Goal: Task Accomplishment & Management: Use online tool/utility

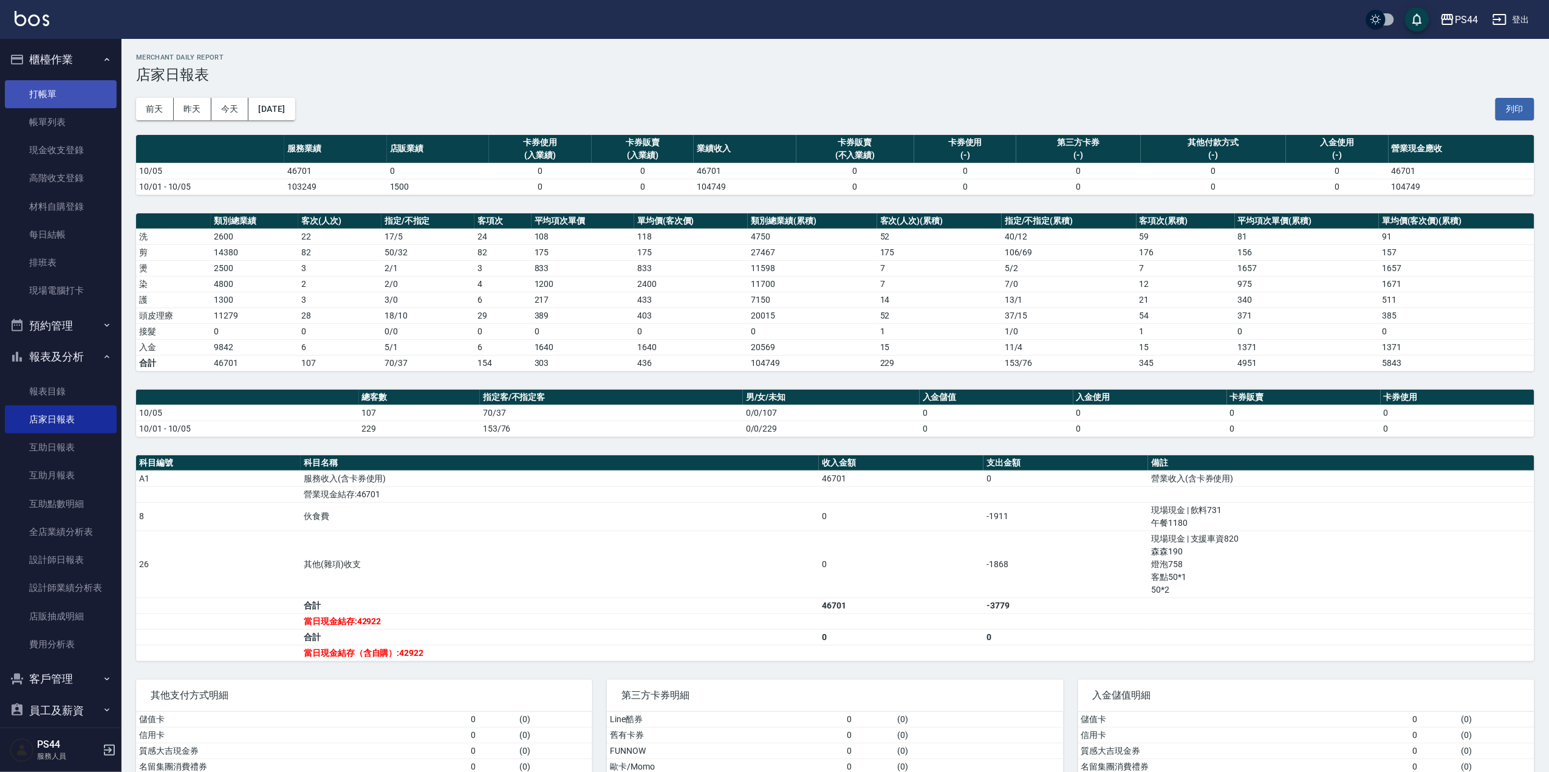
click at [50, 91] on link "打帳單" at bounding box center [61, 94] width 112 height 28
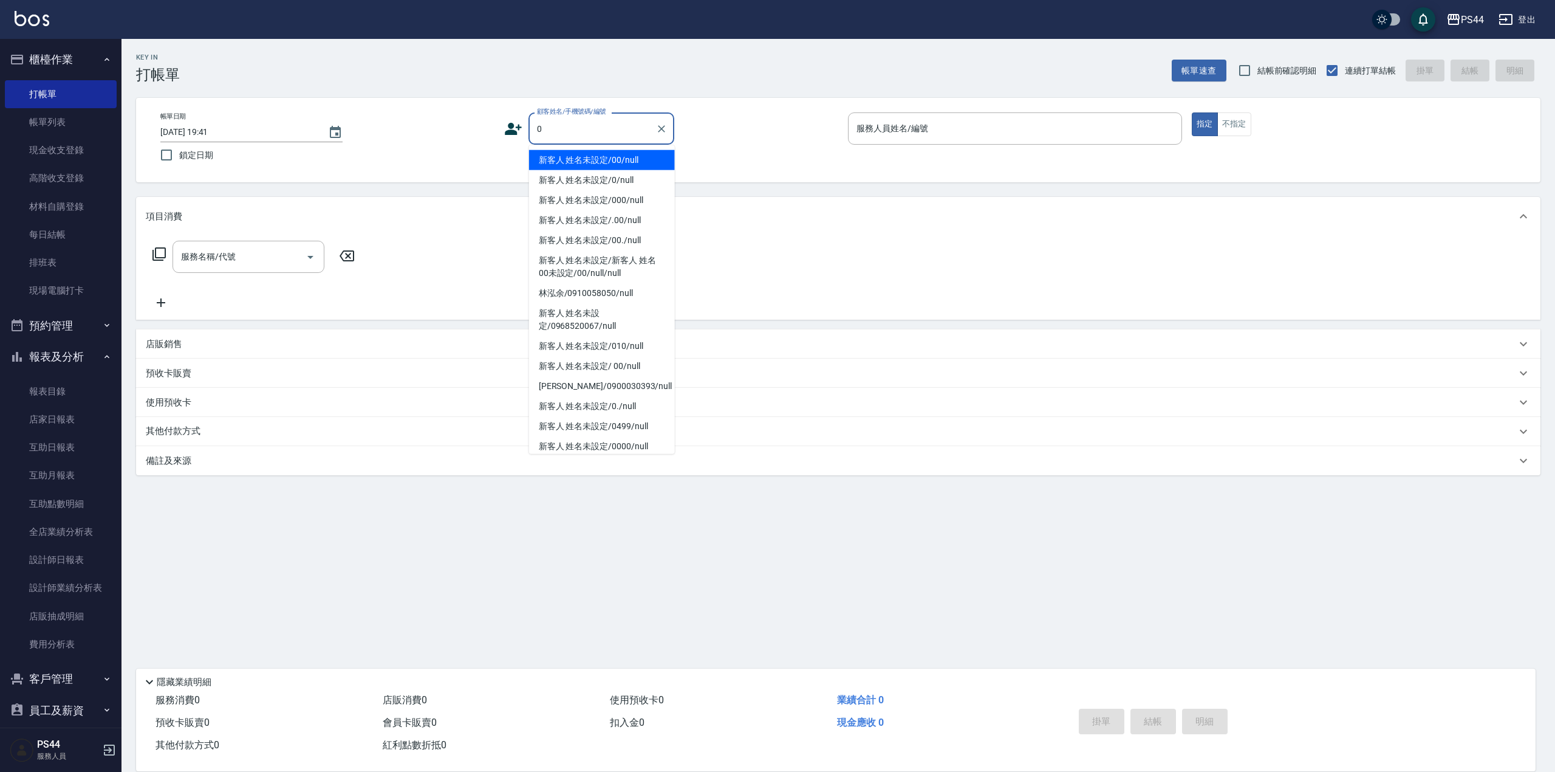
type input "新客人 姓名未設定/00/null"
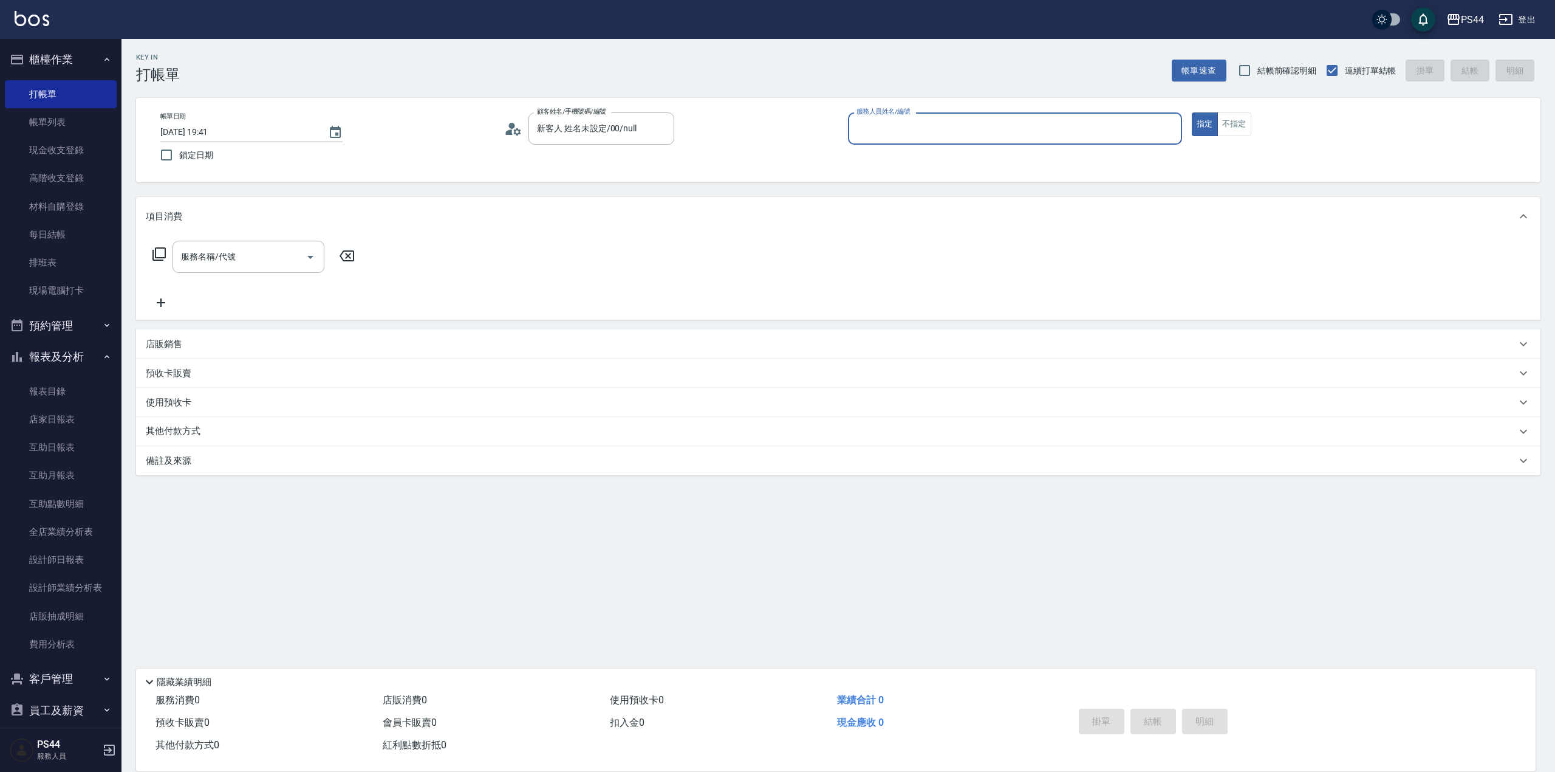
type input "6"
type input "新客人 姓名未設定/0/null"
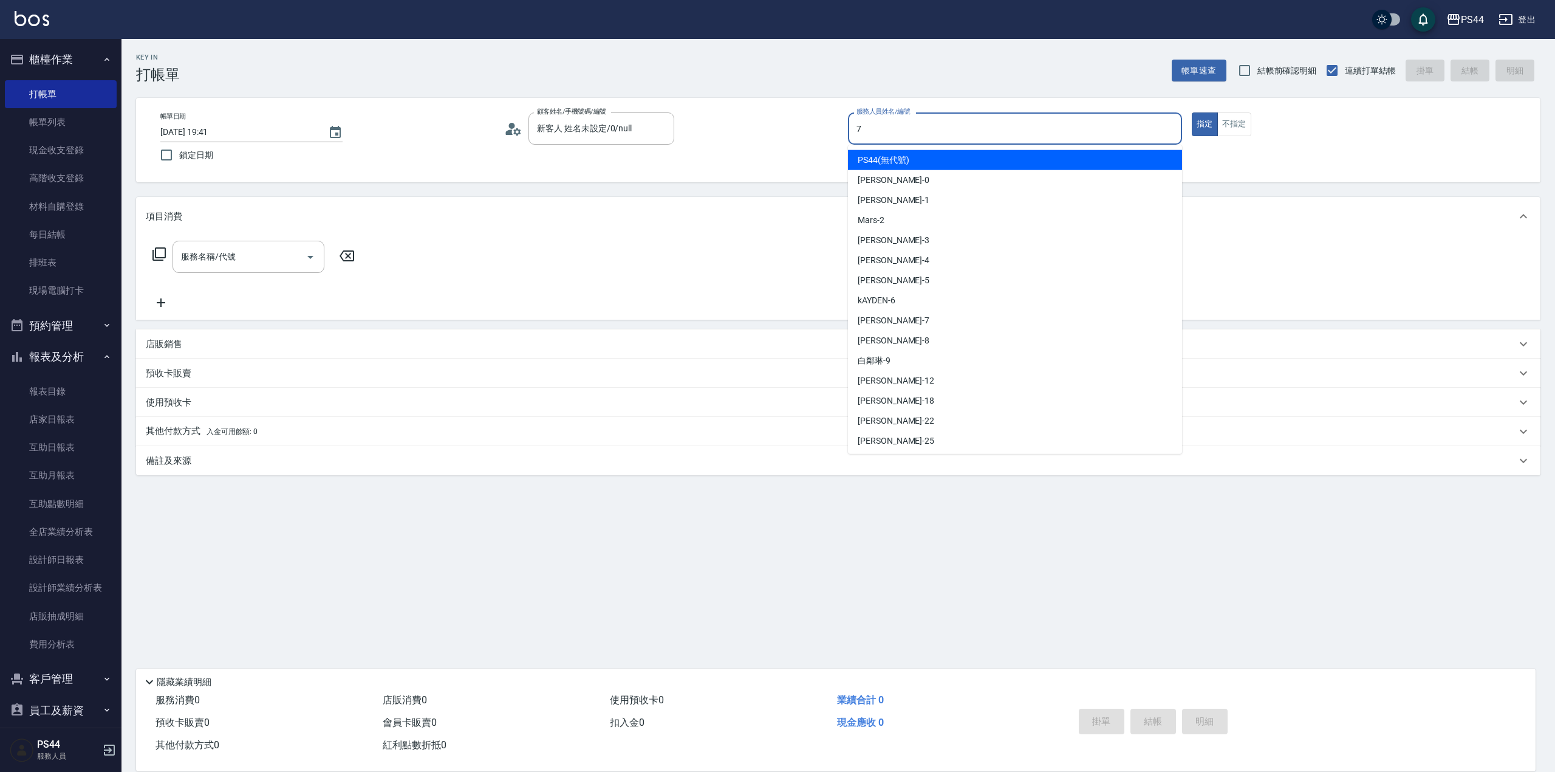
type input "[PERSON_NAME]-7"
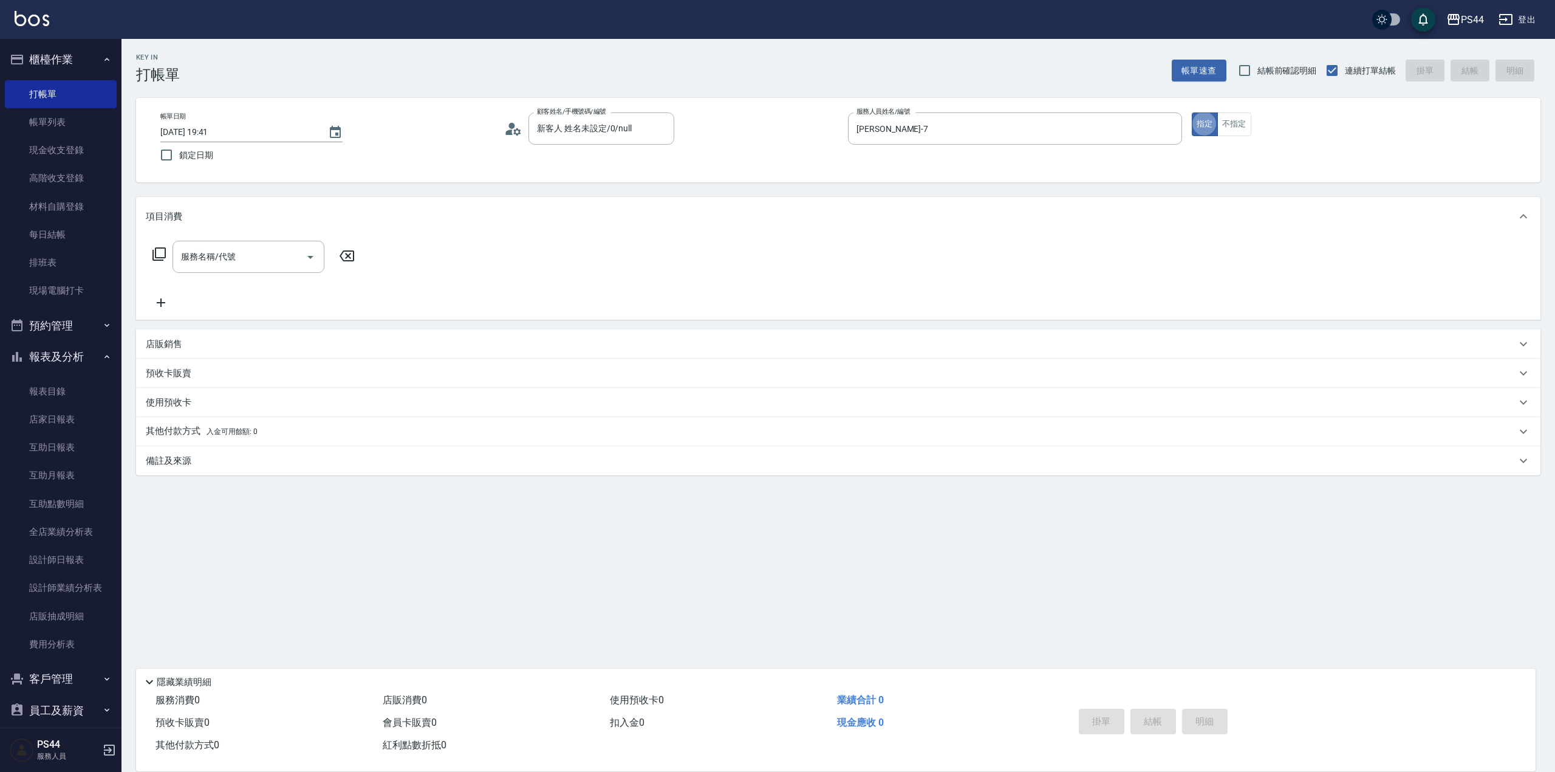
type button "true"
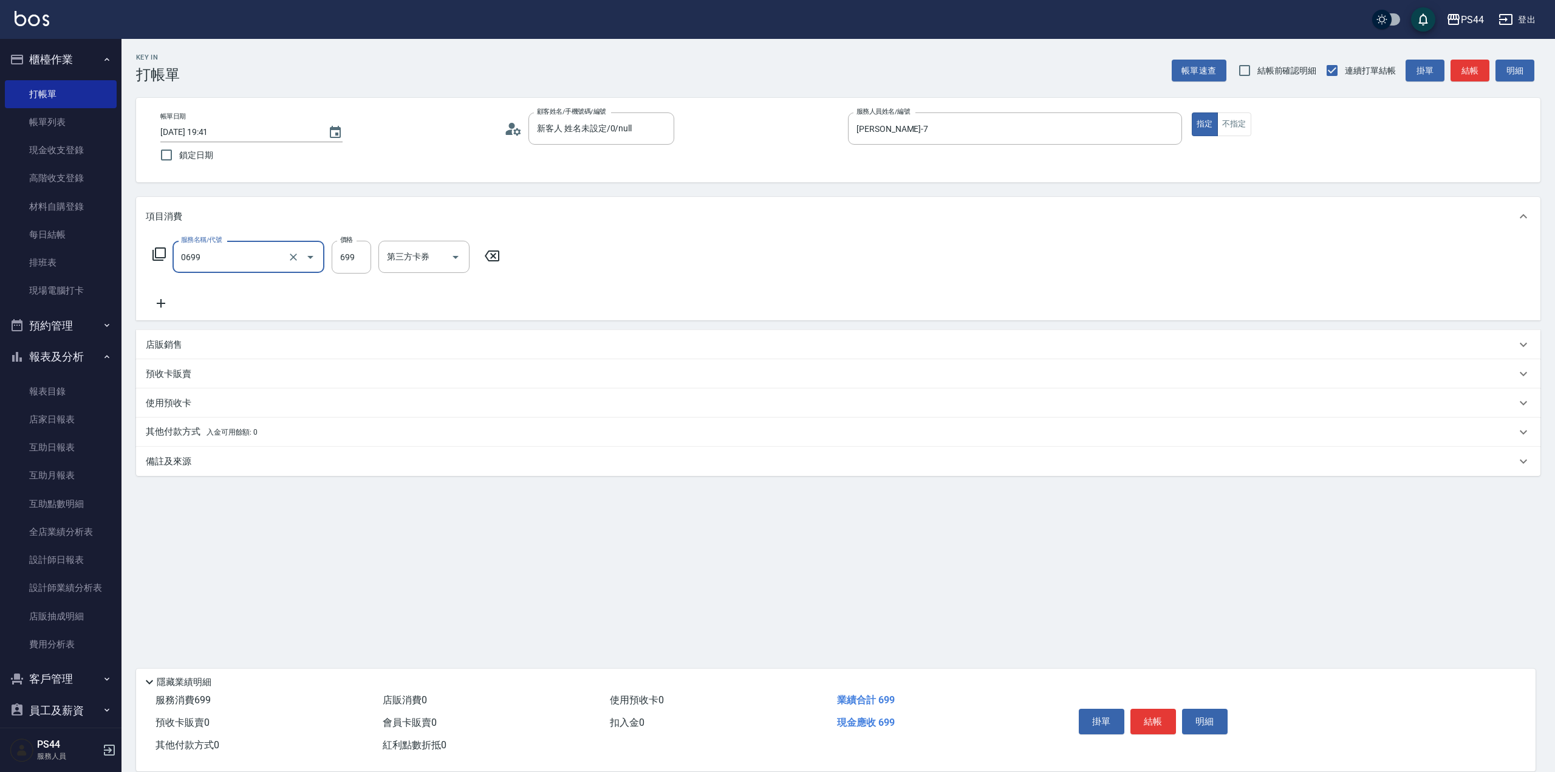
type input "精油SPA(0699)"
type input "[PERSON_NAME]-55"
type input "儲值卡"
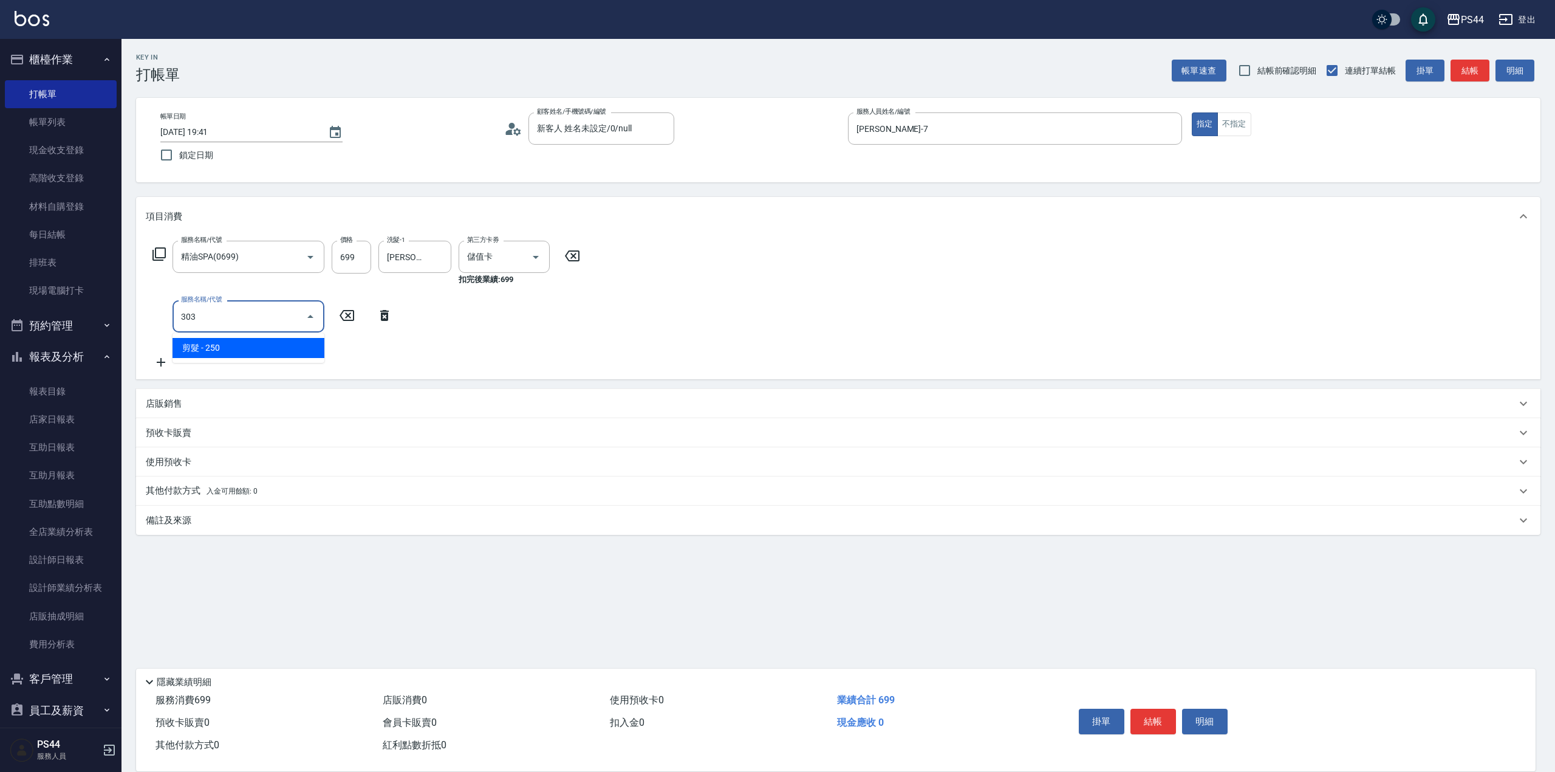
type input "剪髮(303)"
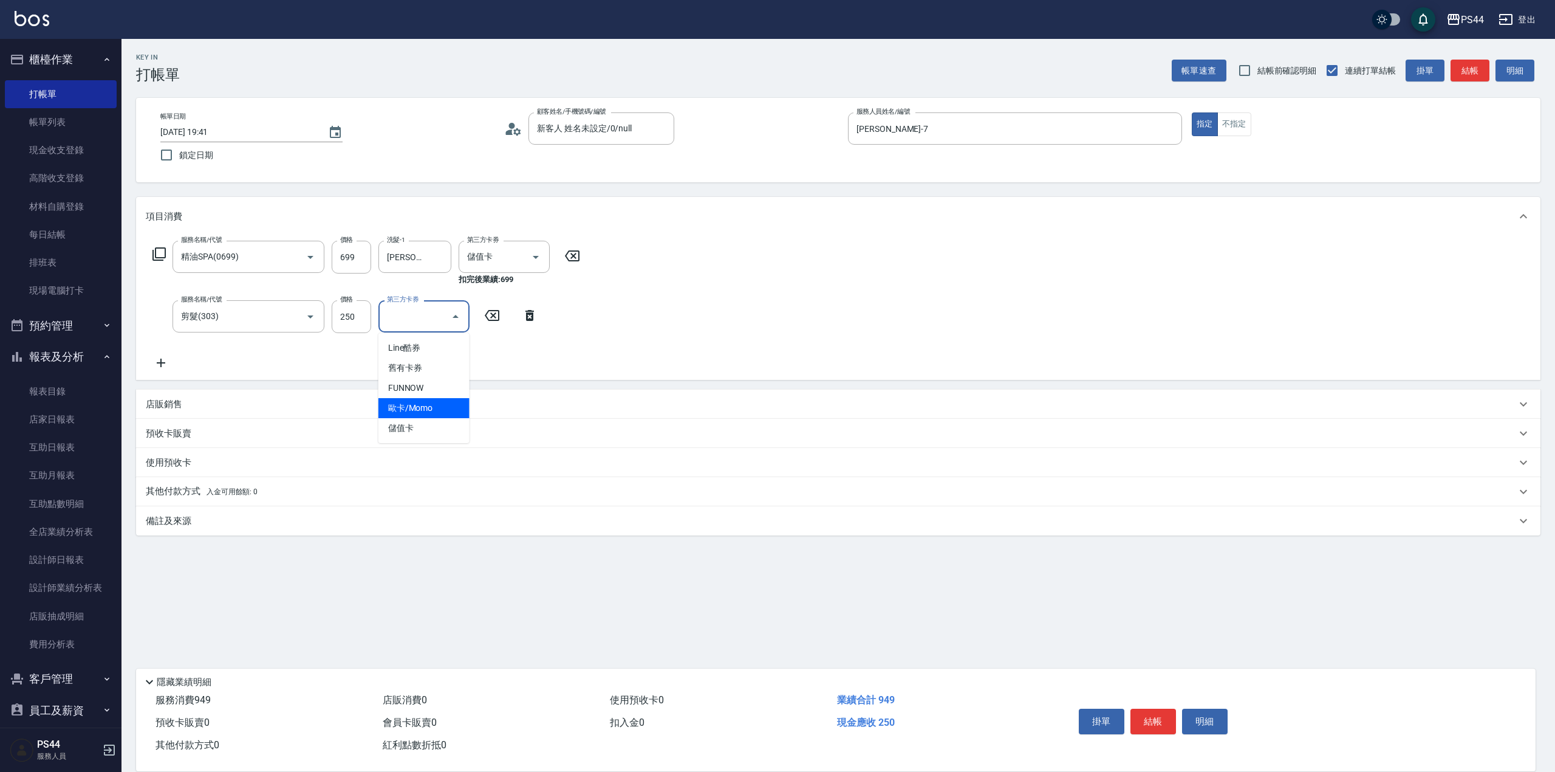
type input "儲值卡"
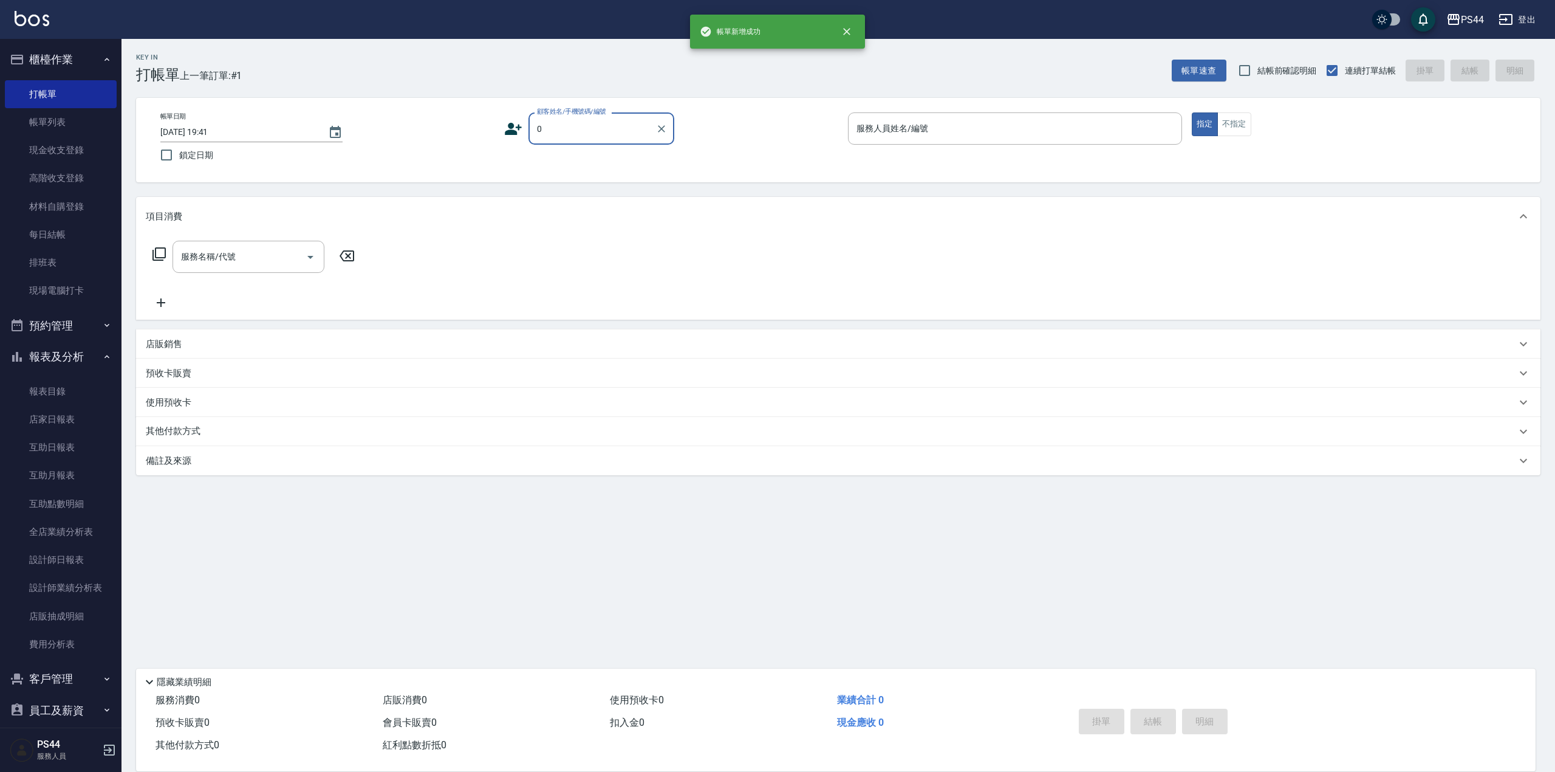
type input "新客人 姓名未設定/00/null"
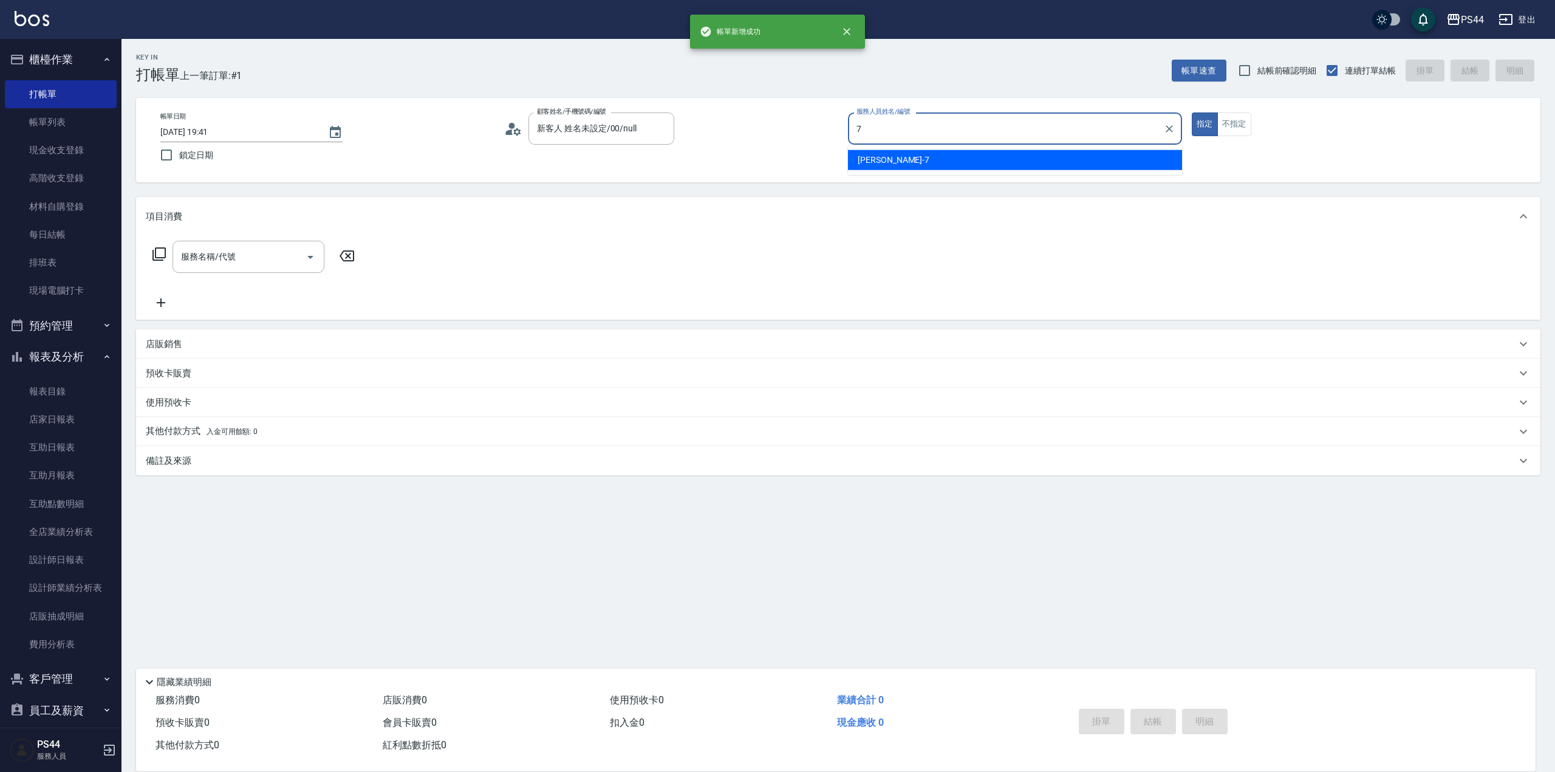
type input "[PERSON_NAME]-7"
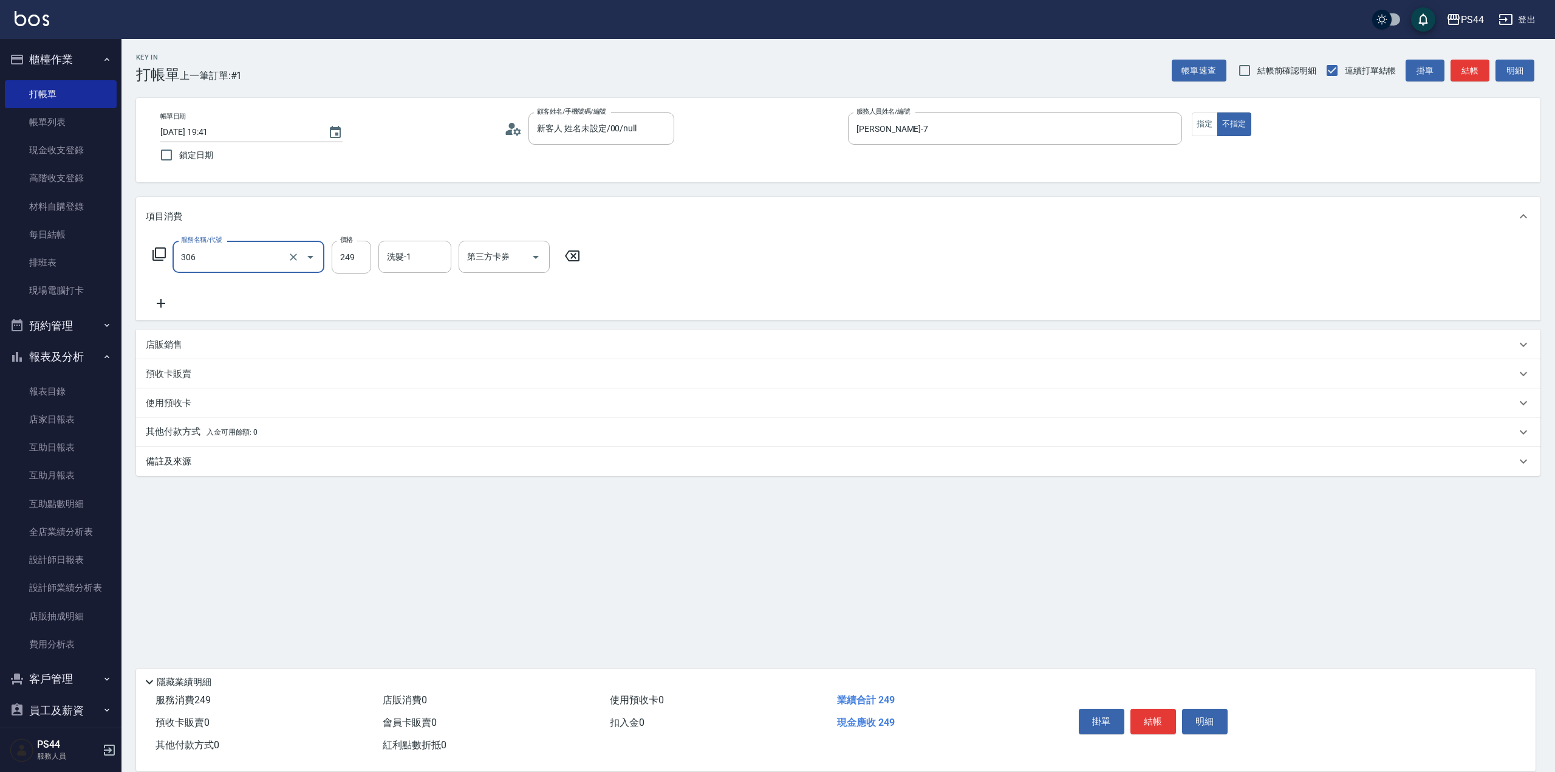
type input "剪髮(306)"
type input "王姵眙-37"
type input "儲值卡"
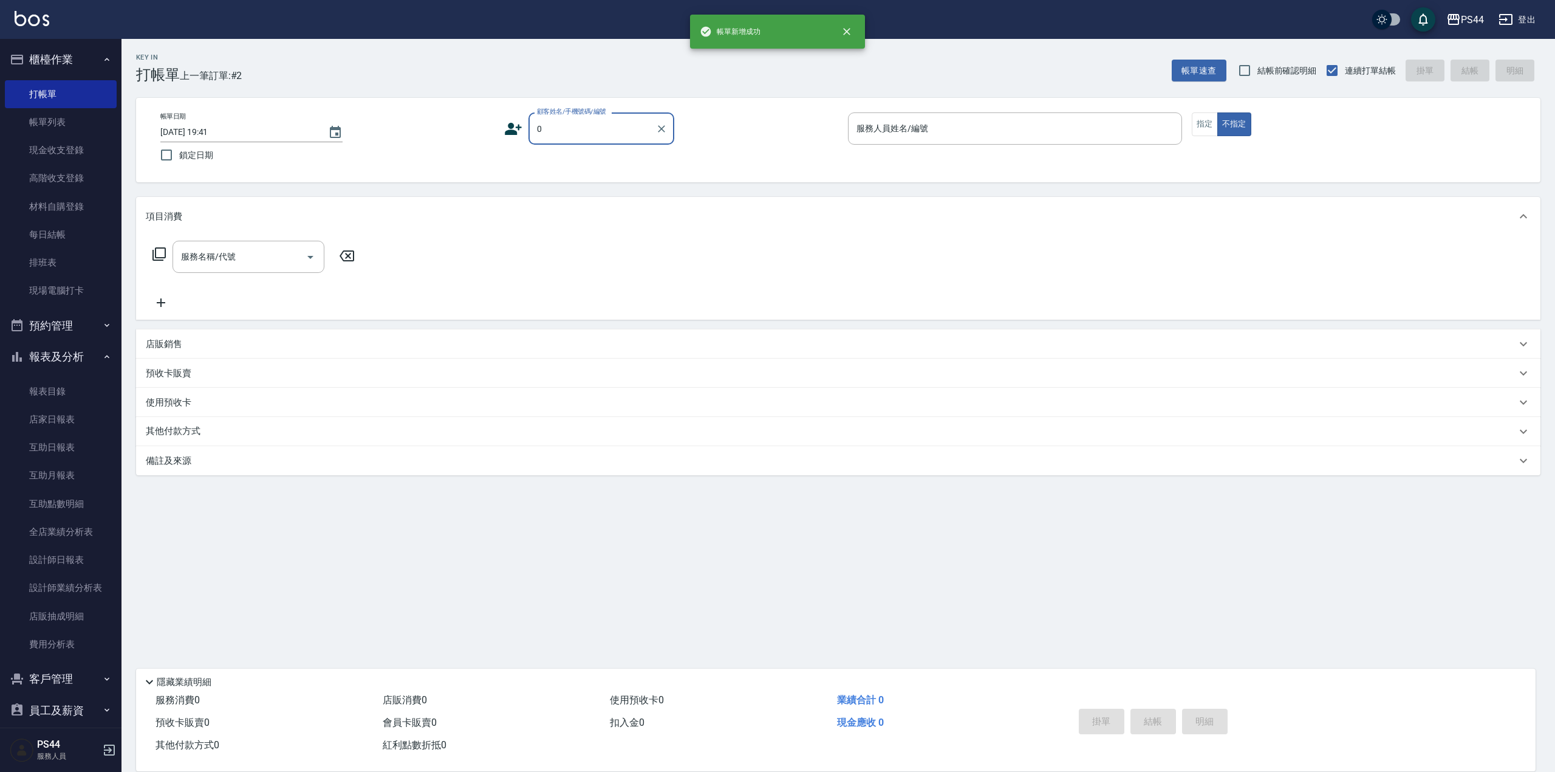
type input "新客人 姓名未設定/00/null"
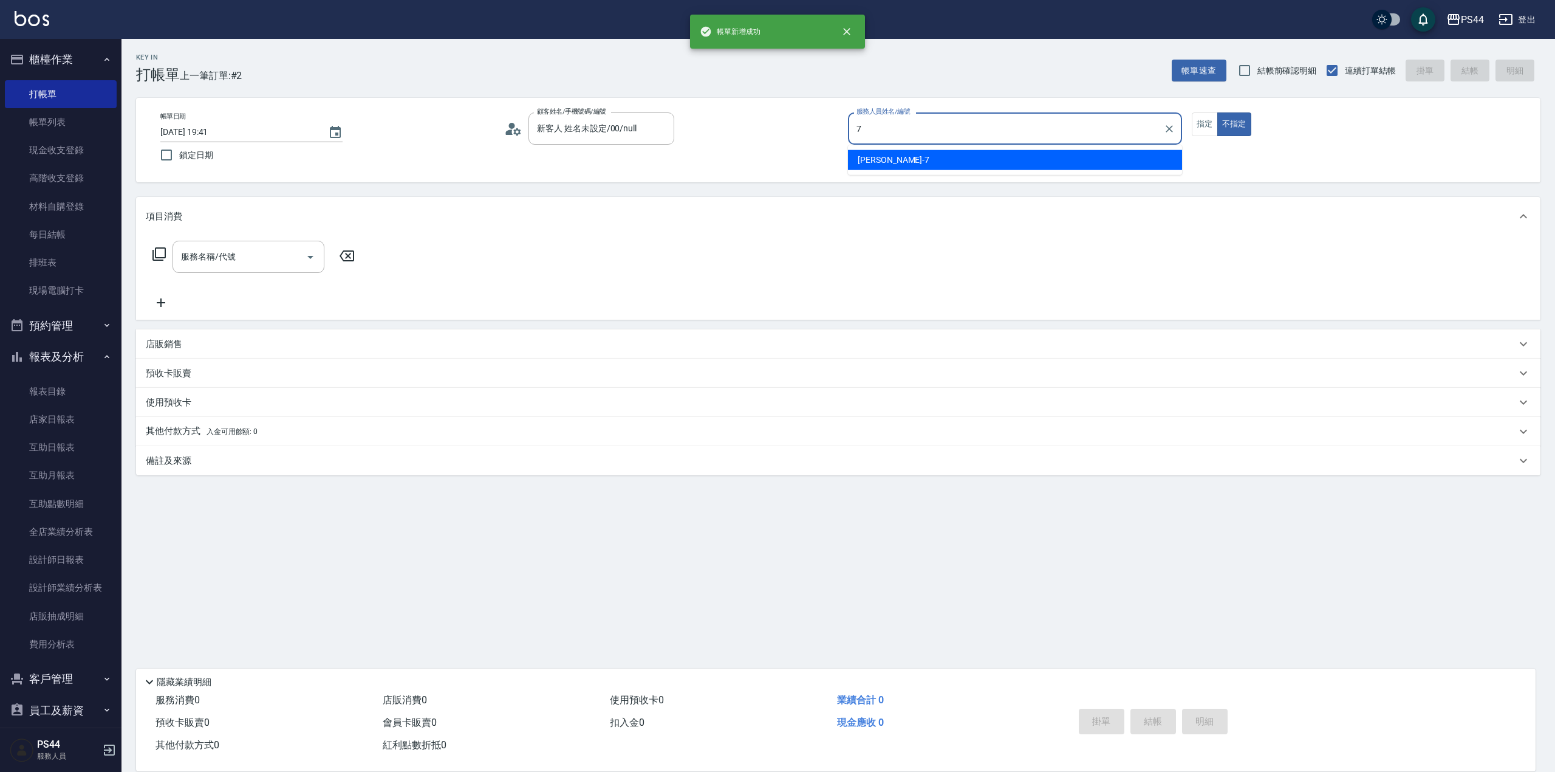
type input "[PERSON_NAME]-7"
type button "false"
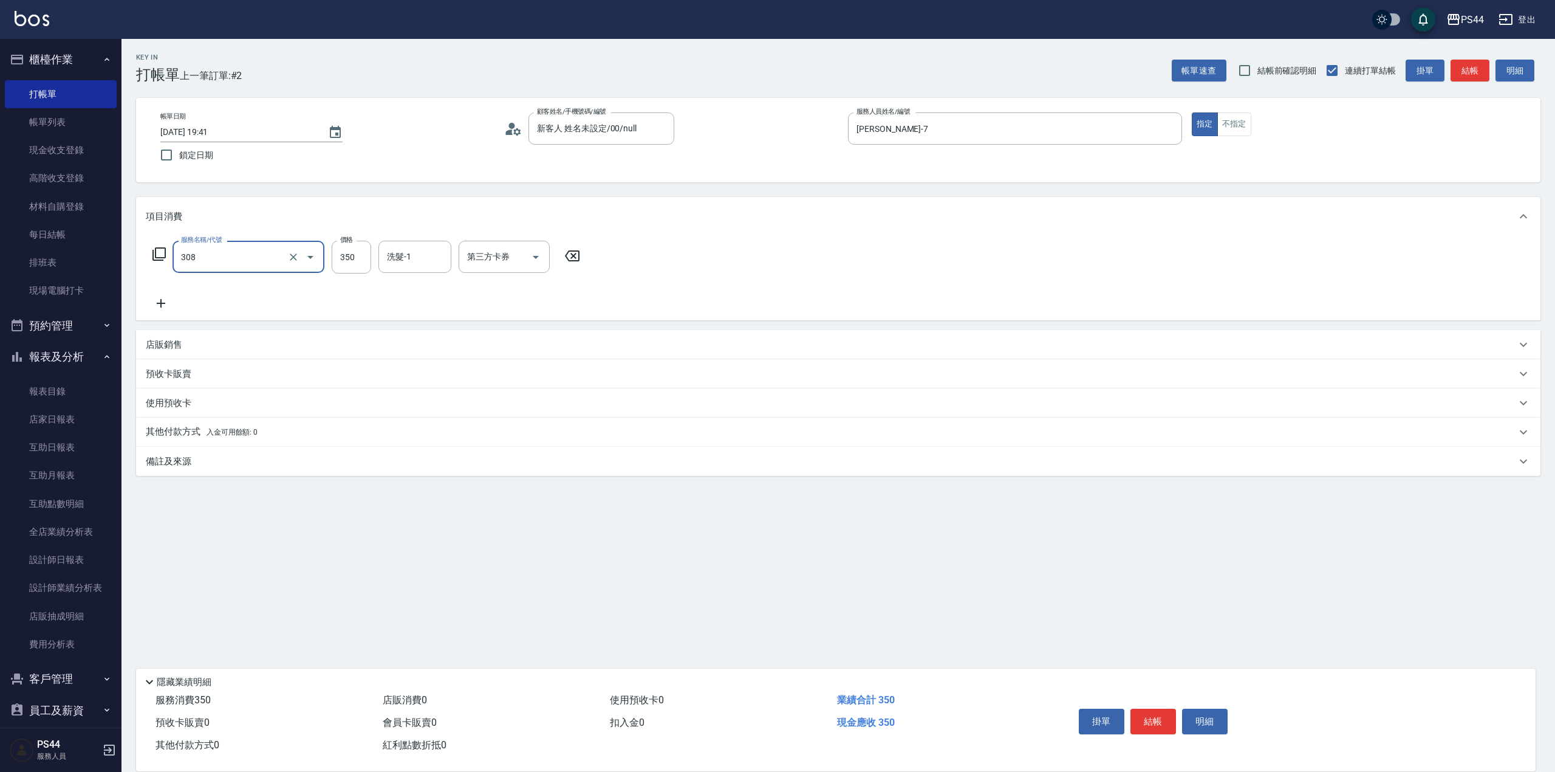
type input "洗+剪(308)"
type input "柔柔-33"
type input "儲值卡"
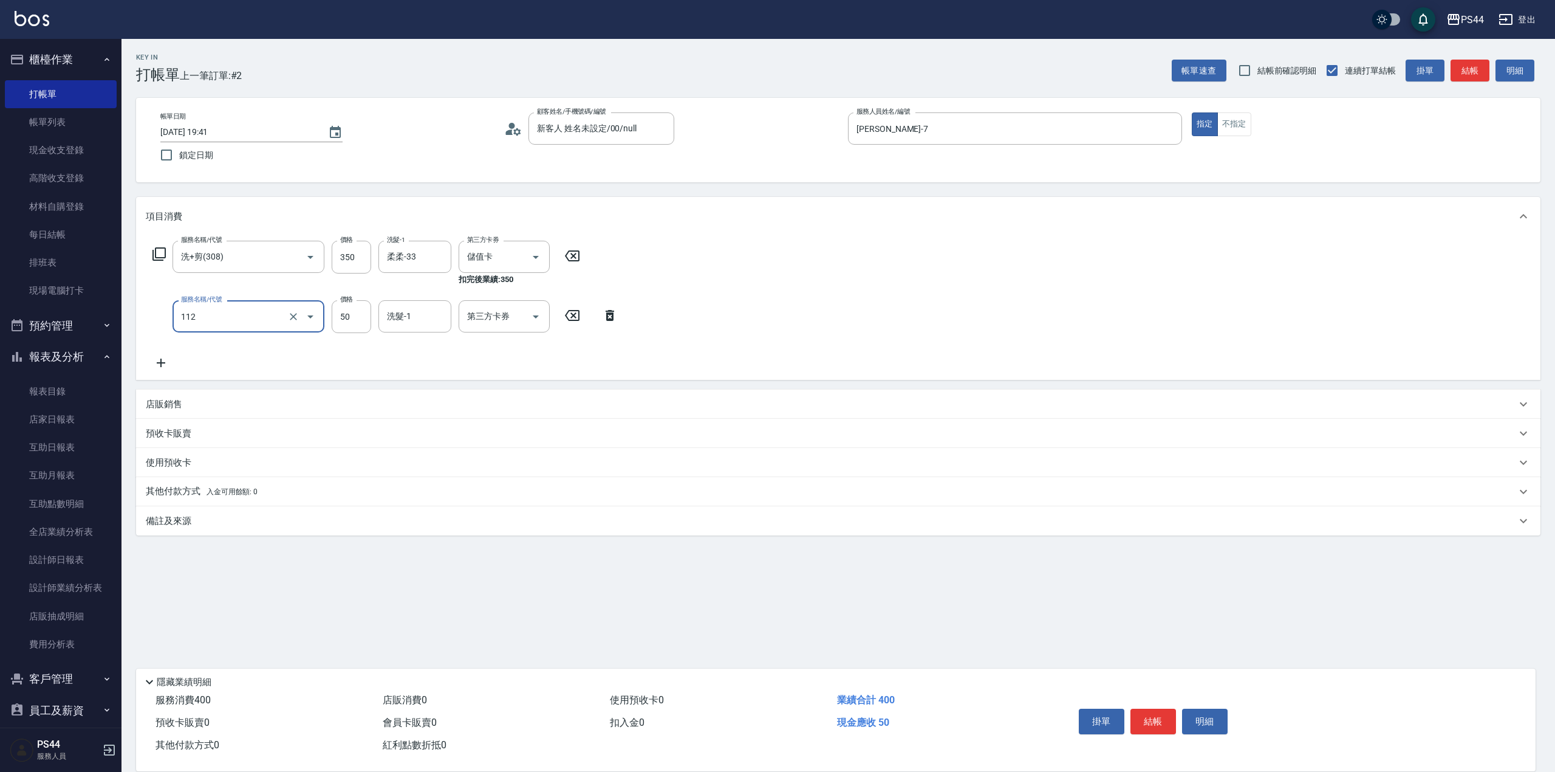
type input "精油50(112)"
type input "柔柔-33"
type input "儲值卡"
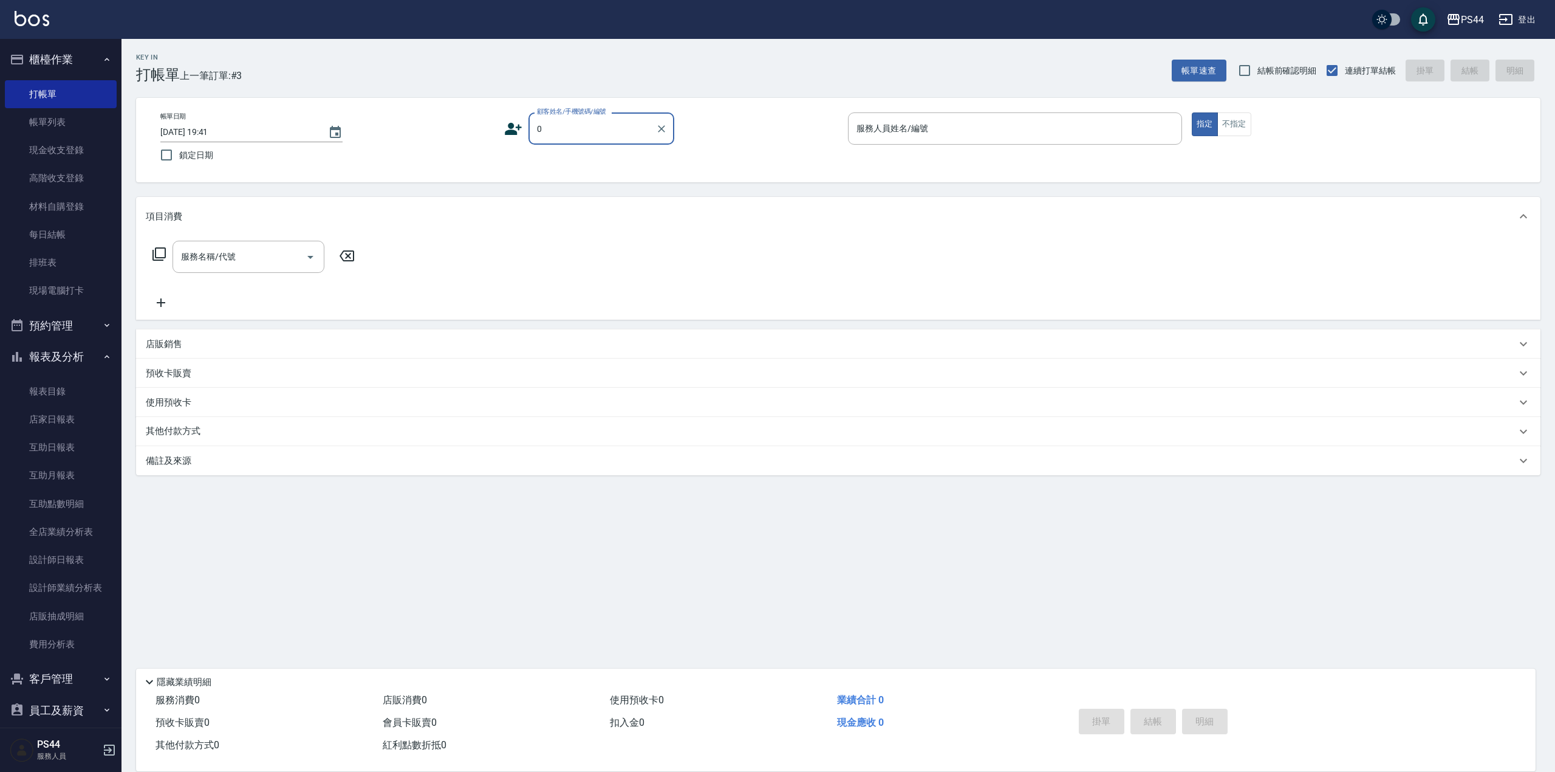
type input "新客人 姓名未設定/00/null"
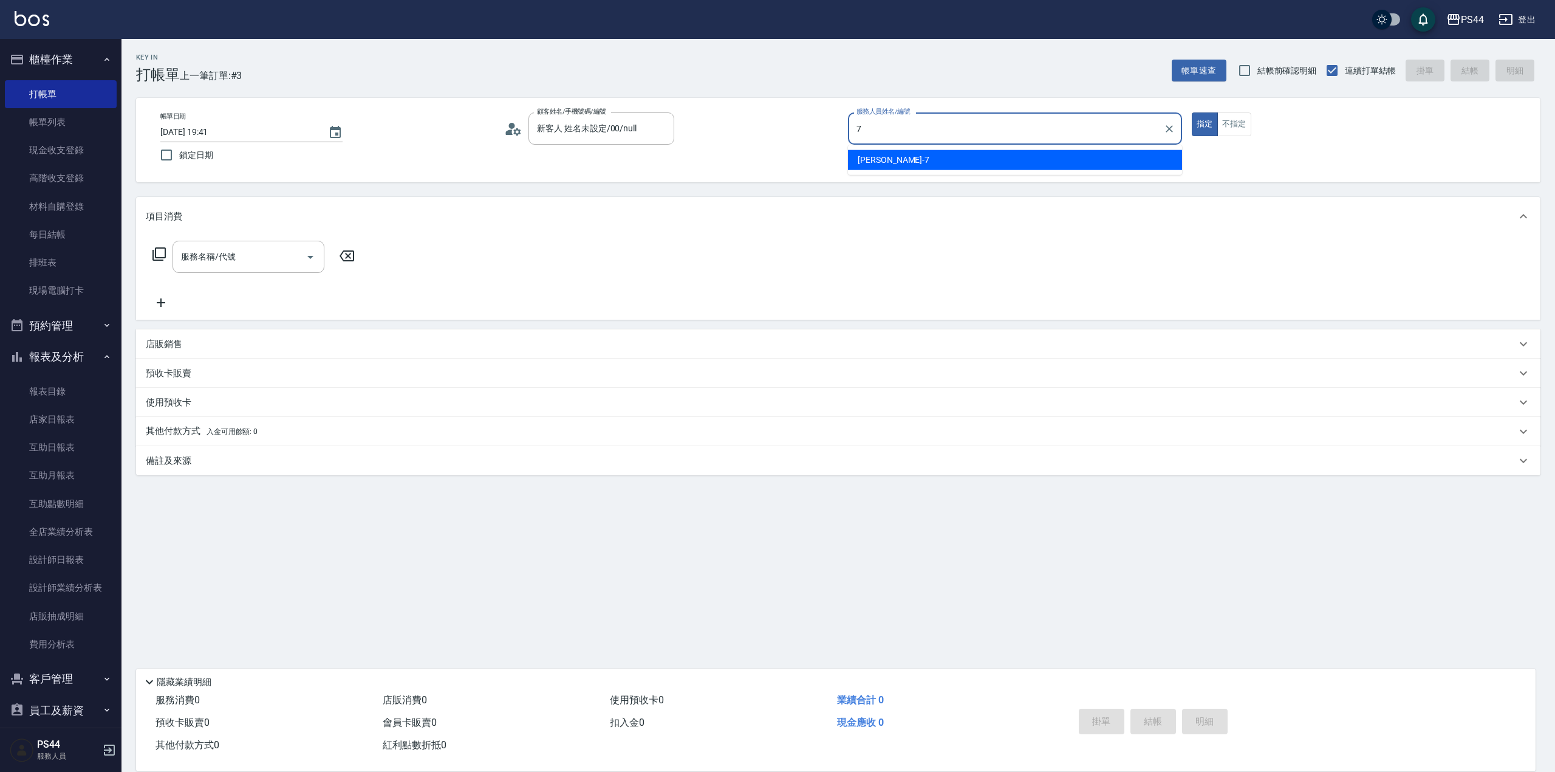
type input "[PERSON_NAME]-7"
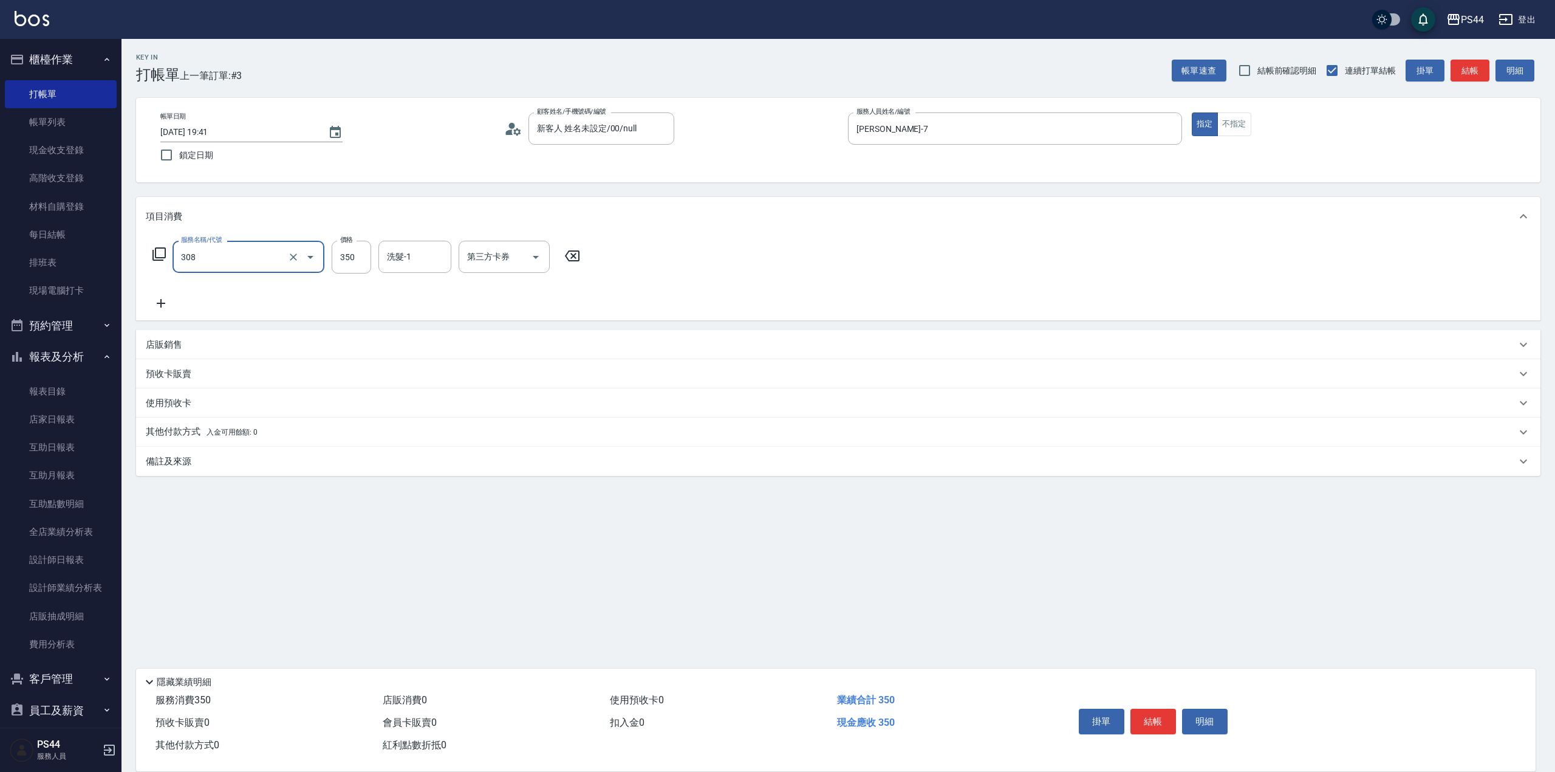
type input "洗+剪(308)"
type input "王姵眙-37"
type input "儲值卡"
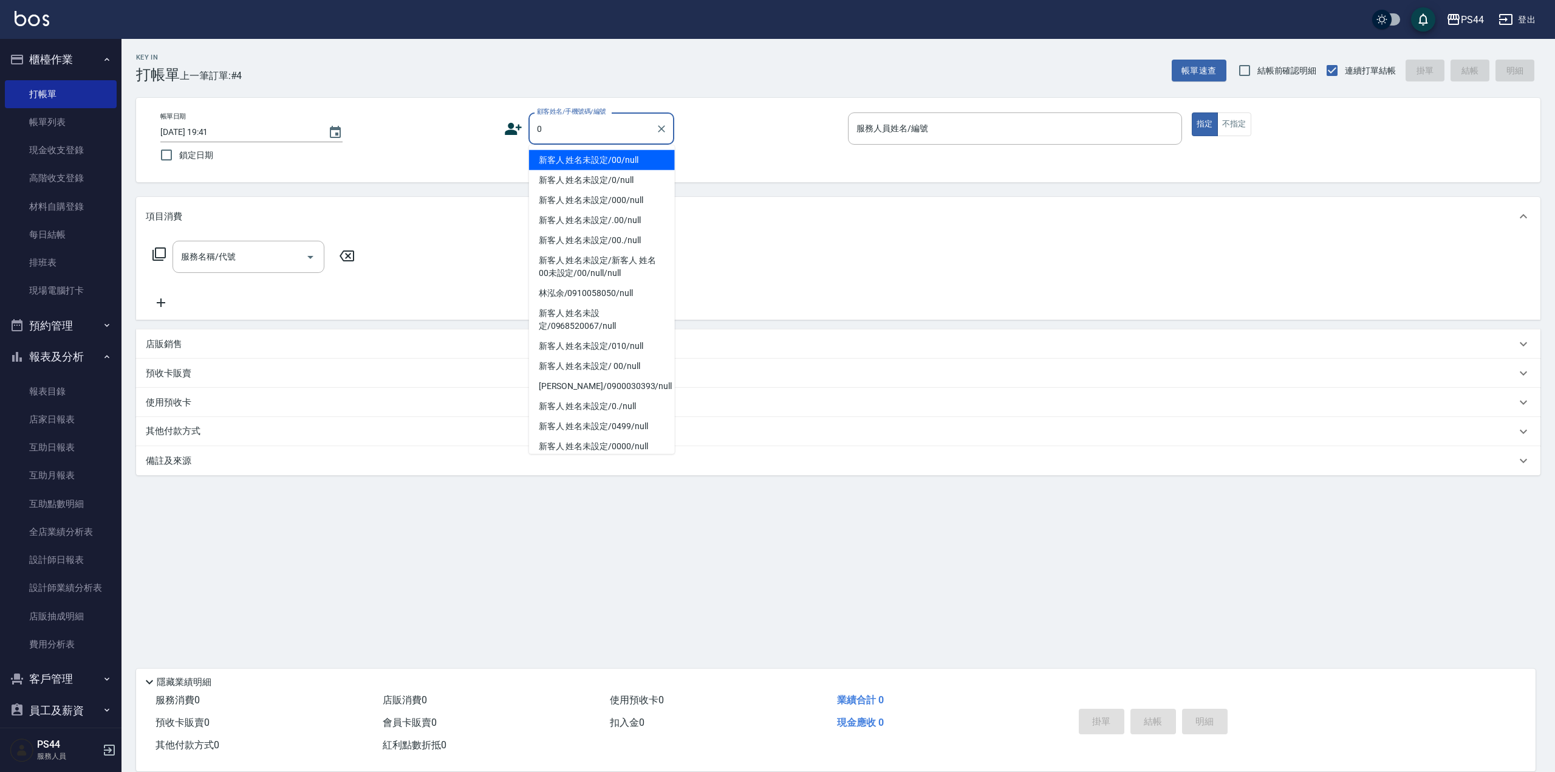
type input "新客人 姓名未設定/00/null"
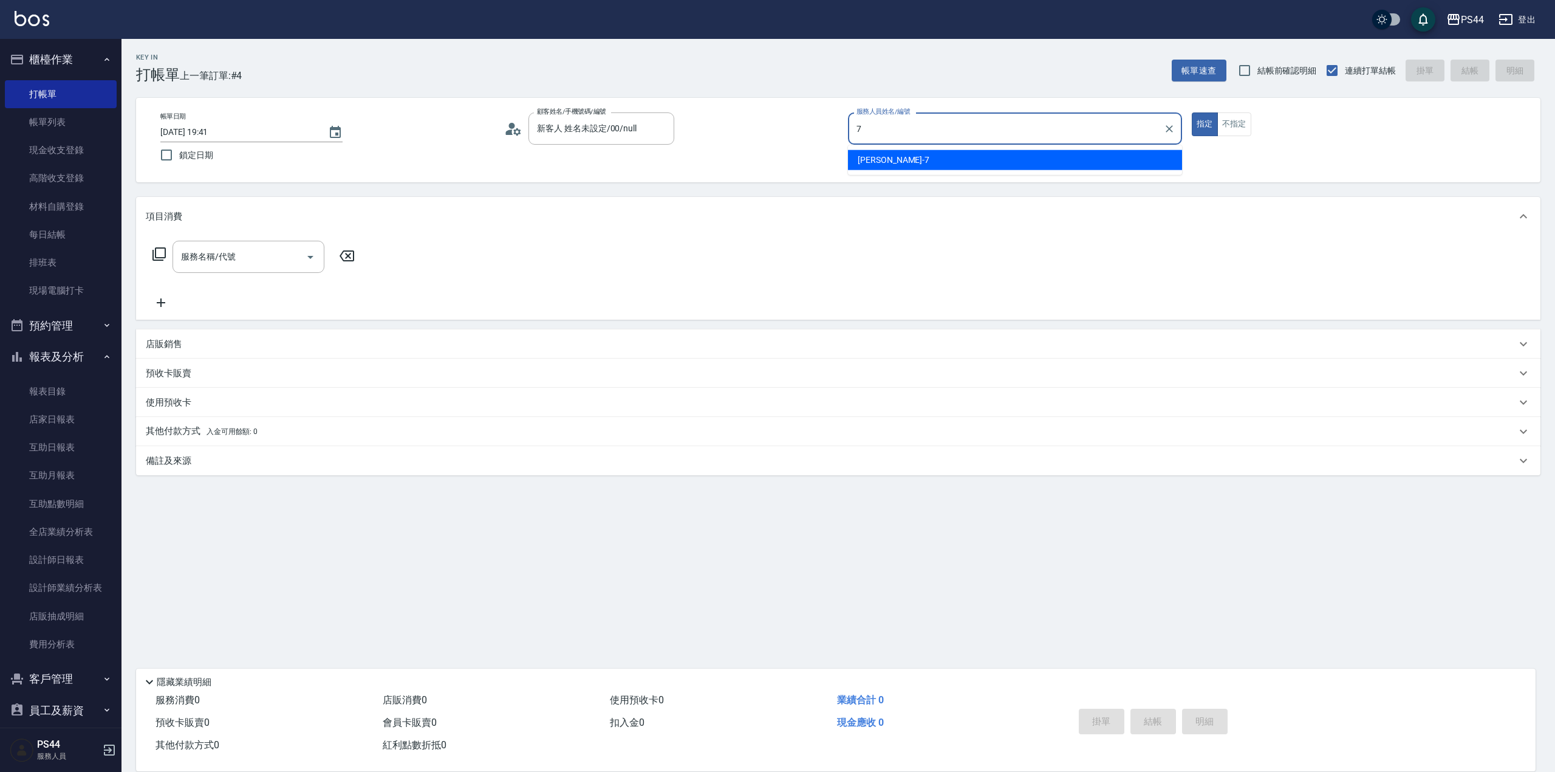
type input "[PERSON_NAME]-7"
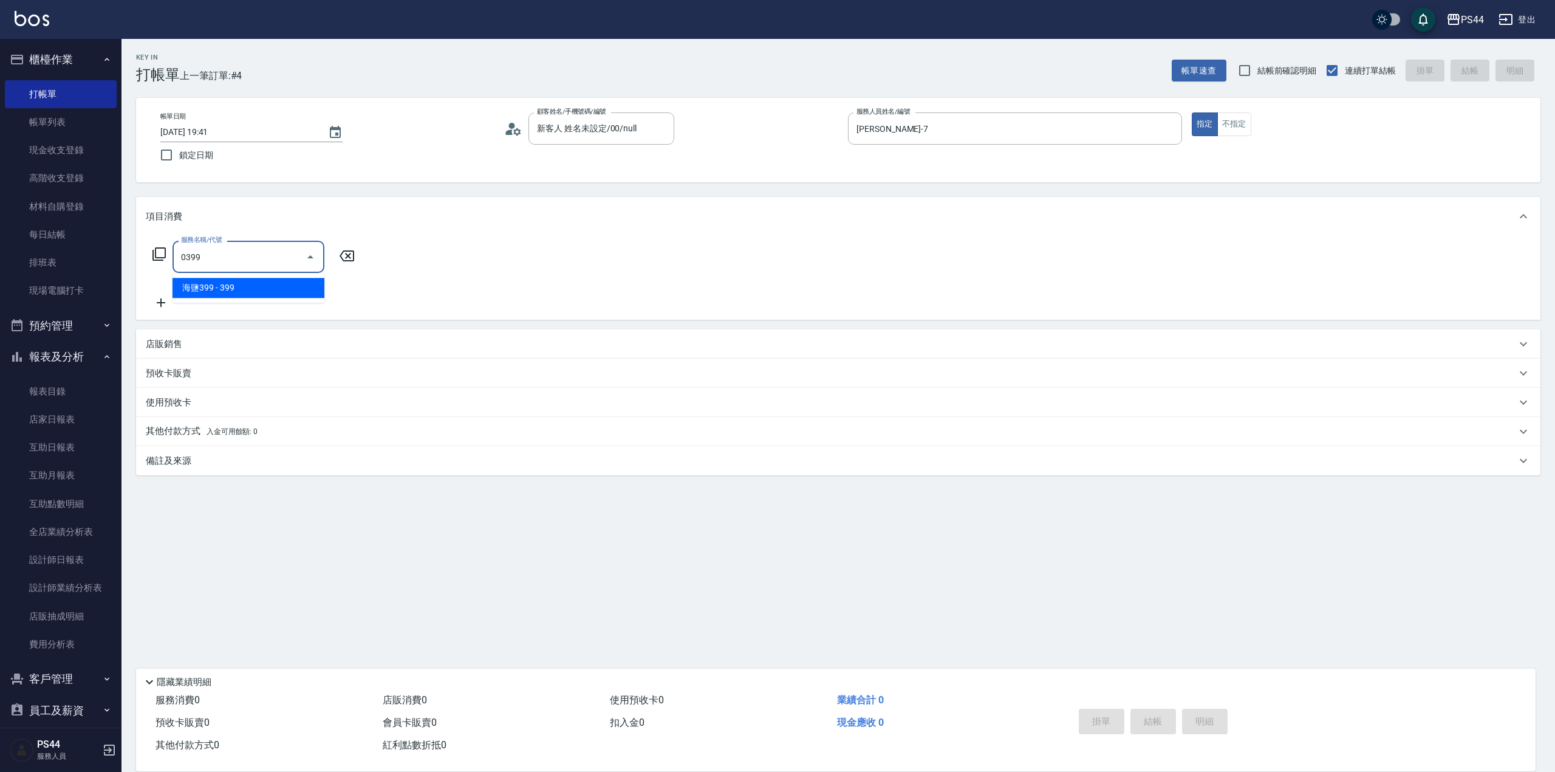
type input "海鹽399(0399)"
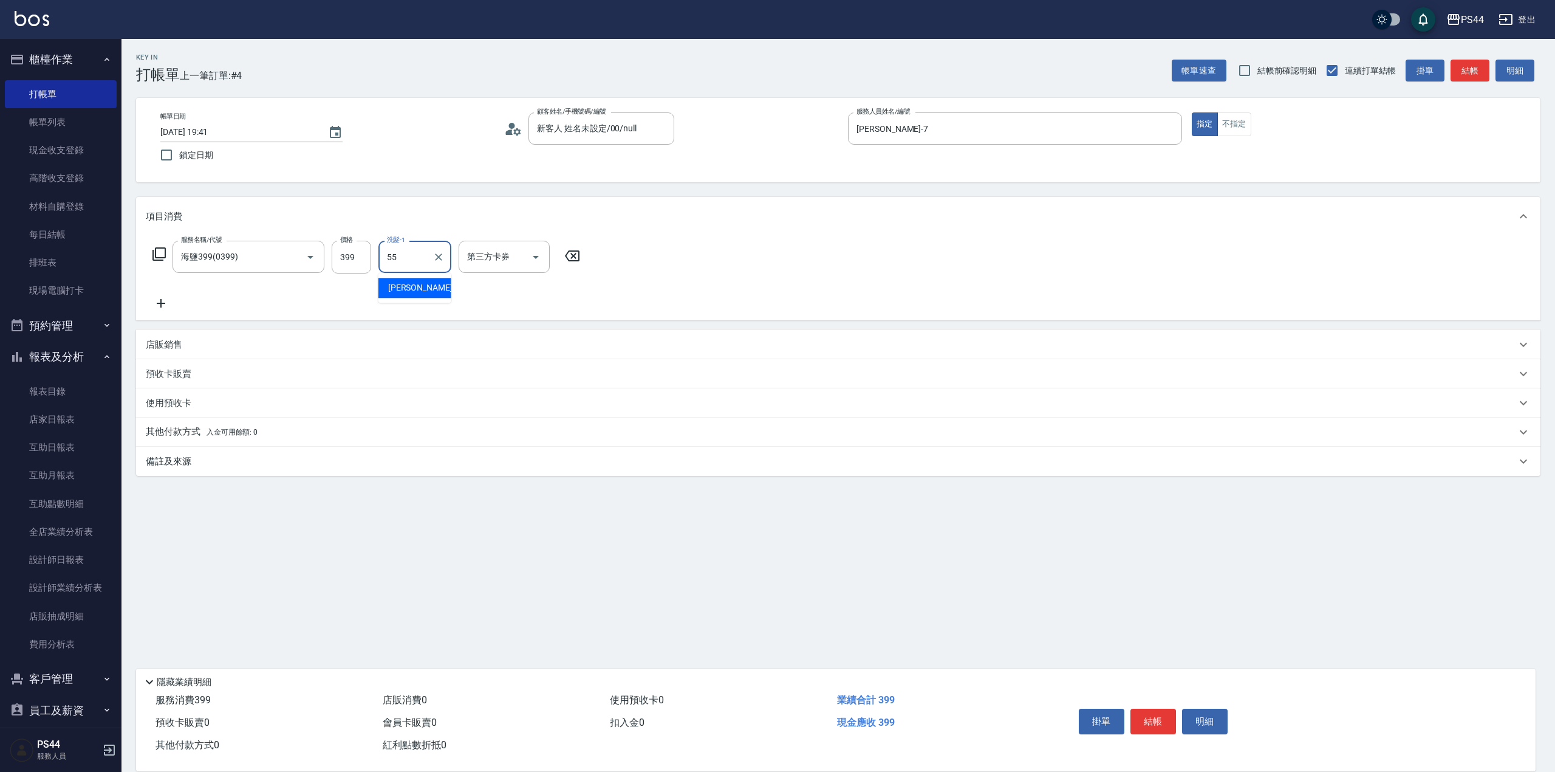
type input "[PERSON_NAME]-55"
type input "儲值卡"
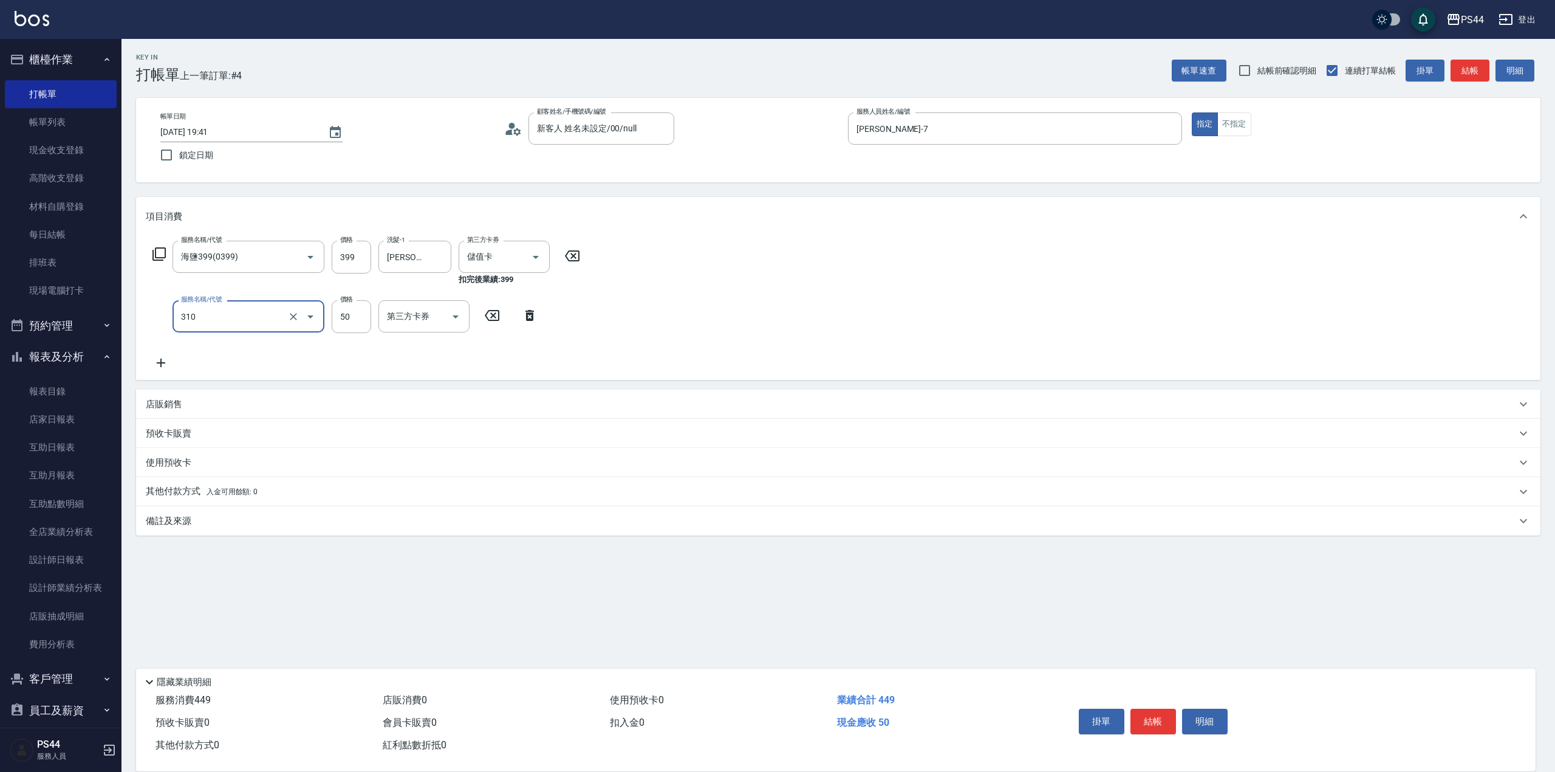
type input "剪瀏海(310)"
type input "儲值卡"
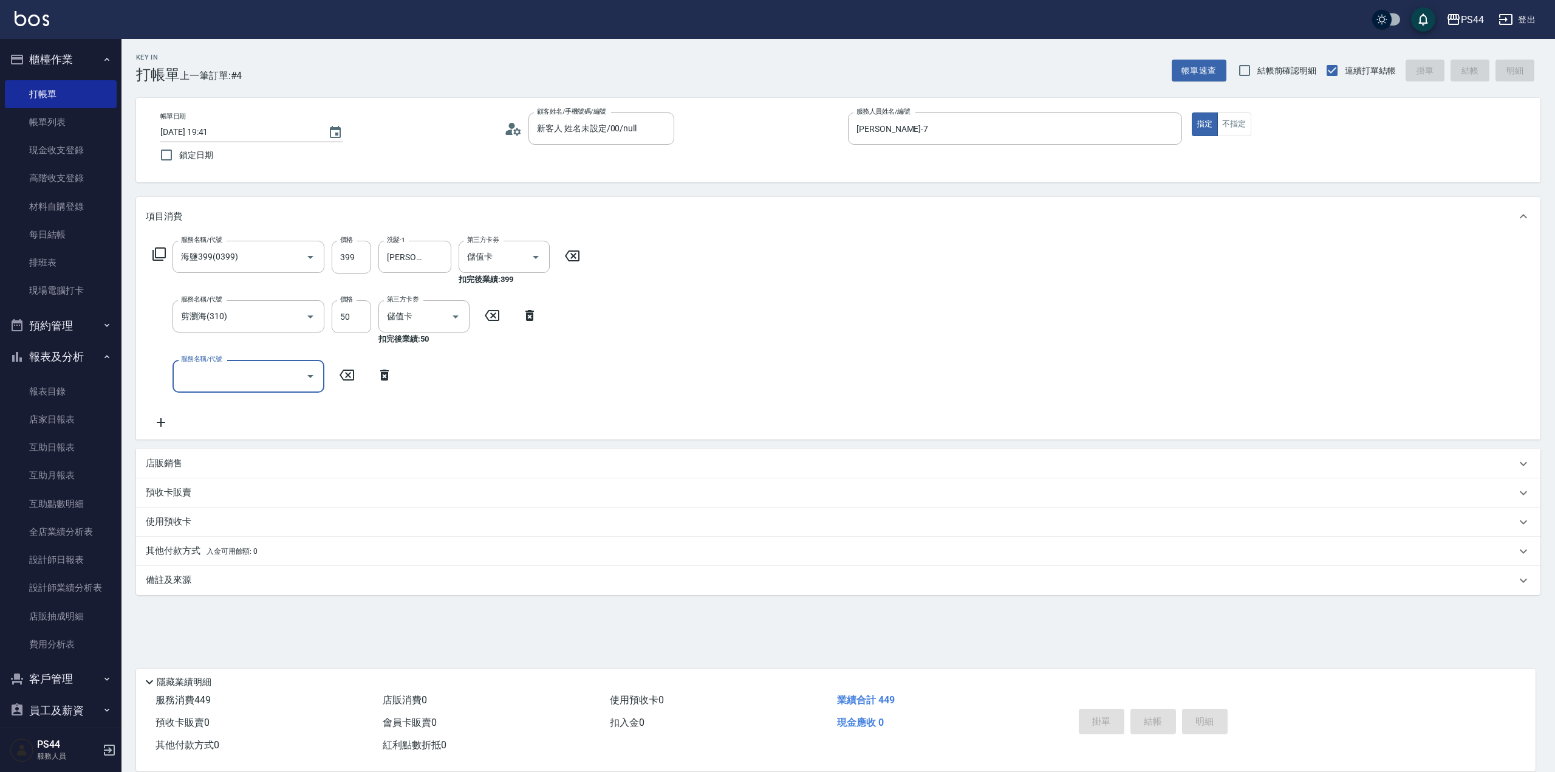
type input "[DATE] 19:42"
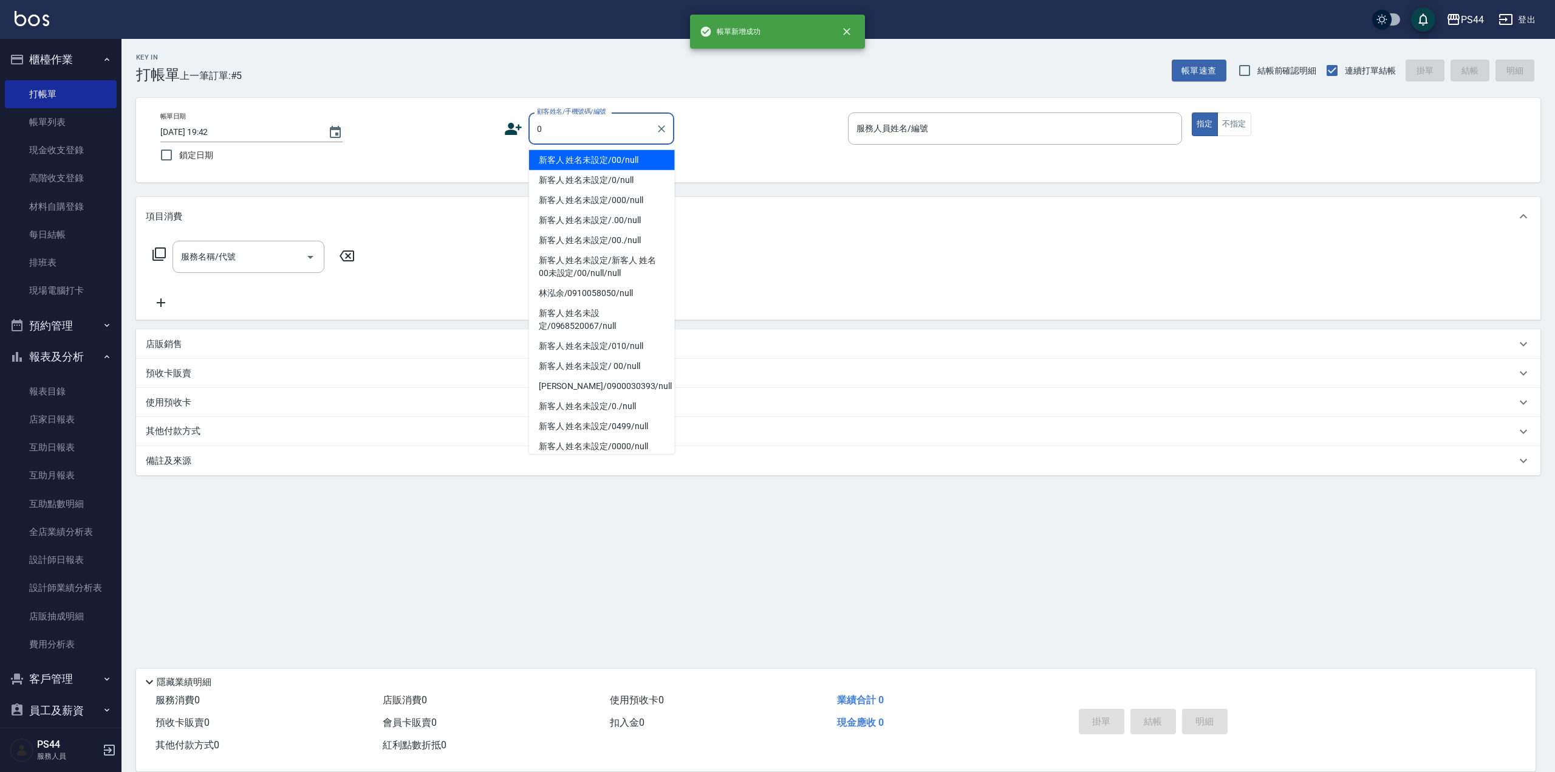
type input "新客人 姓名未設定/00/null"
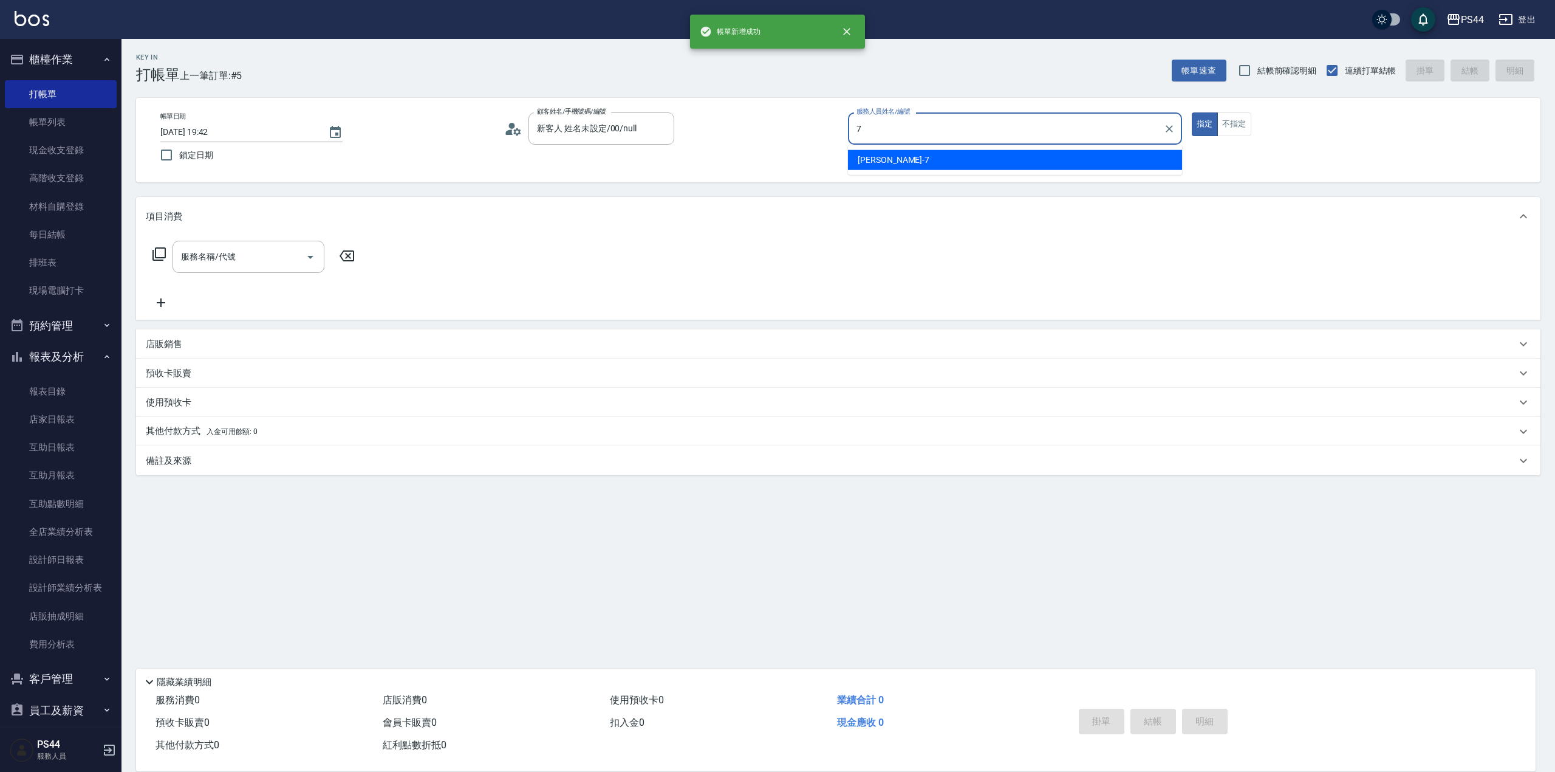
type input "[PERSON_NAME]-7"
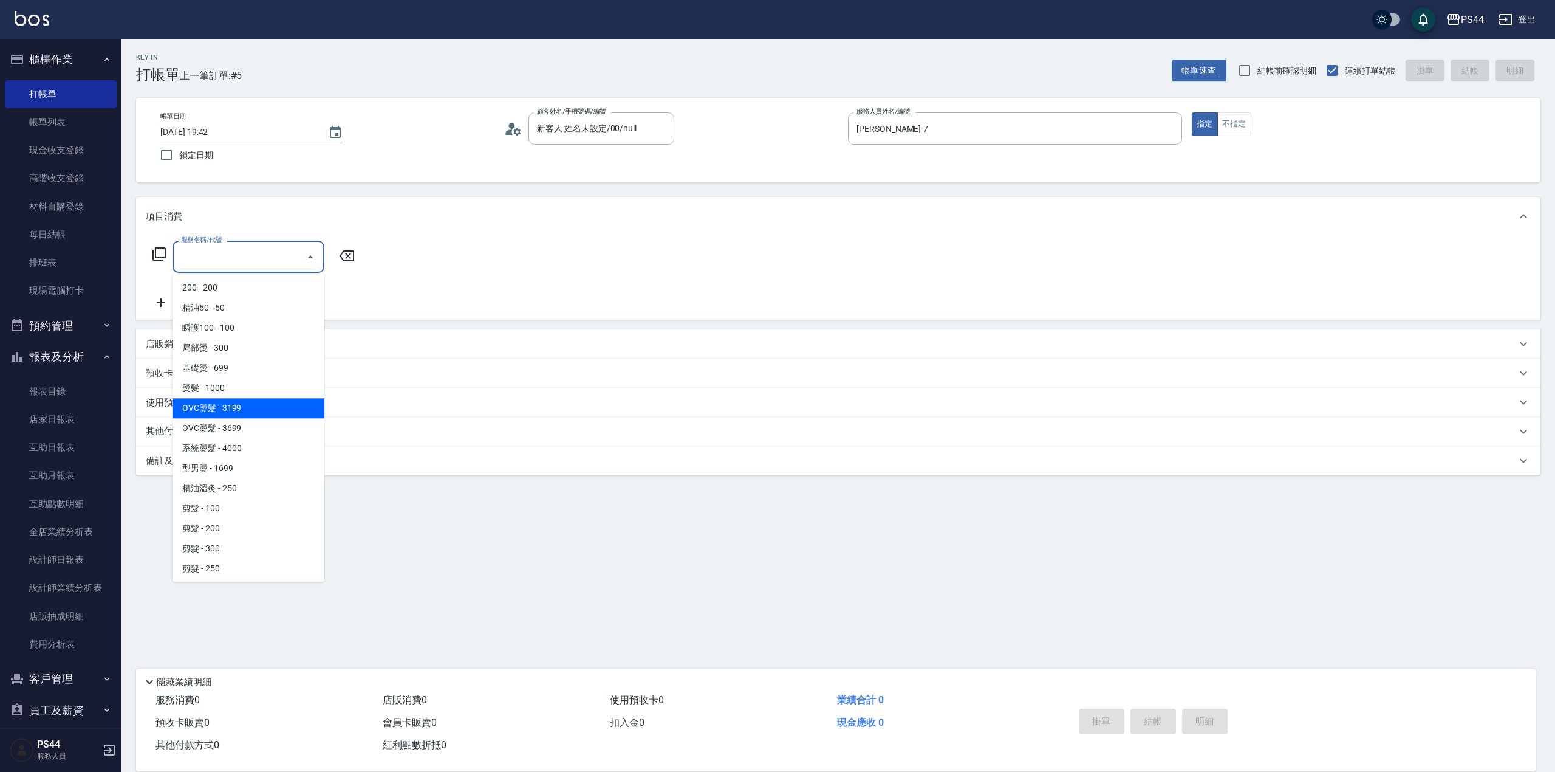
type input "OVC燙髮(203)"
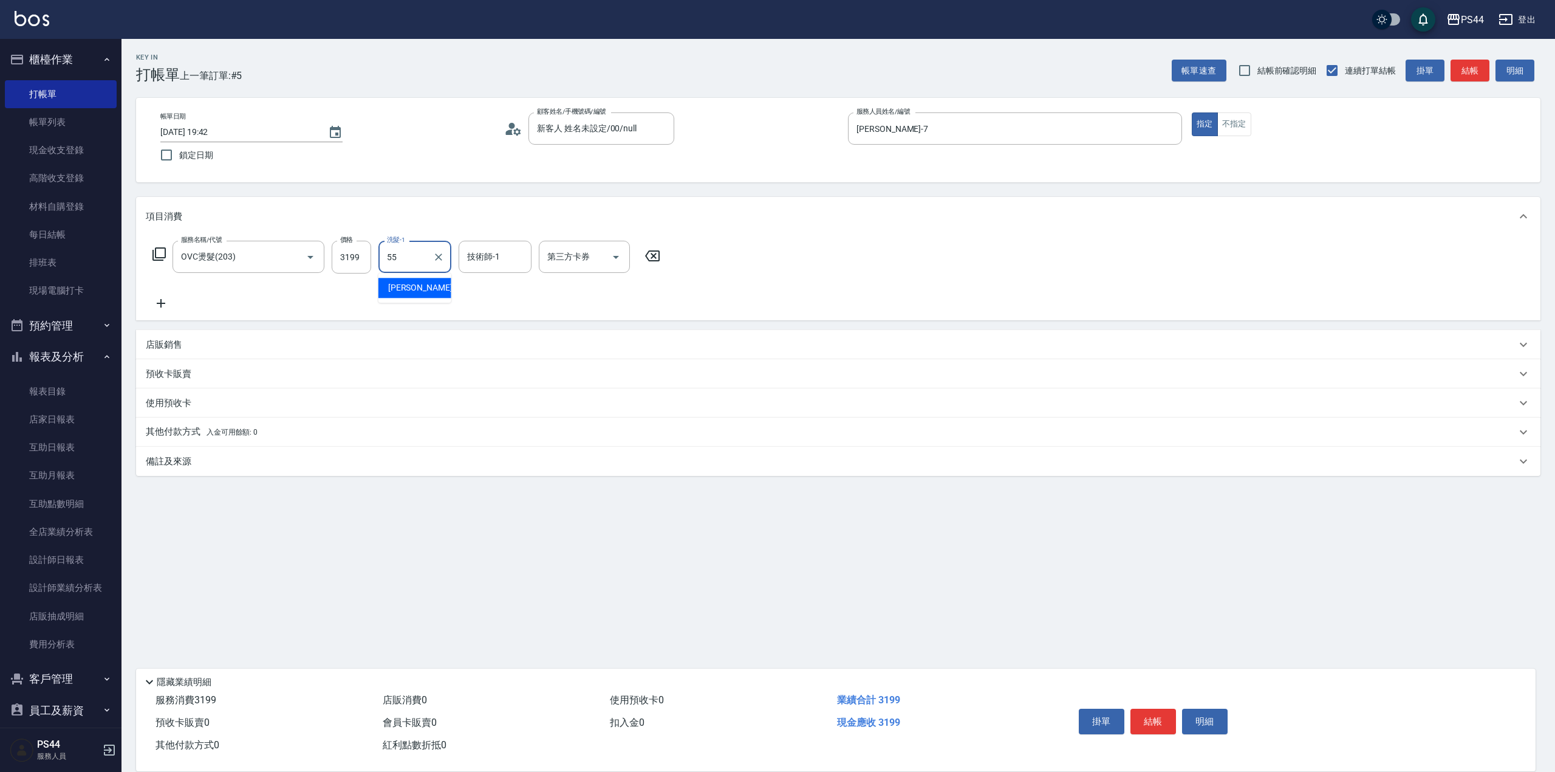
type input "[PERSON_NAME]-55"
type input "儲值卡"
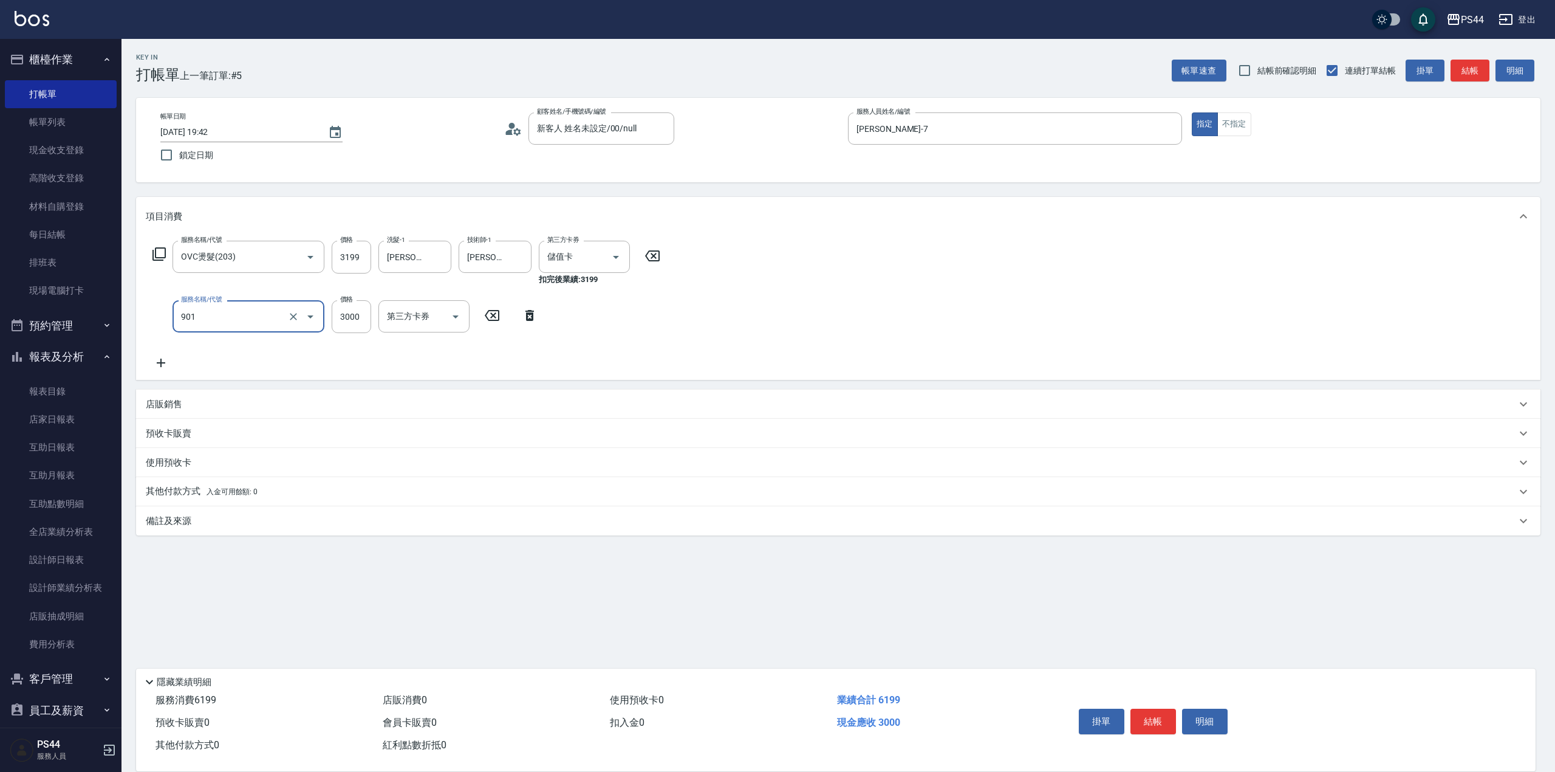
type input "儲值3000(901)"
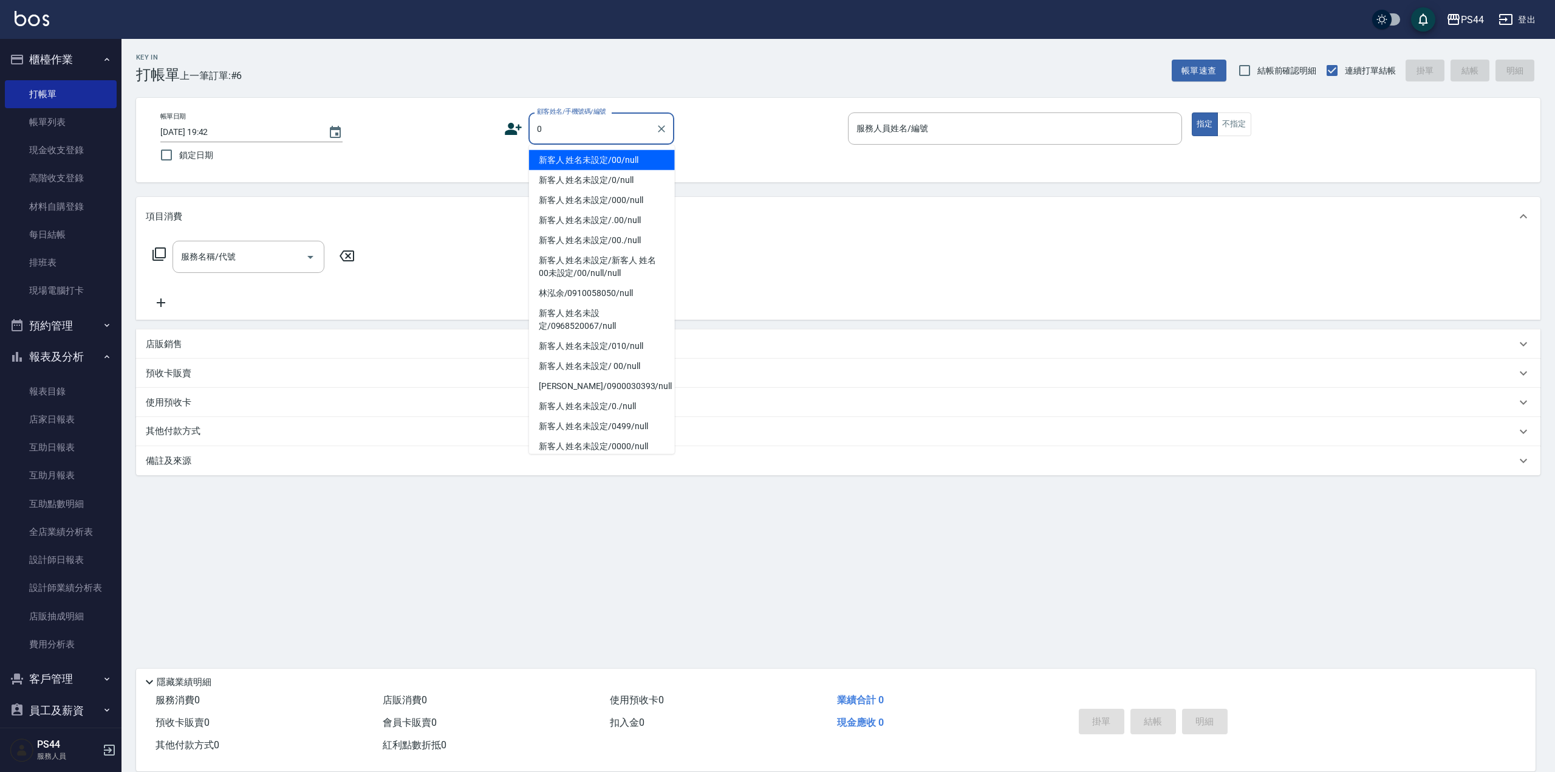
type input "新客人 姓名未設定/00/null"
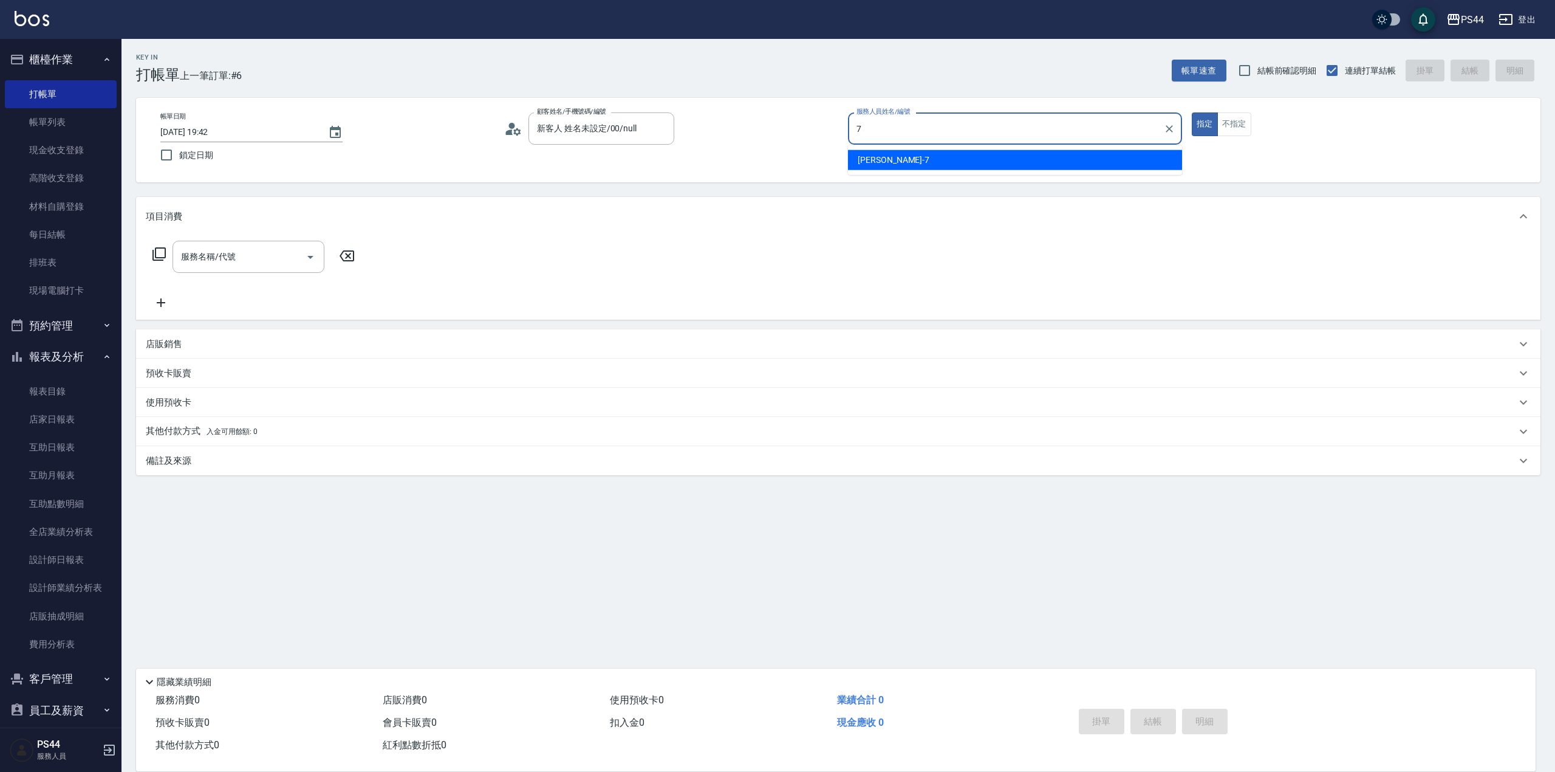
type input "[PERSON_NAME]-7"
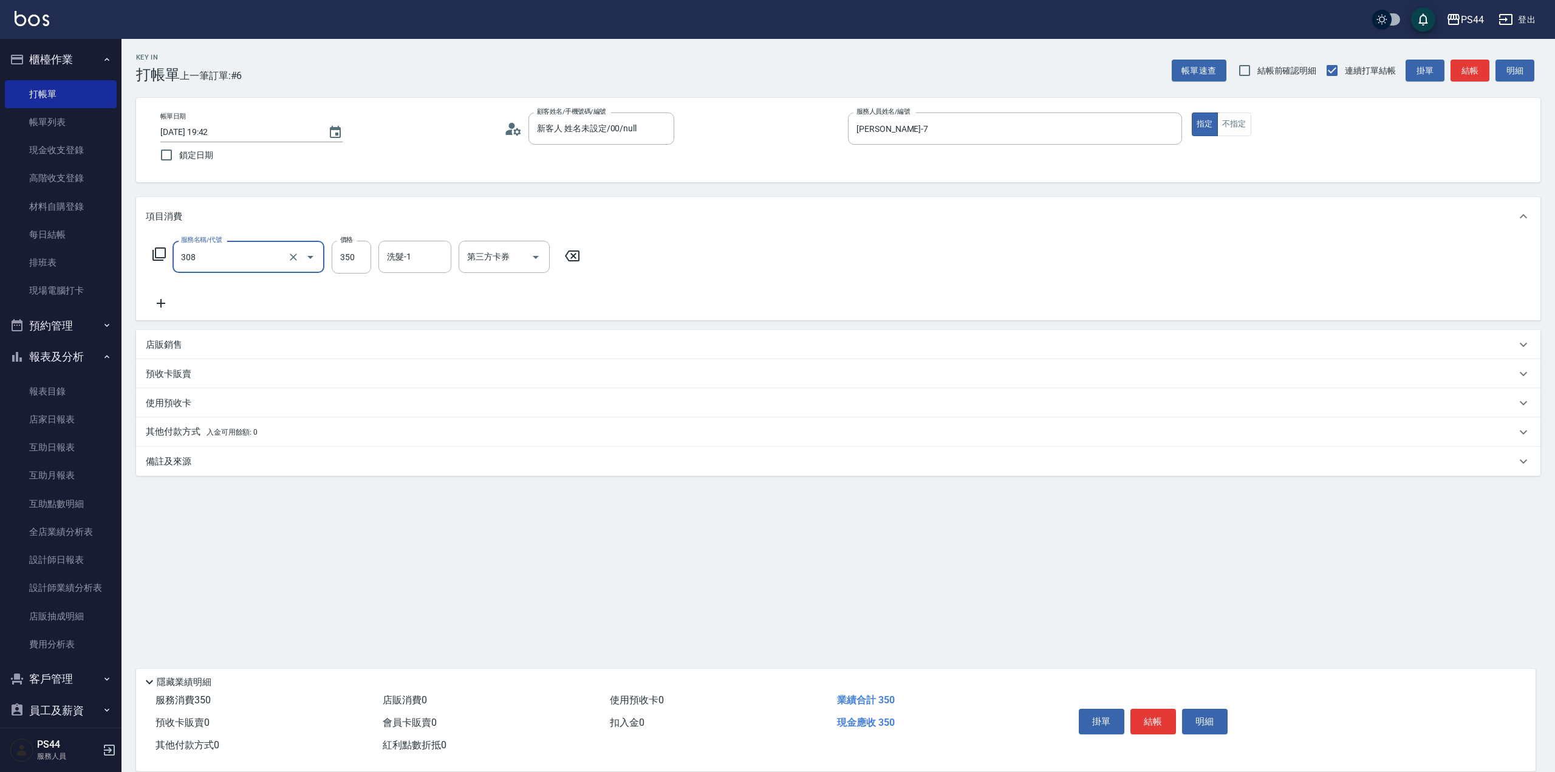
type input "洗+剪(308)"
type input "柔柔-33"
type input "儲值卡"
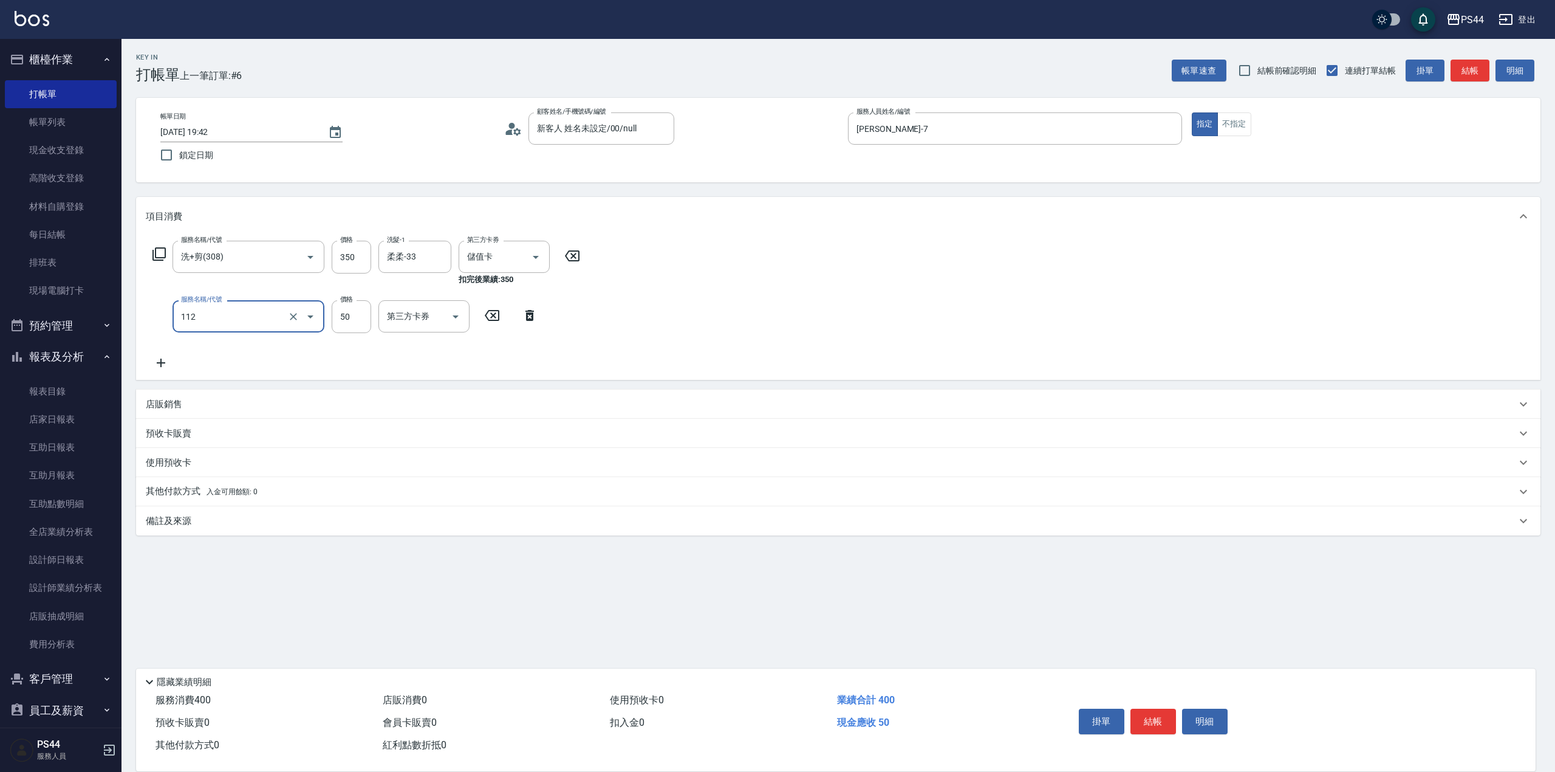
type input "精油50(112)"
type input "柔柔-33"
type input "儲值卡"
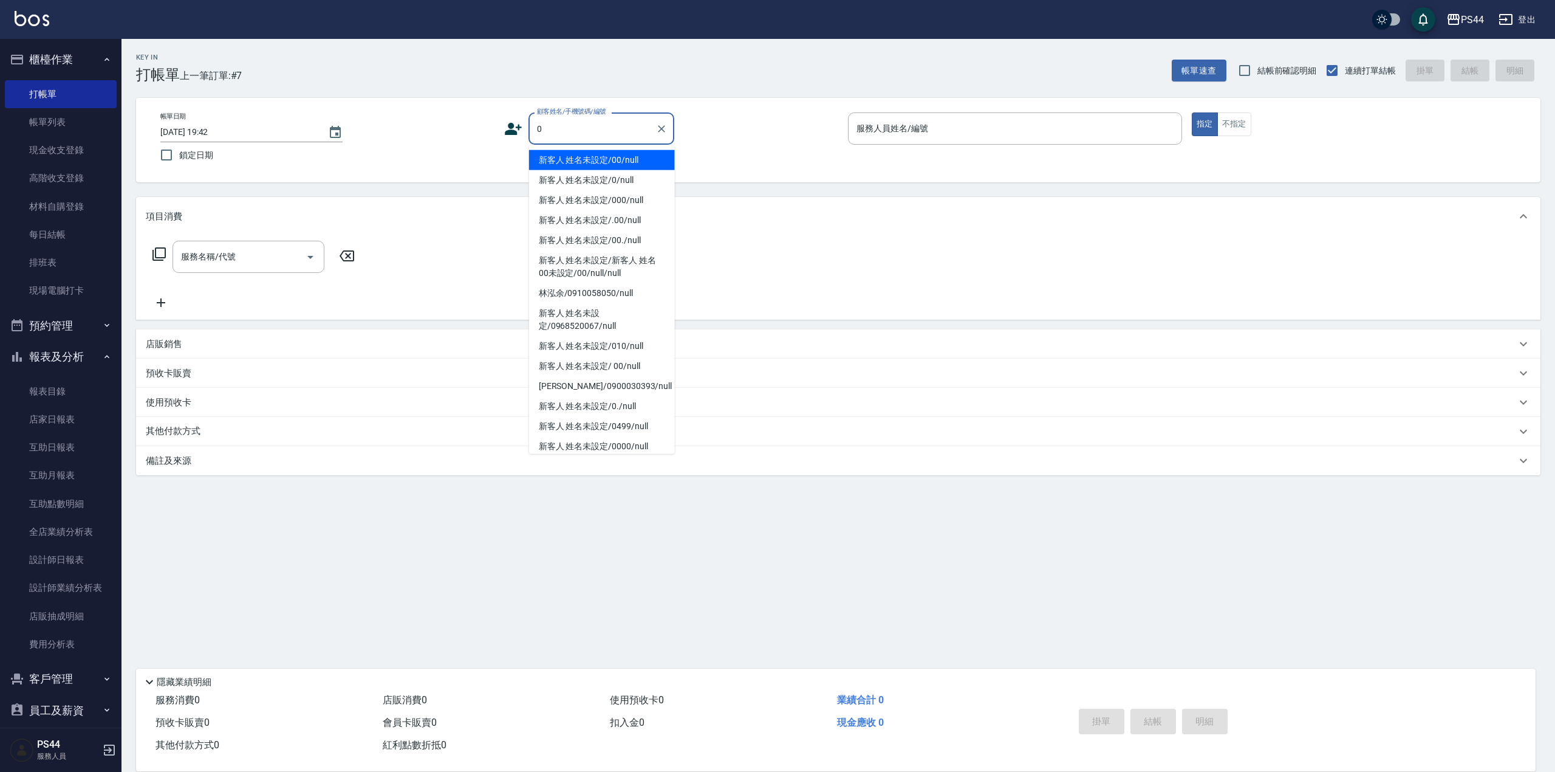
type input "新客人 姓名未設定/00/null"
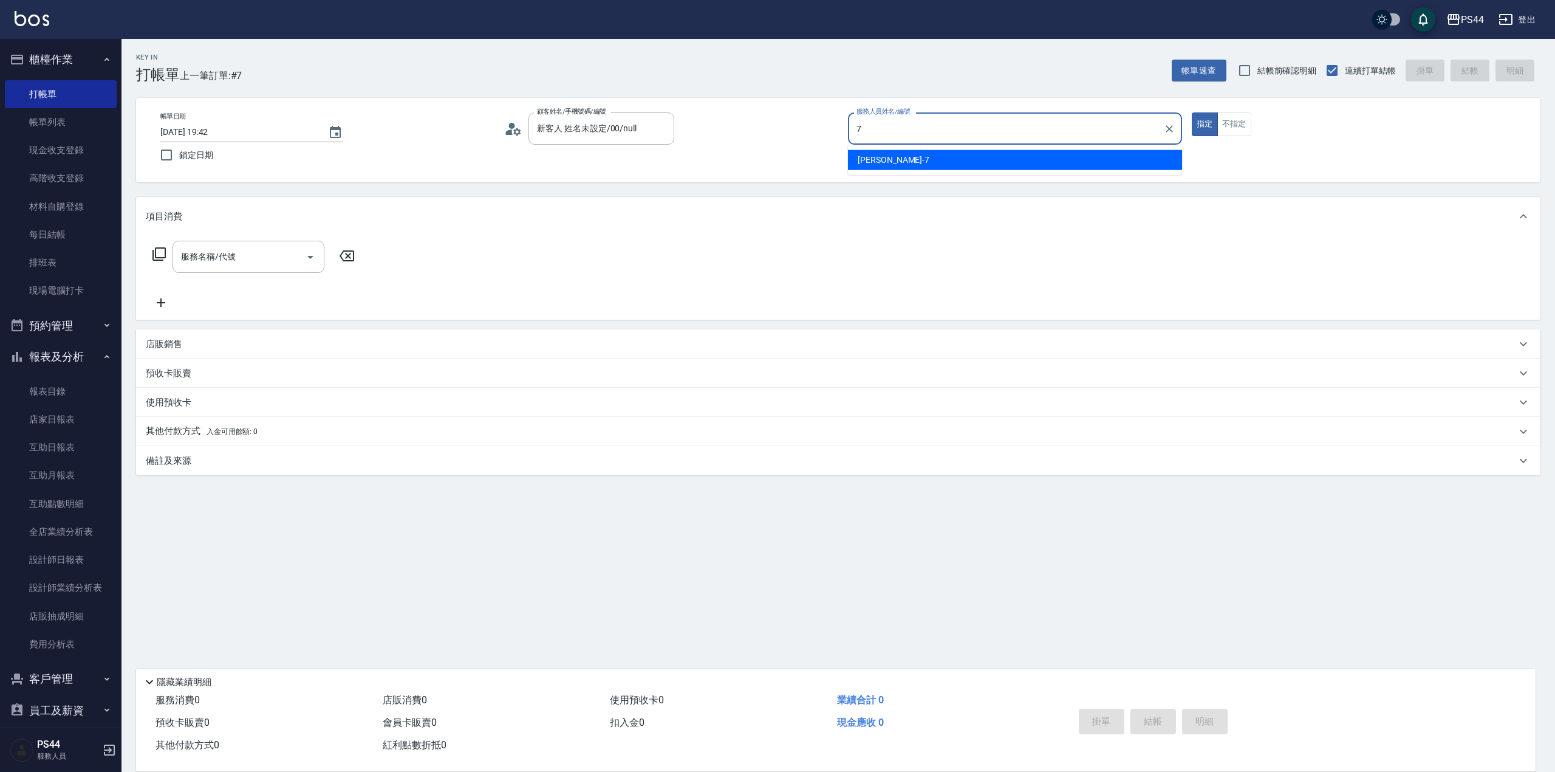
type input "[PERSON_NAME]-7"
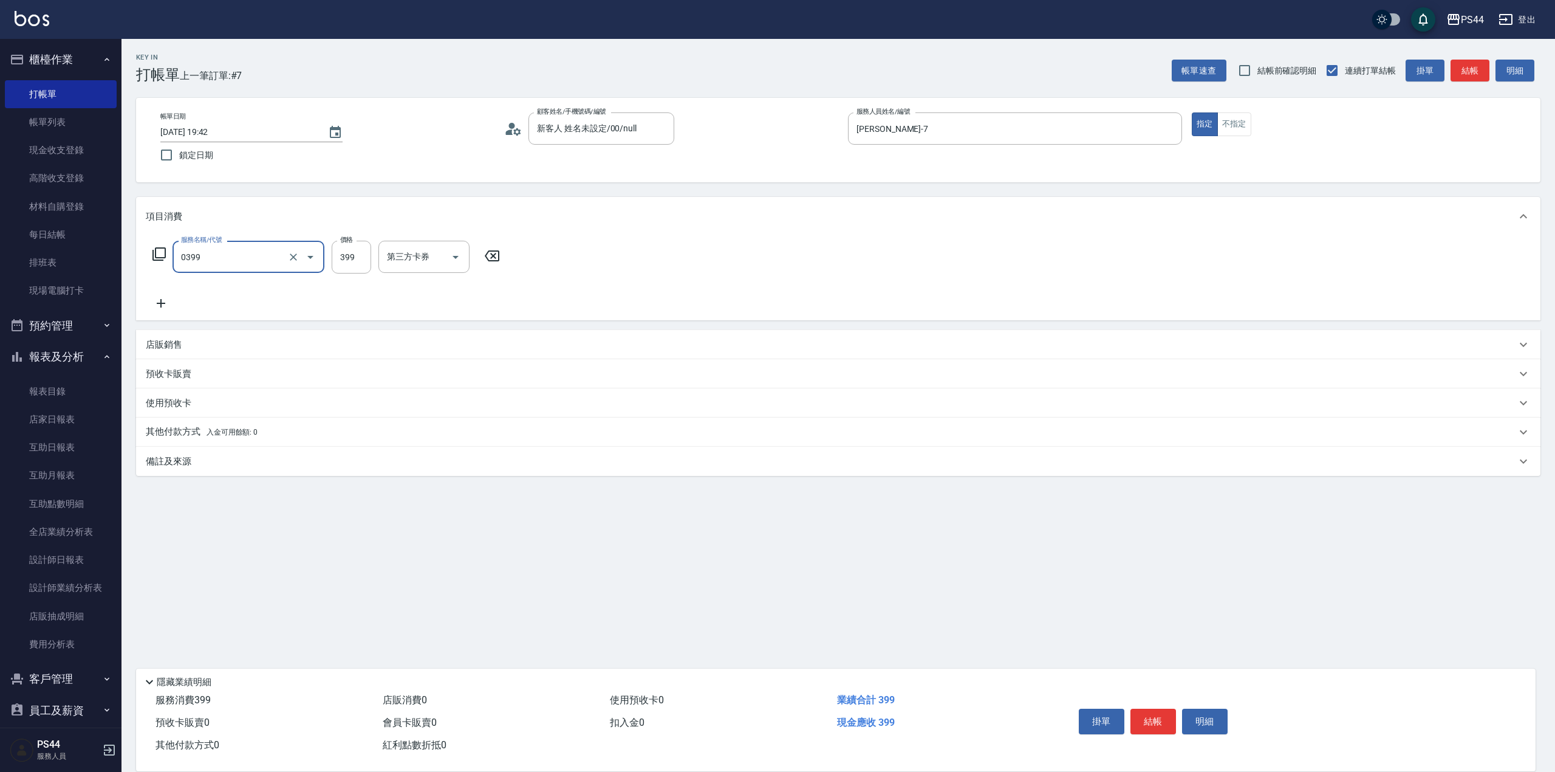
type input "海鹽399(0399)"
type input "柔柔-33"
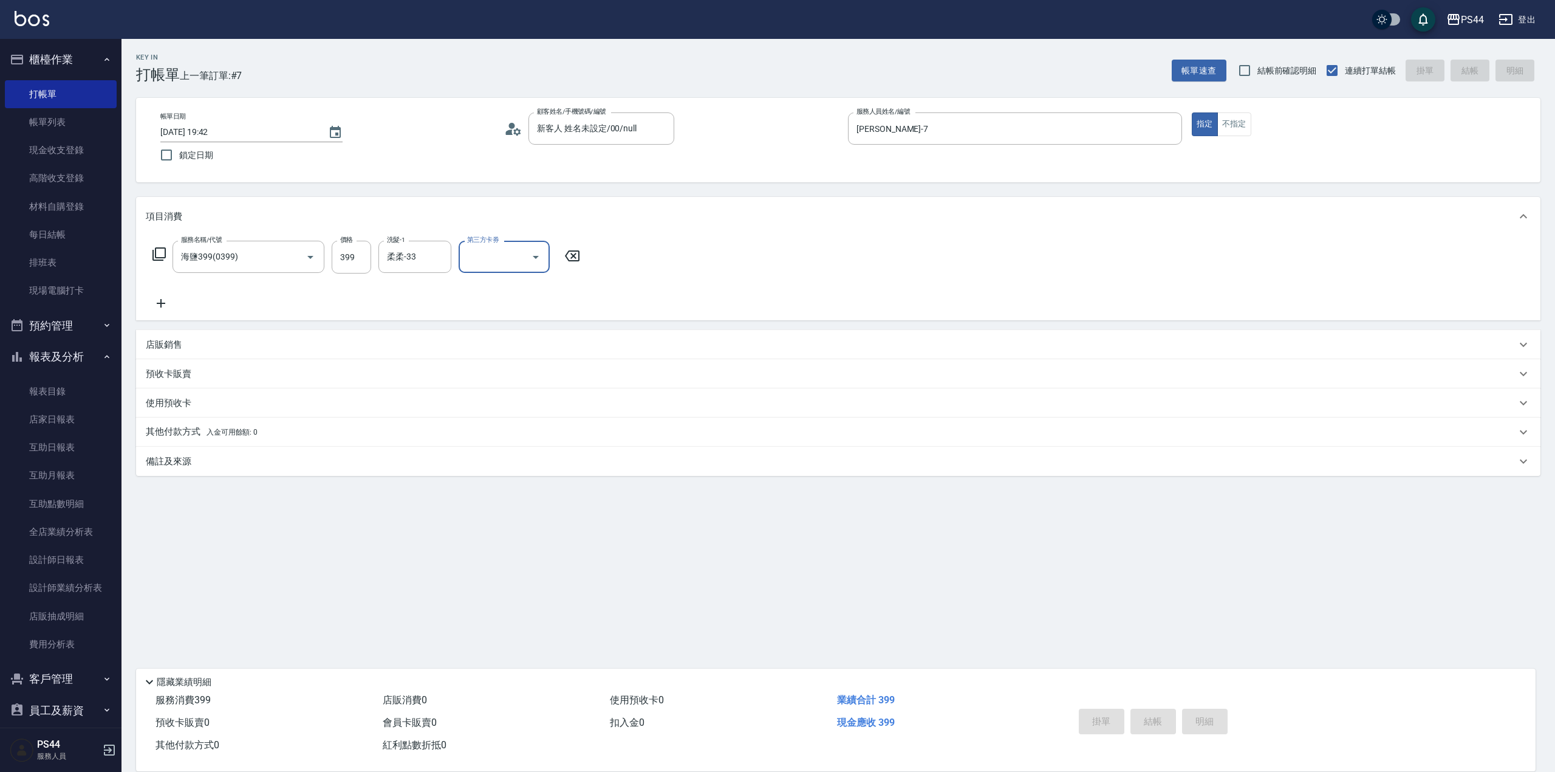
type input "[DATE] 19:45"
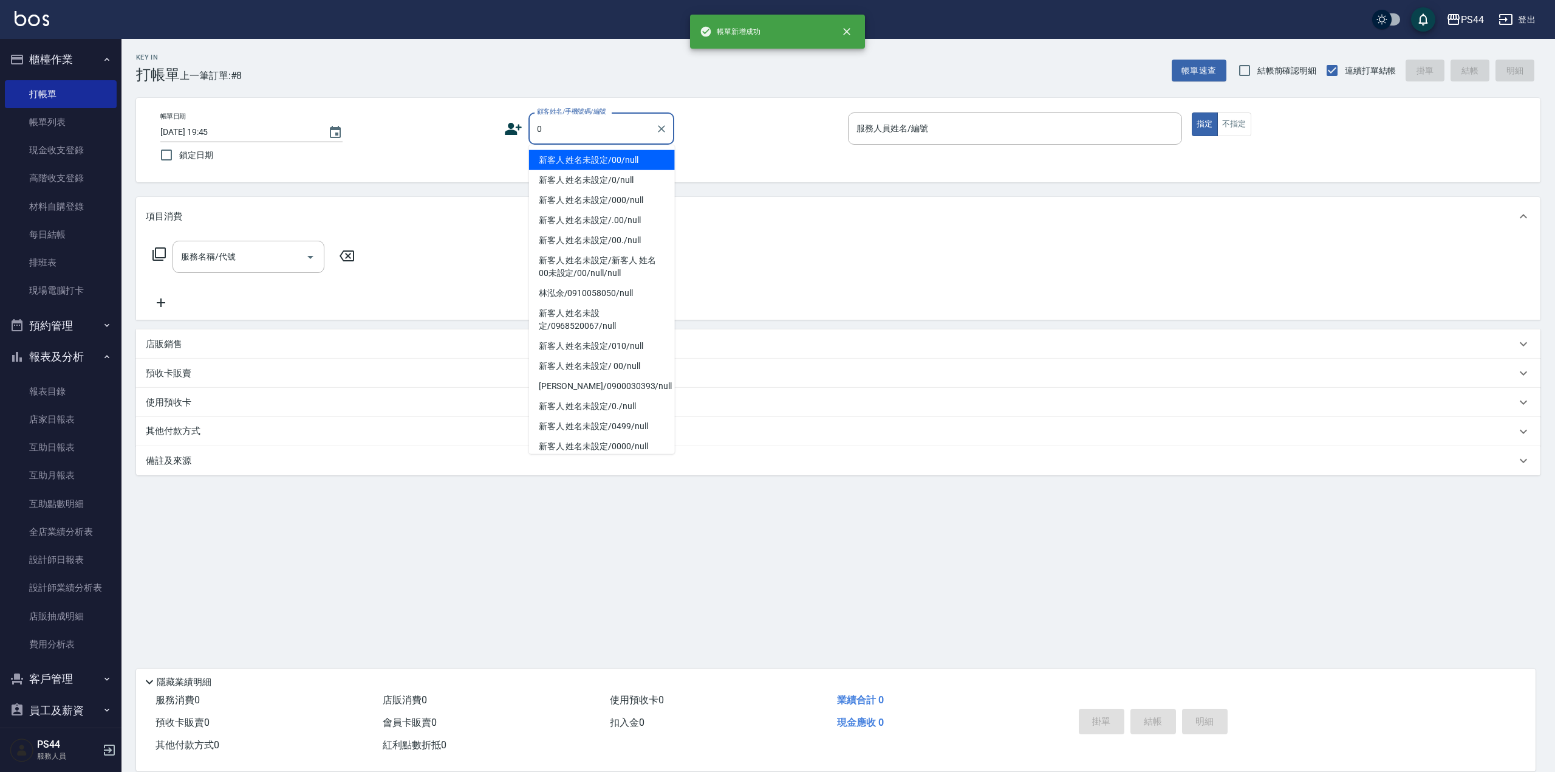
type input "新客人 姓名未設定/00/null"
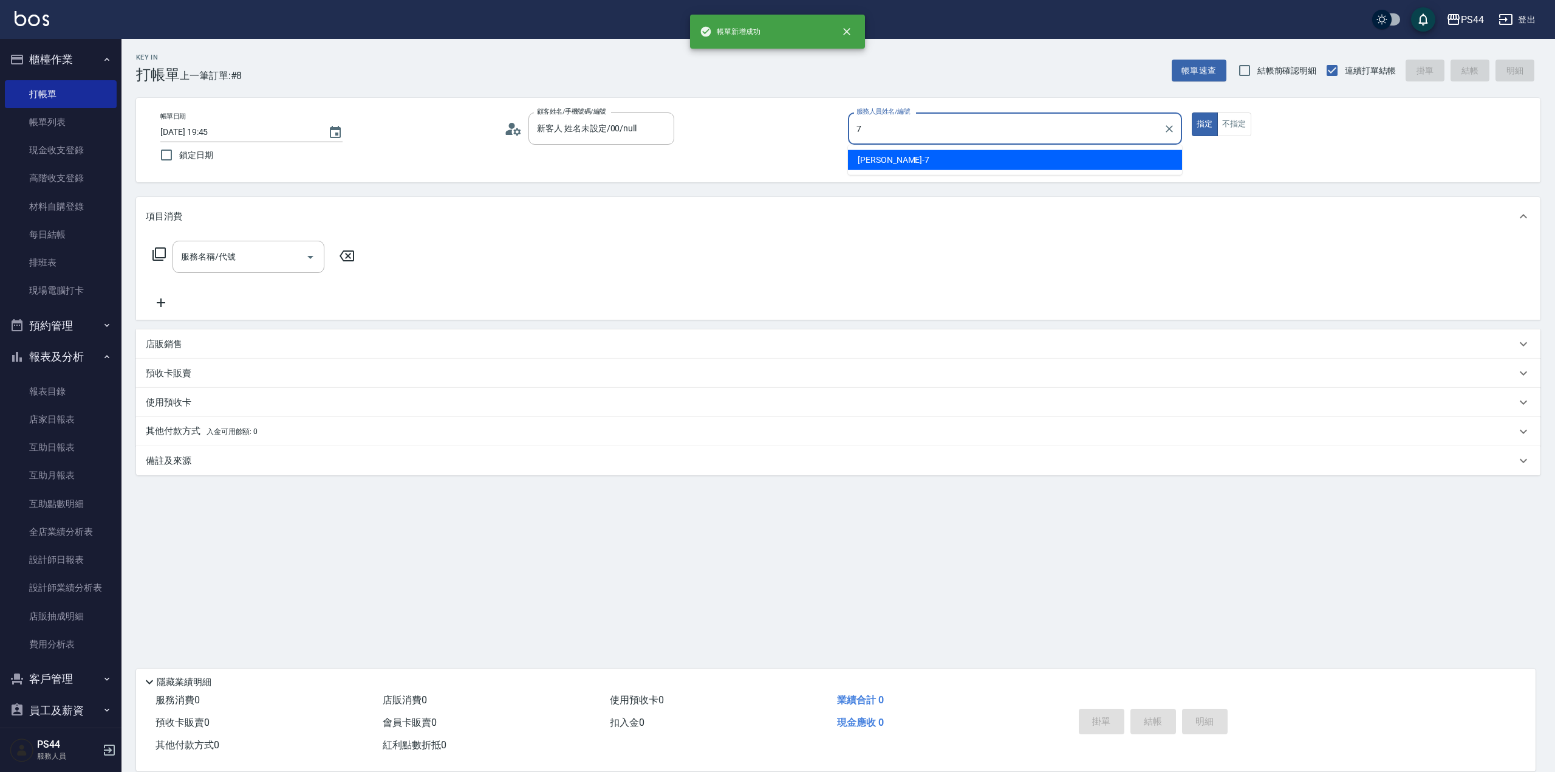
type input "[PERSON_NAME]-7"
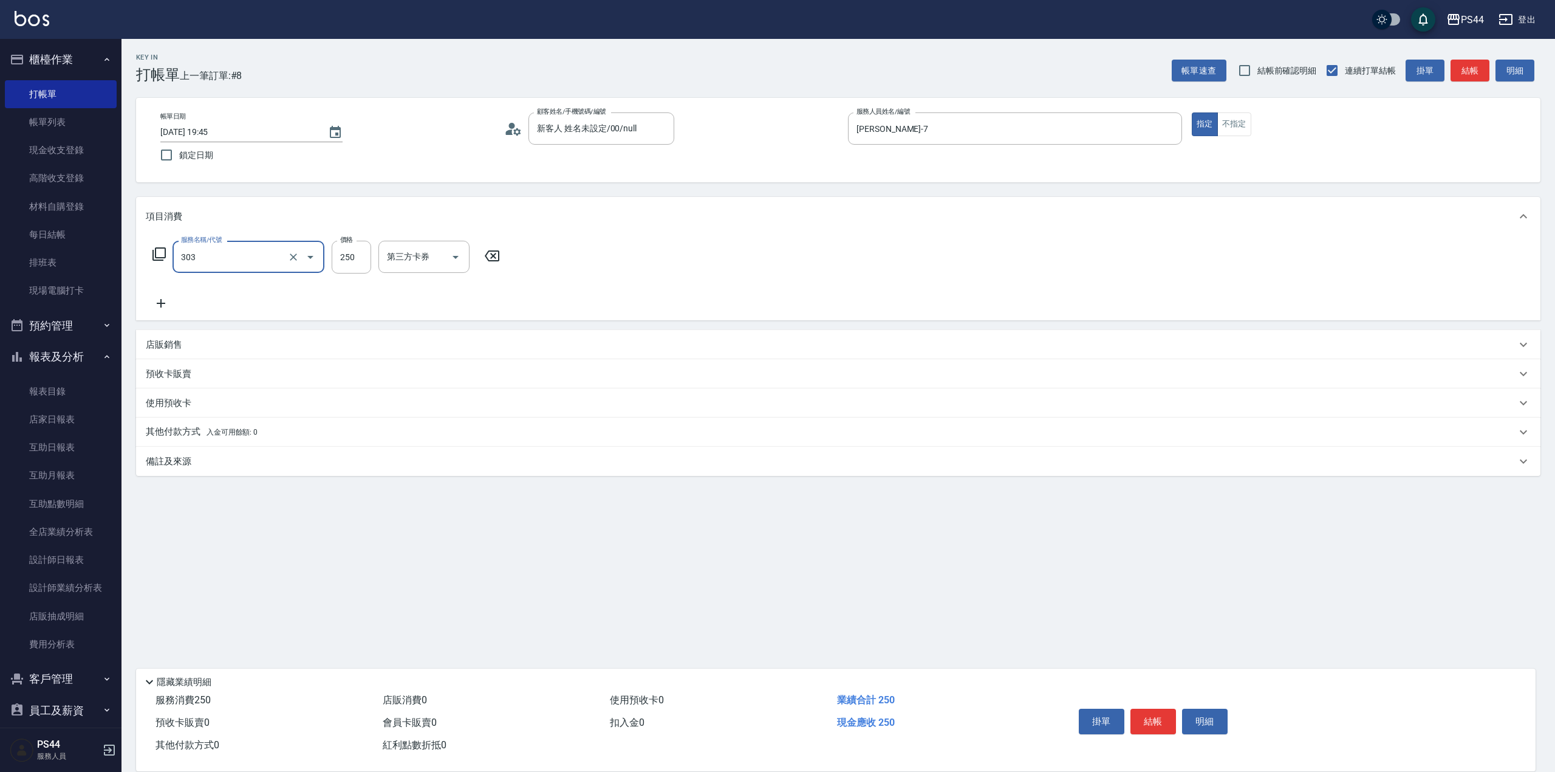
type input "剪髮(303)"
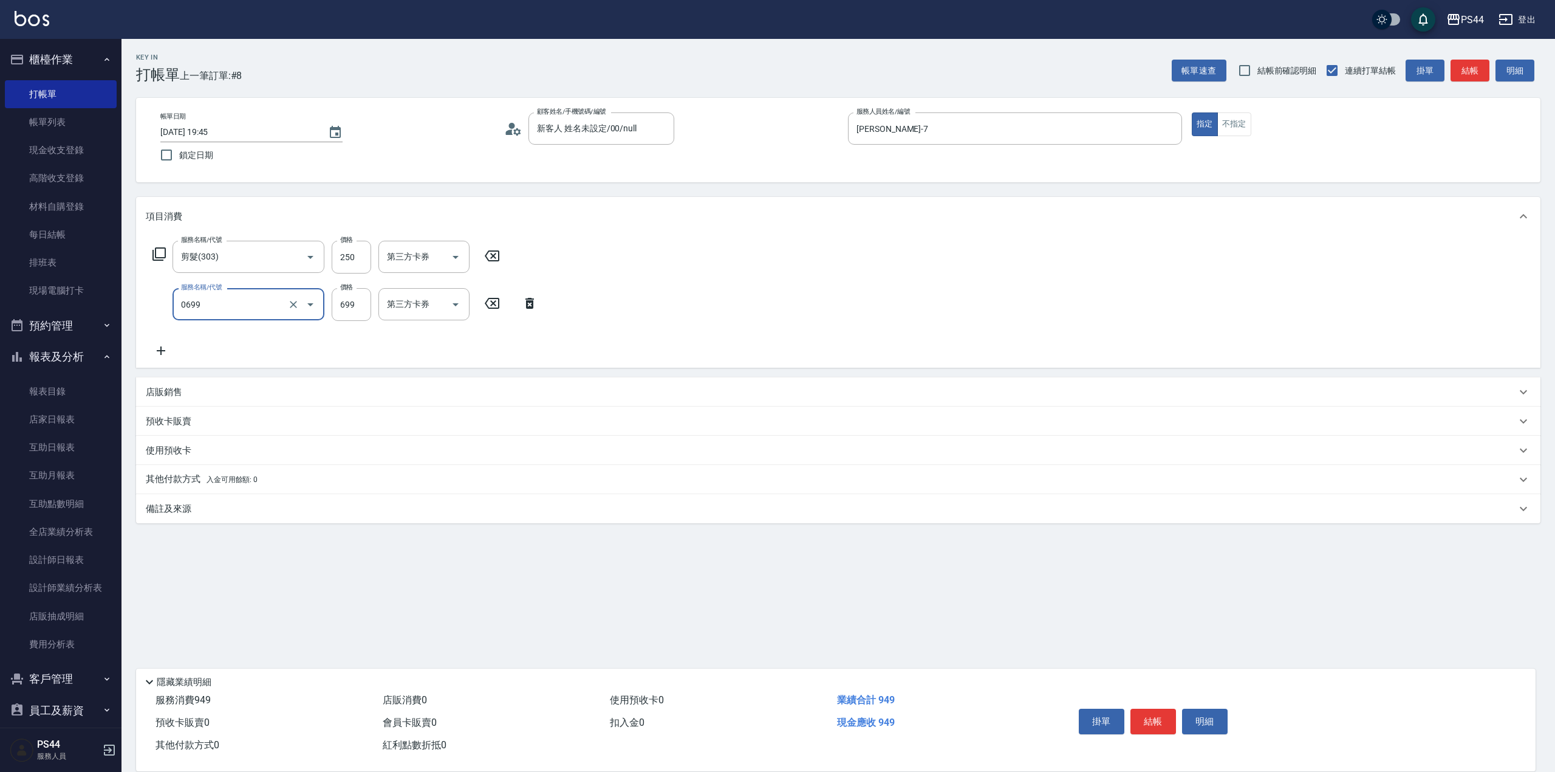
type input "精油SPA(0699)"
type input "王姵眙-37"
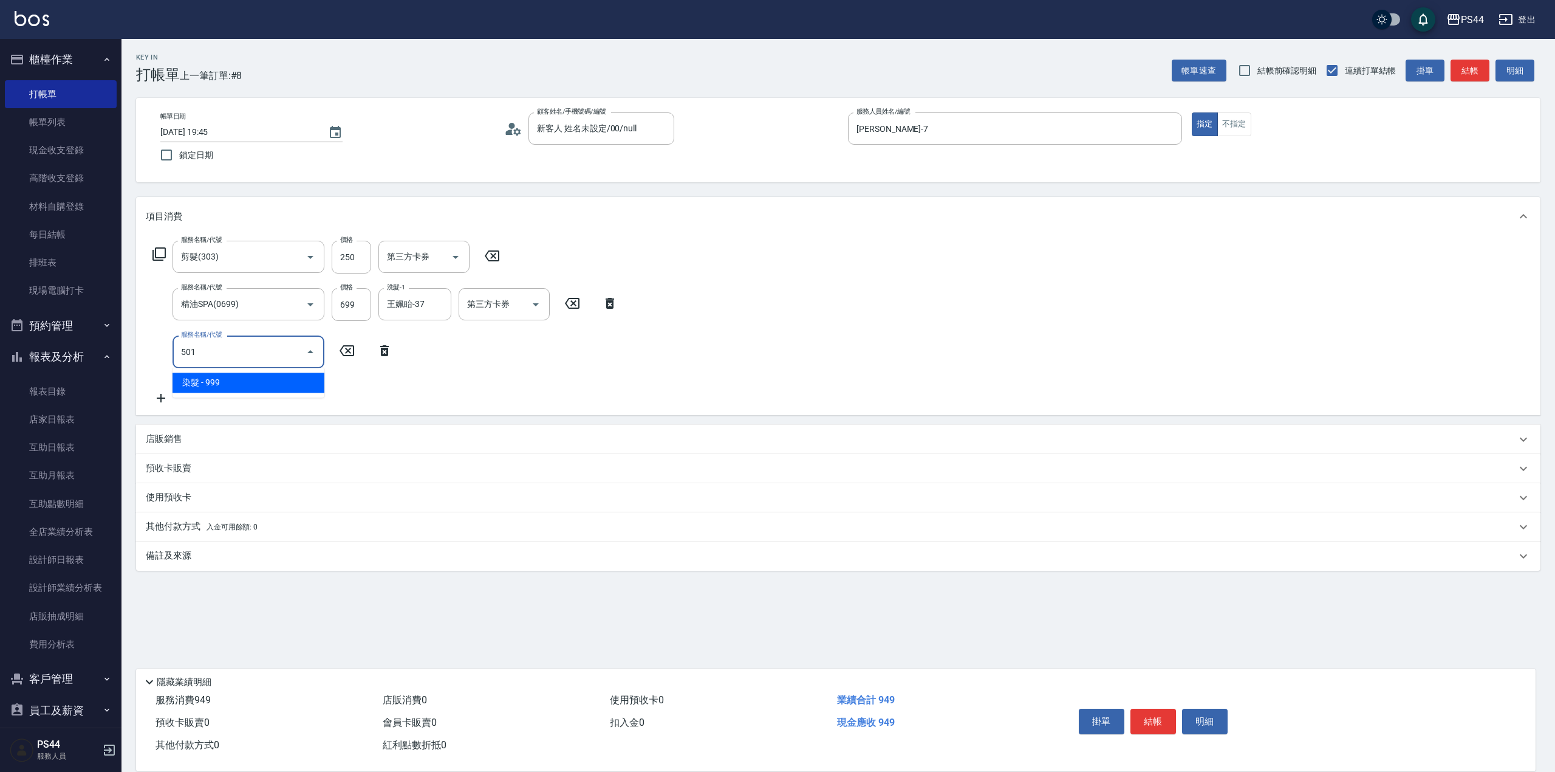
type input "染髮(501)"
type input "1200"
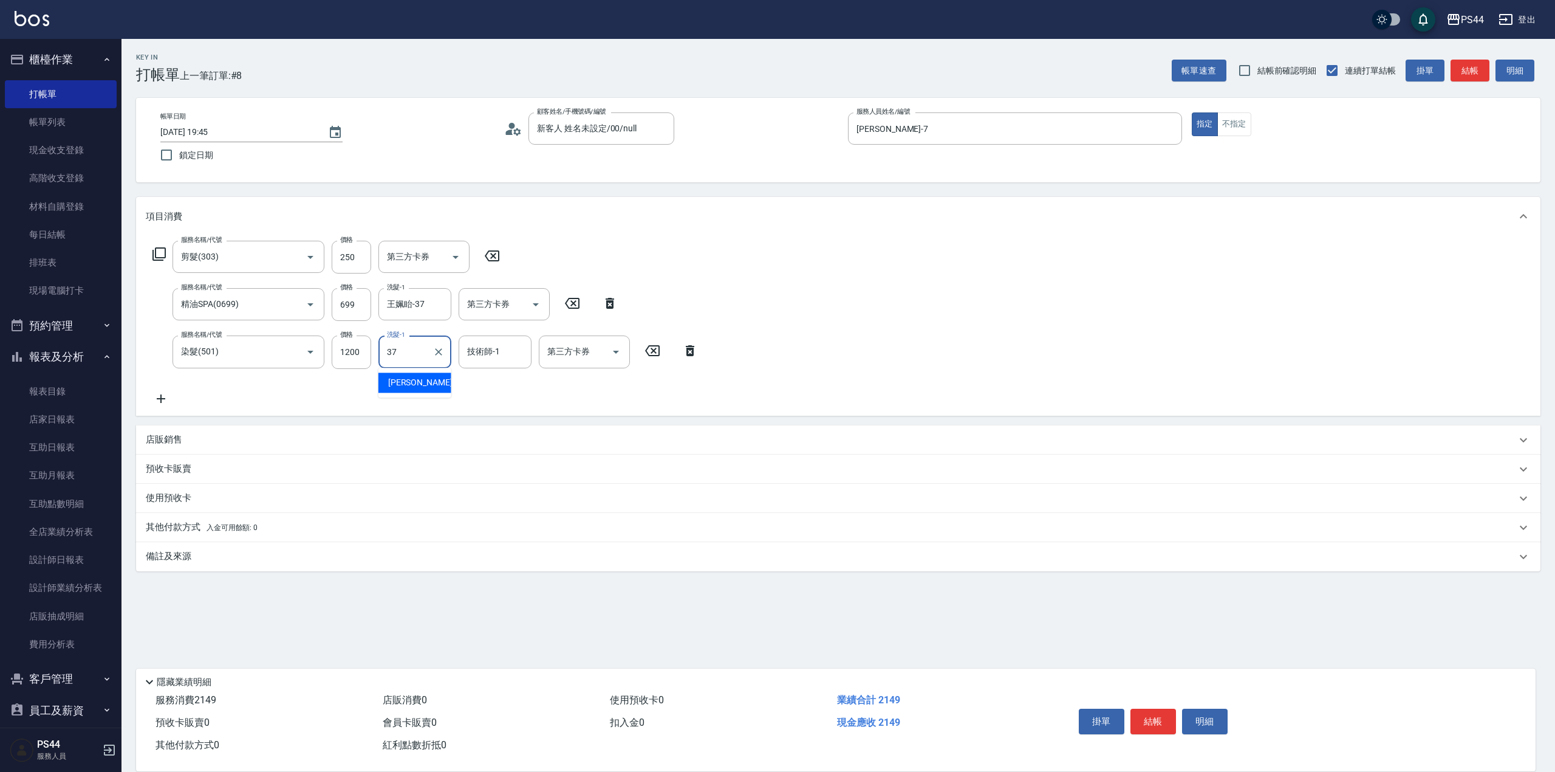
type input "王姵眙-37"
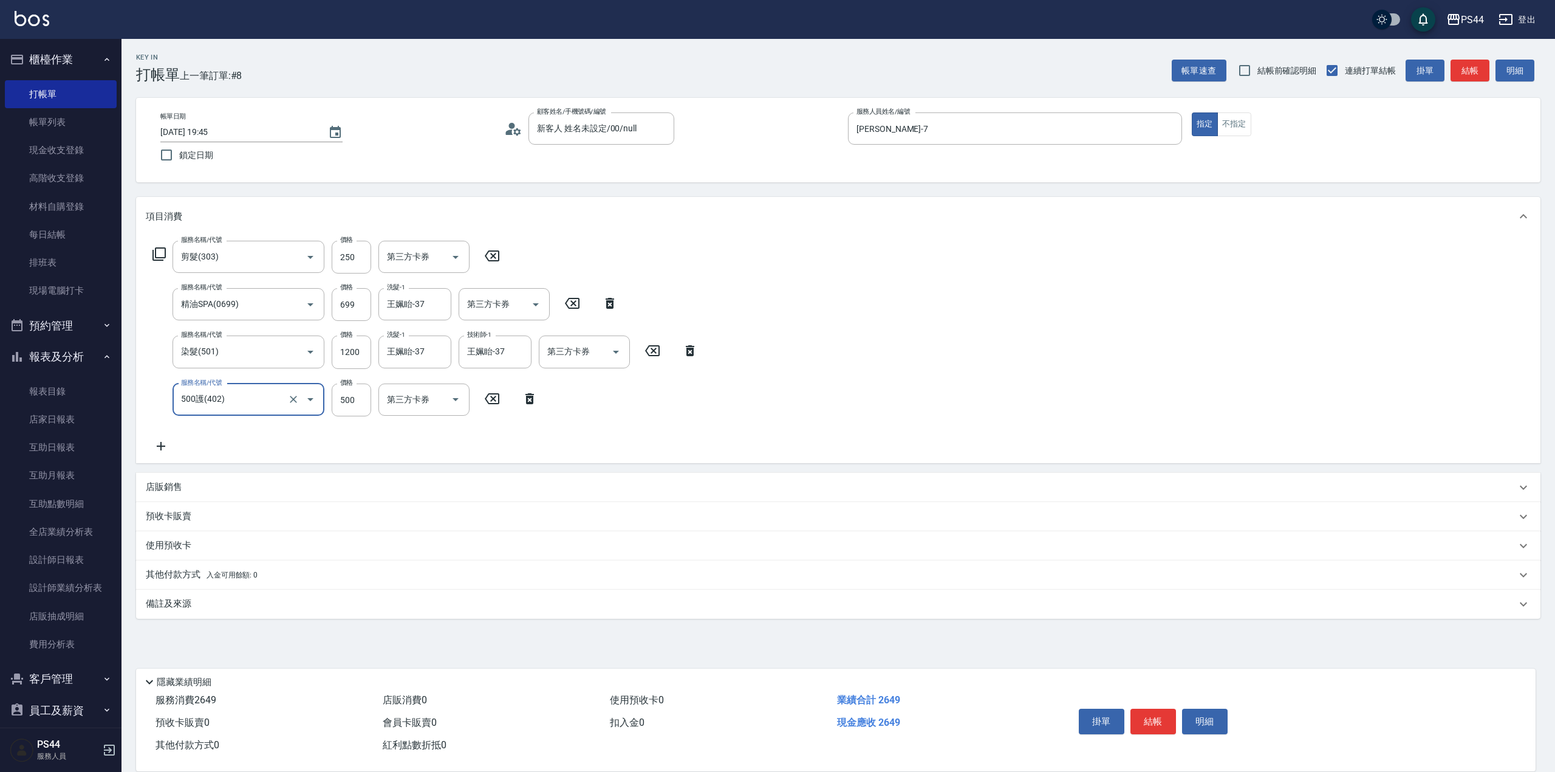
type input "500護(402)"
type input "王姵眙-37"
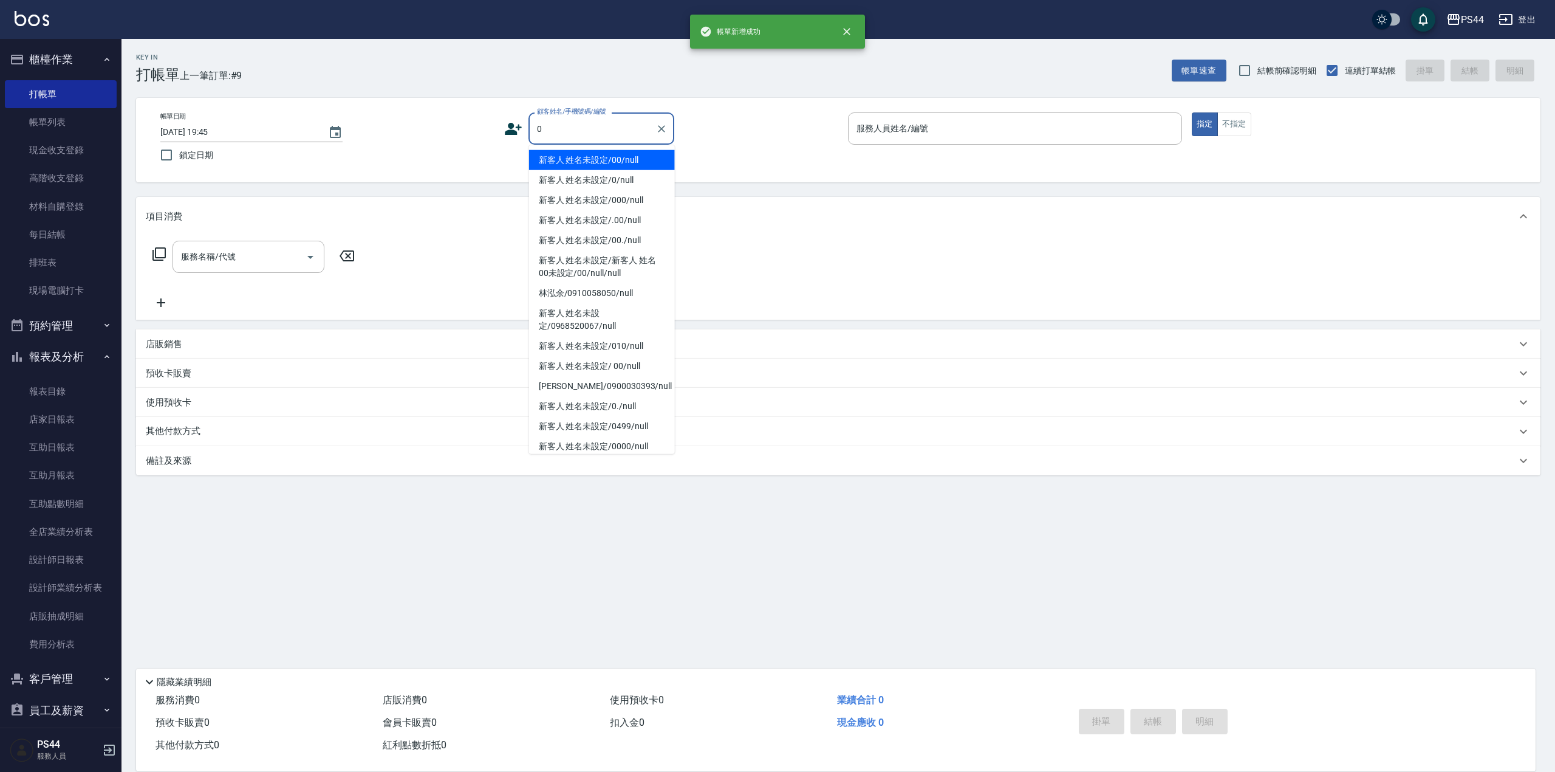
type input "新客人 姓名未設定/00/null"
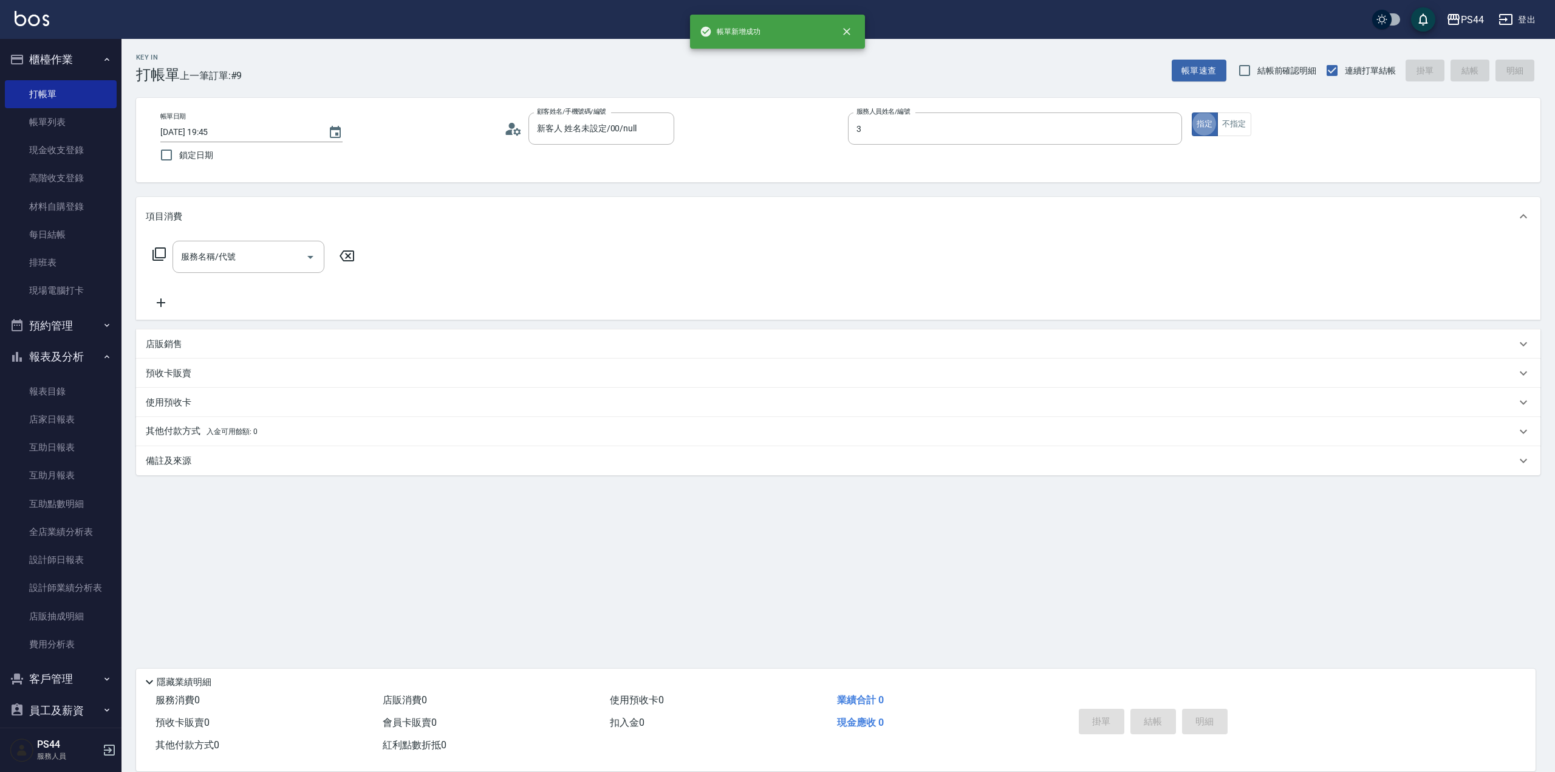
type input "[PERSON_NAME]-3"
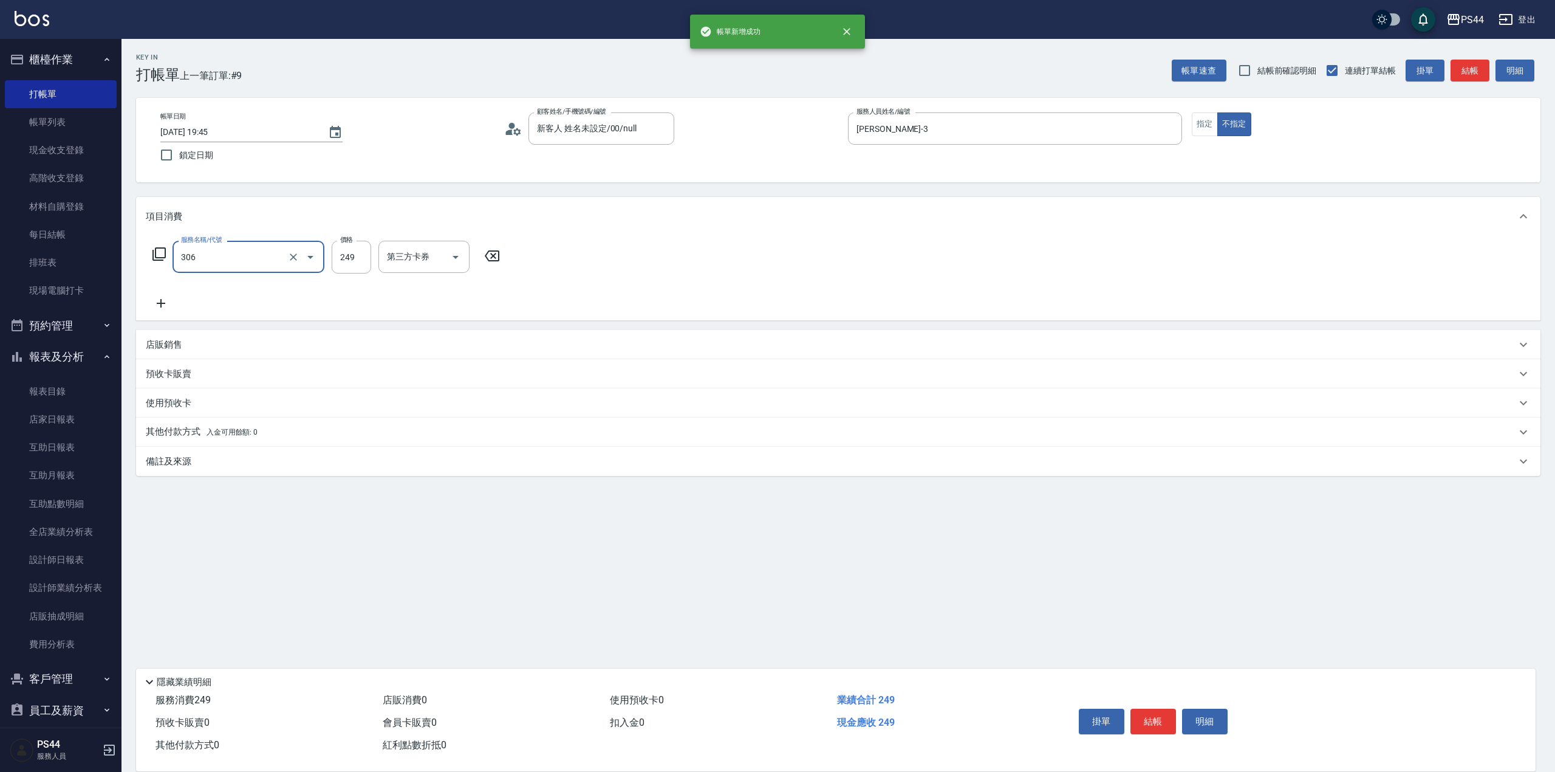
type input "剪髮(306)"
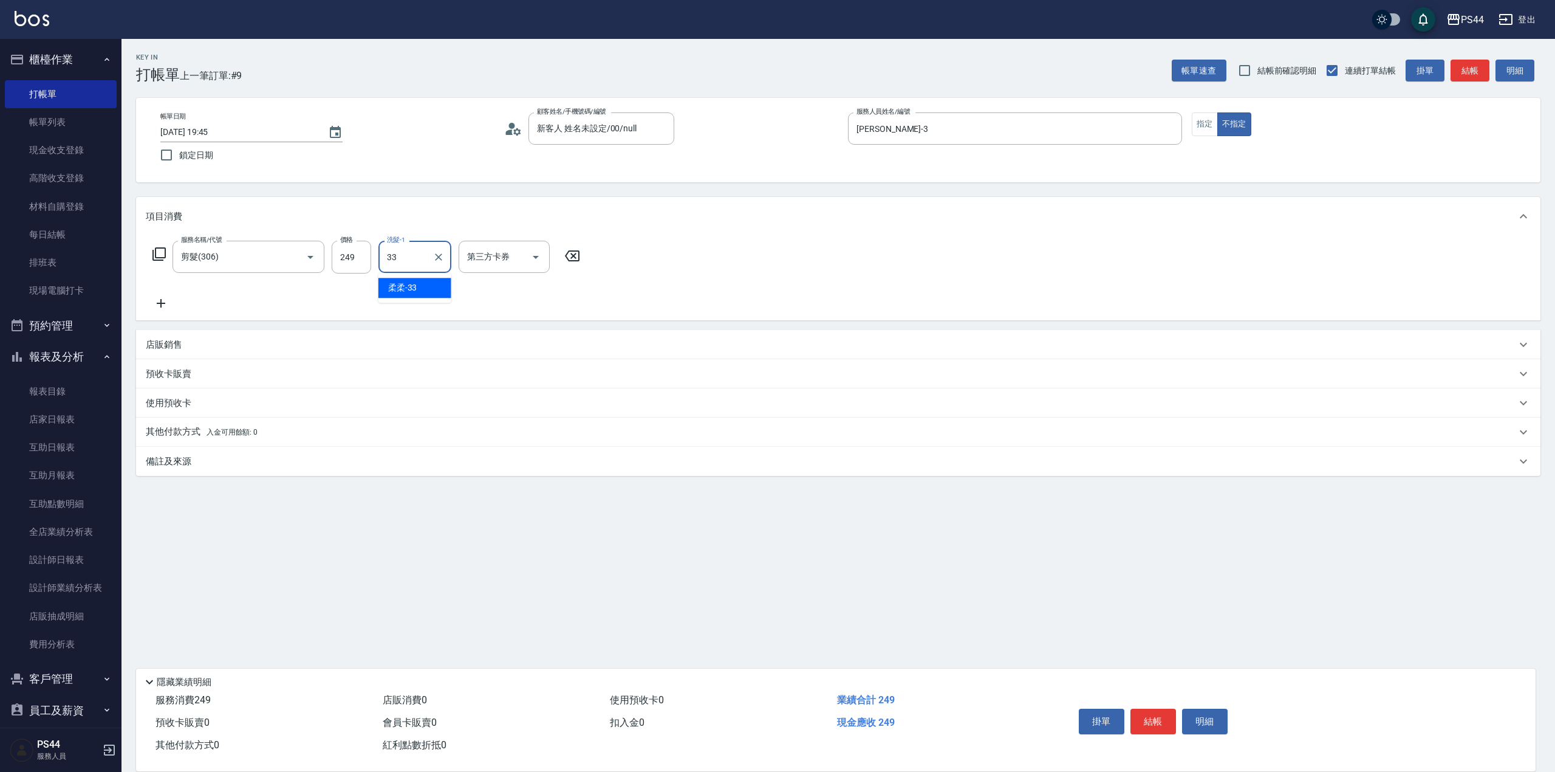
type input "柔柔-33"
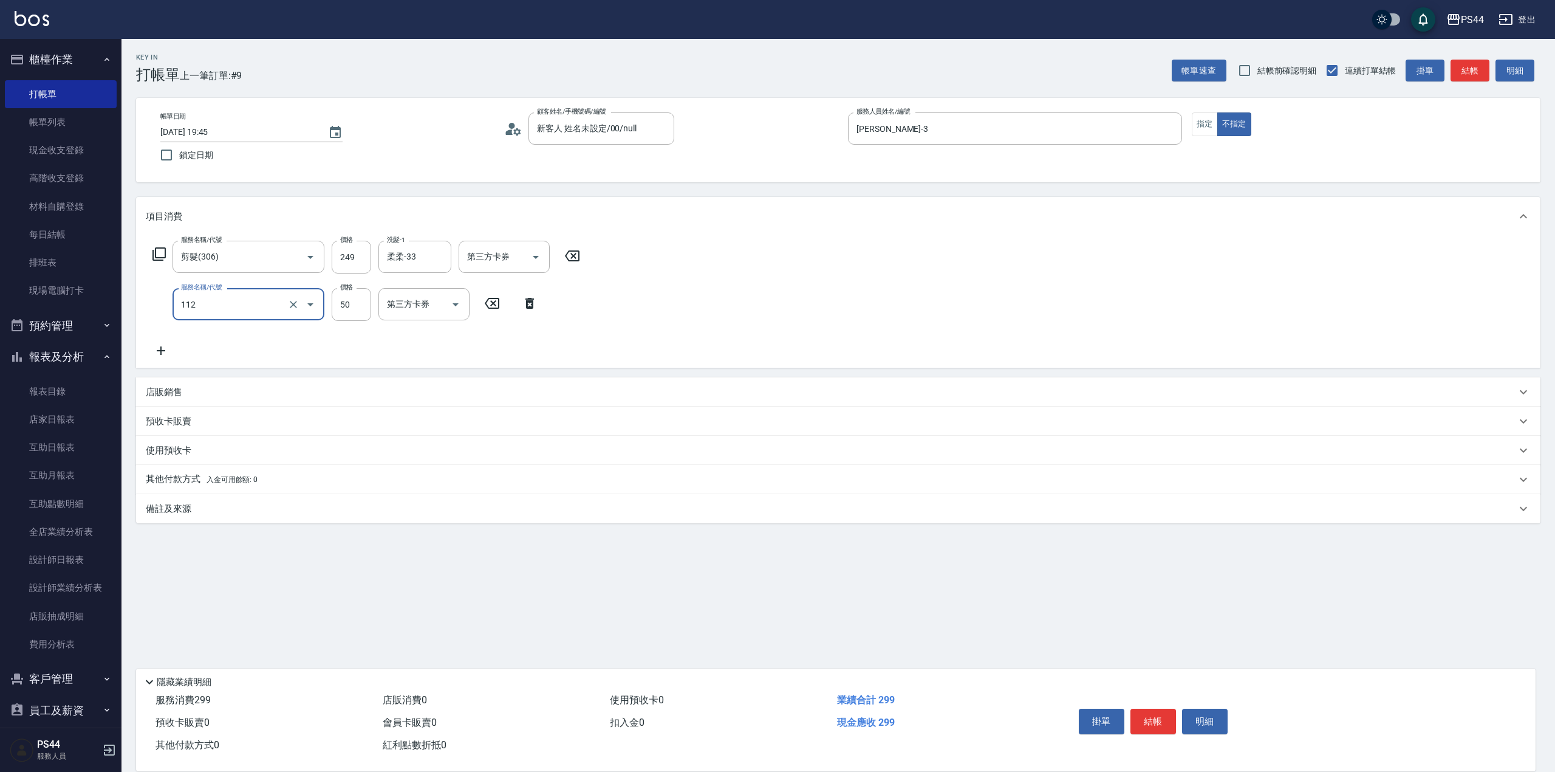
type input "精油50(112)"
type input "柔柔-33"
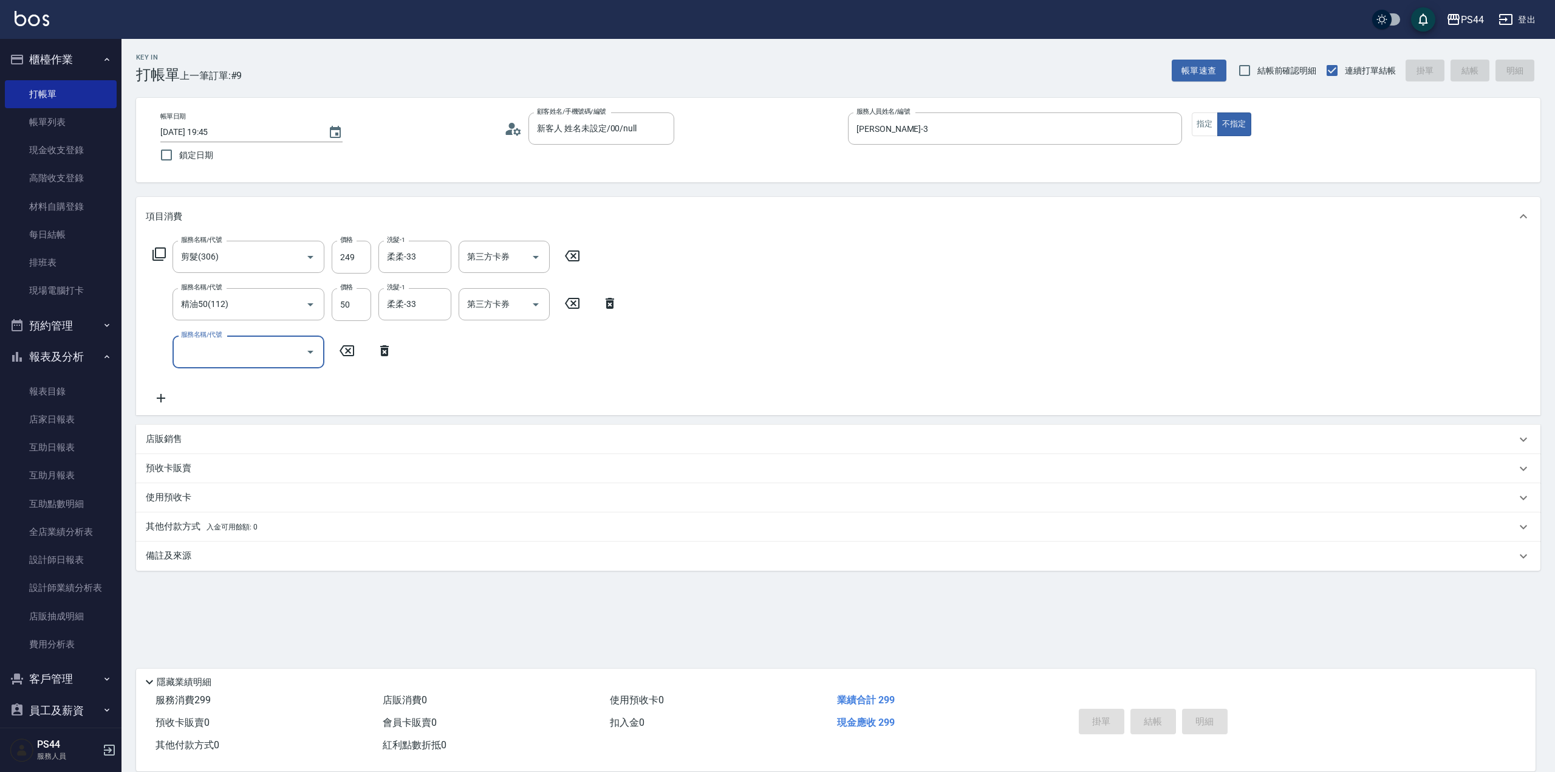
type input "[DATE] 19:46"
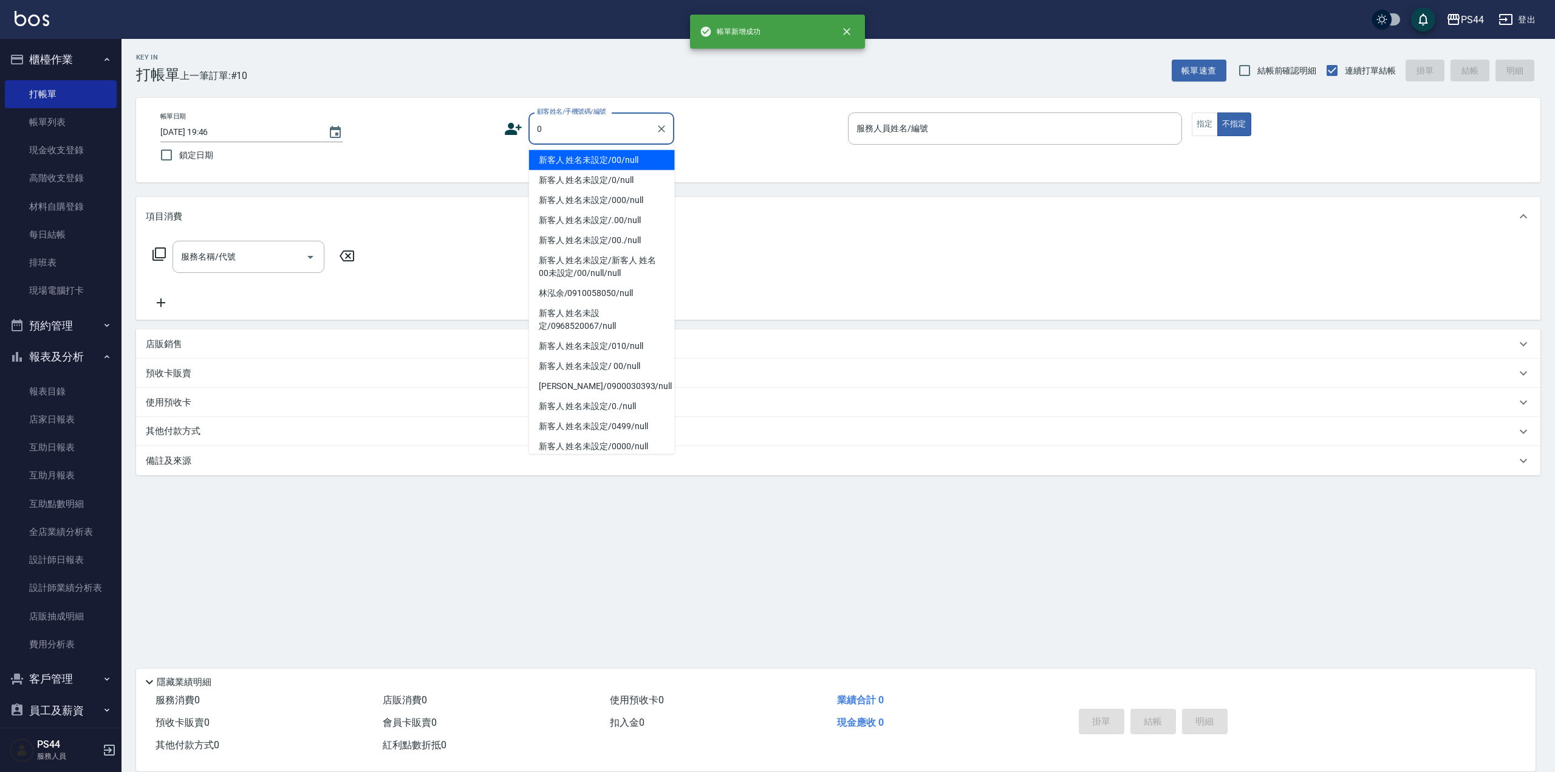
type input "新客人 姓名未設定/00/null"
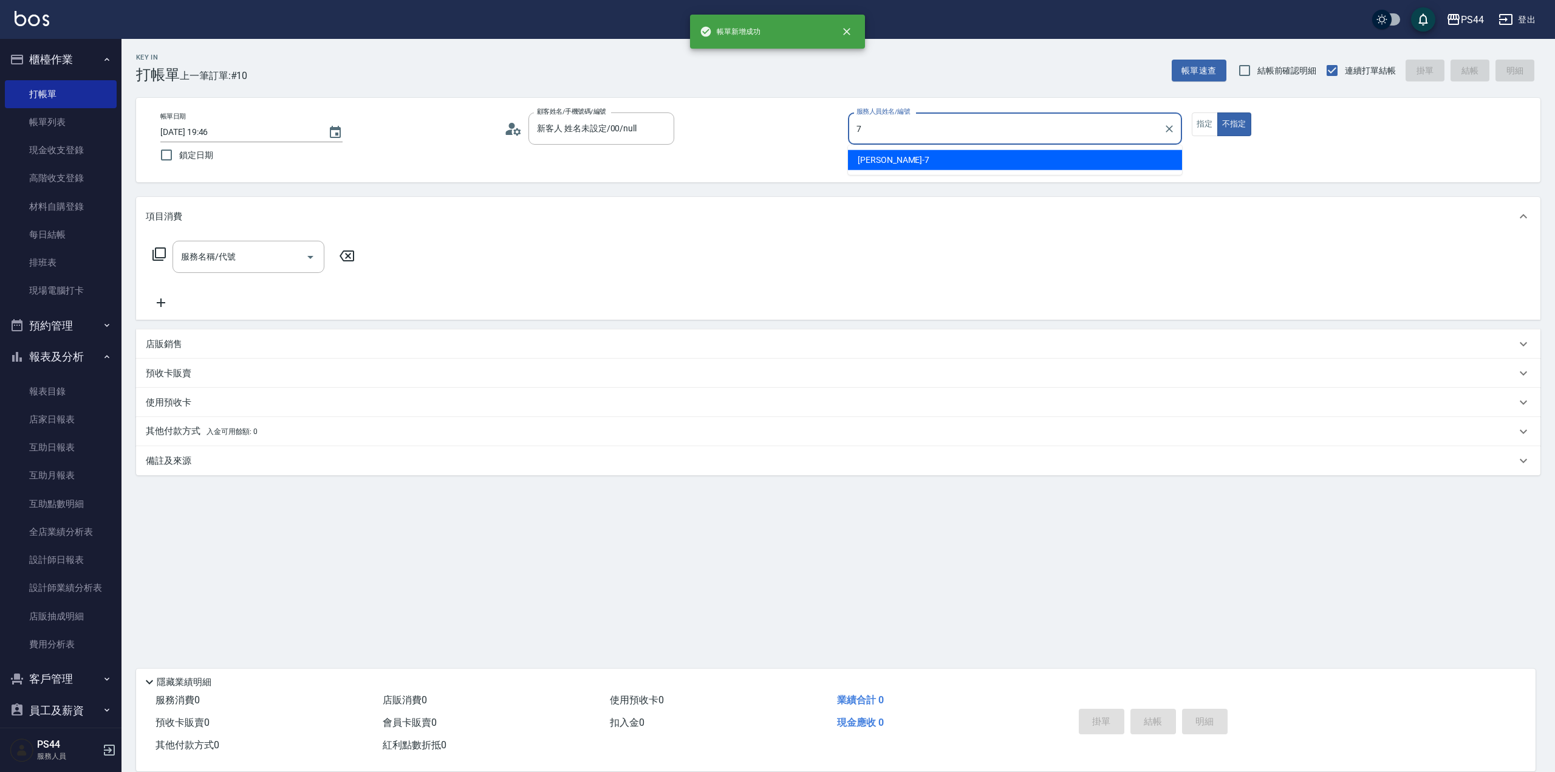
type input "[PERSON_NAME]-7"
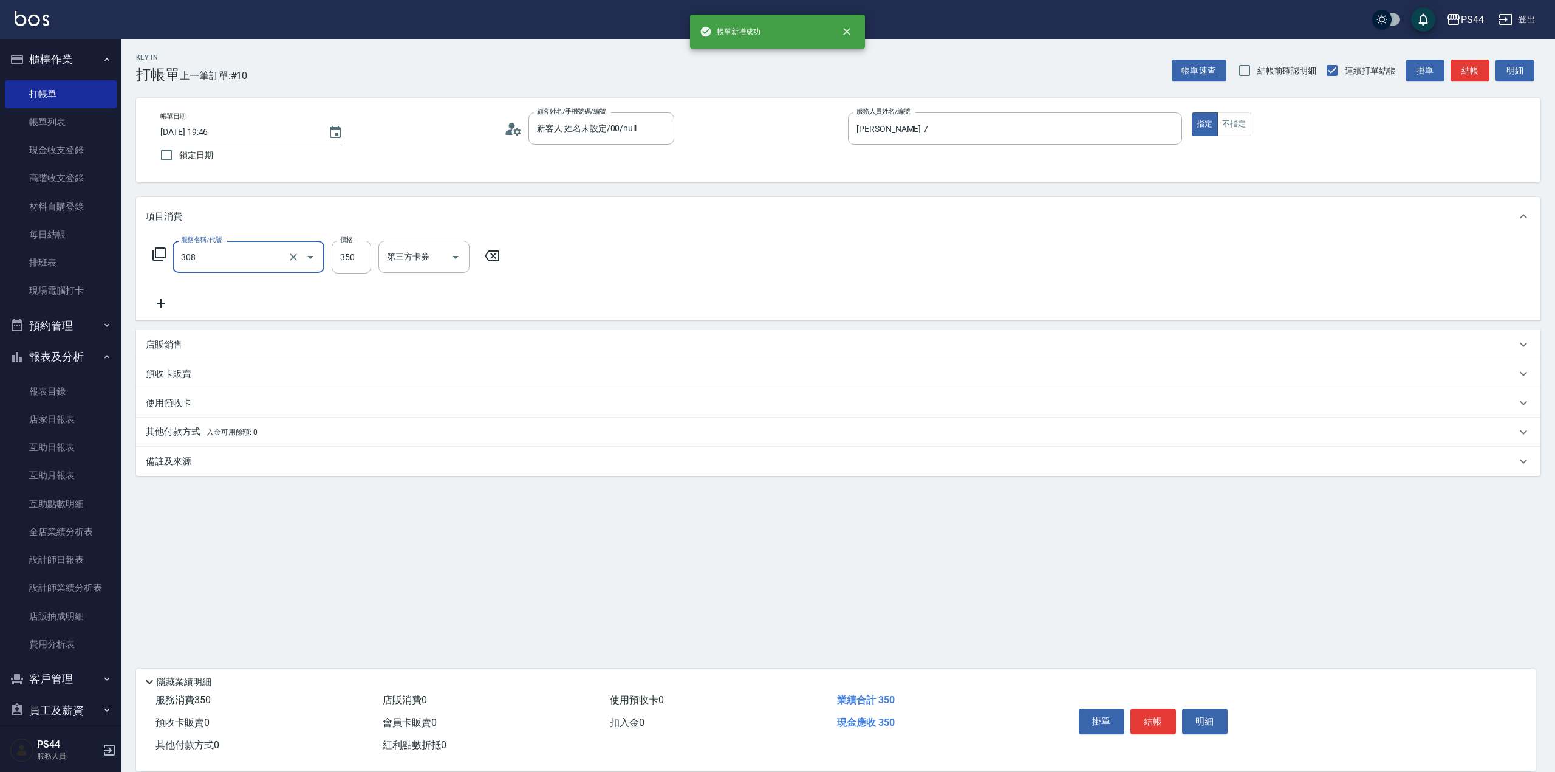
type input "洗+剪(308)"
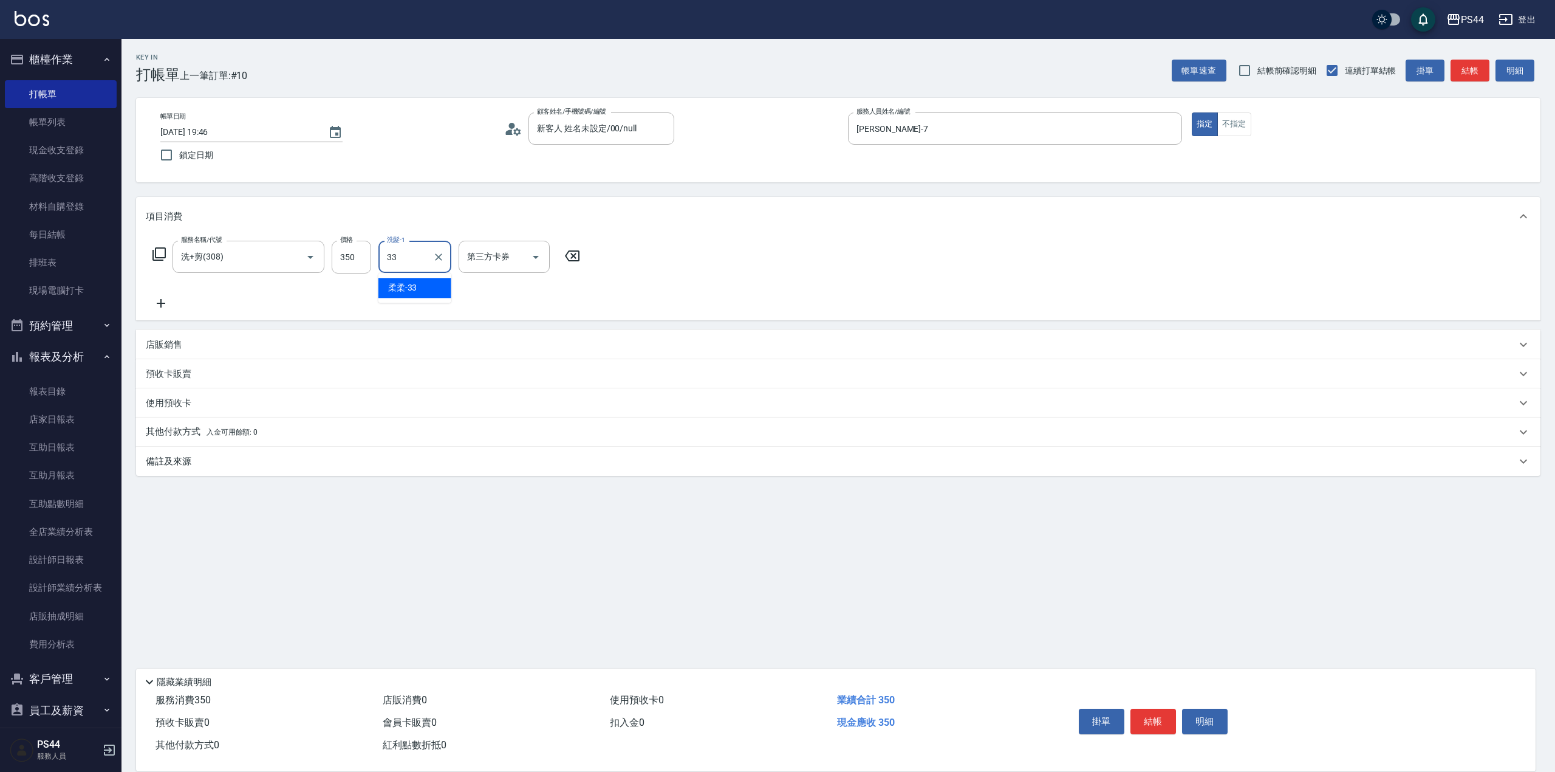
type input "柔柔-33"
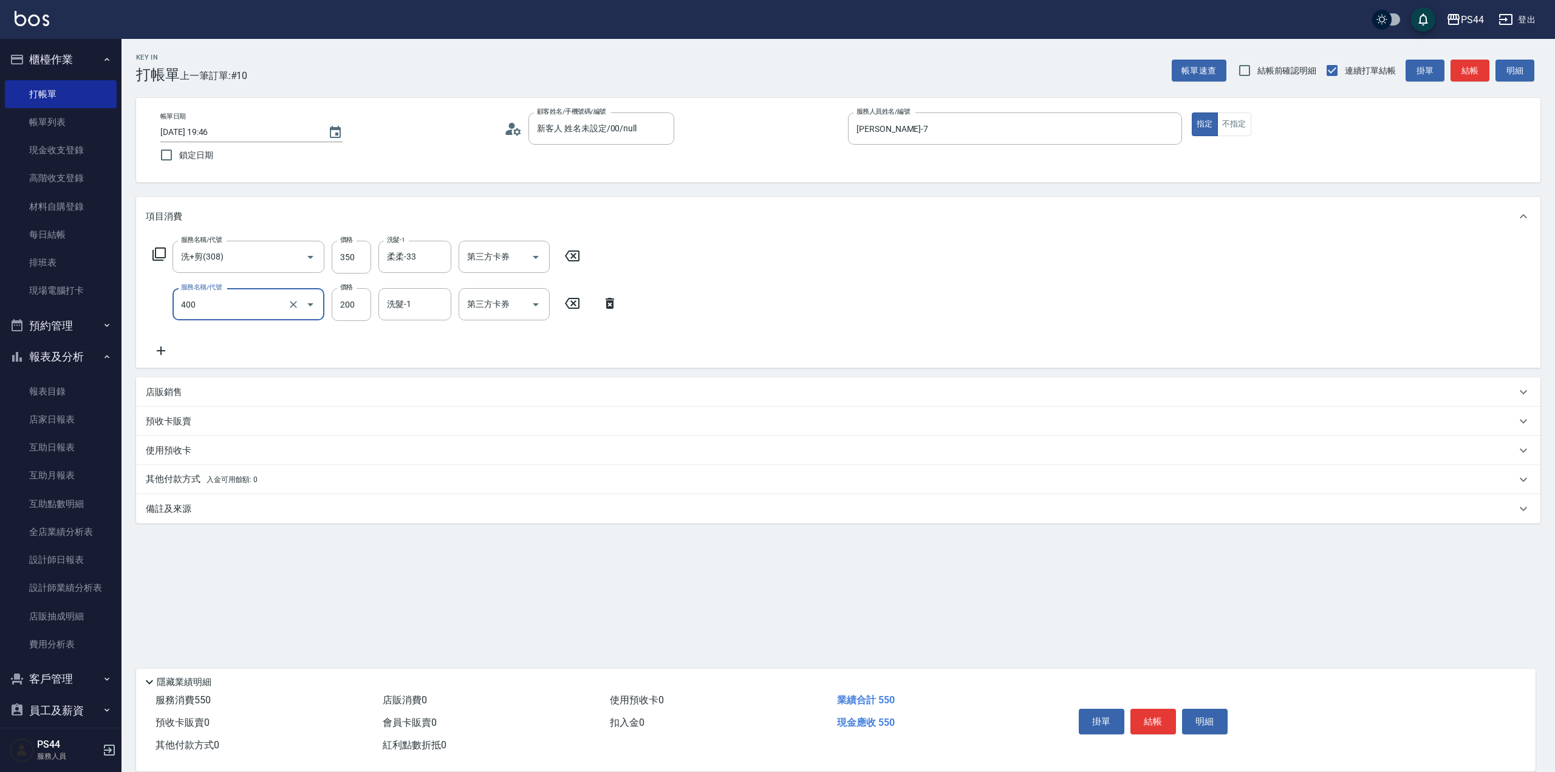
type input "自備護髮(400)"
type input "[PERSON_NAME]-55"
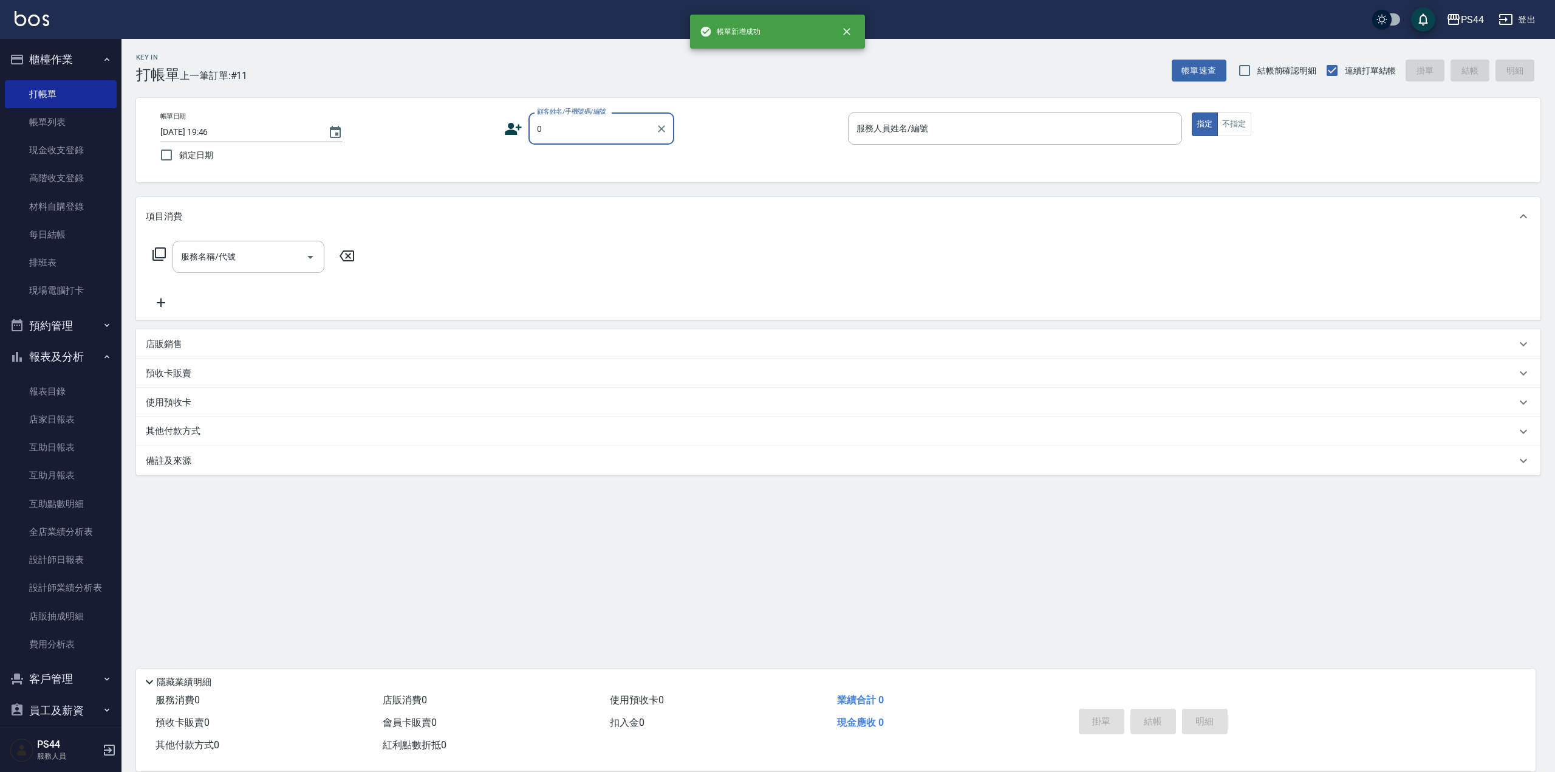
type input "新客人 姓名未設定/00/null"
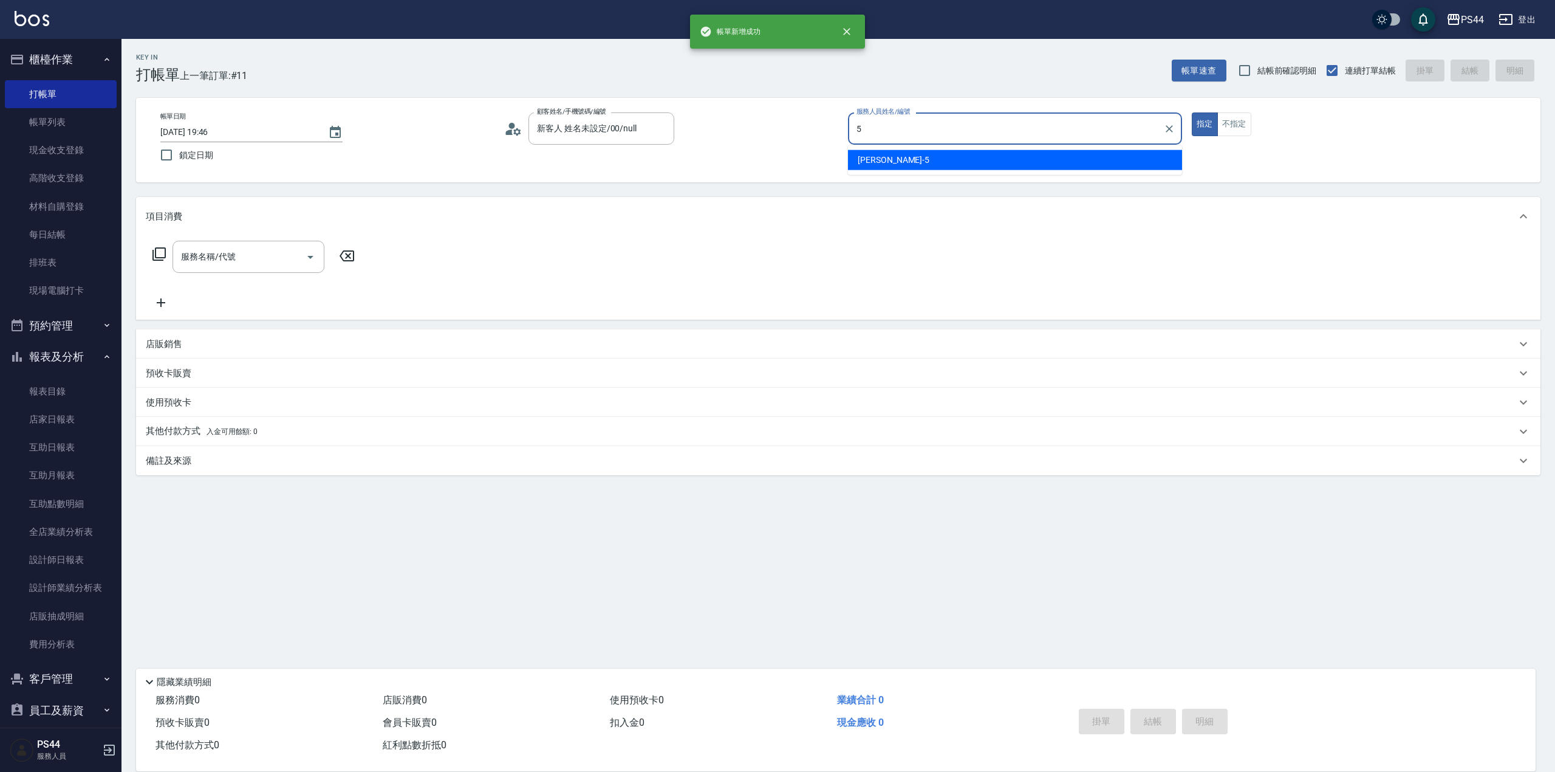
type input "[PERSON_NAME]-5"
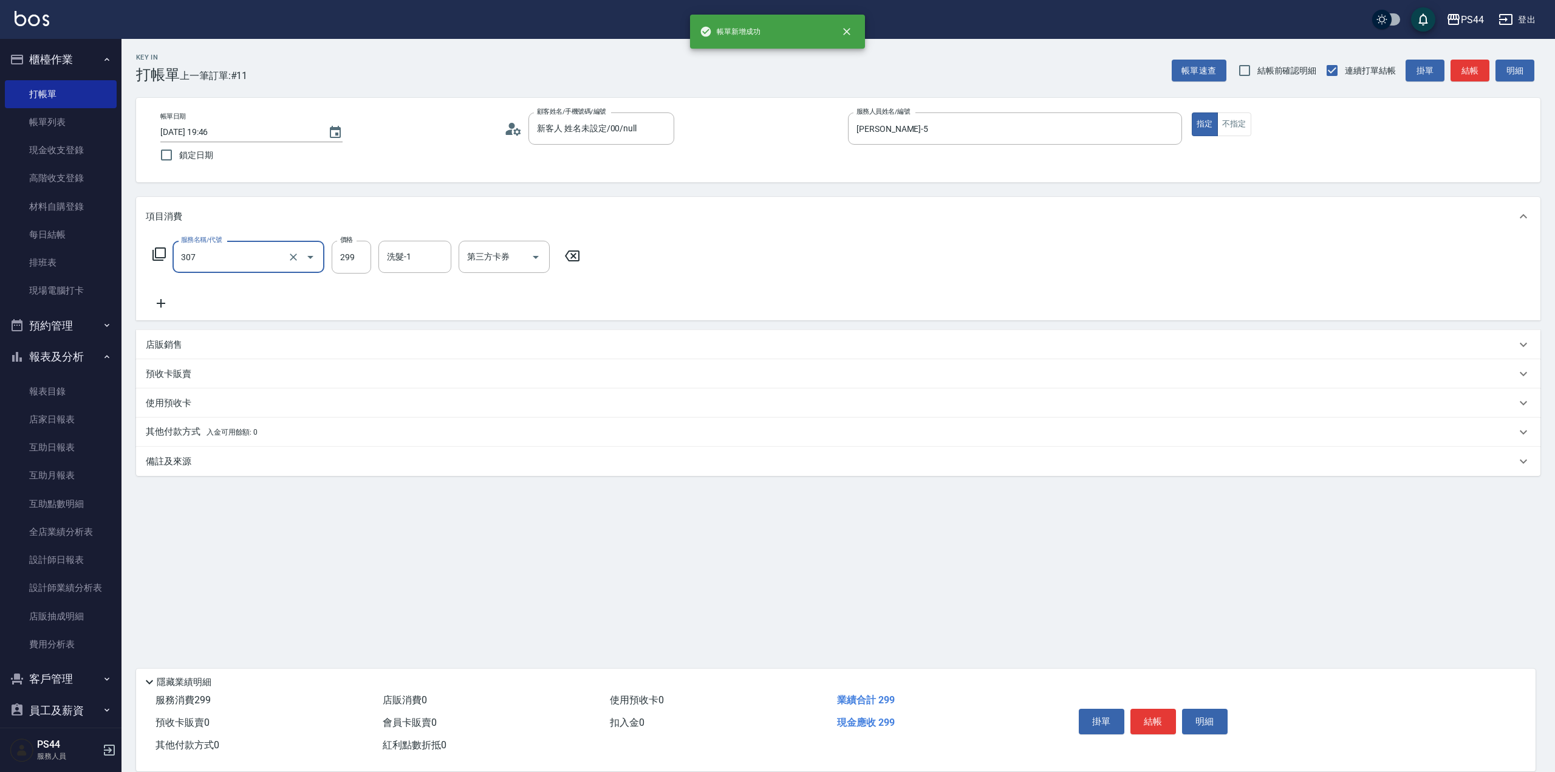
type input "剪髮(307)"
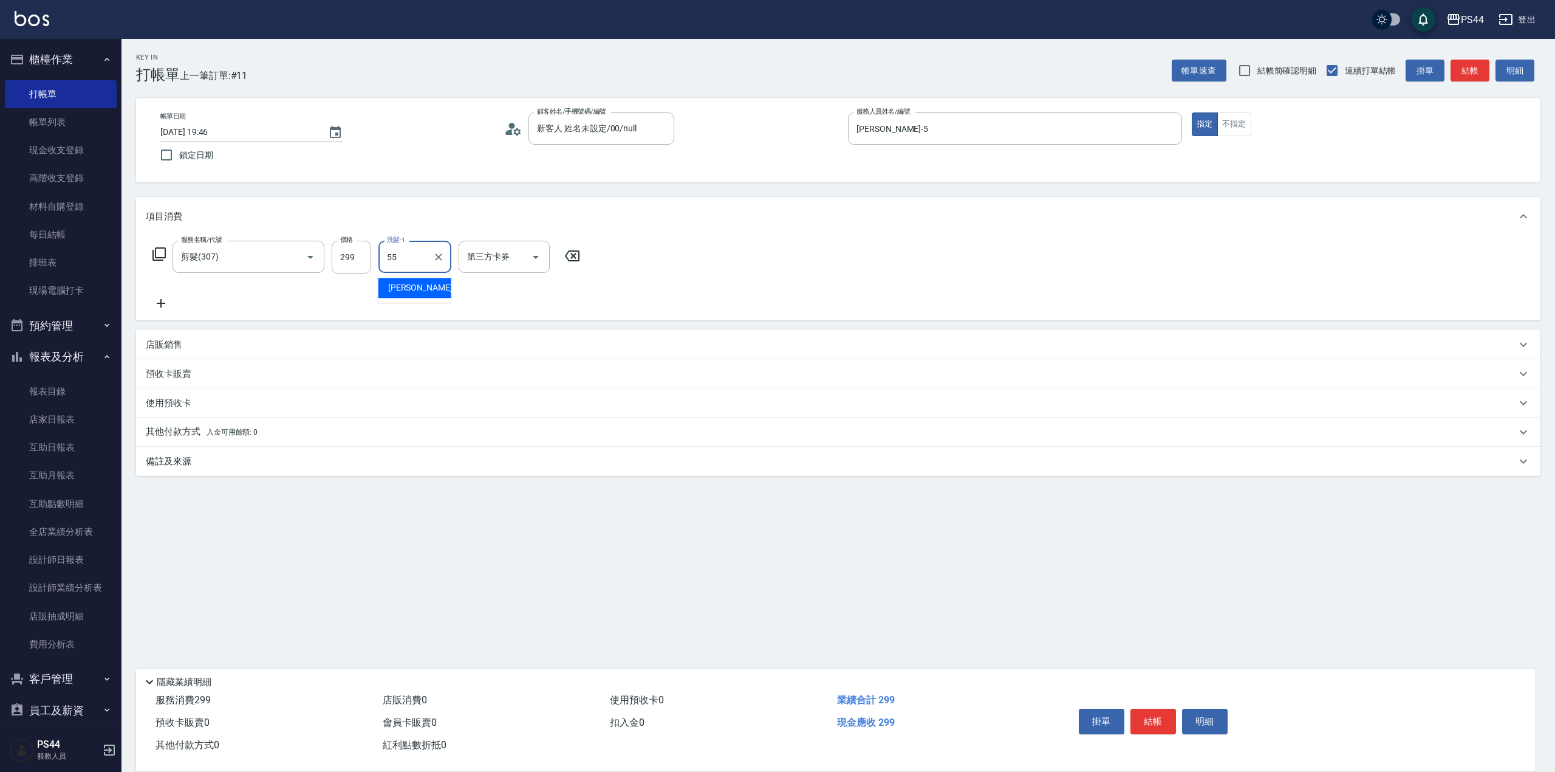
type input "[PERSON_NAME]-55"
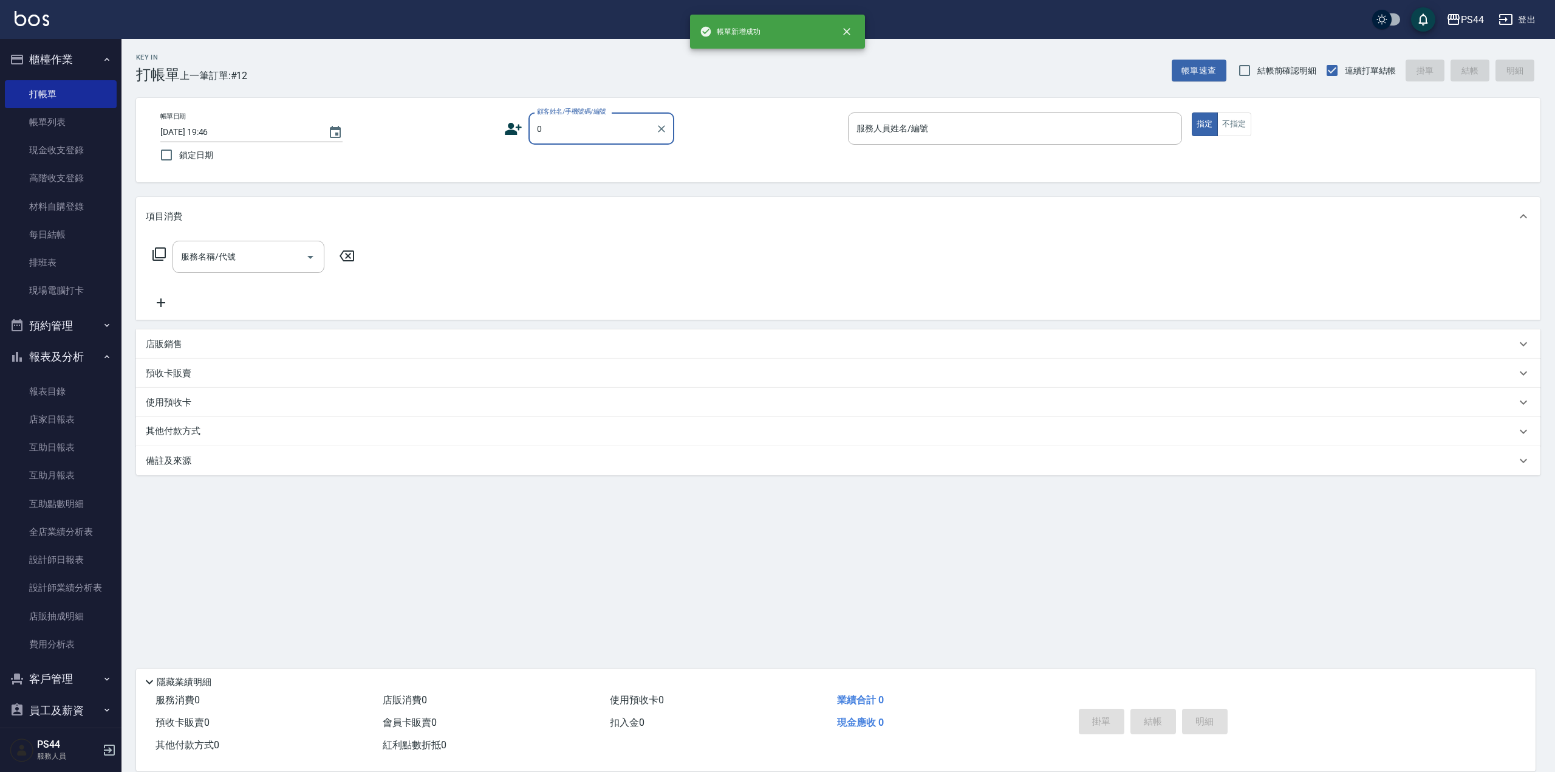
type input "新客人 姓名未設定/00/null"
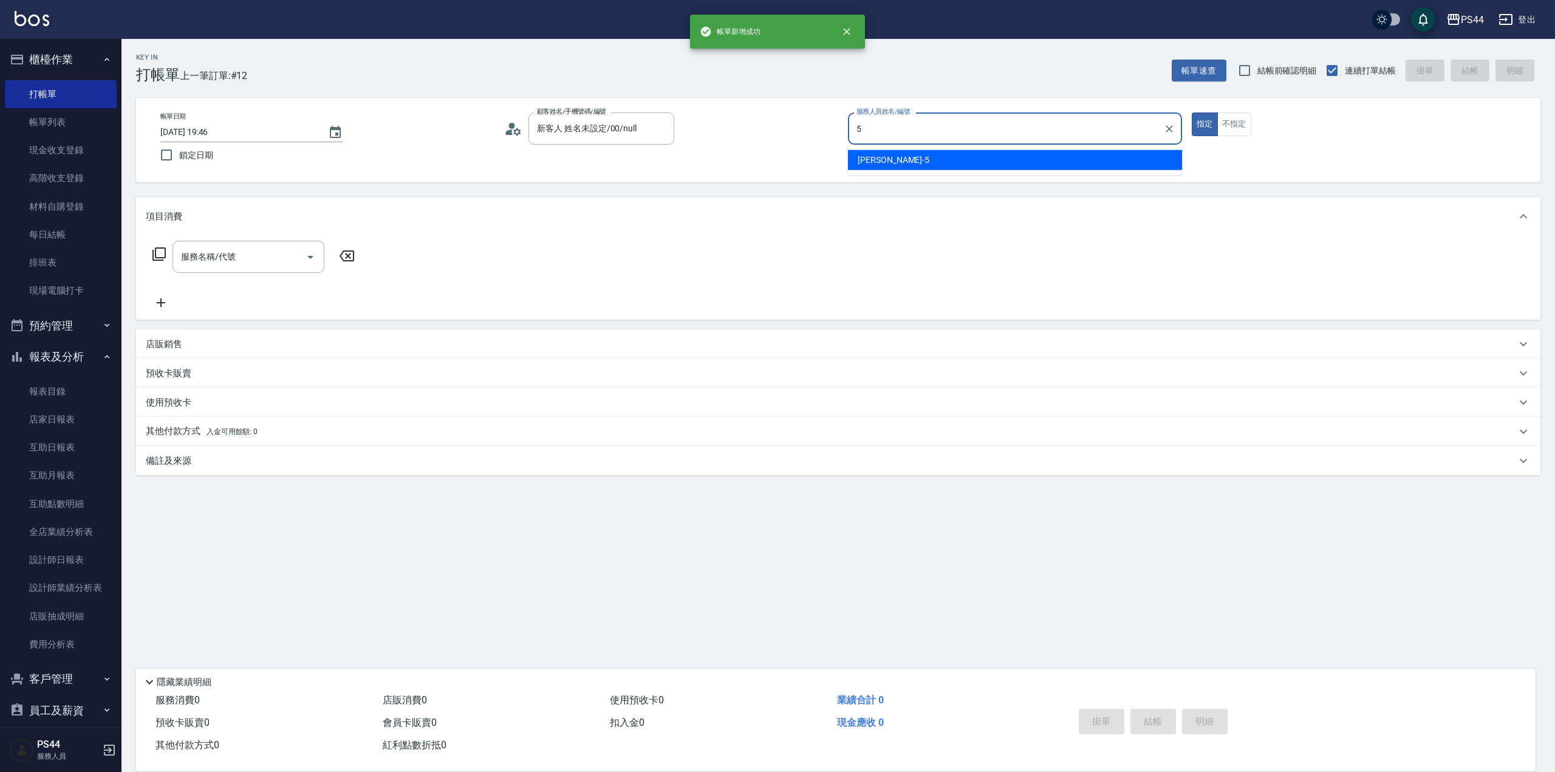
type input "[PERSON_NAME]-5"
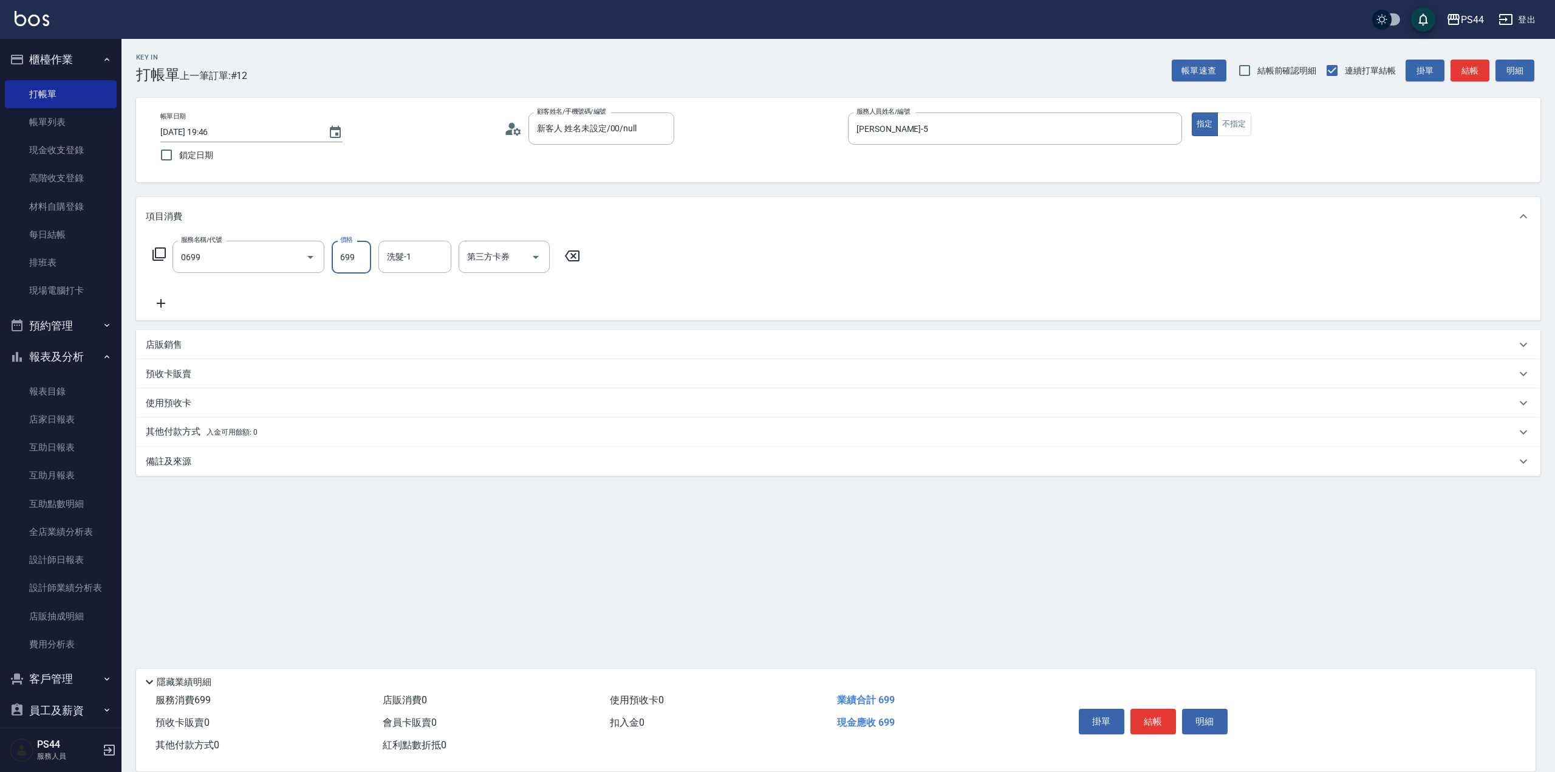
type input "精油SPA(0699)"
type input "[PERSON_NAME]-55"
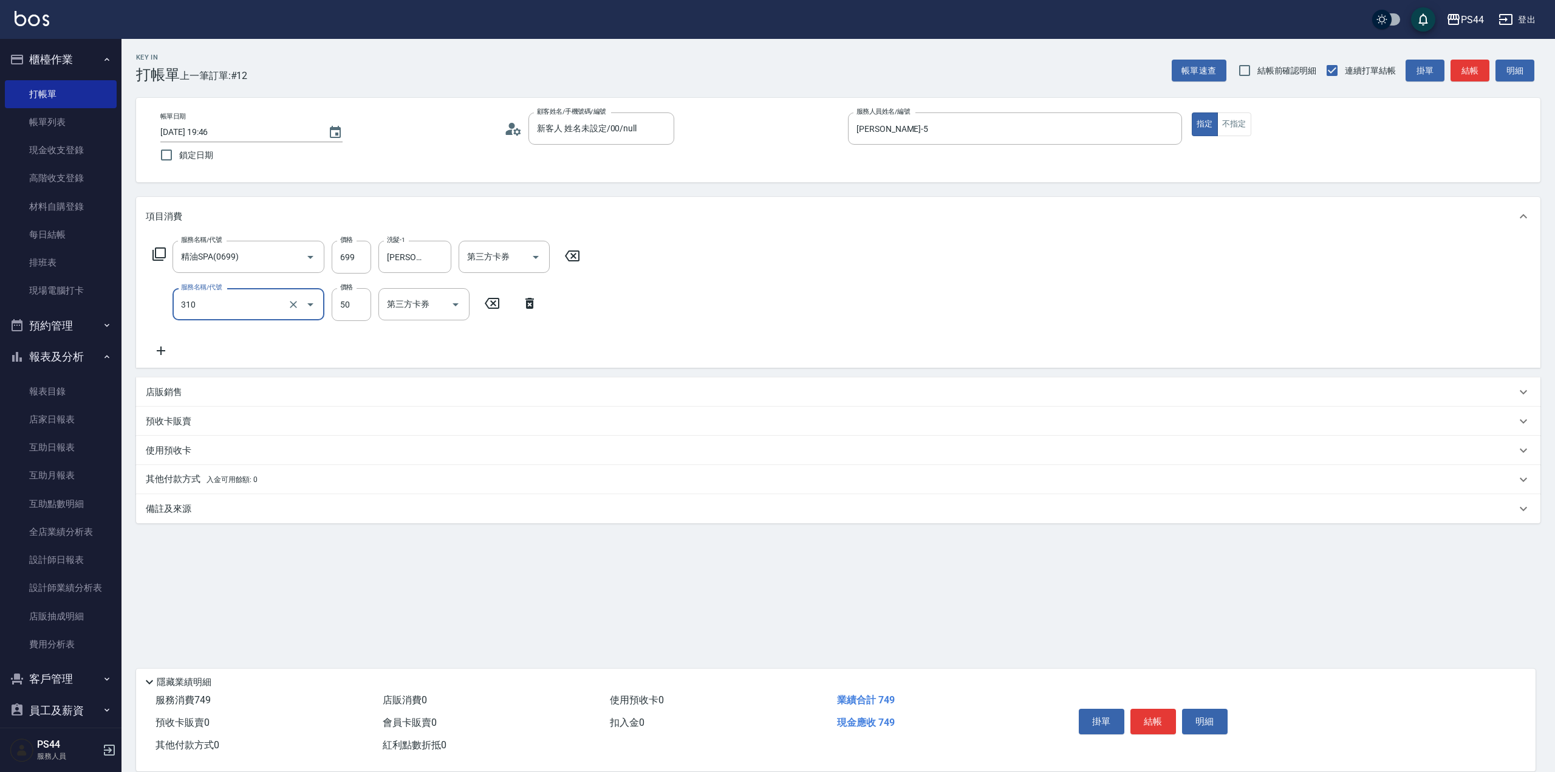
type input "剪瀏海(310)"
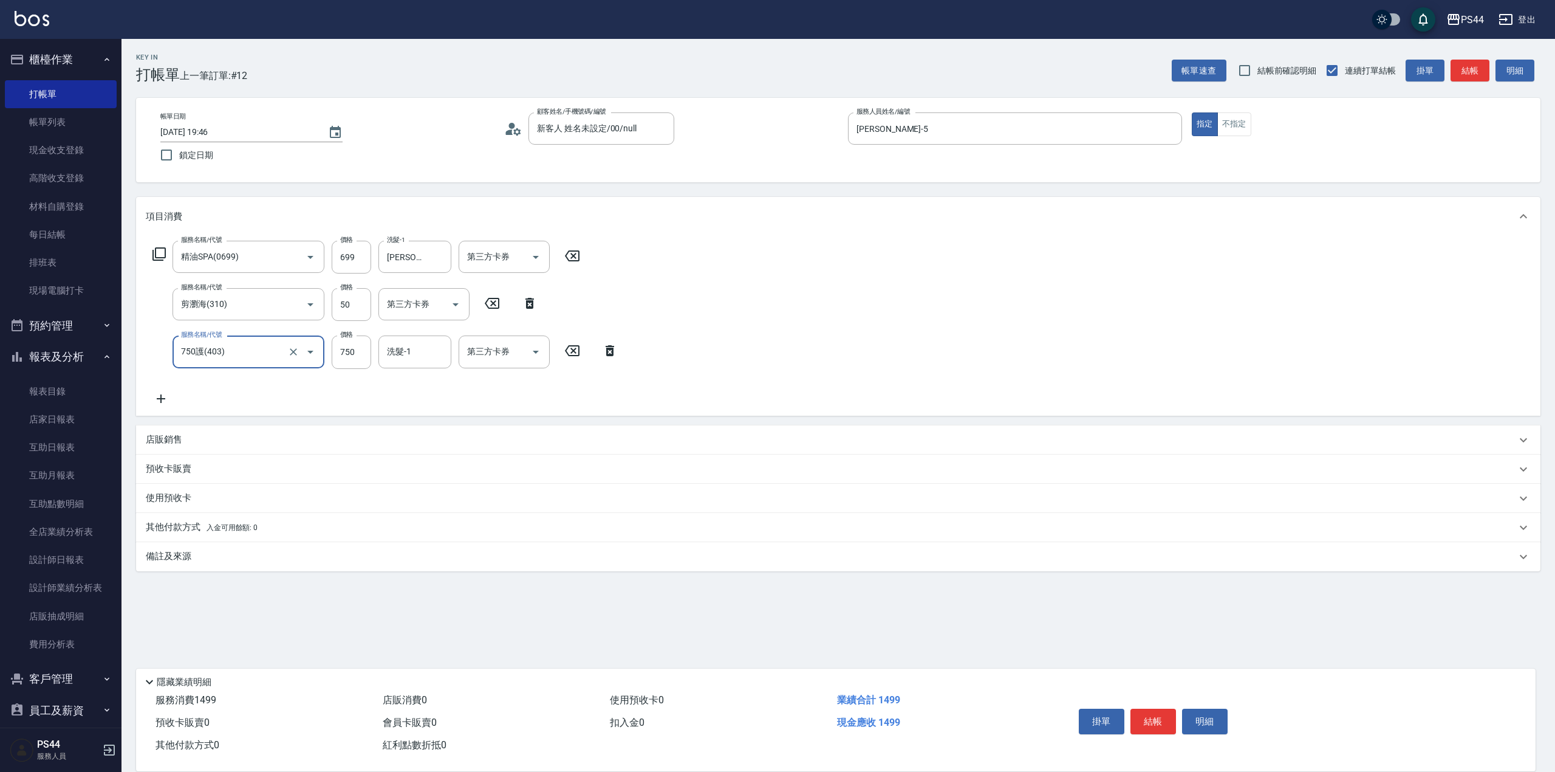
type input "750護(403)"
type input "[PERSON_NAME]-55"
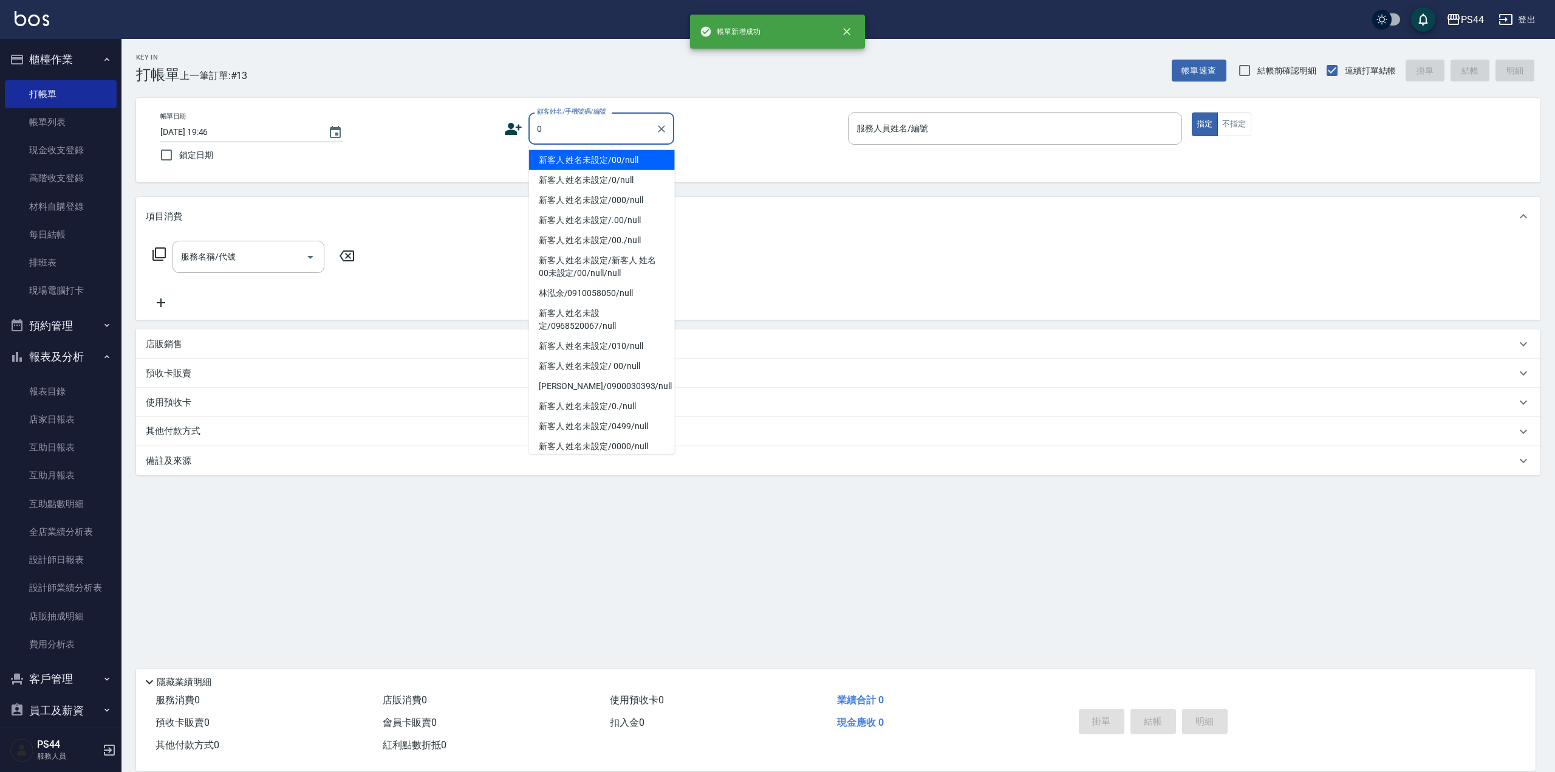
type input "新客人 姓名未設定/00/null"
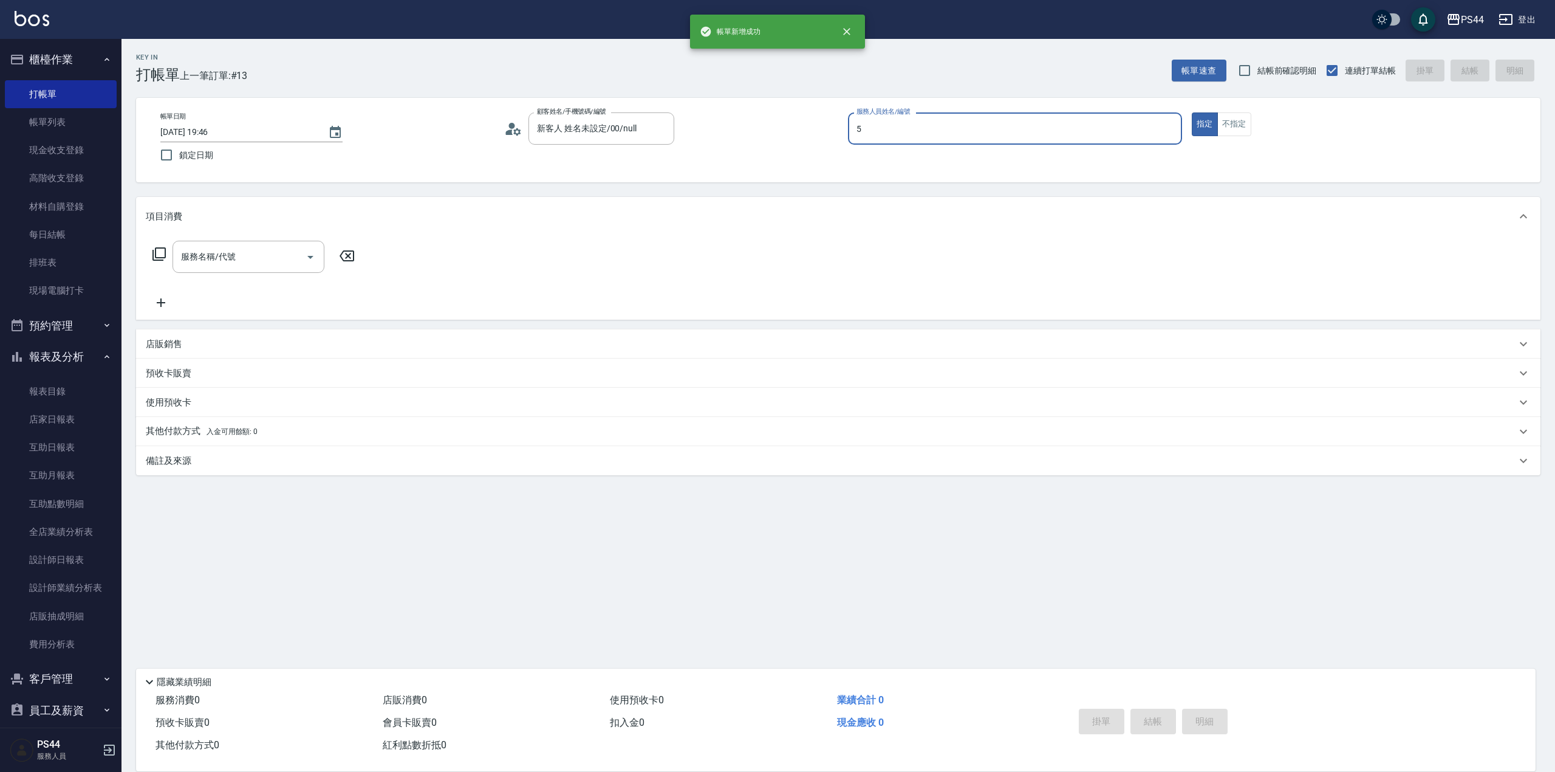
type input "[PERSON_NAME]-5"
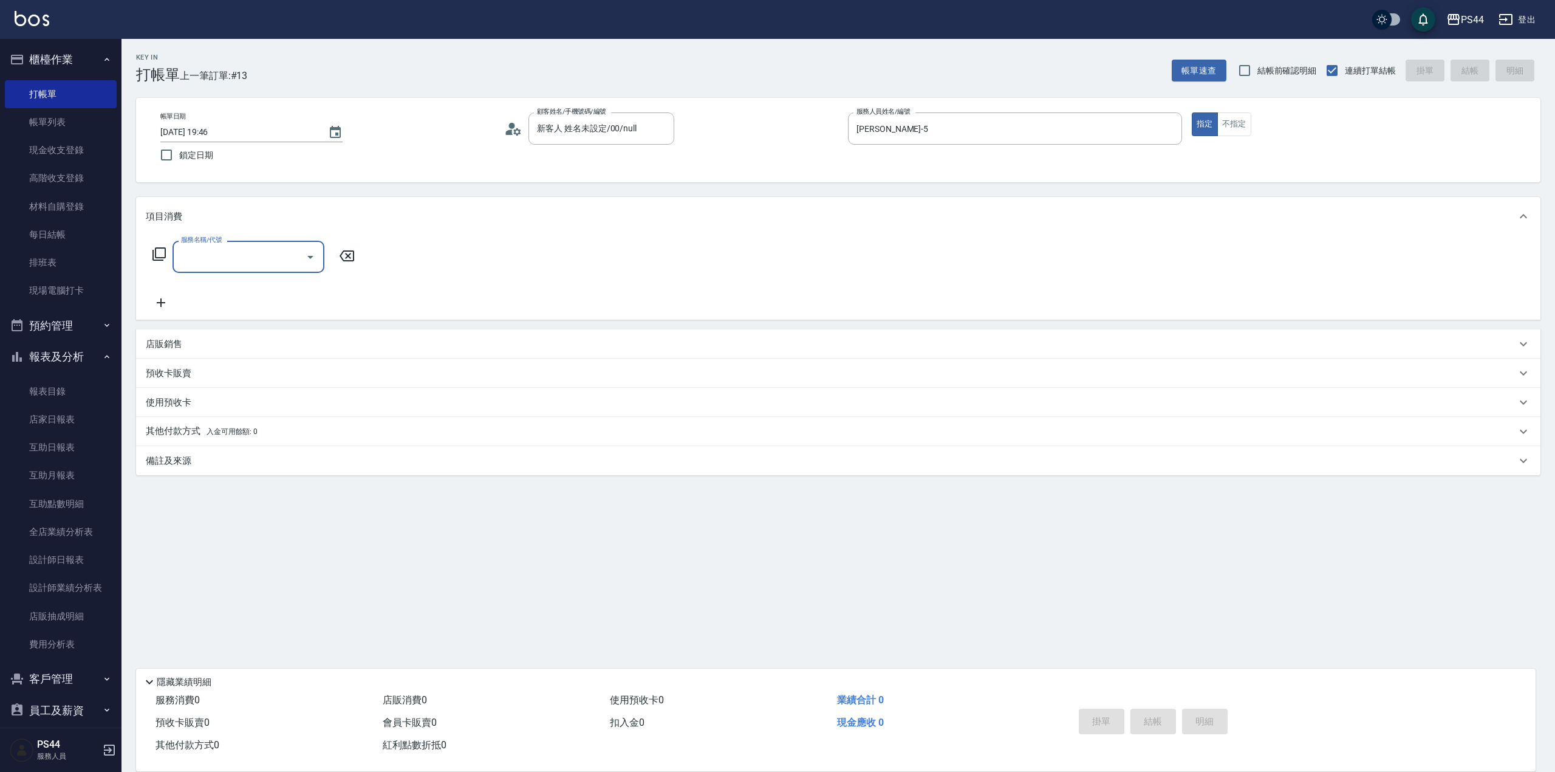
type input "0"
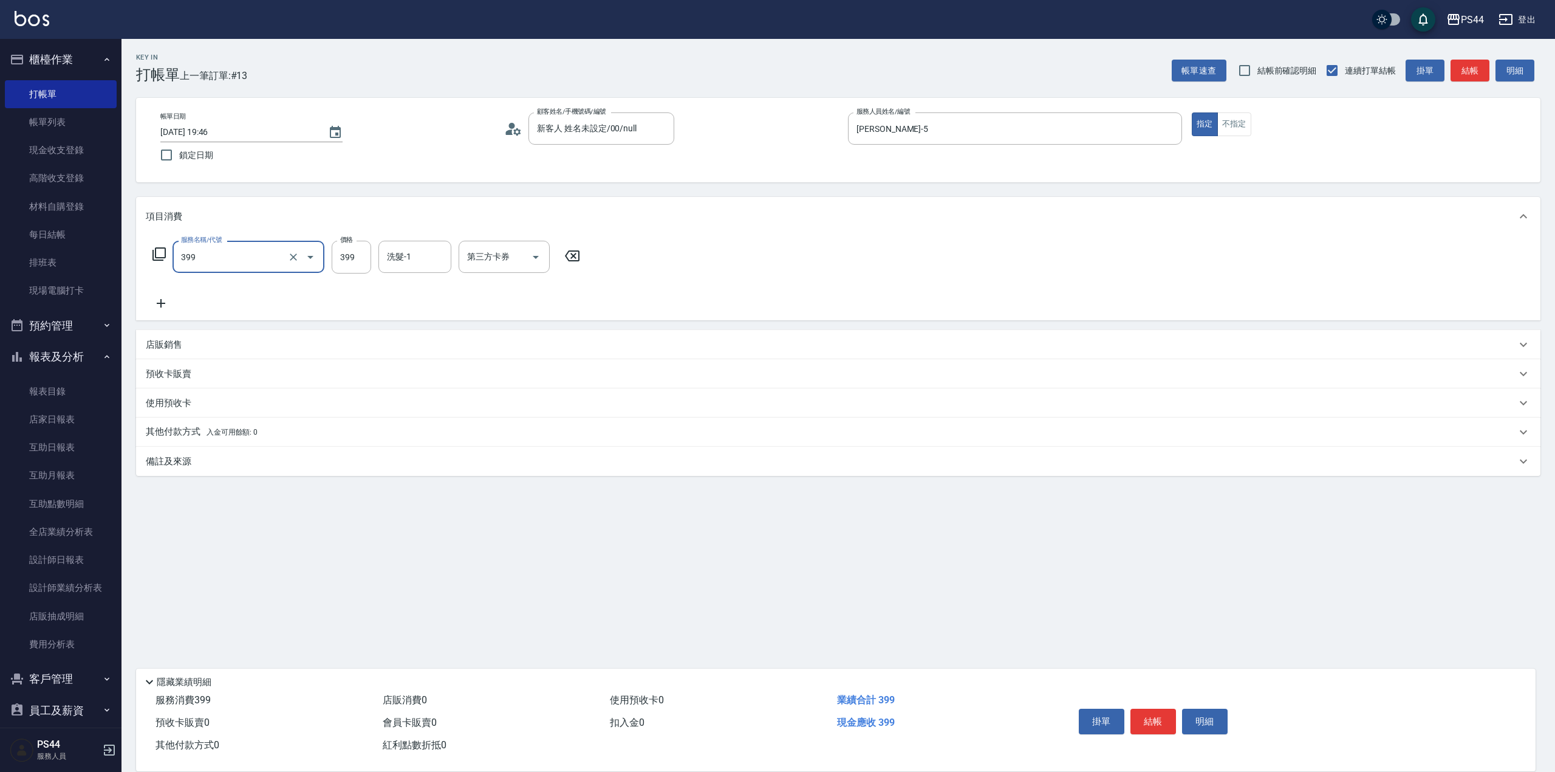
type input "接髮洗(399)"
type input "王姵眙-37"
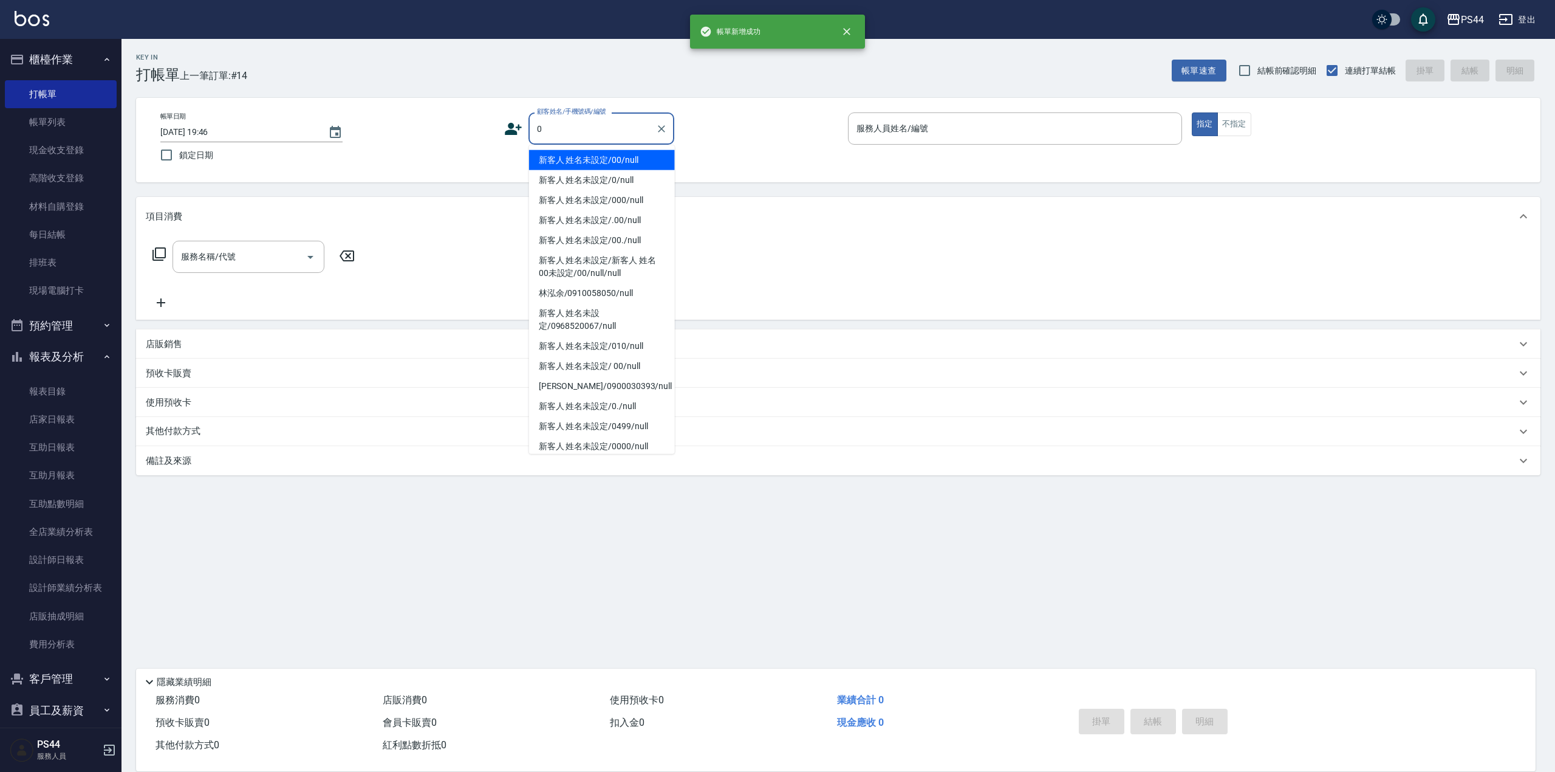
type input "新客人 姓名未設定/00/null"
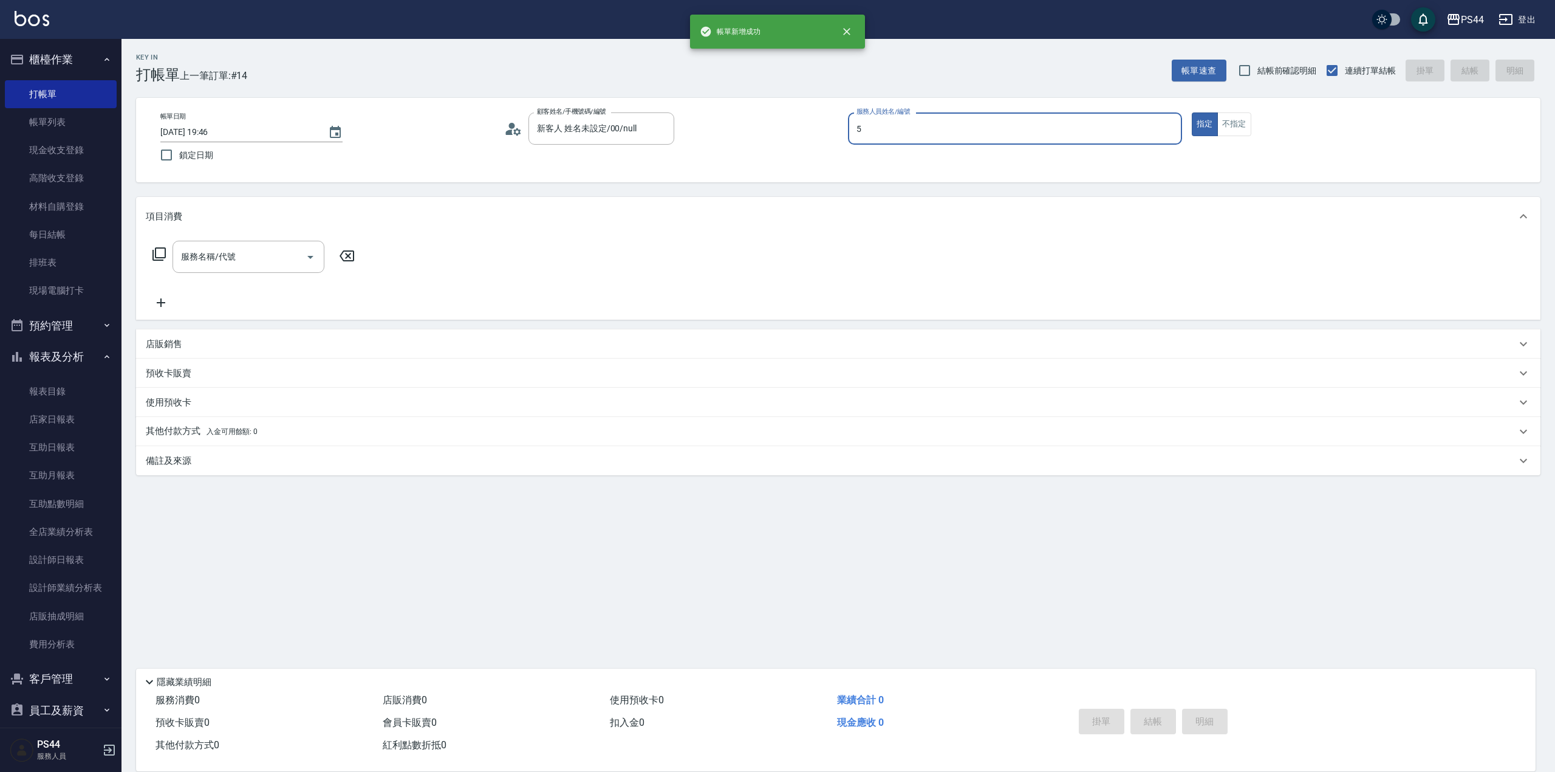
type input "[PERSON_NAME]-5"
type input "精油SPA(0699)"
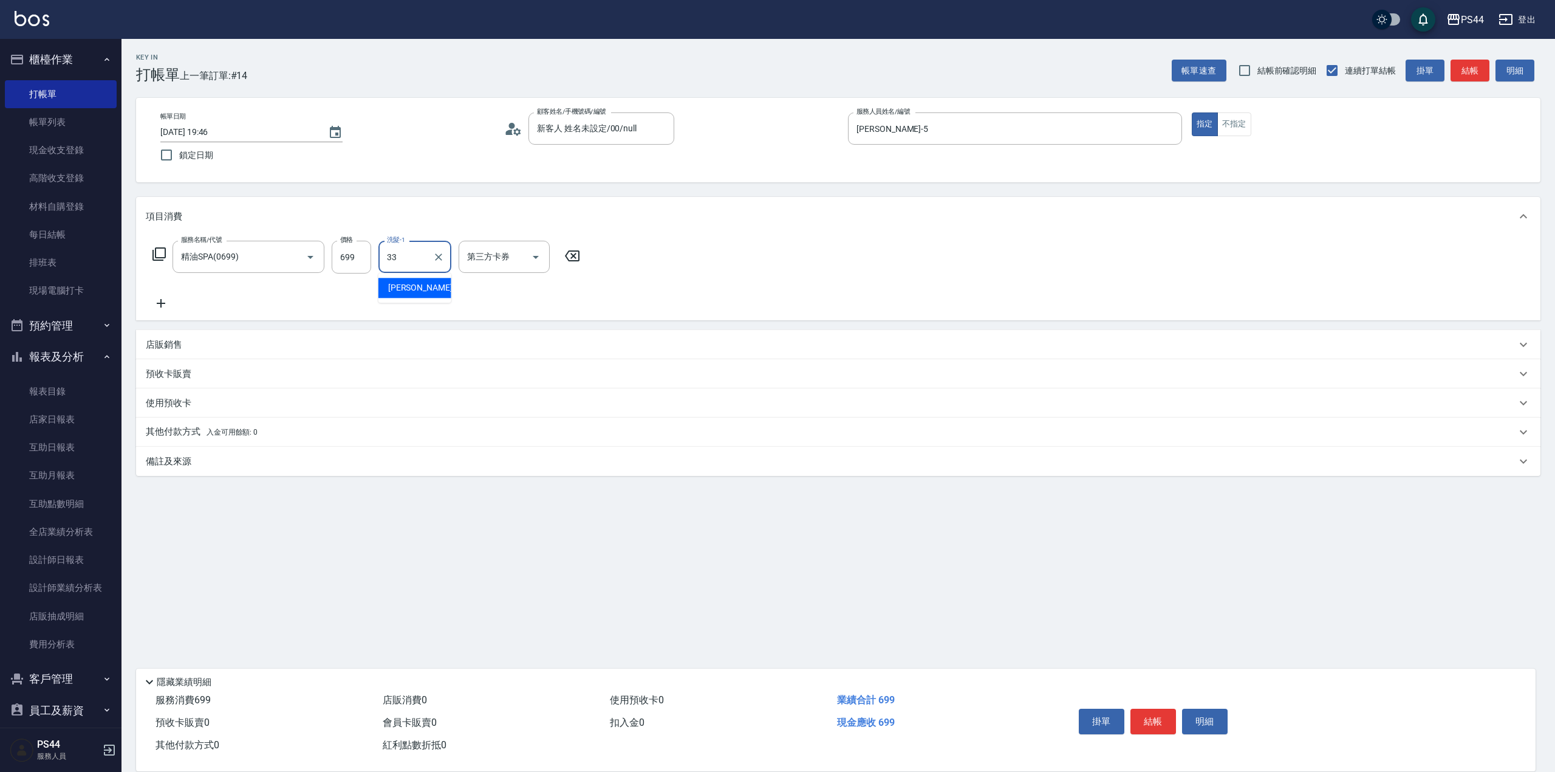
type input "柔柔-33"
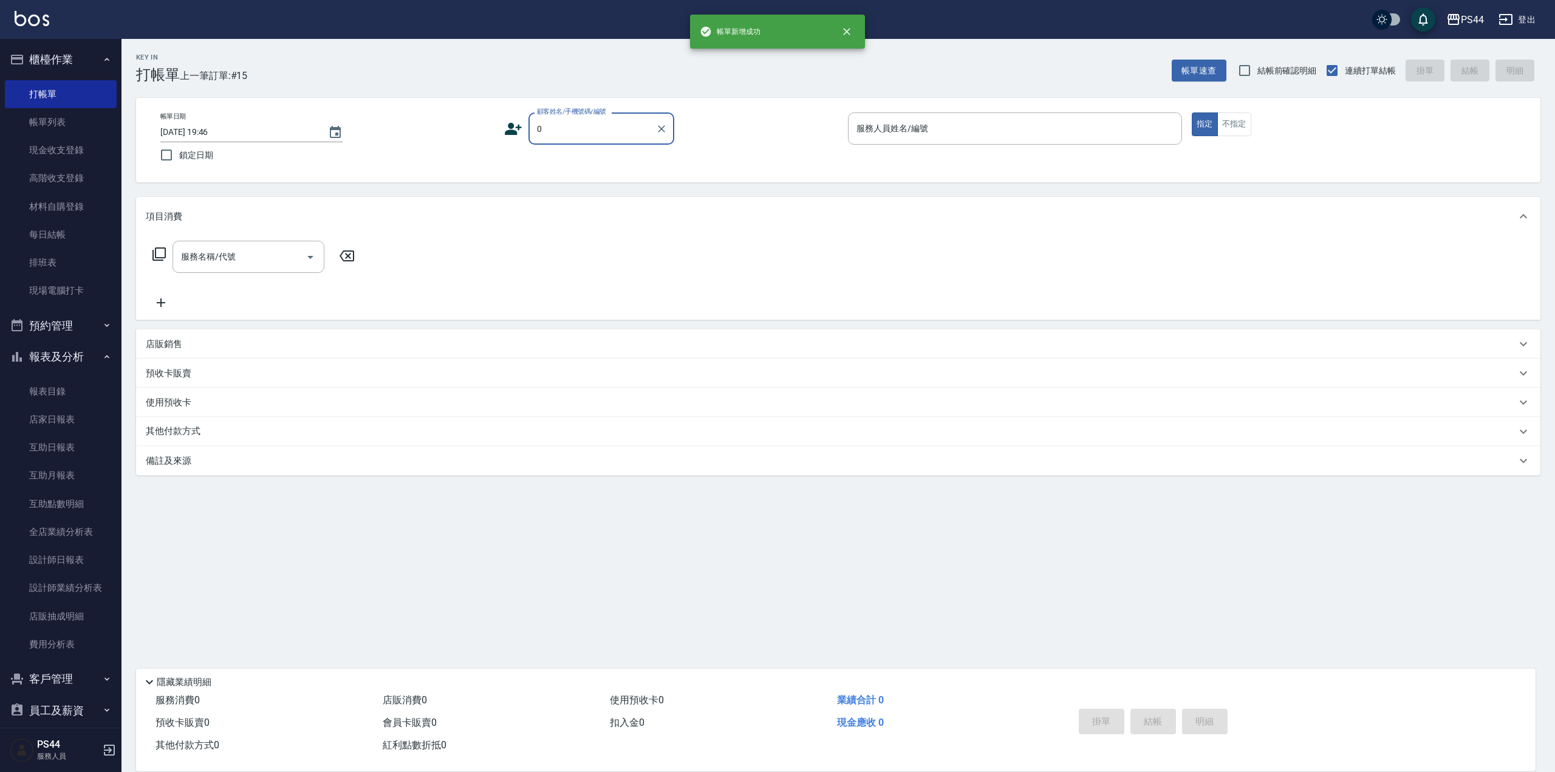
type input "新客人 姓名未設定/00/null"
type input "[PERSON_NAME]-3"
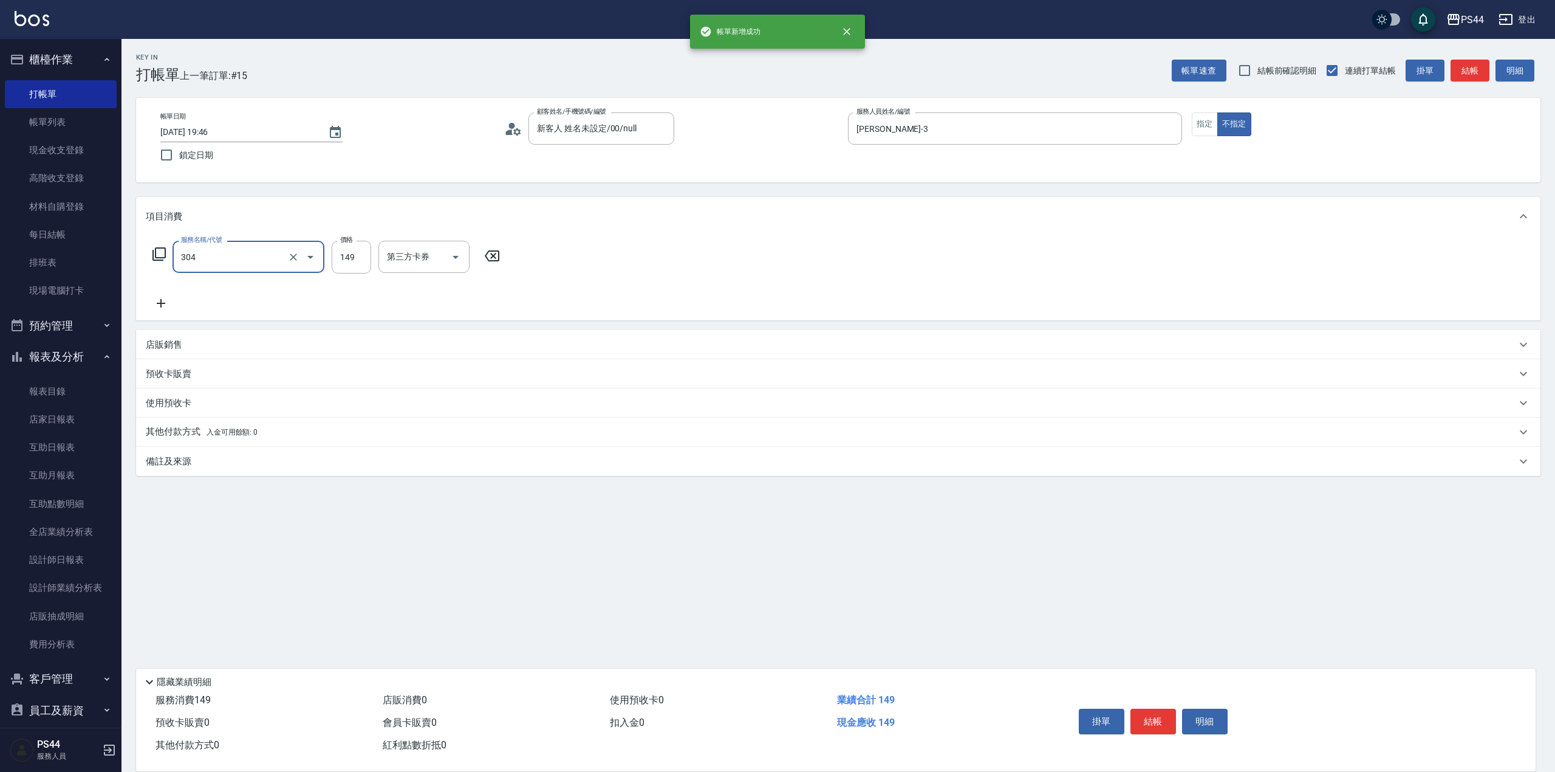
type input "剪髮(304)"
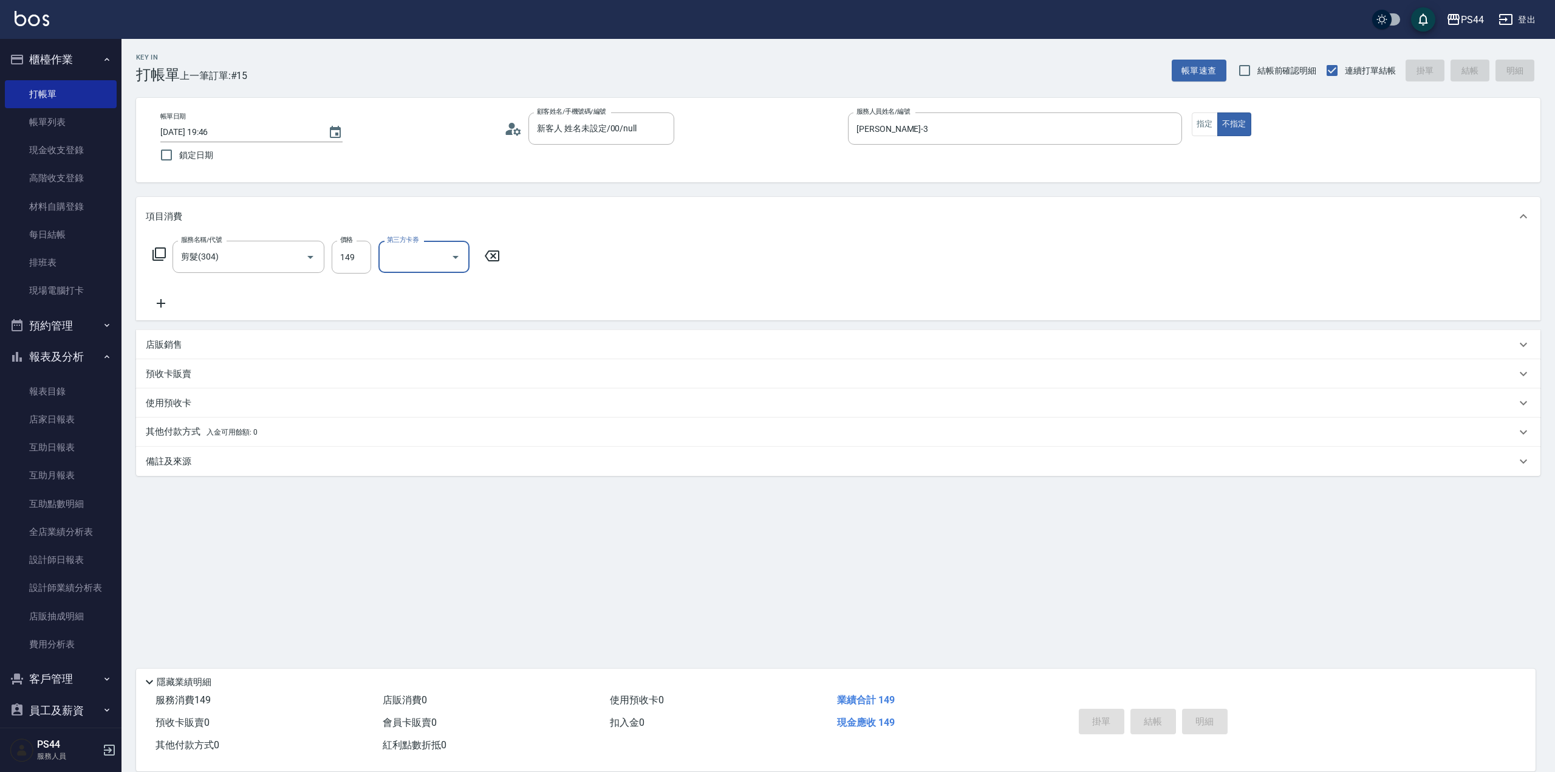
type input "[DATE] 19:47"
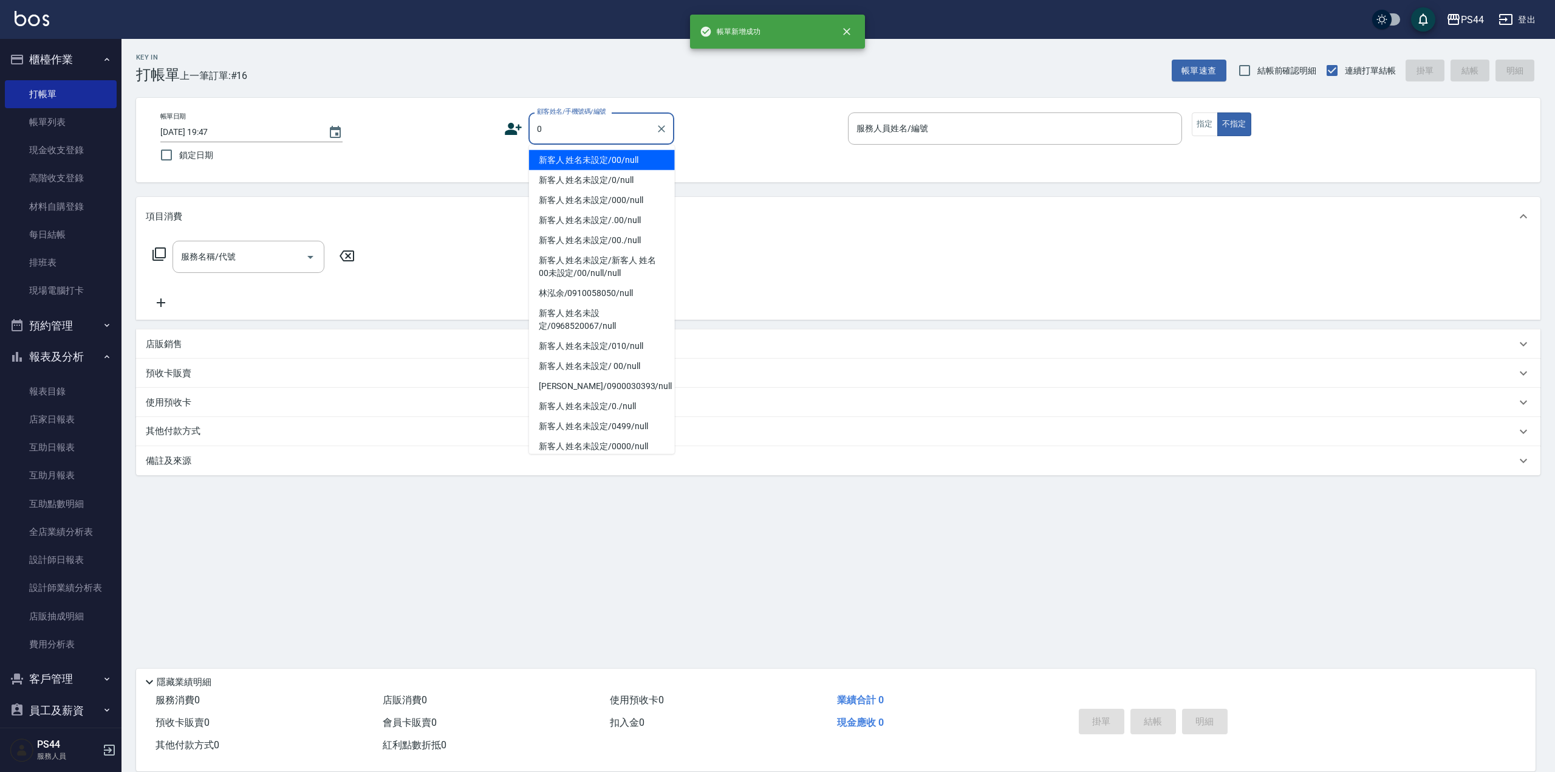
type input "新客人 姓名未設定/00/null"
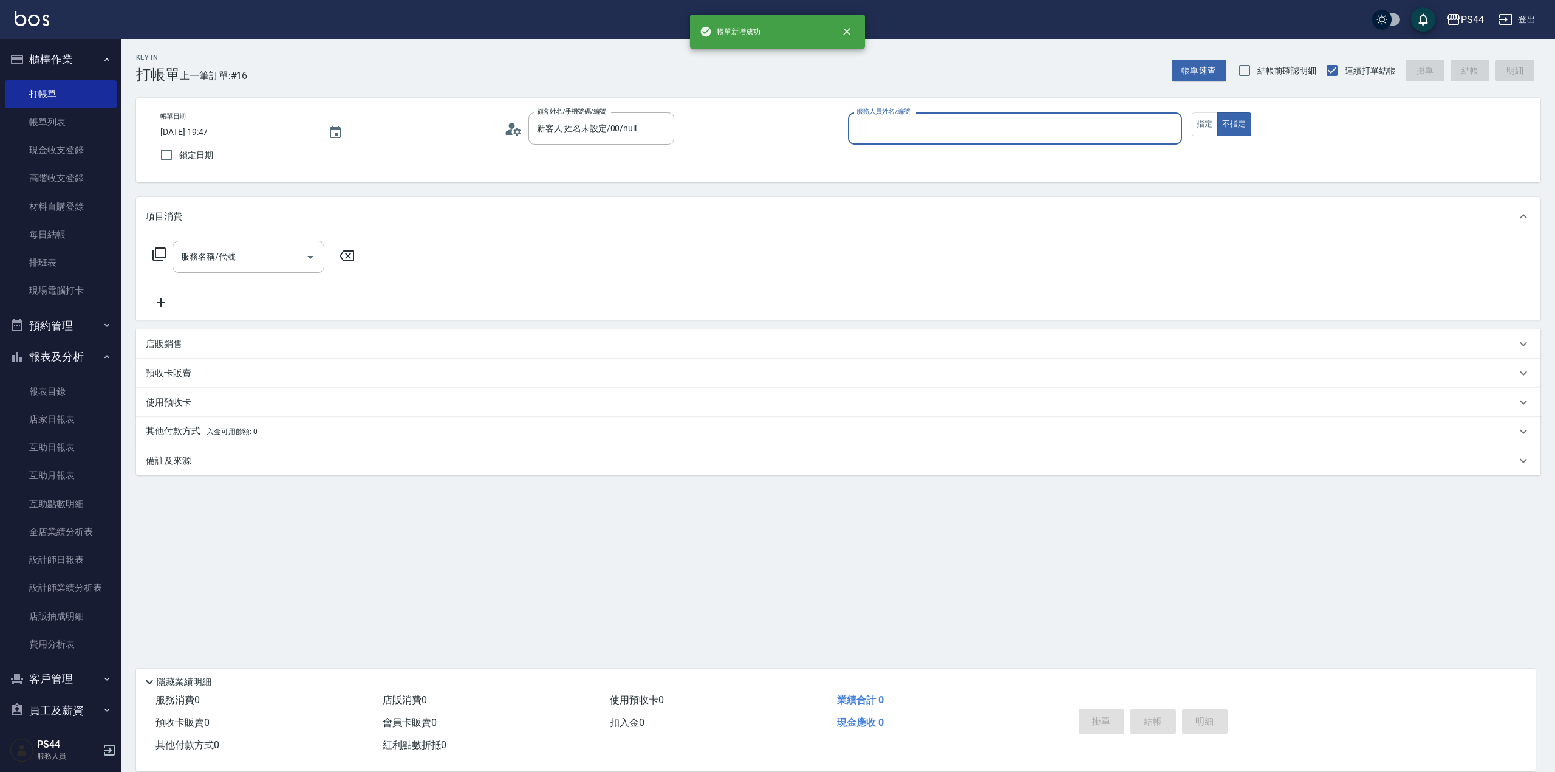
click at [1217, 112] on button "不指定" at bounding box center [1234, 124] width 34 height 24
click at [875, 131] on input "服務人員姓名/編號" at bounding box center [1015, 128] width 323 height 21
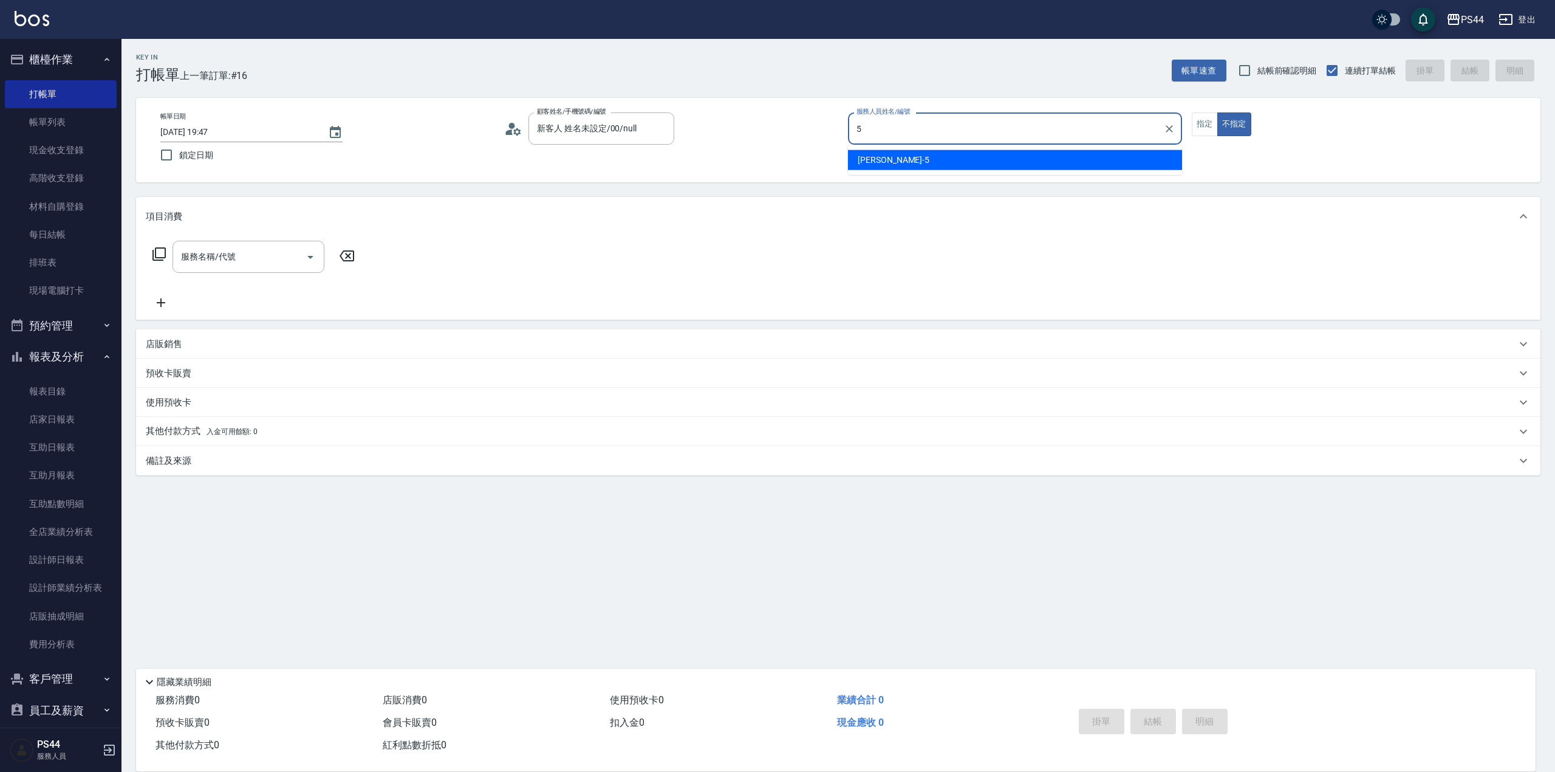
type input "[PERSON_NAME]-5"
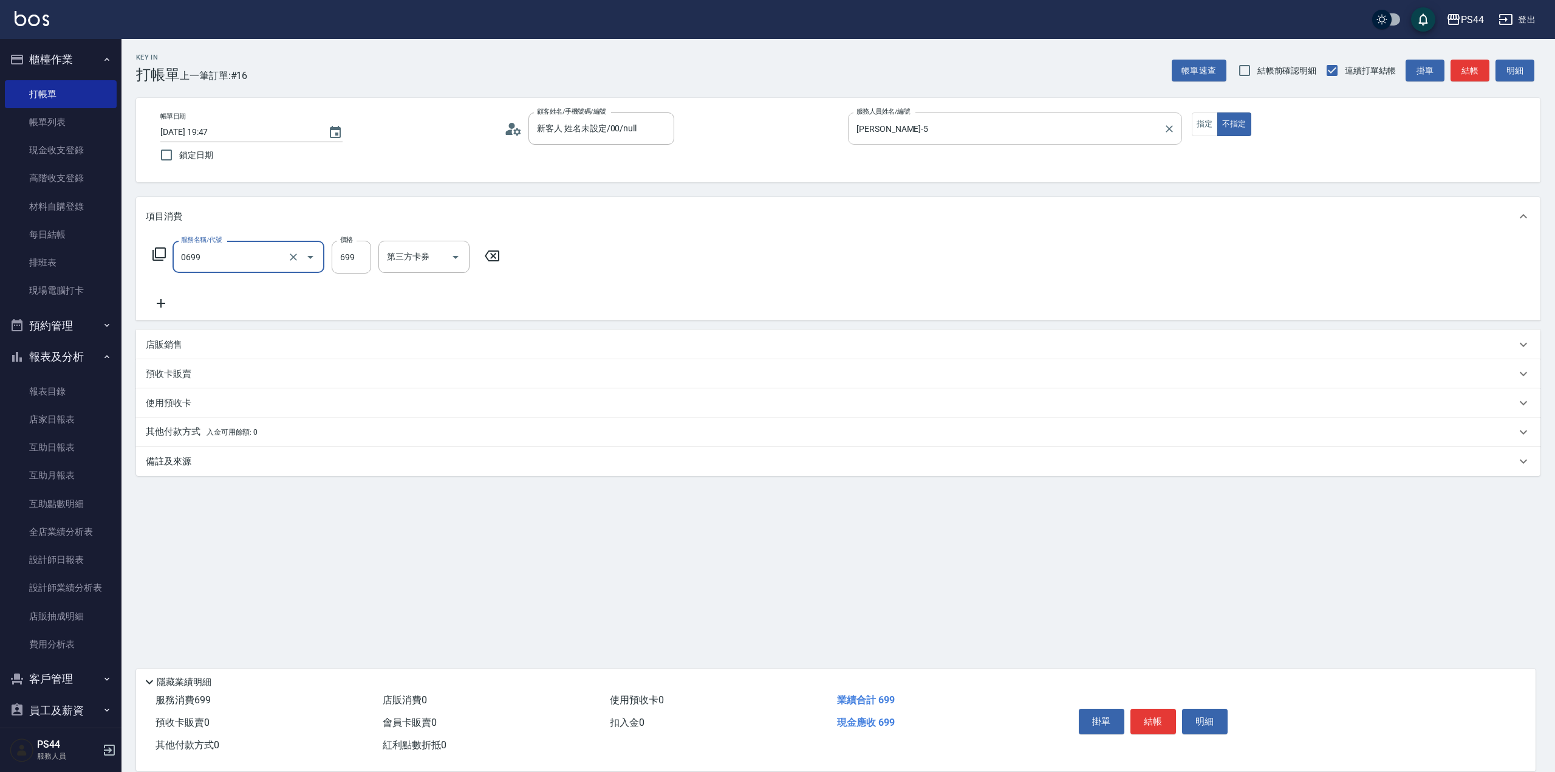
type input "精油SPA(0699)"
type input "王姵眙-37"
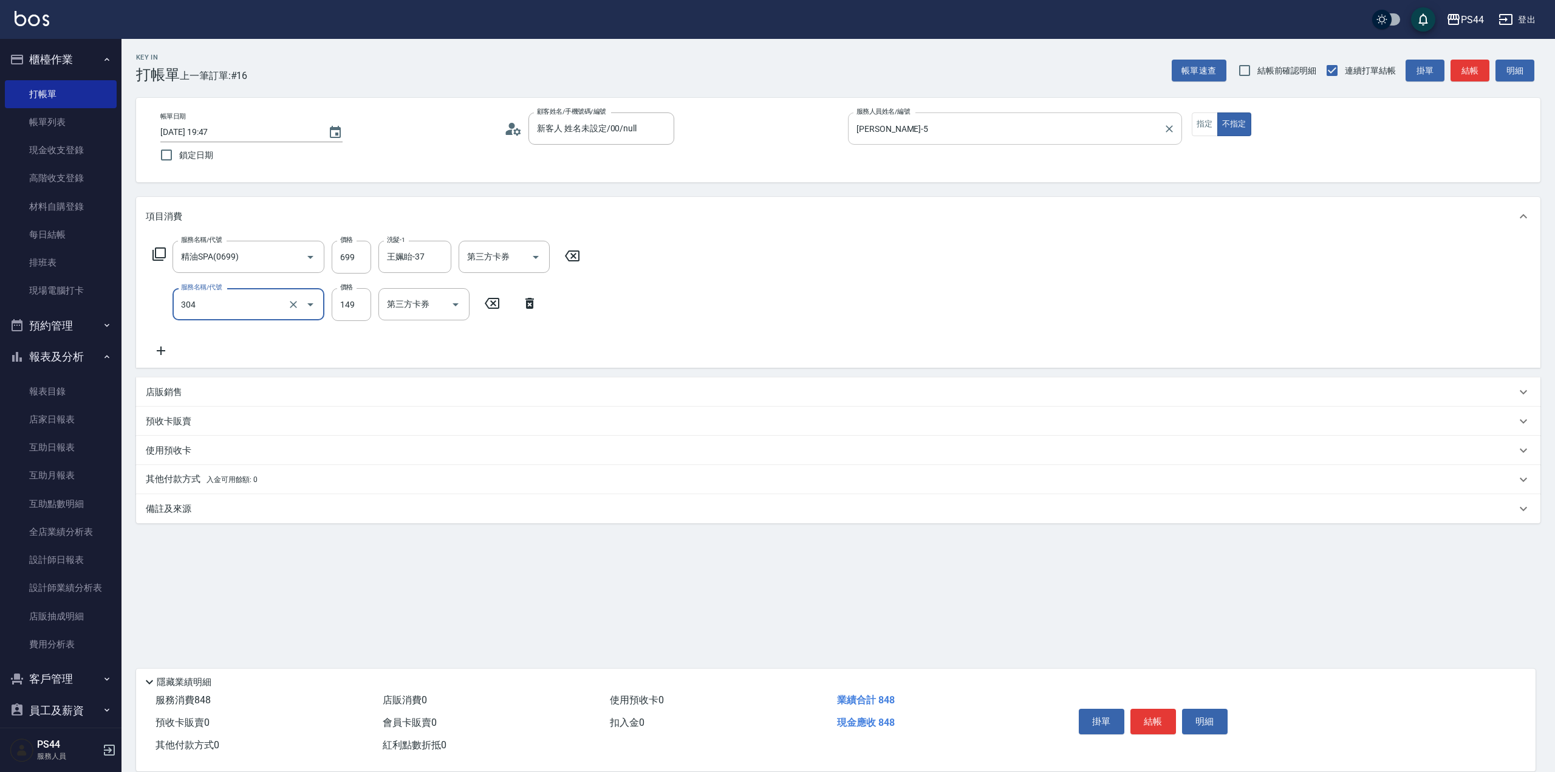
type input "剪髮(304)"
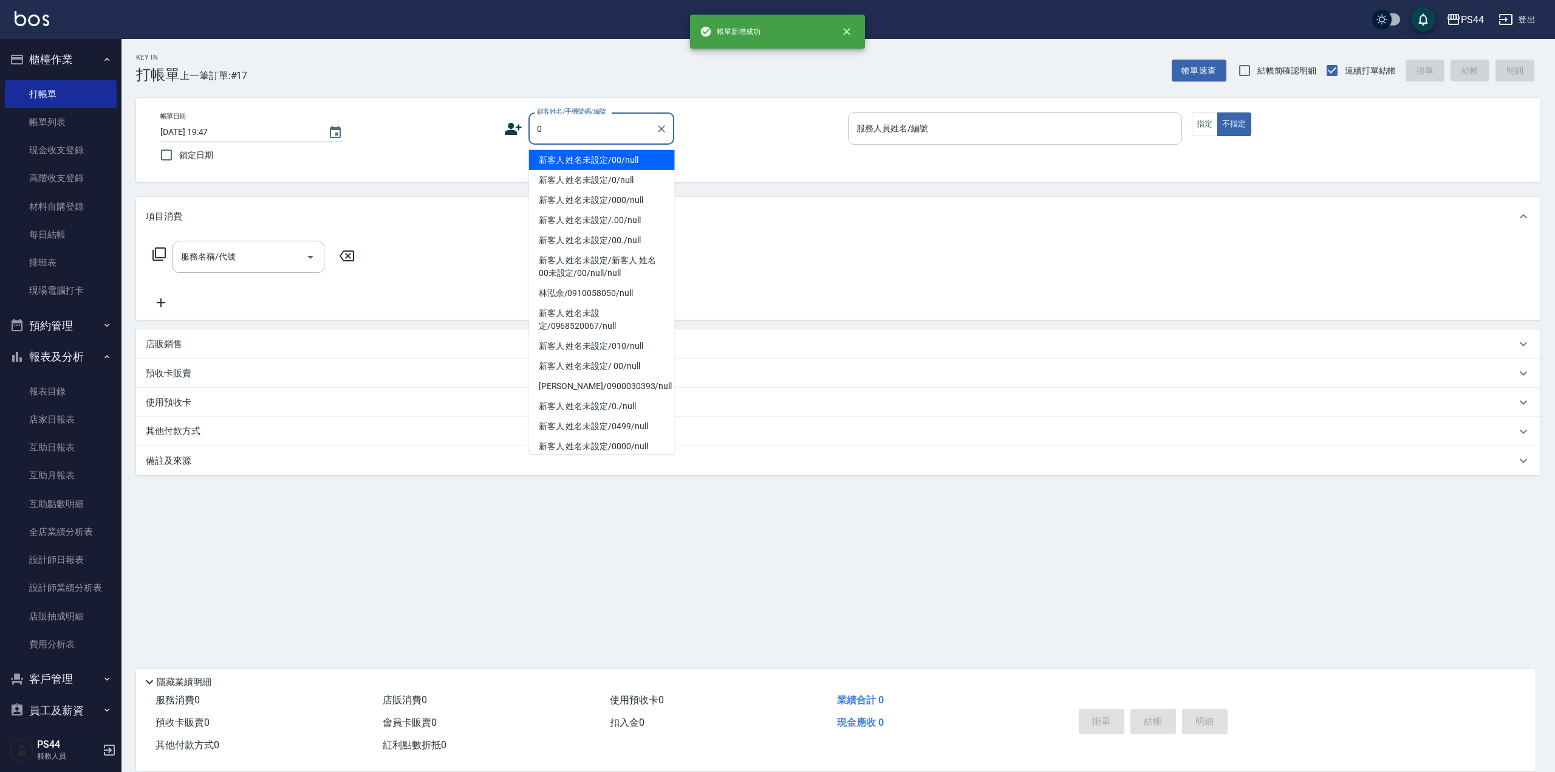
type input "新客人 姓名未設定/00/null"
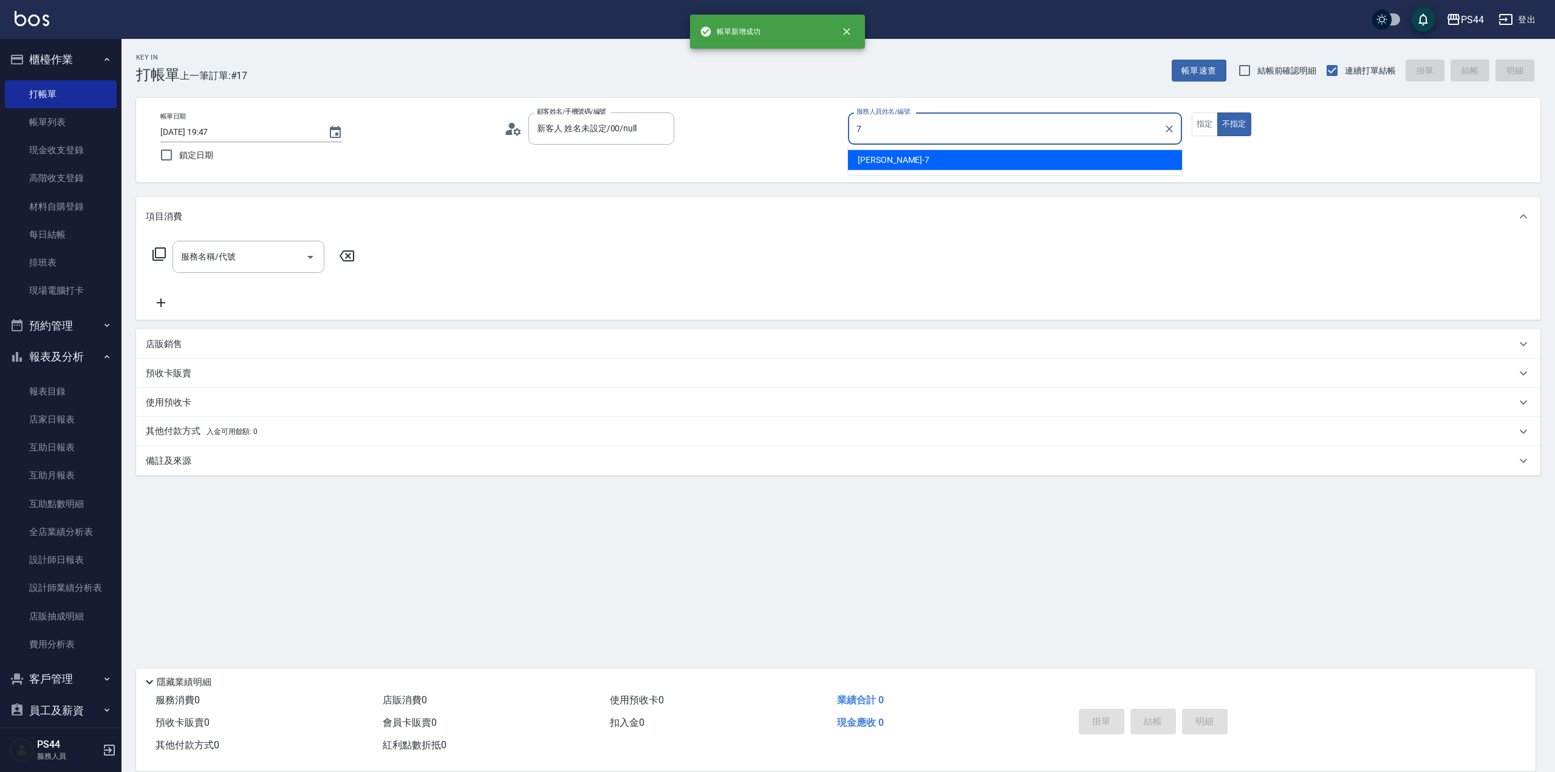
type input "[PERSON_NAME]-7"
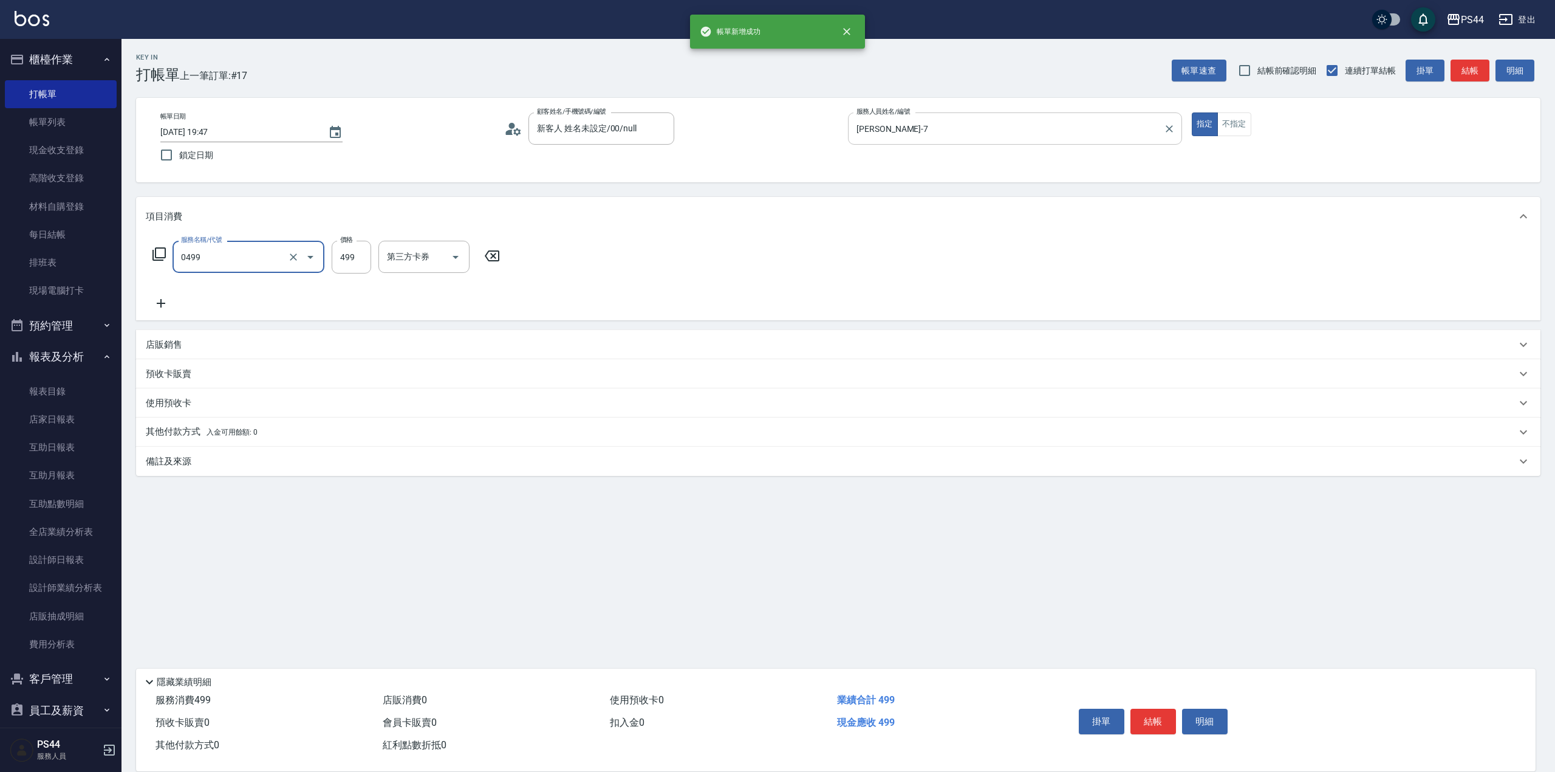
type input "[PERSON_NAME]499(0499)"
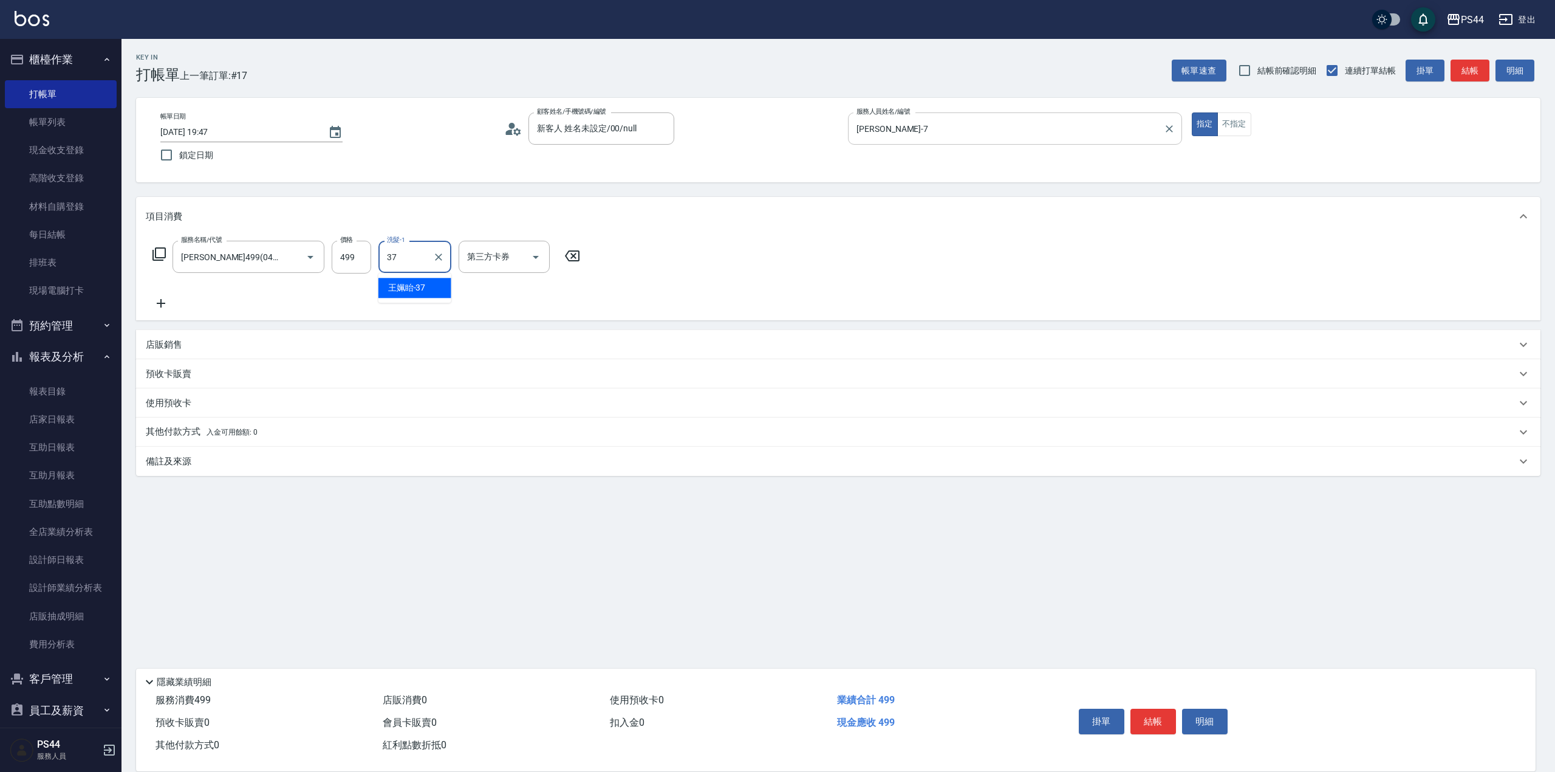
type input "王姵眙-37"
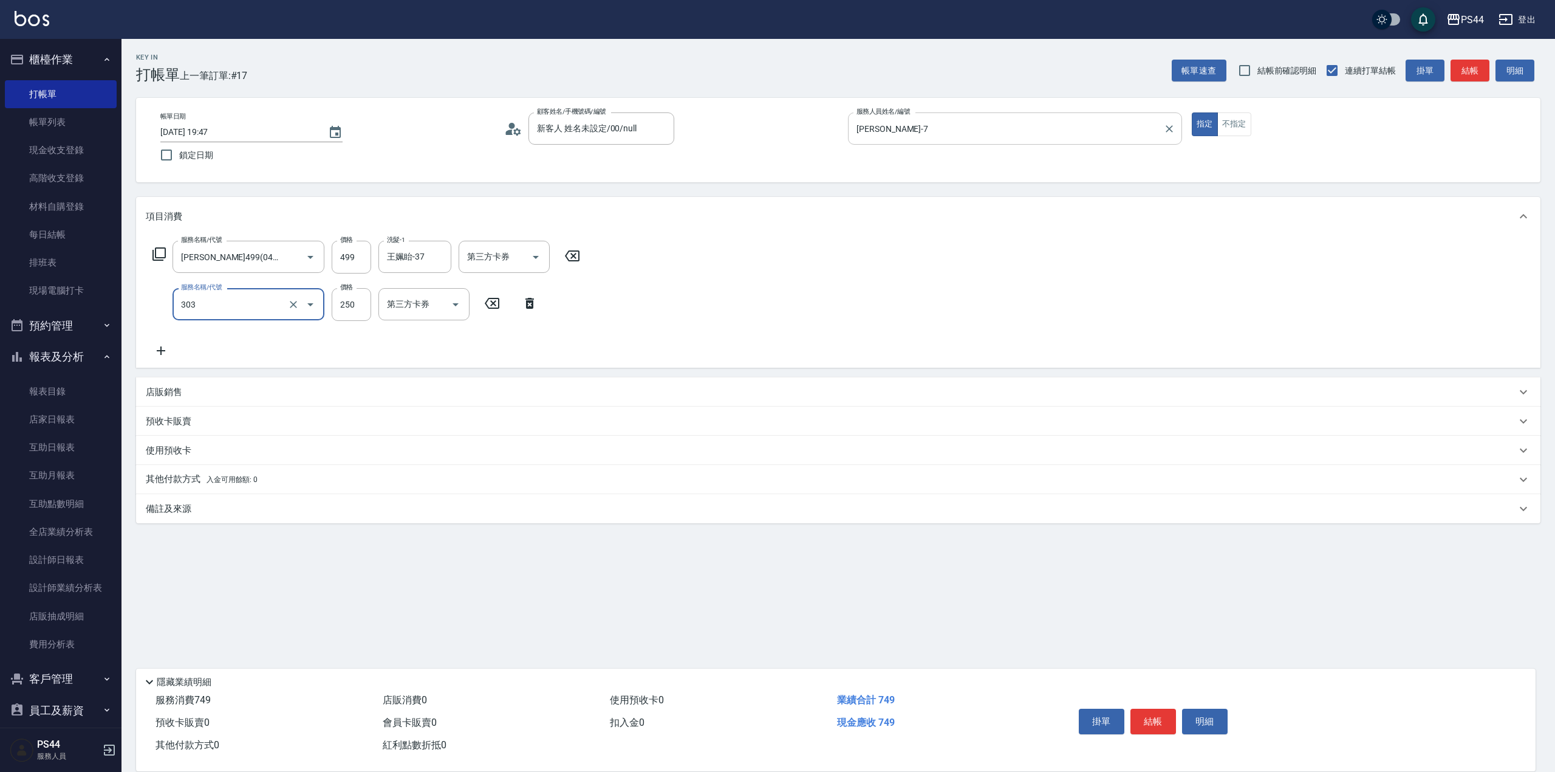
type input "剪髮(303)"
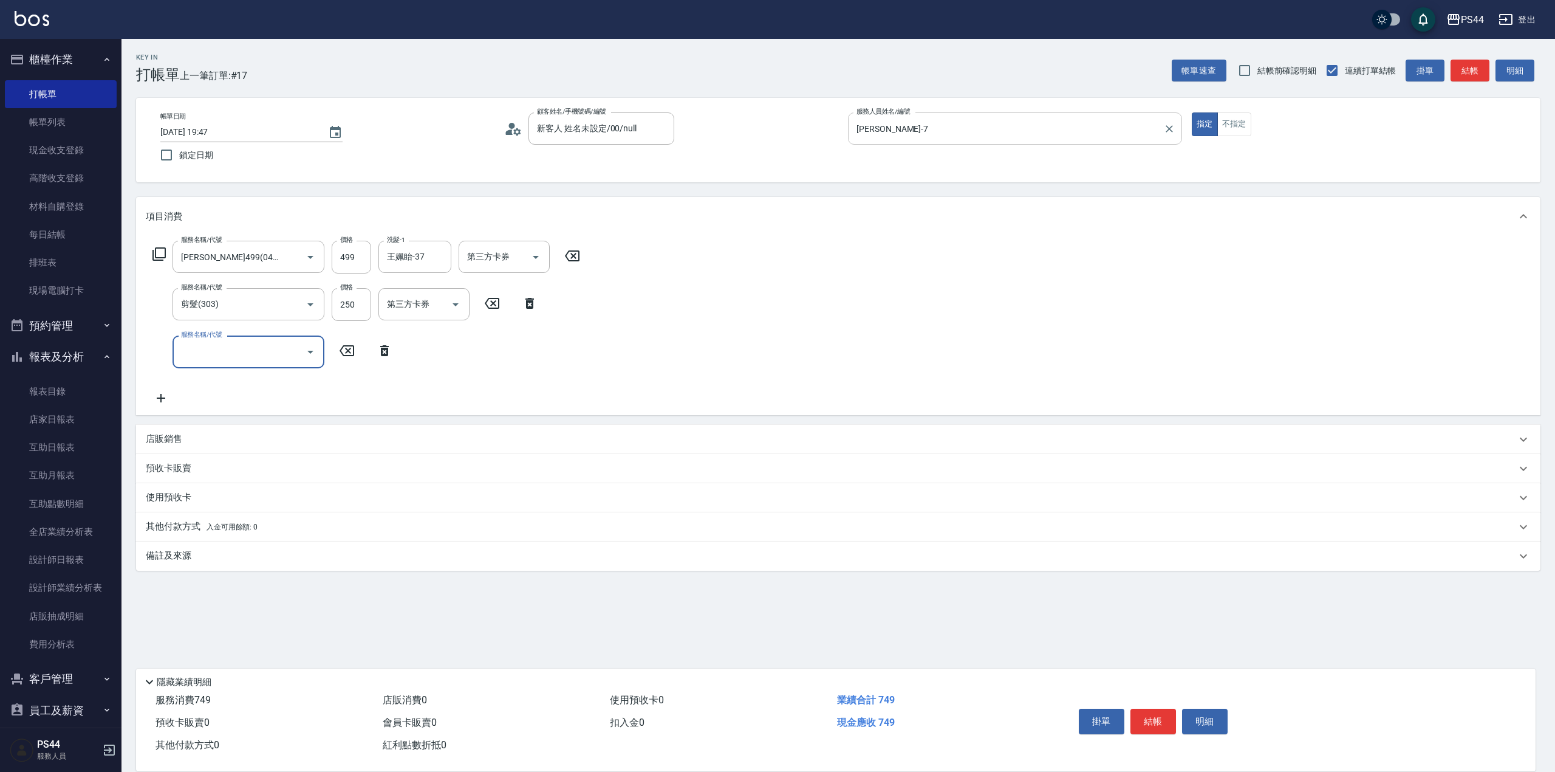
type input "4"
type input "1200護(405)"
type input "王姵眙-37"
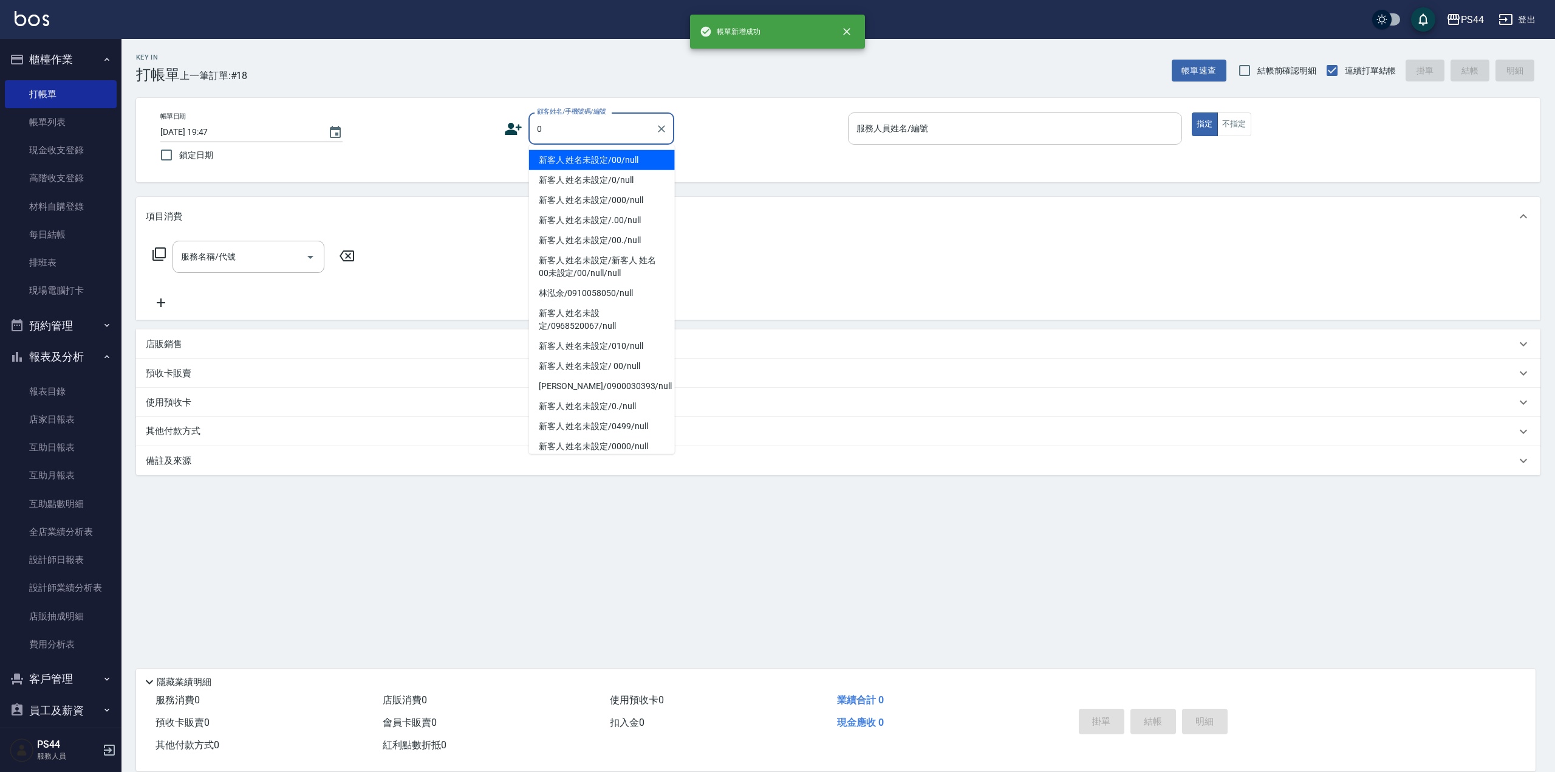
type input "新客人 姓名未設定/00/null"
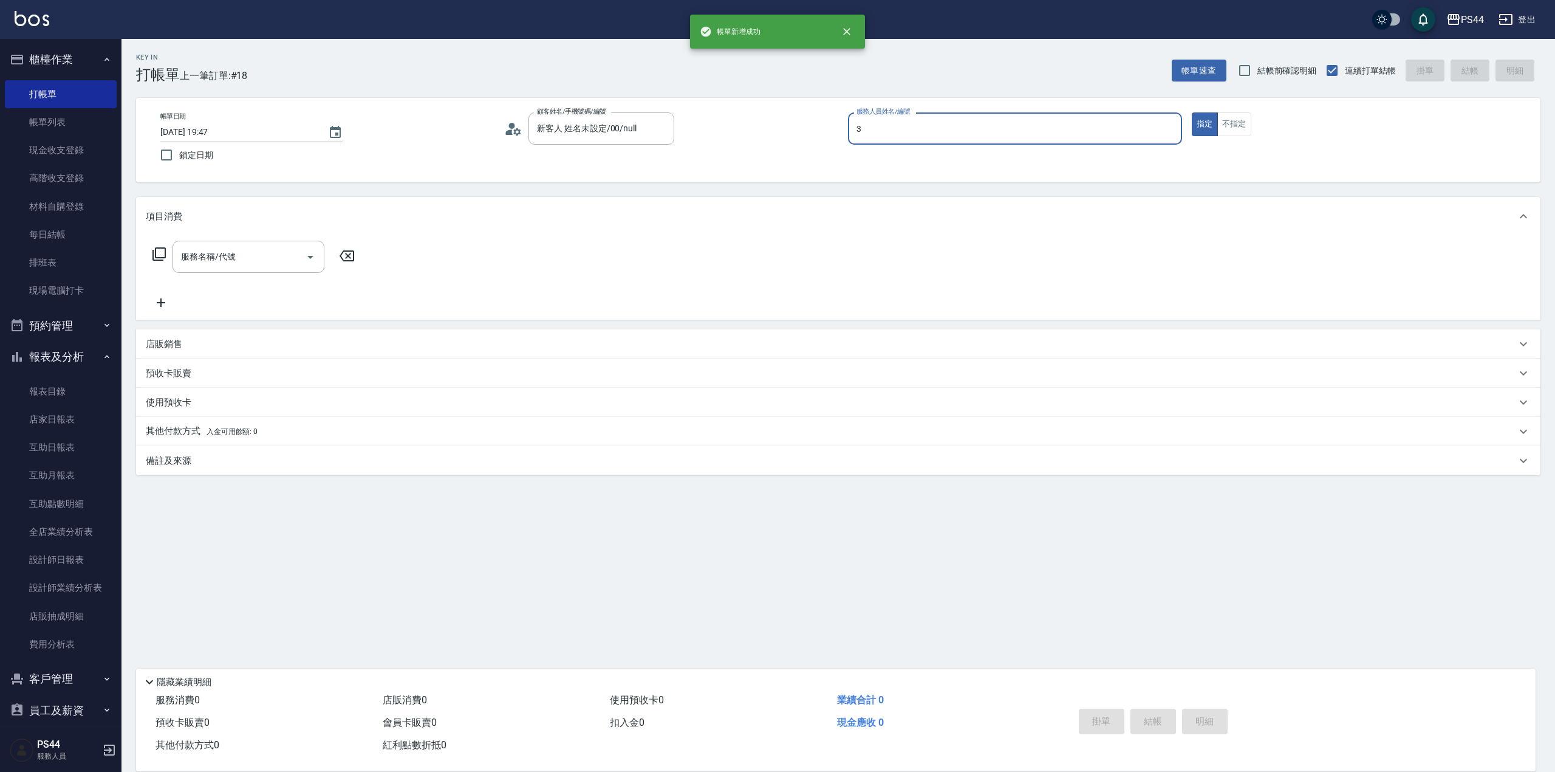
type input "[PERSON_NAME]-3"
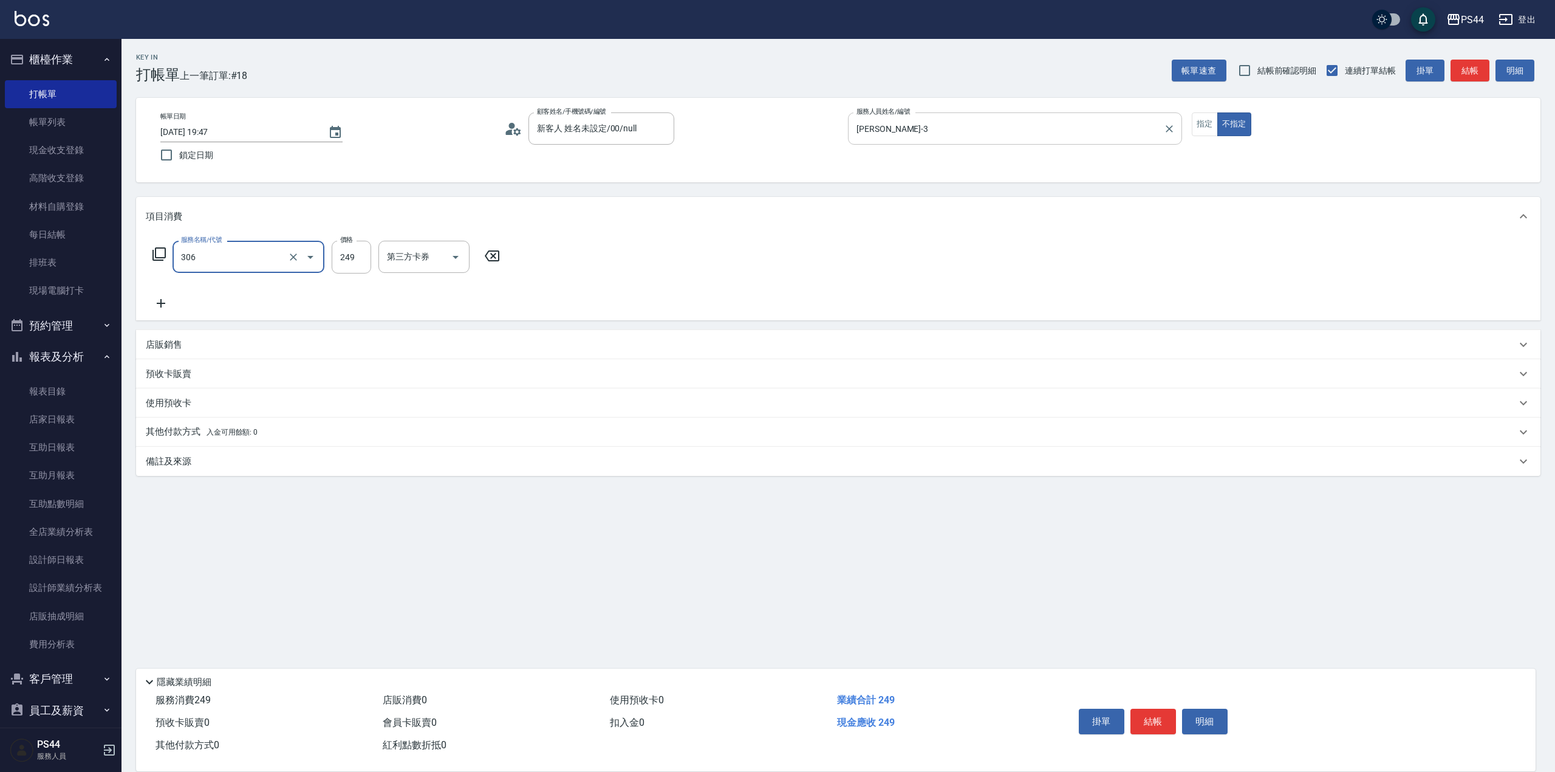
type input "剪髮(306)"
type input "[PERSON_NAME]-12"
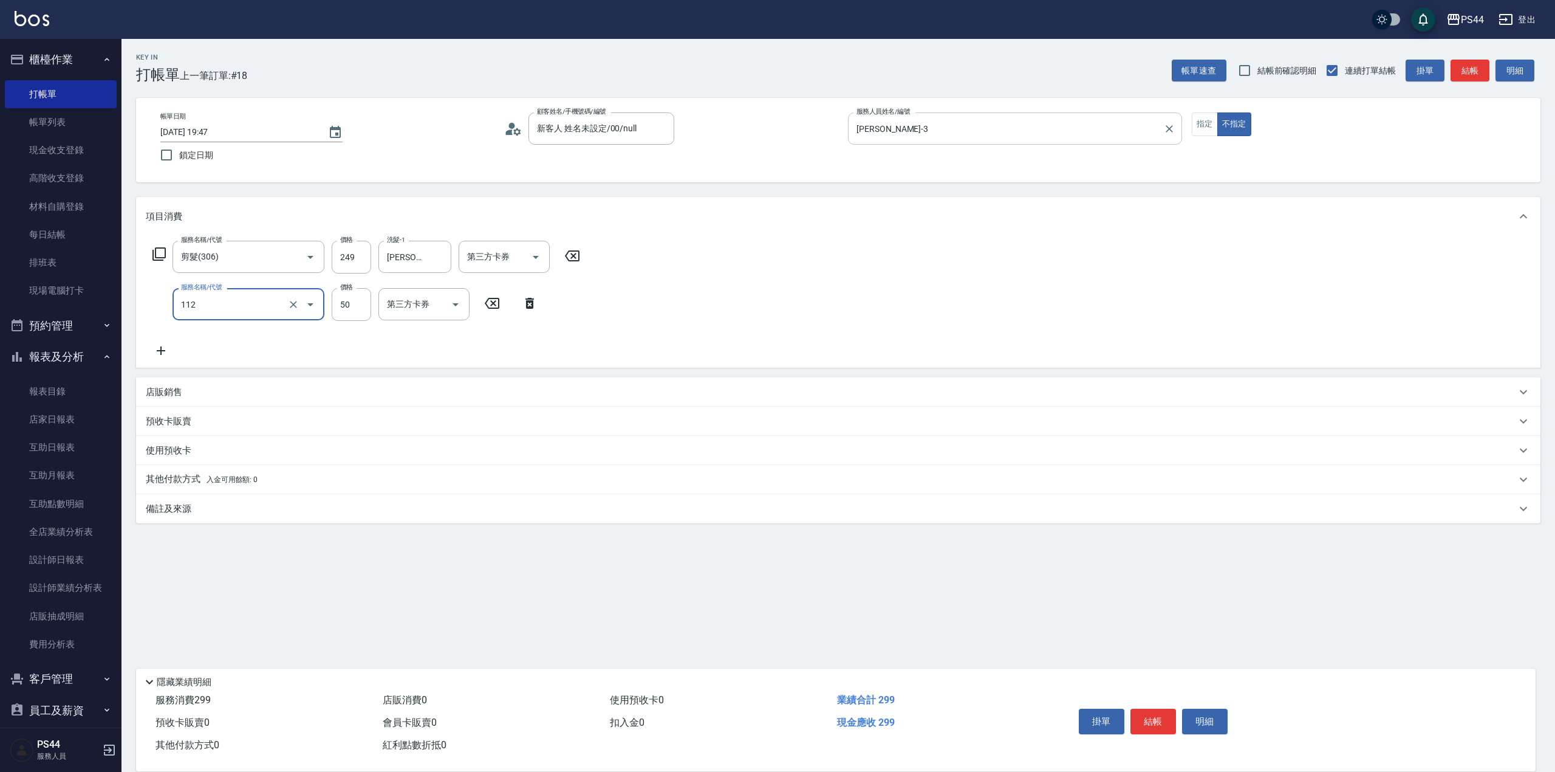
type input "精油50(112)"
type input "[PERSON_NAME]-12"
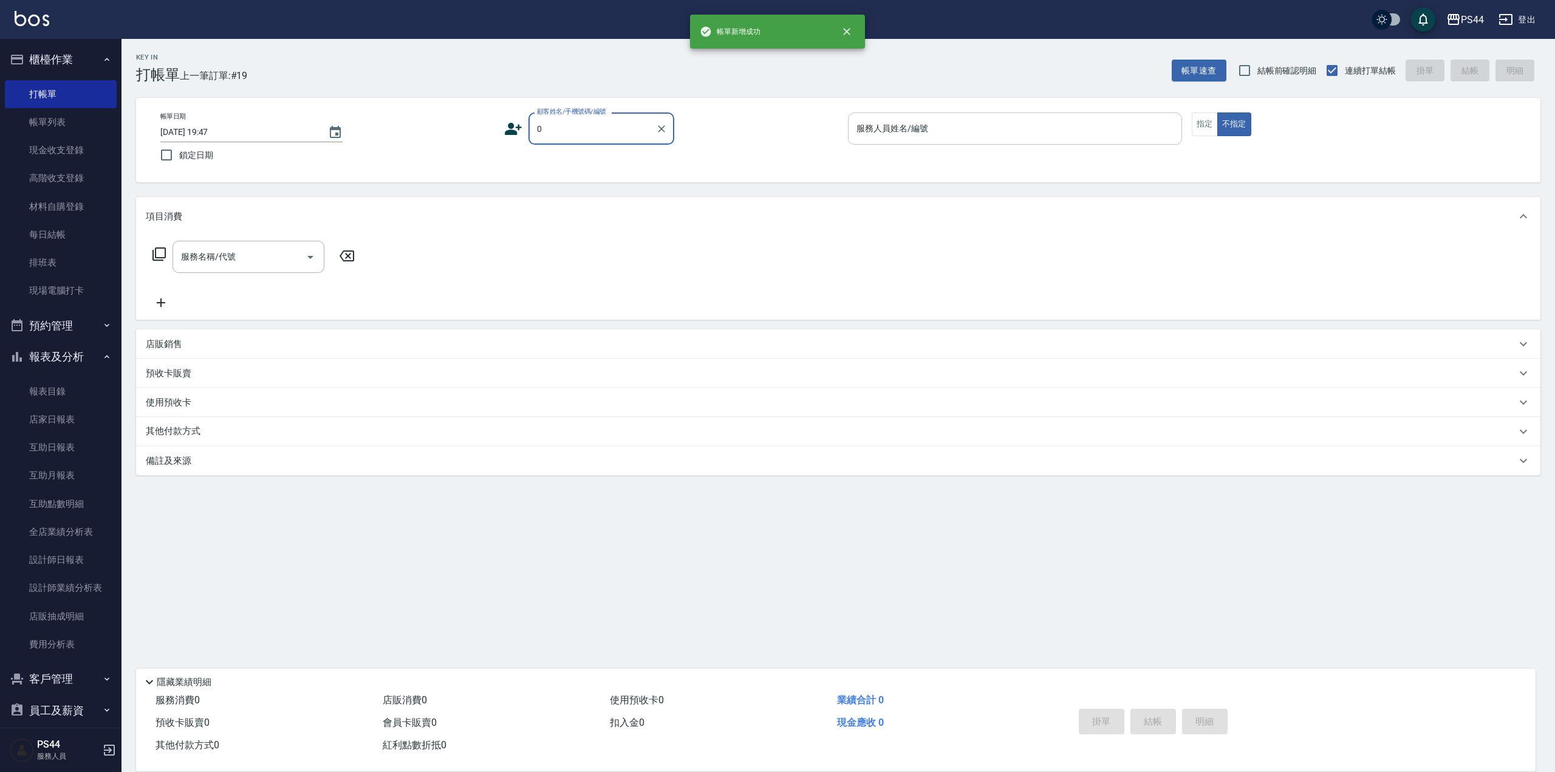
type input "新客人 姓名未設定/00/null"
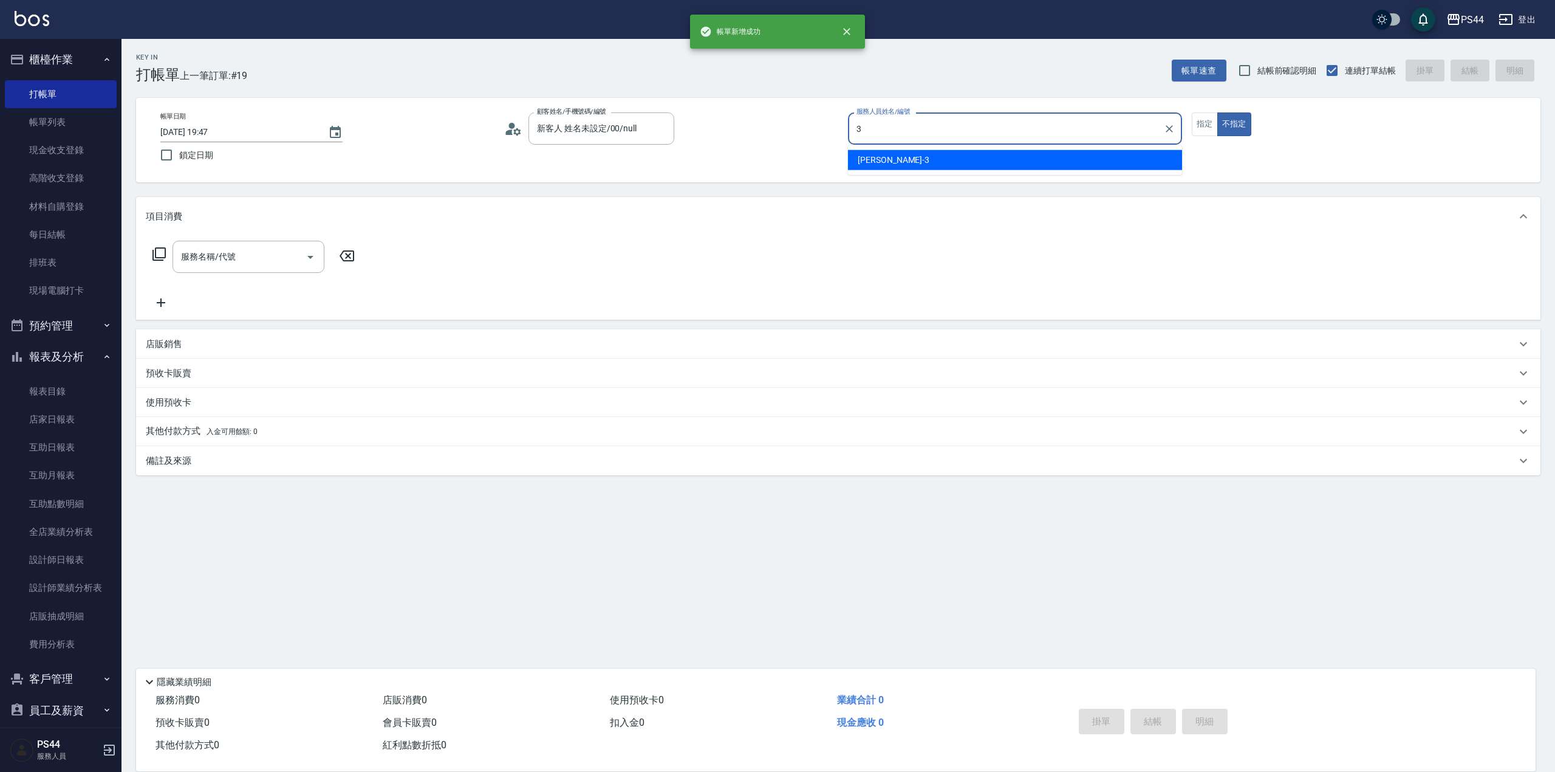
type input "[PERSON_NAME]-3"
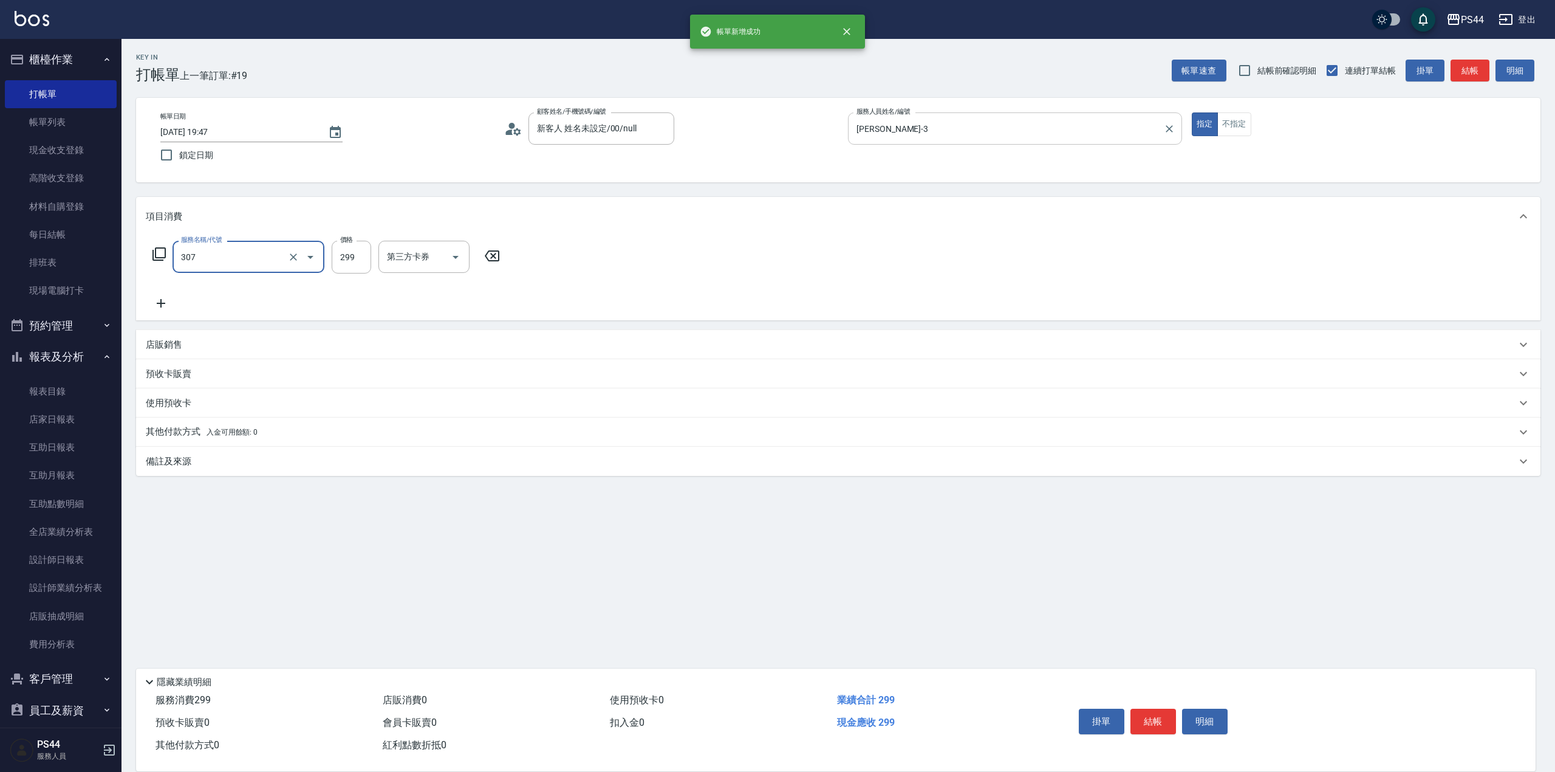
type input "剪髮(307)"
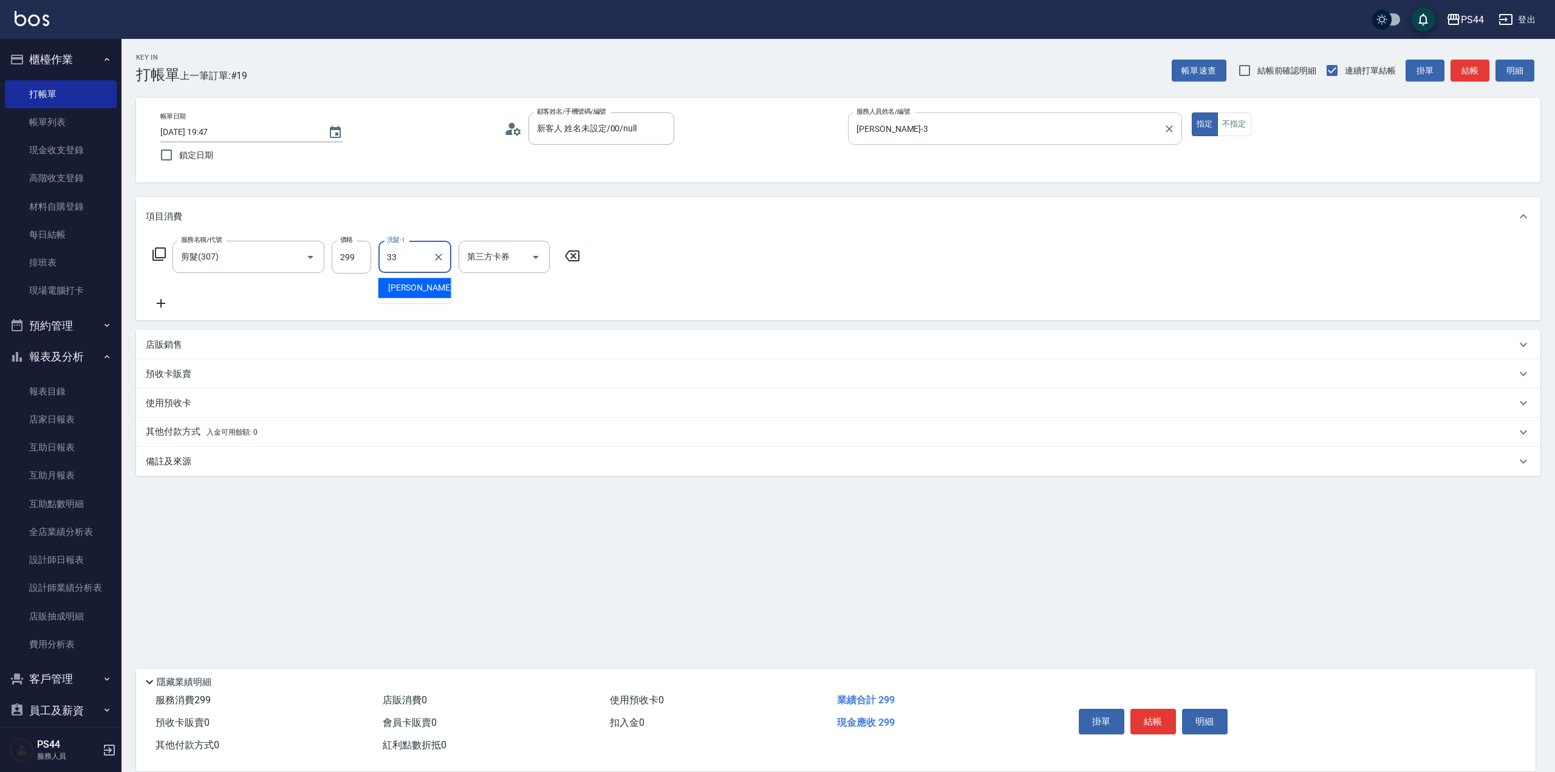
type input "柔柔-33"
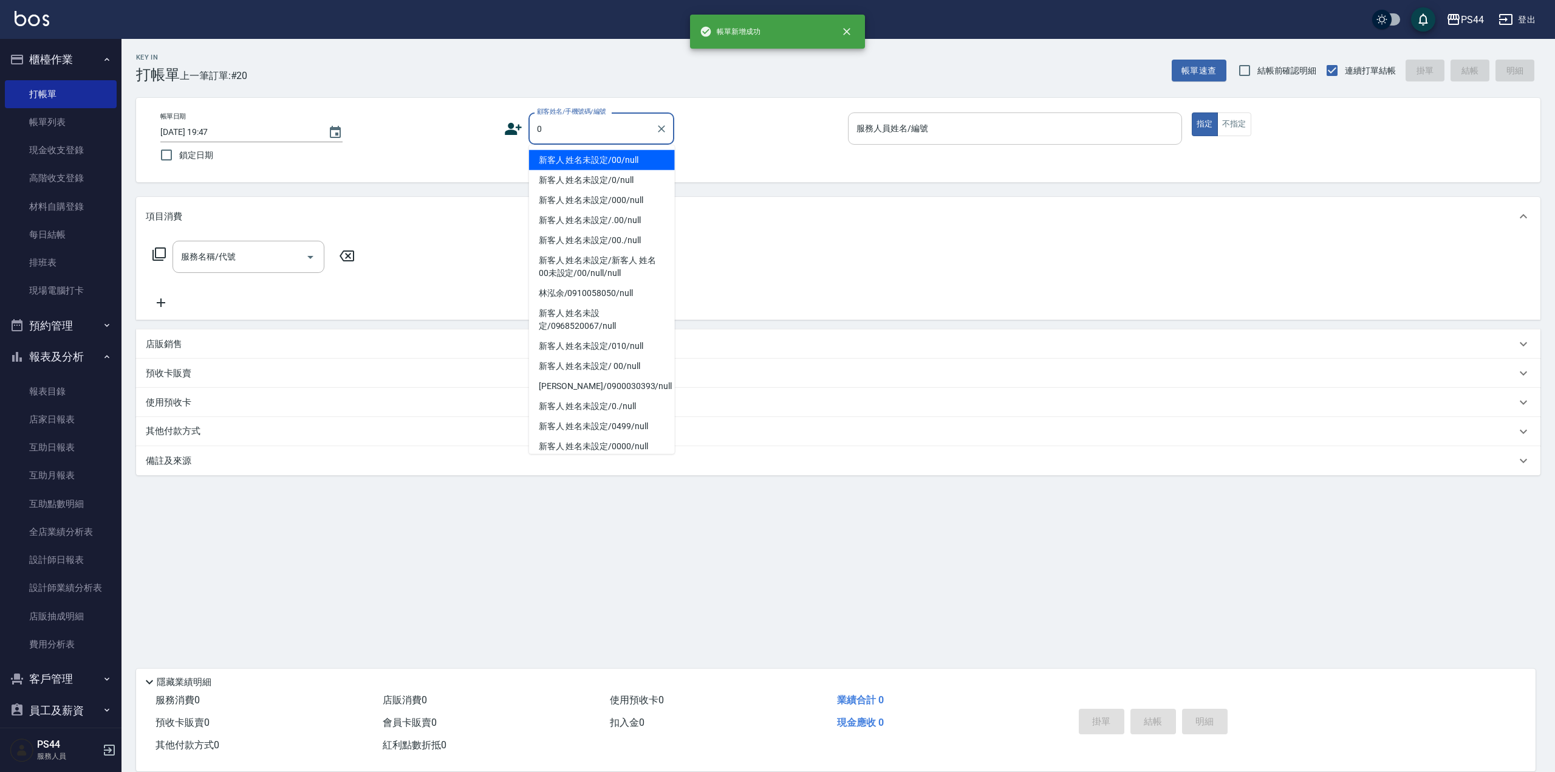
type input "新客人 姓名未設定/00/null"
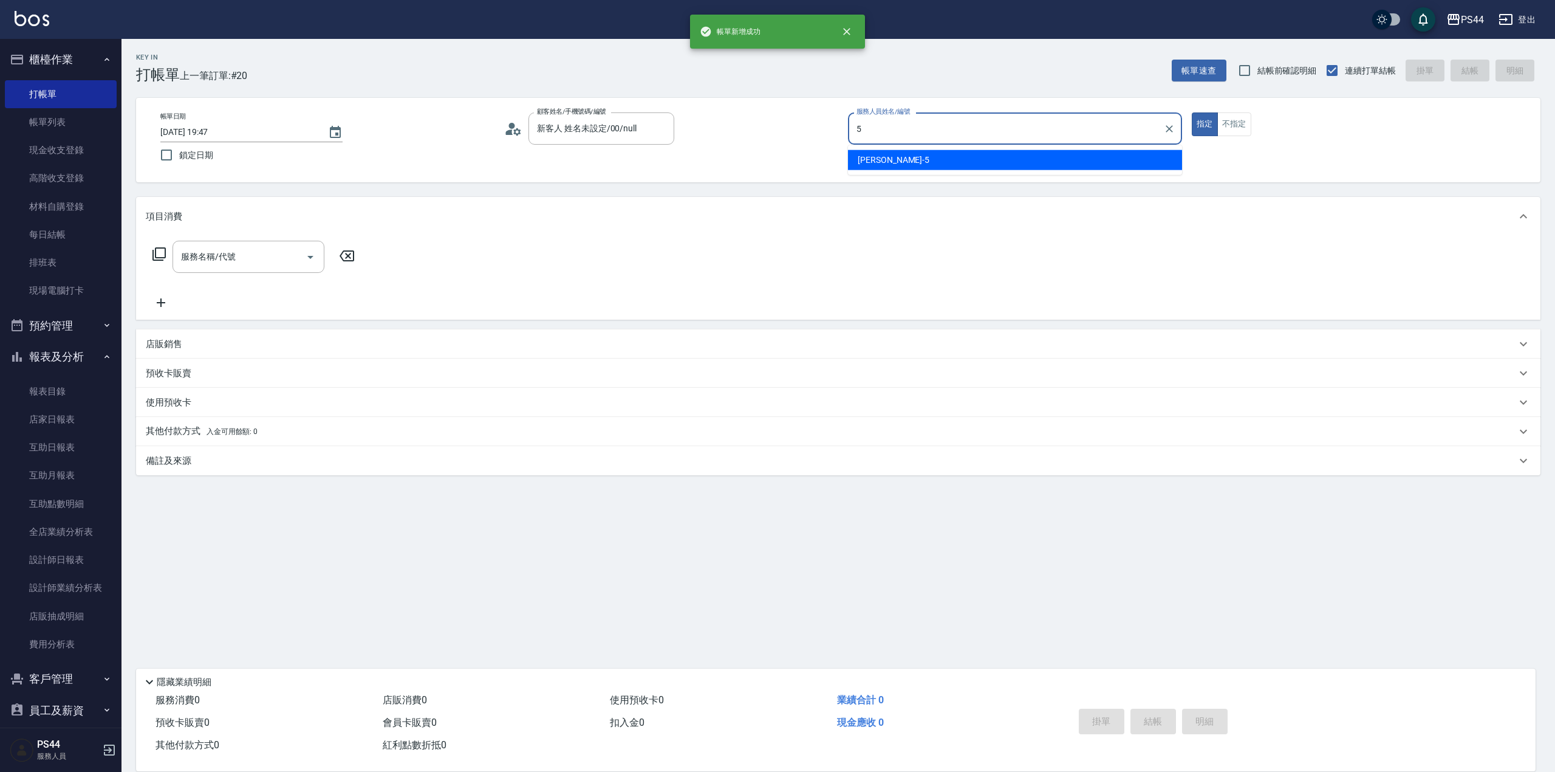
type input "[PERSON_NAME]-5"
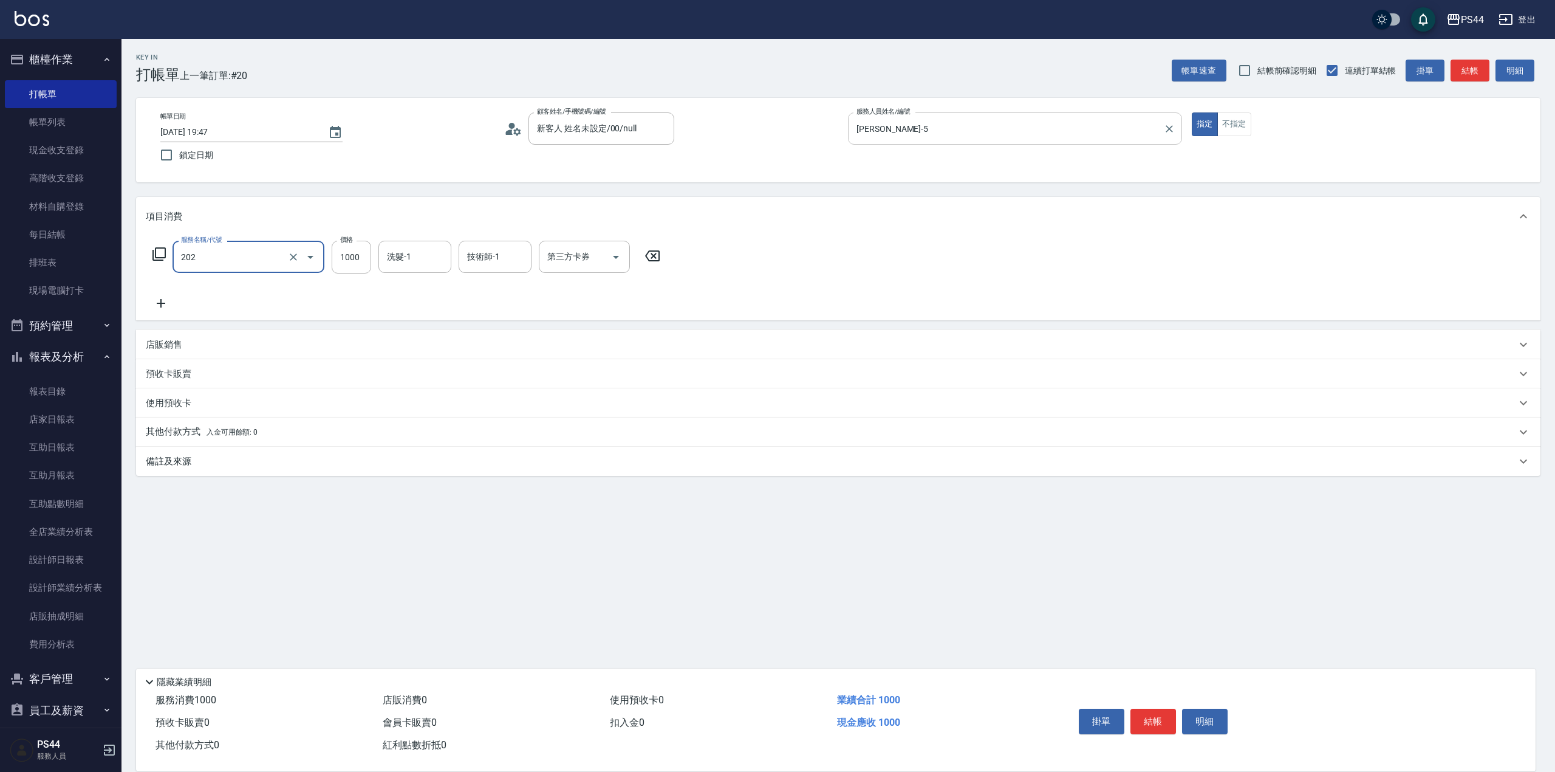
type input "燙髮(202)"
type input "2000"
type input "[PERSON_NAME]-55"
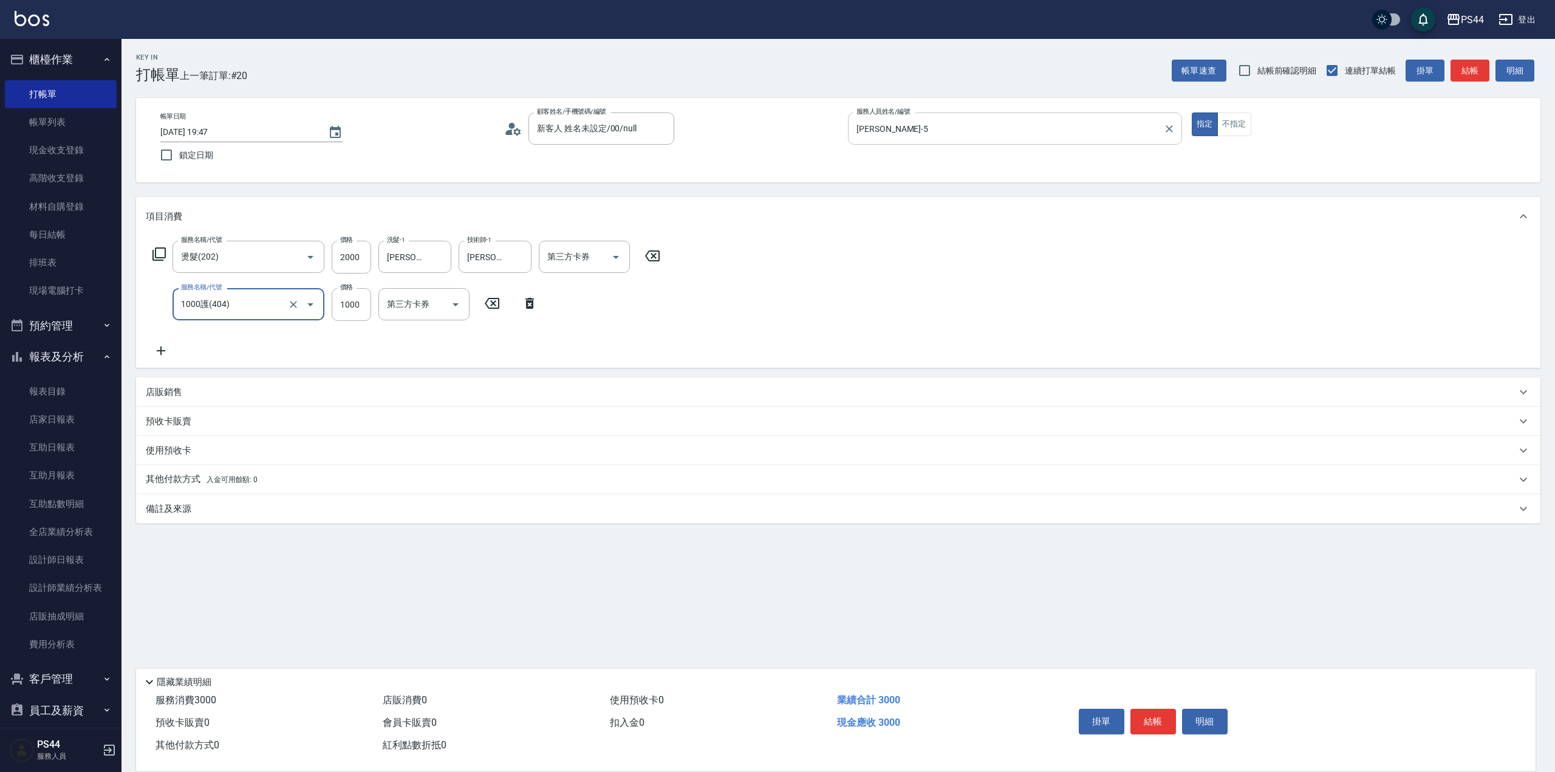
type input "1000護(404)"
type input "[PERSON_NAME]-55"
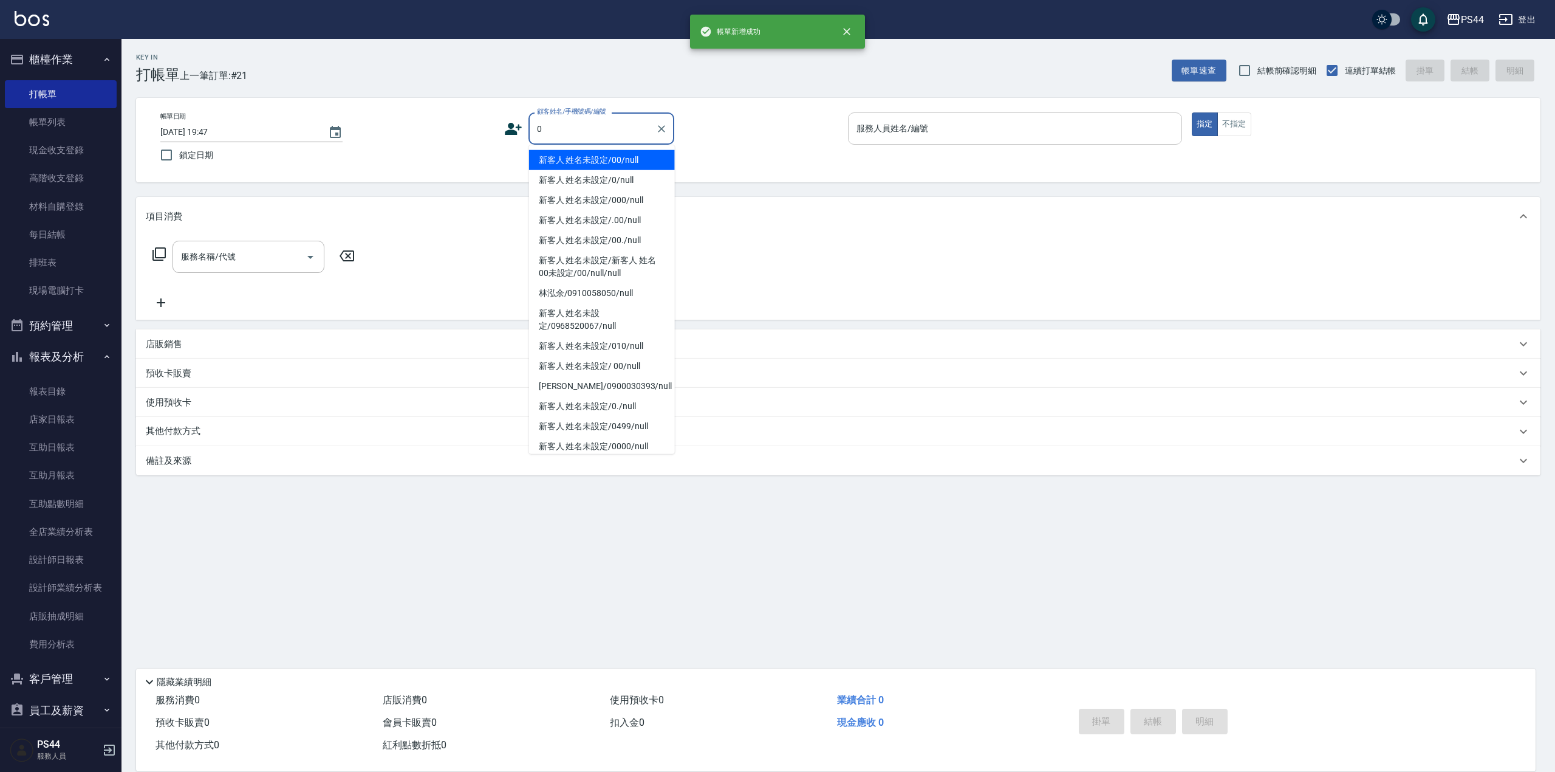
type input "新客人 姓名未設定/00/null"
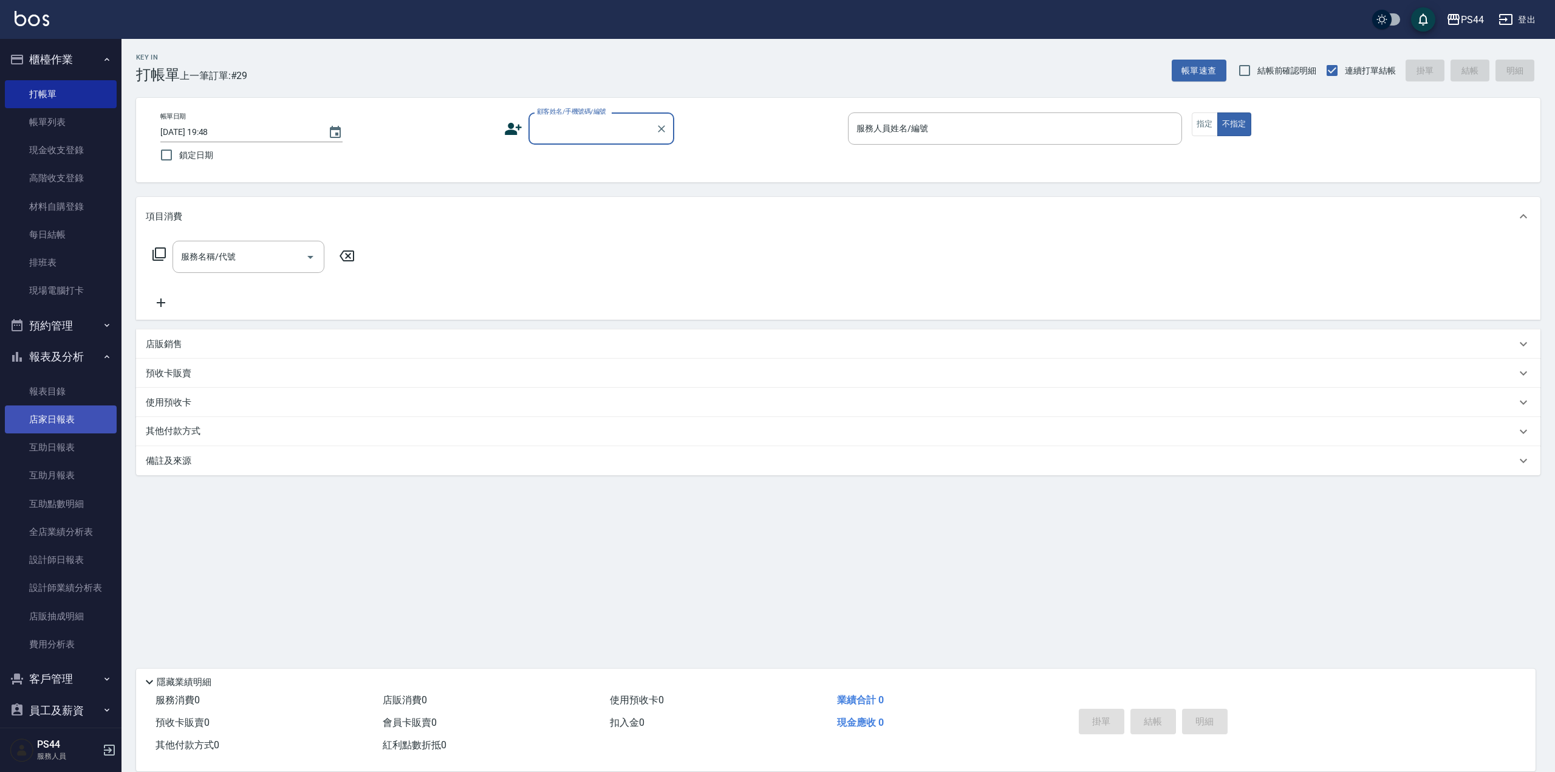
click at [61, 412] on link "店家日報表" at bounding box center [61, 419] width 112 height 28
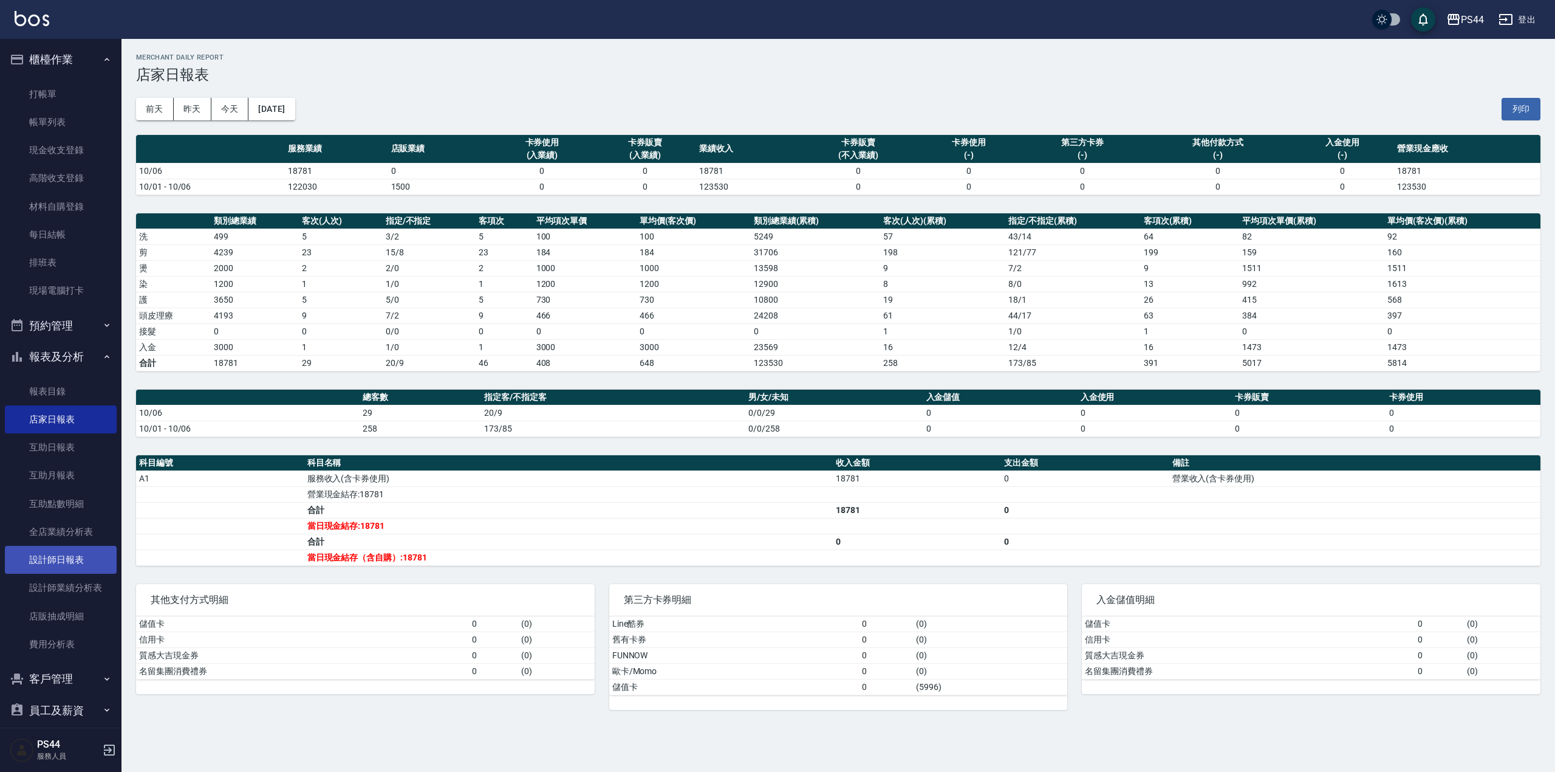
click at [46, 556] on link "設計師日報表" at bounding box center [61, 560] width 112 height 28
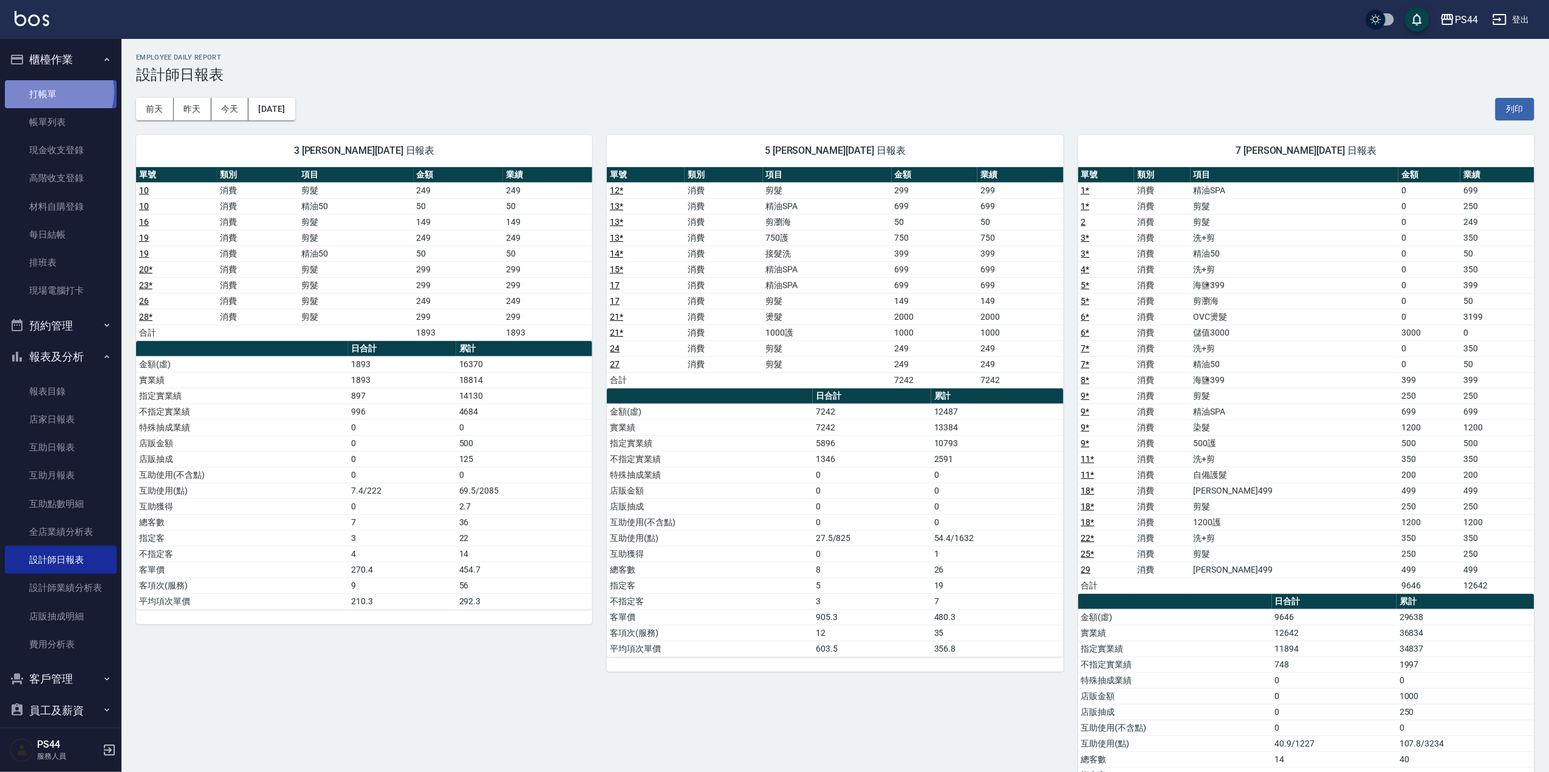
click at [49, 91] on link "打帳單" at bounding box center [61, 94] width 112 height 28
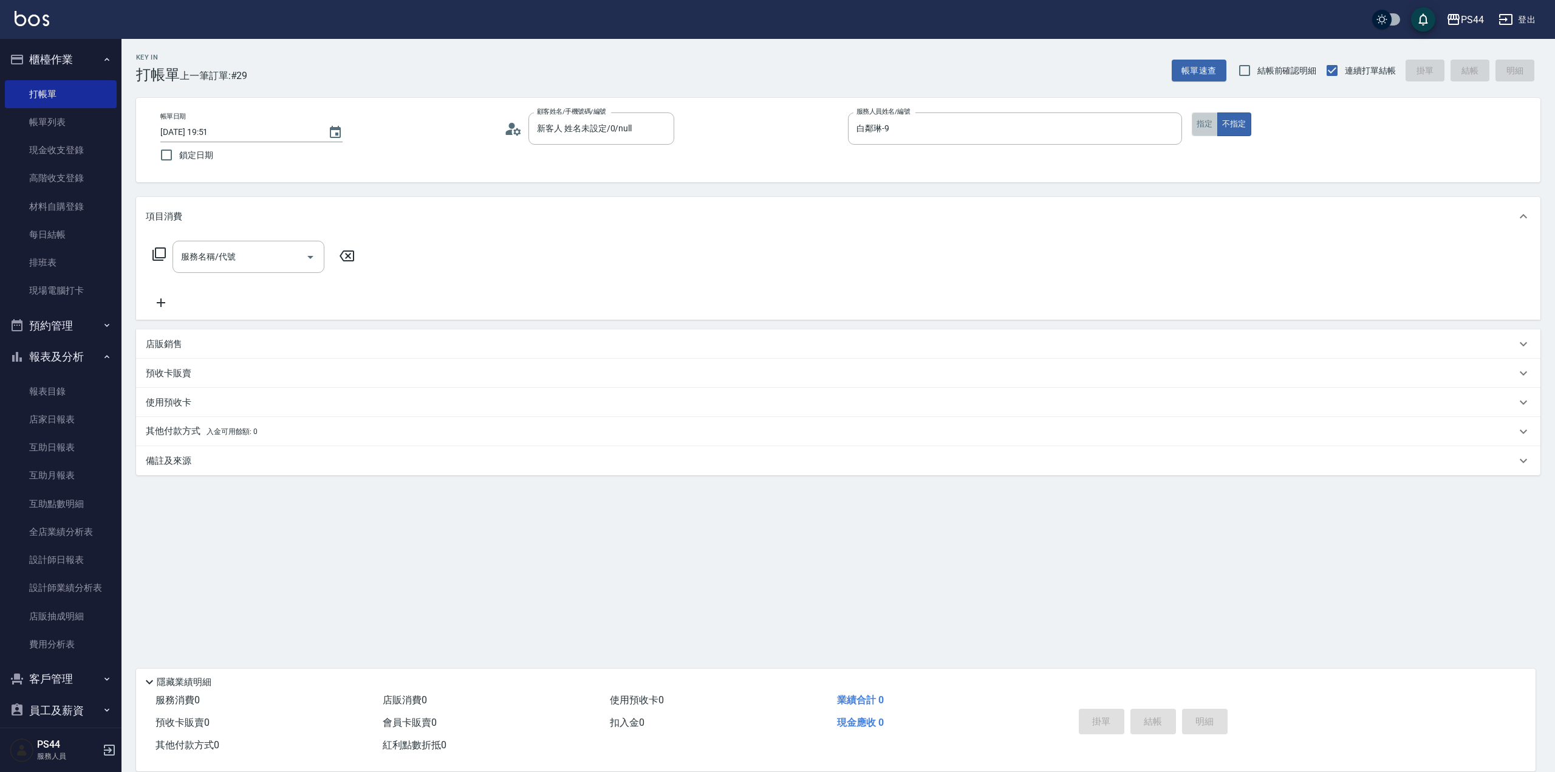
click at [1211, 125] on button "指定" at bounding box center [1205, 124] width 26 height 24
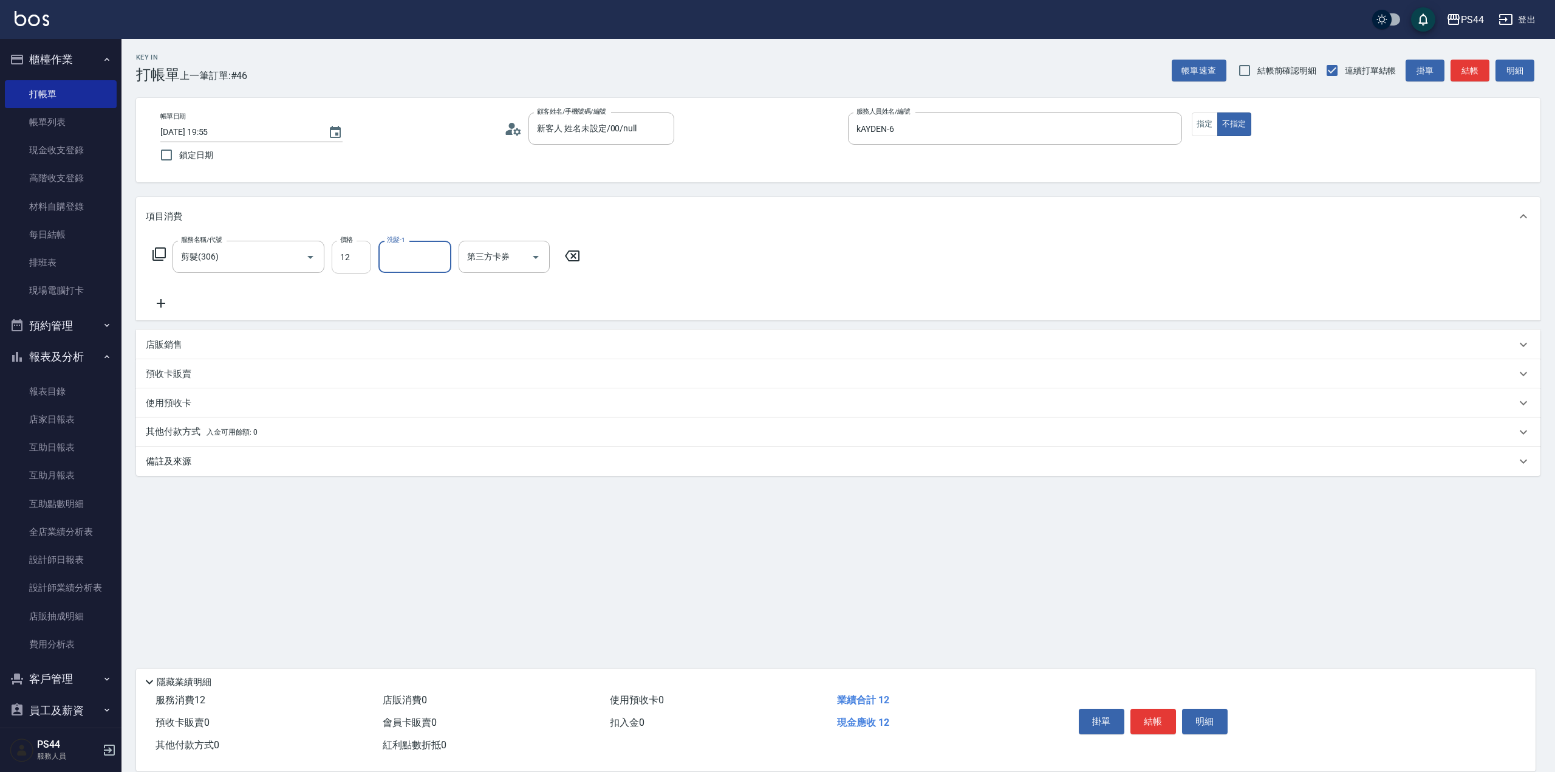
drag, startPoint x: 362, startPoint y: 253, endPoint x: 815, endPoint y: 148, distance: 465.1
click at [363, 253] on input "12" at bounding box center [351, 257] width 39 height 33
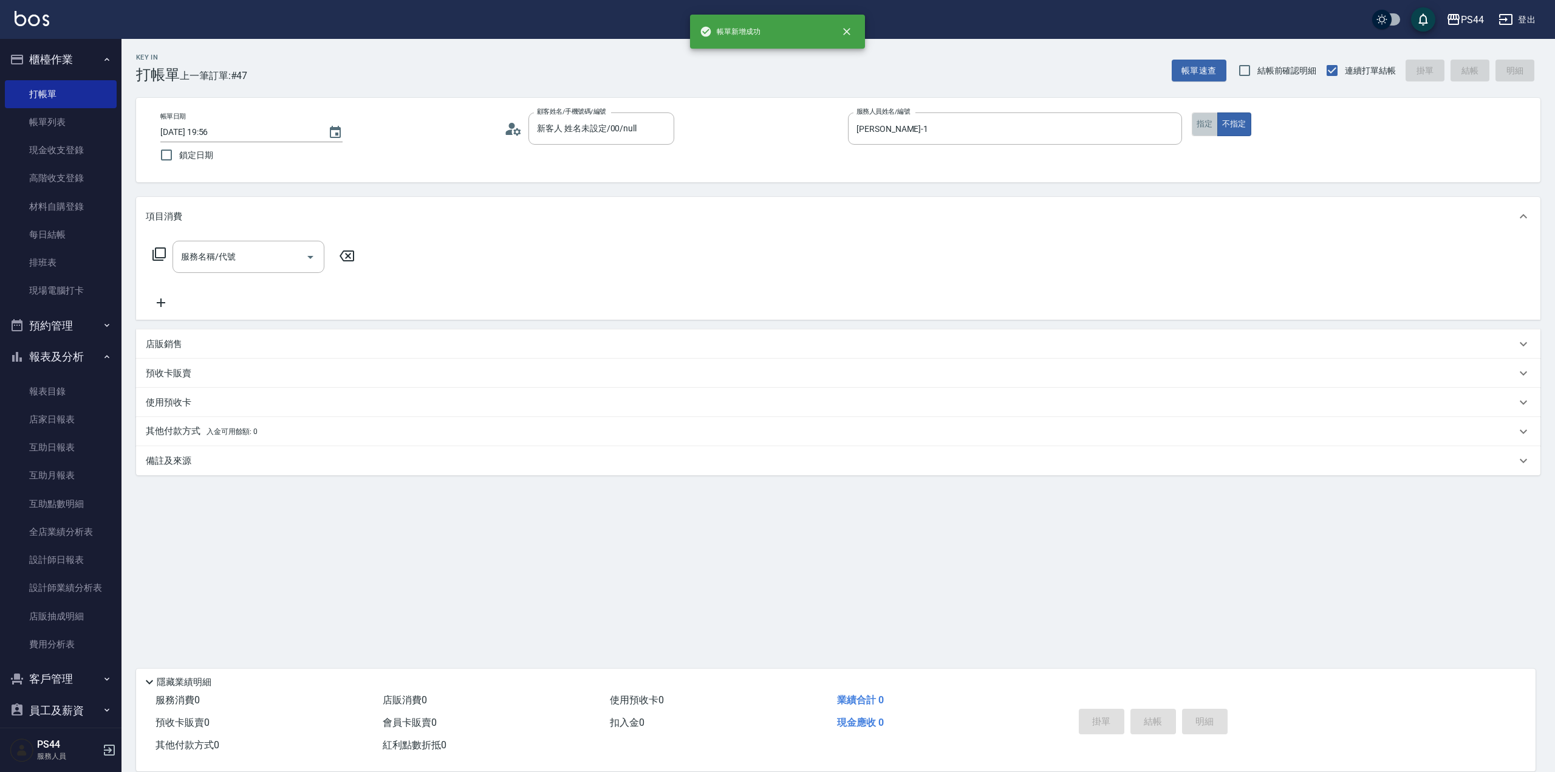
click at [1214, 124] on button "指定" at bounding box center [1205, 124] width 26 height 24
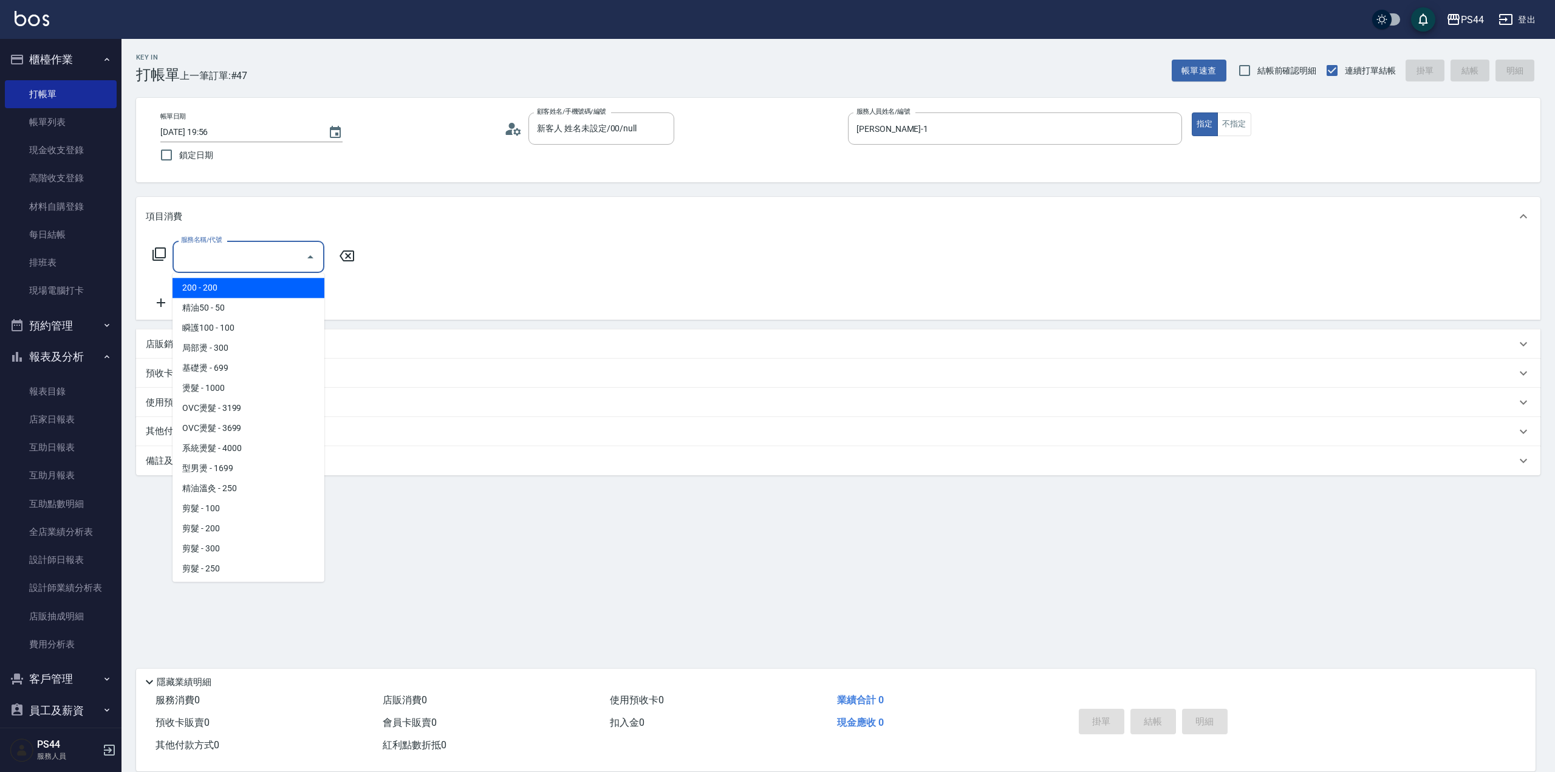
click at [214, 262] on input "服務名稱/代號" at bounding box center [239, 256] width 123 height 21
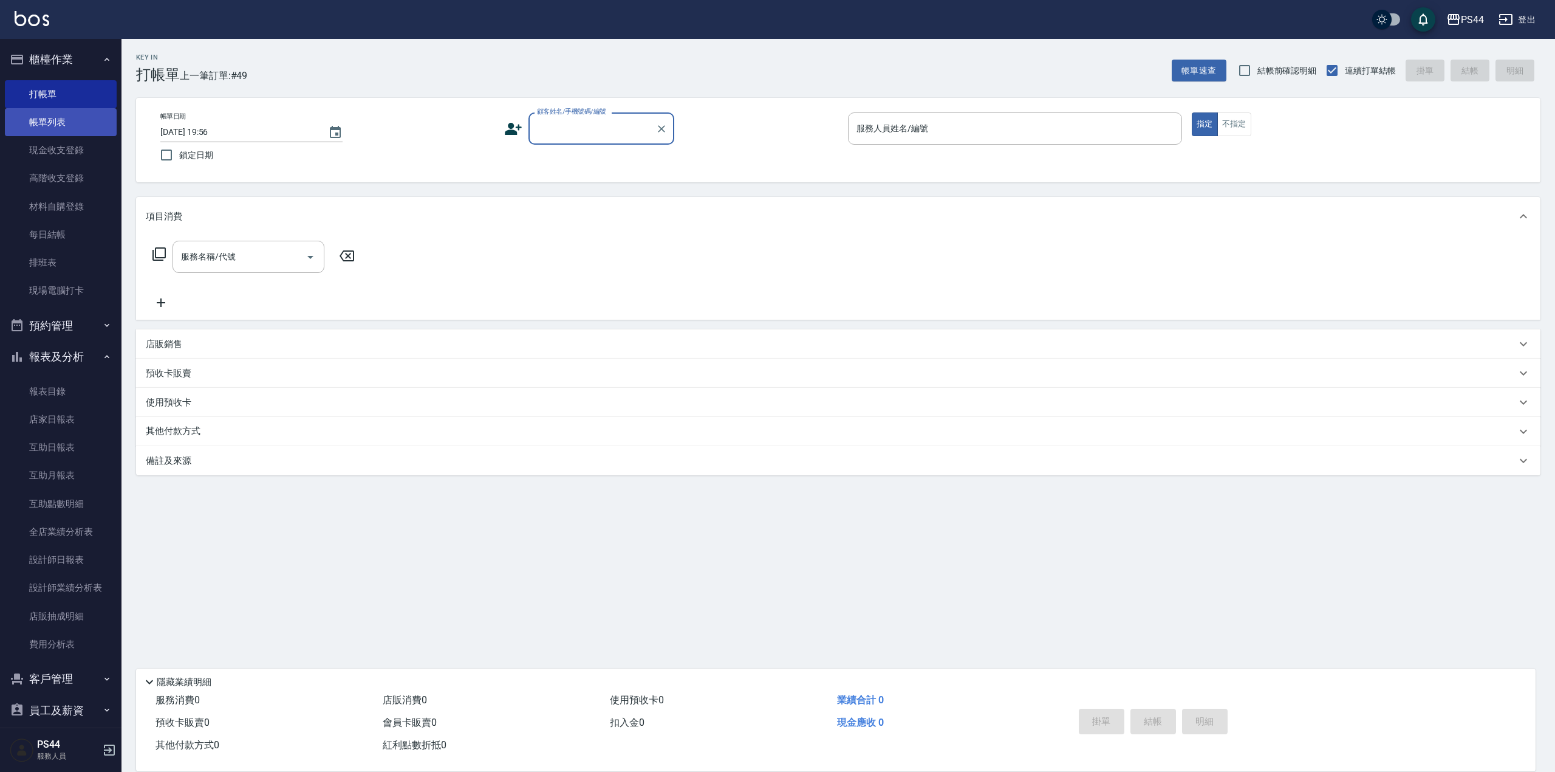
click at [43, 128] on link "帳單列表" at bounding box center [61, 122] width 112 height 28
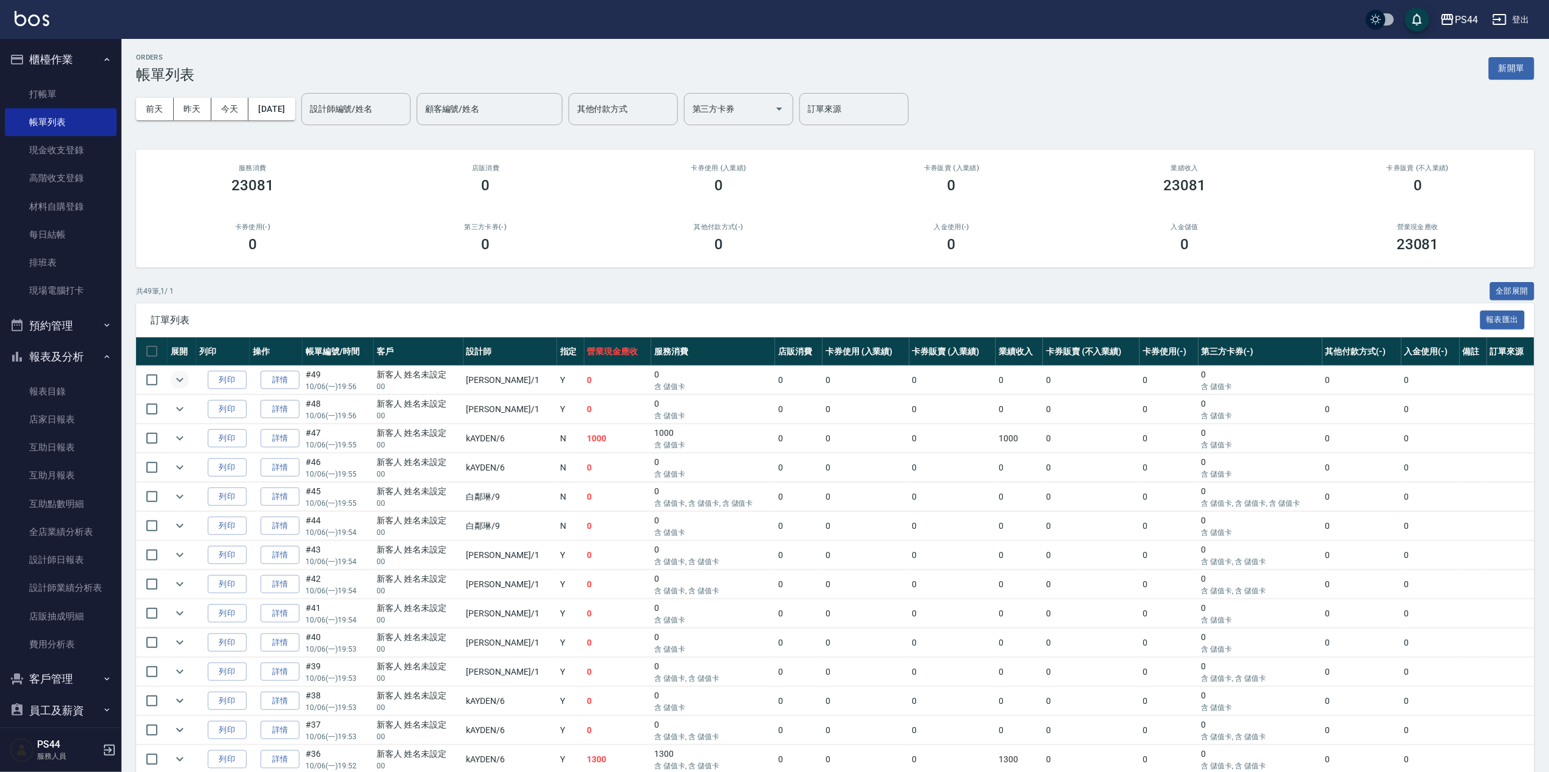
drag, startPoint x: 163, startPoint y: 375, endPoint x: 173, endPoint y: 377, distance: 9.9
click at [163, 374] on input "checkbox" at bounding box center [152, 380] width 26 height 26
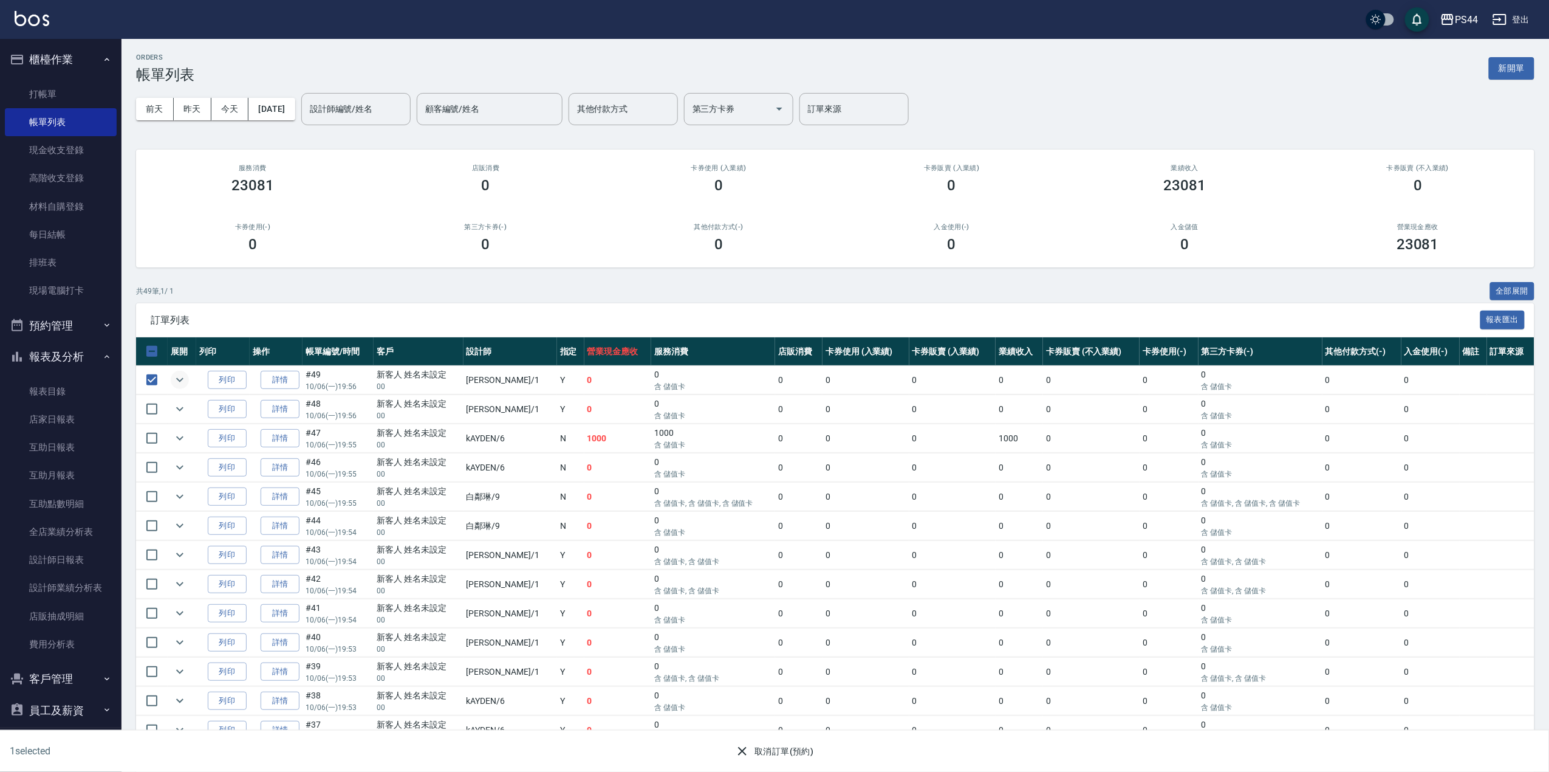
click at [177, 379] on icon "expand row" at bounding box center [179, 380] width 7 height 4
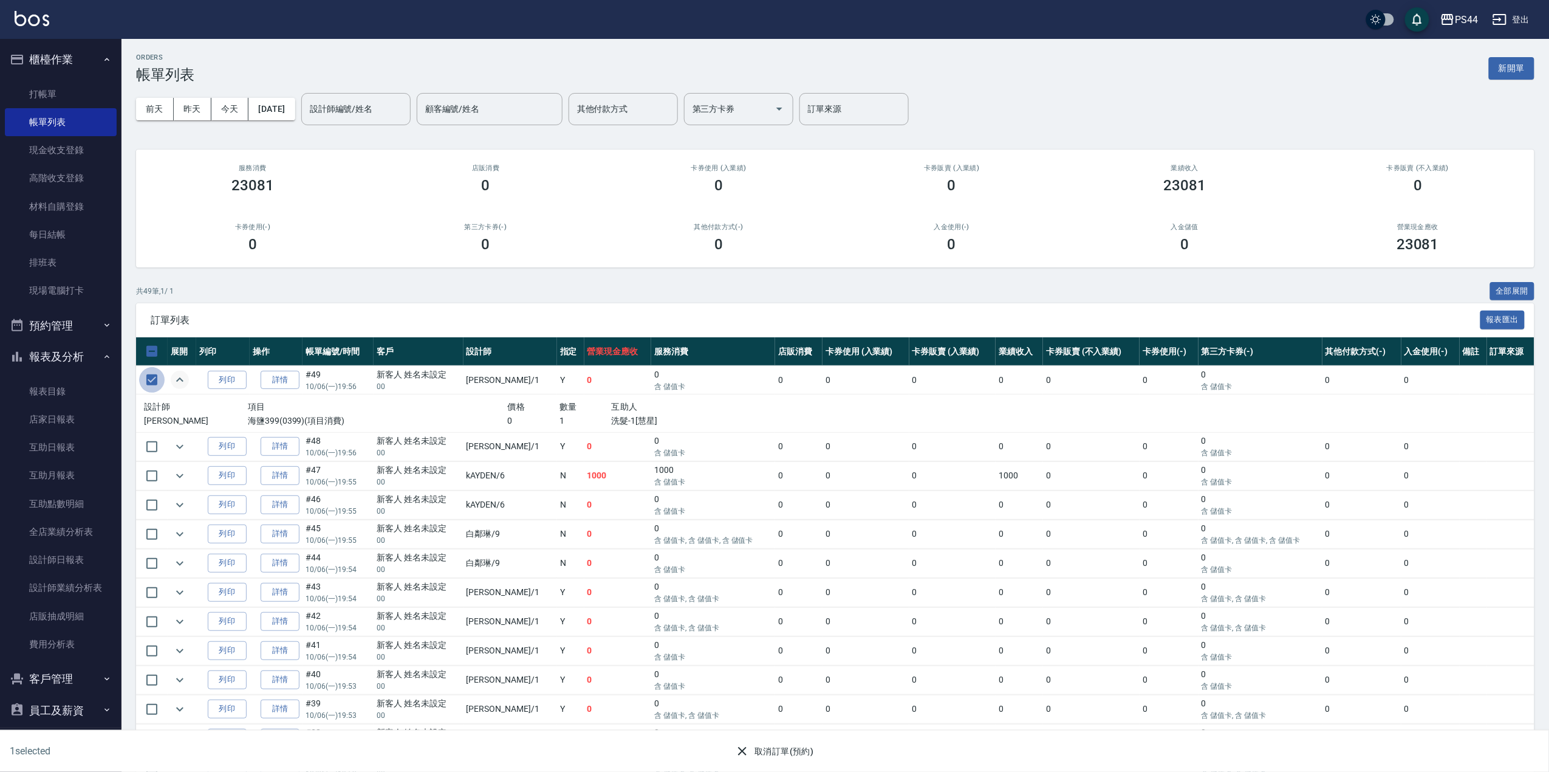
click at [160, 383] on input "checkbox" at bounding box center [152, 380] width 26 height 26
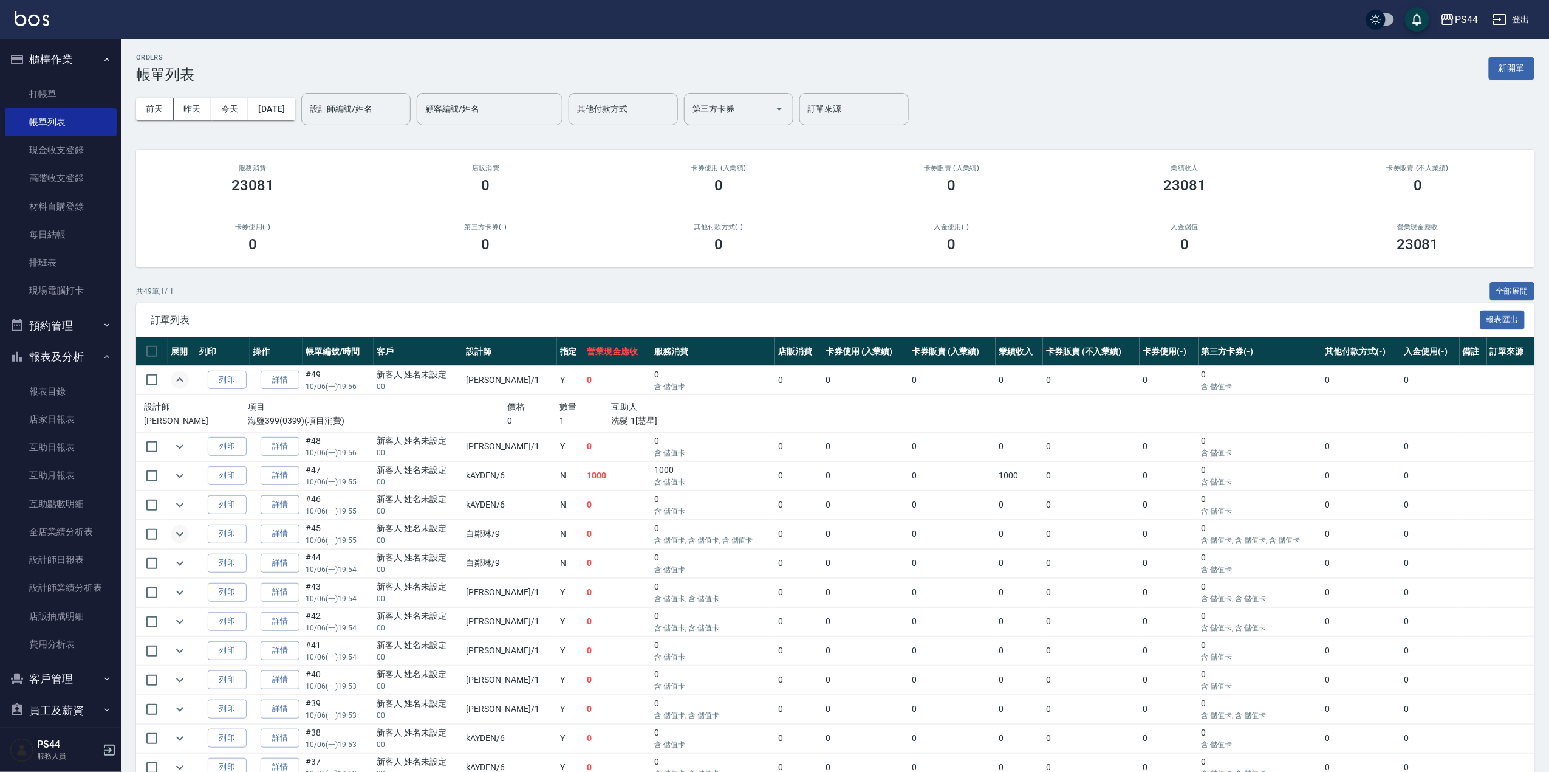
click at [180, 535] on icon "expand row" at bounding box center [180, 534] width 15 height 15
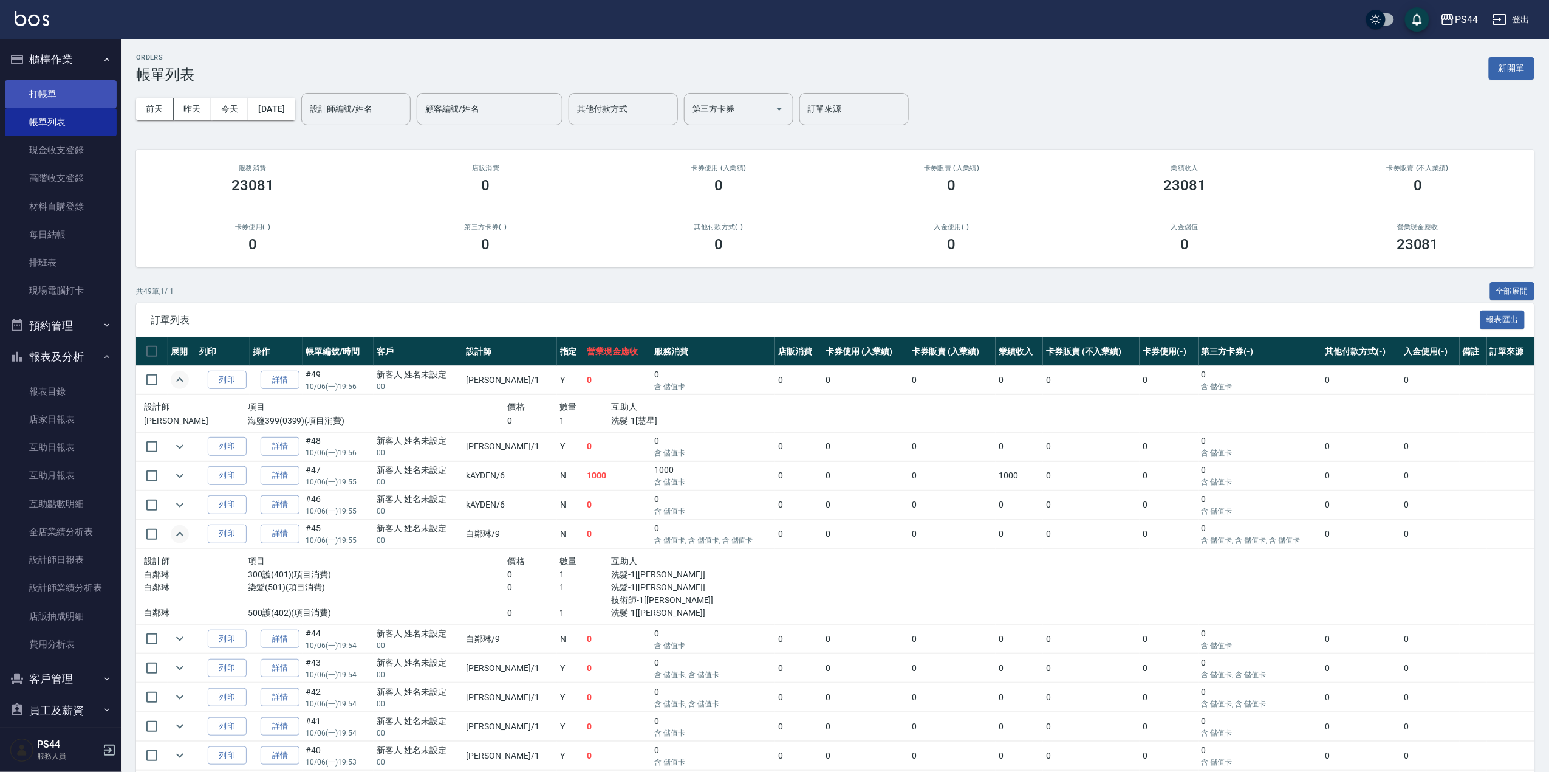
click at [52, 89] on link "打帳單" at bounding box center [61, 94] width 112 height 28
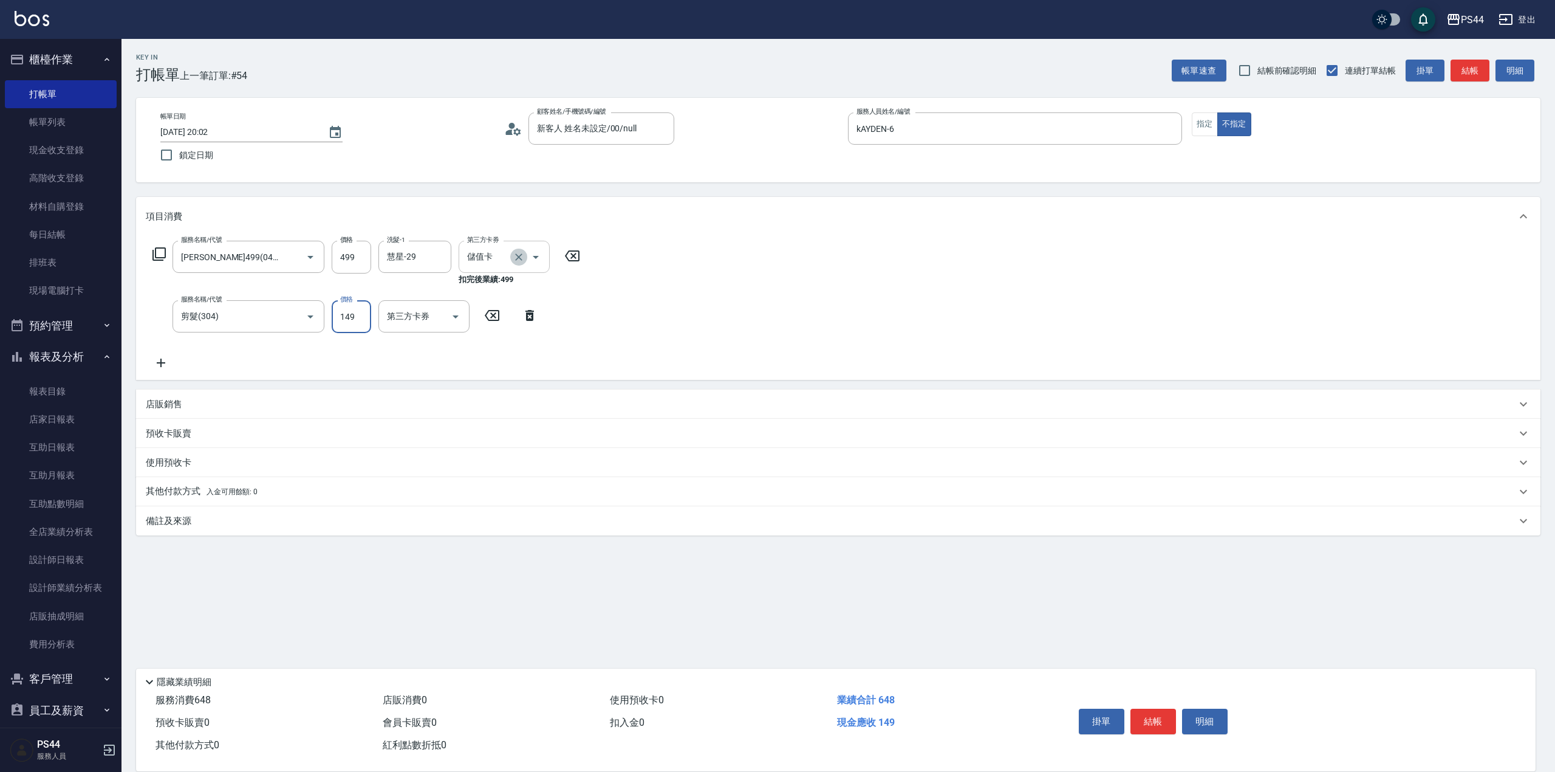
click at [521, 258] on icon "Clear" at bounding box center [519, 257] width 12 height 12
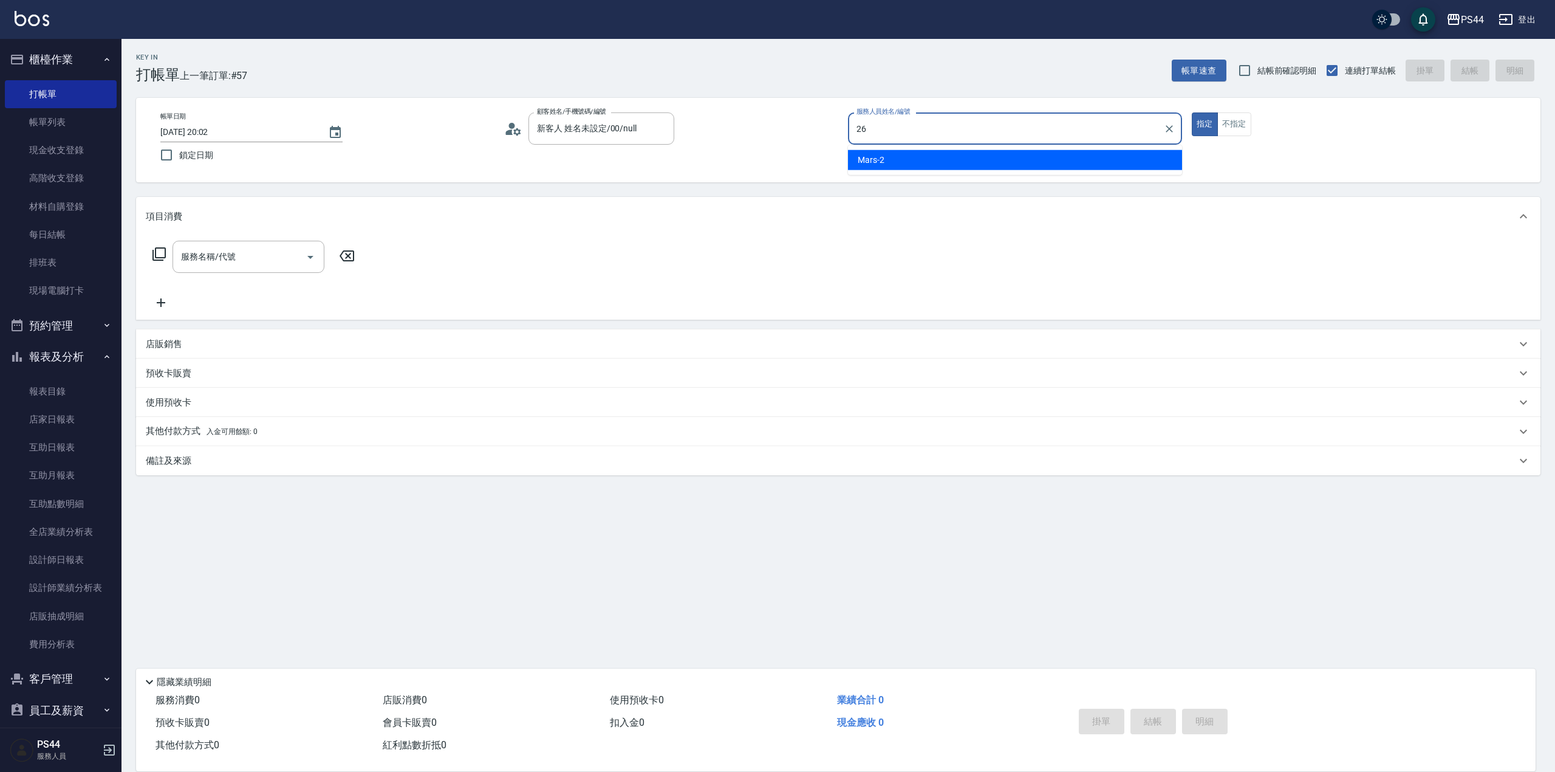
click at [1192, 112] on button "指定" at bounding box center [1205, 124] width 26 height 24
click at [931, 129] on input "服務人員姓名/編號" at bounding box center [1015, 128] width 323 height 21
click at [1217, 112] on button "不指定" at bounding box center [1234, 124] width 34 height 24
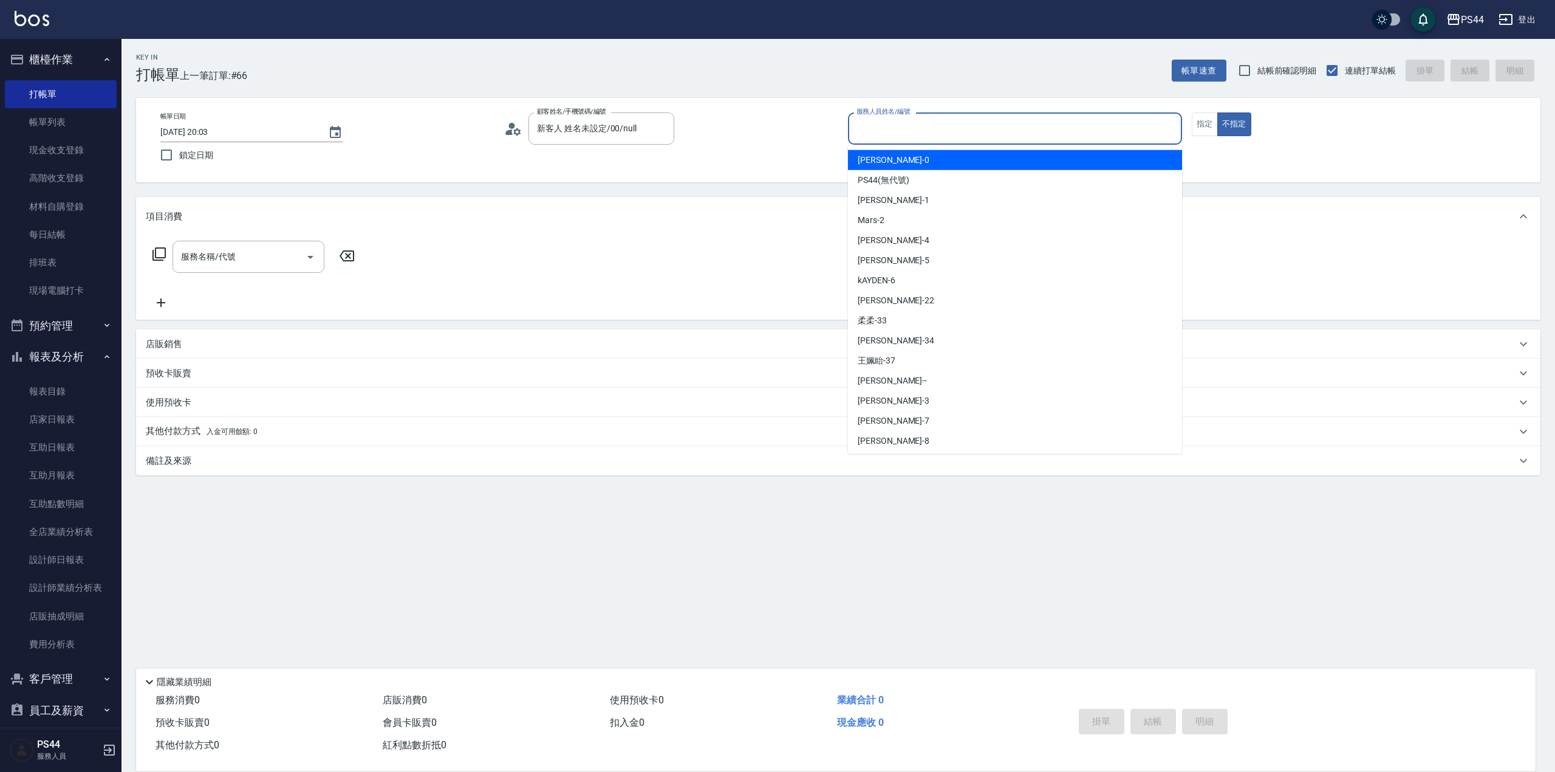
click at [929, 129] on input "服務人員姓名/編號" at bounding box center [1015, 128] width 323 height 21
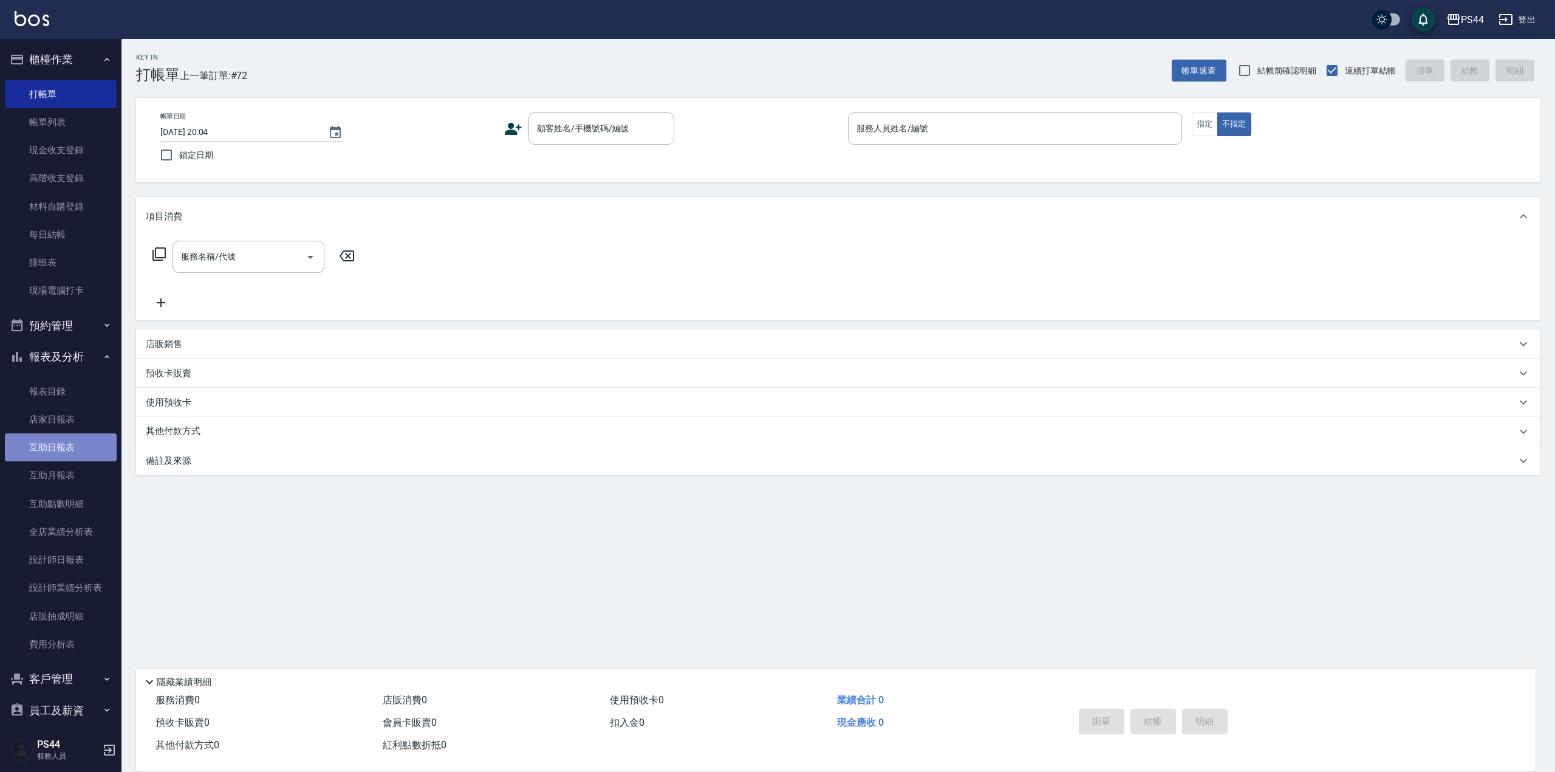
click at [66, 438] on link "互助日報表" at bounding box center [61, 447] width 112 height 28
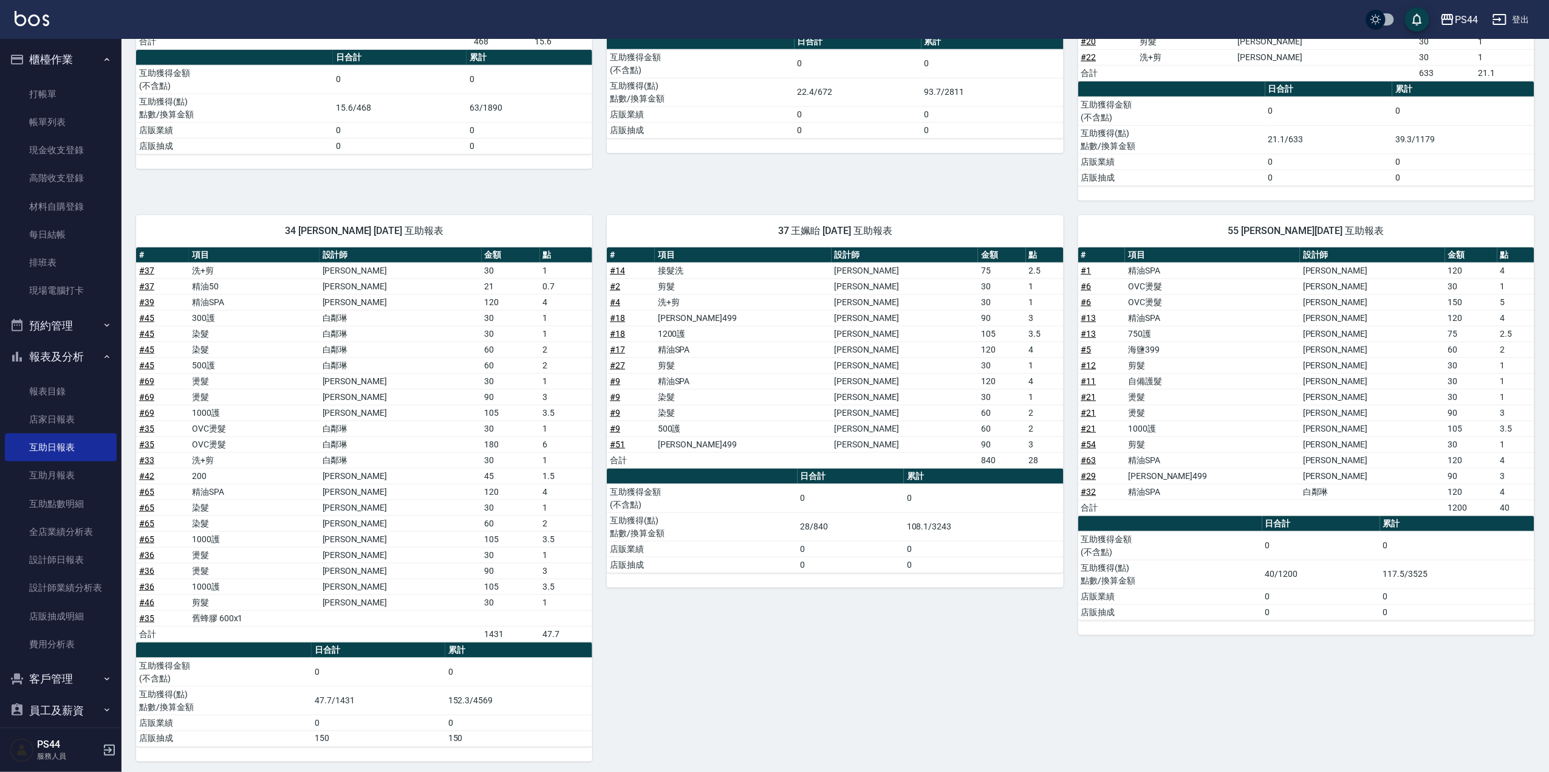
scroll to position [445, 0]
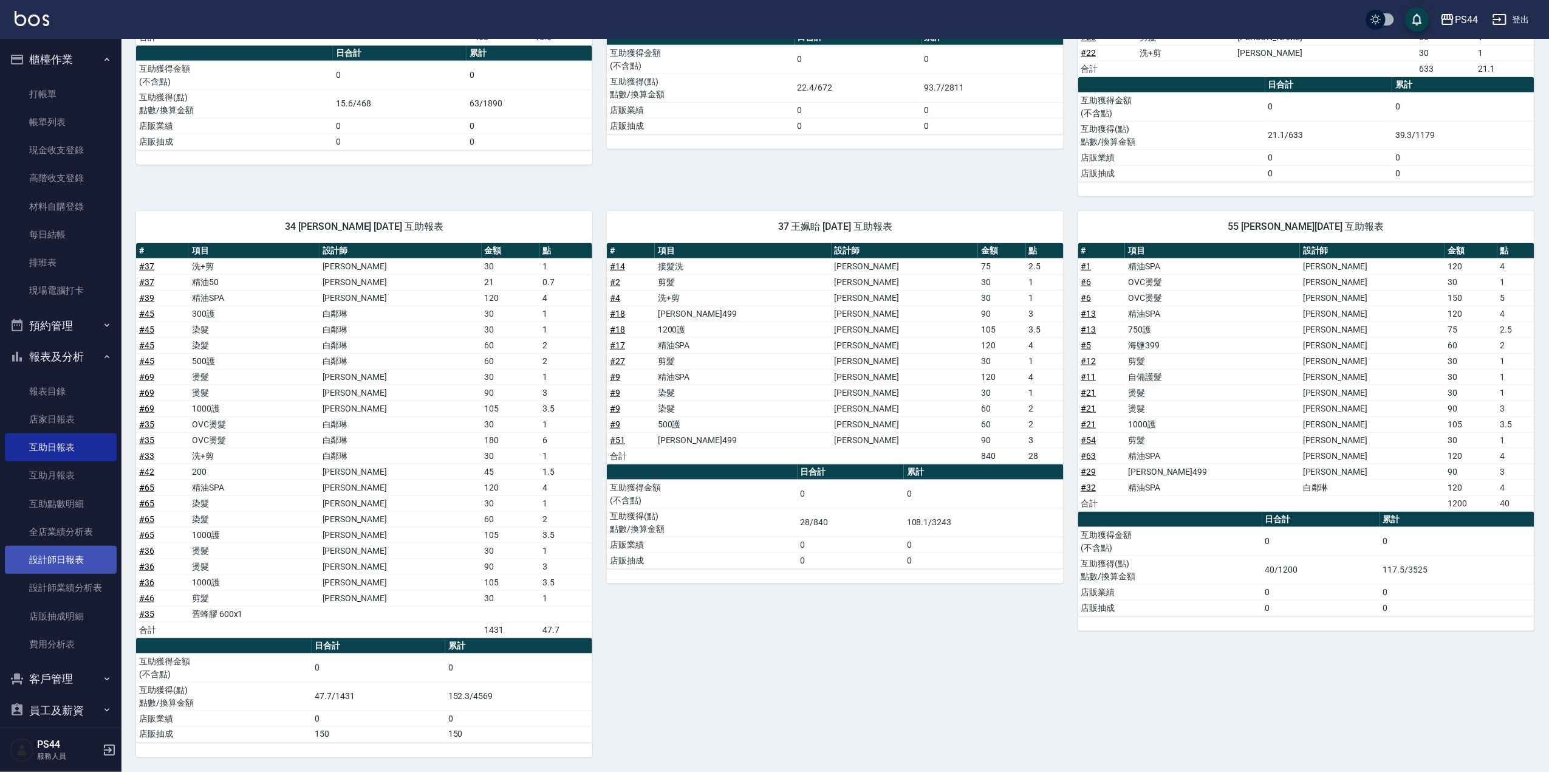
click at [51, 563] on link "設計師日報表" at bounding box center [61, 560] width 112 height 28
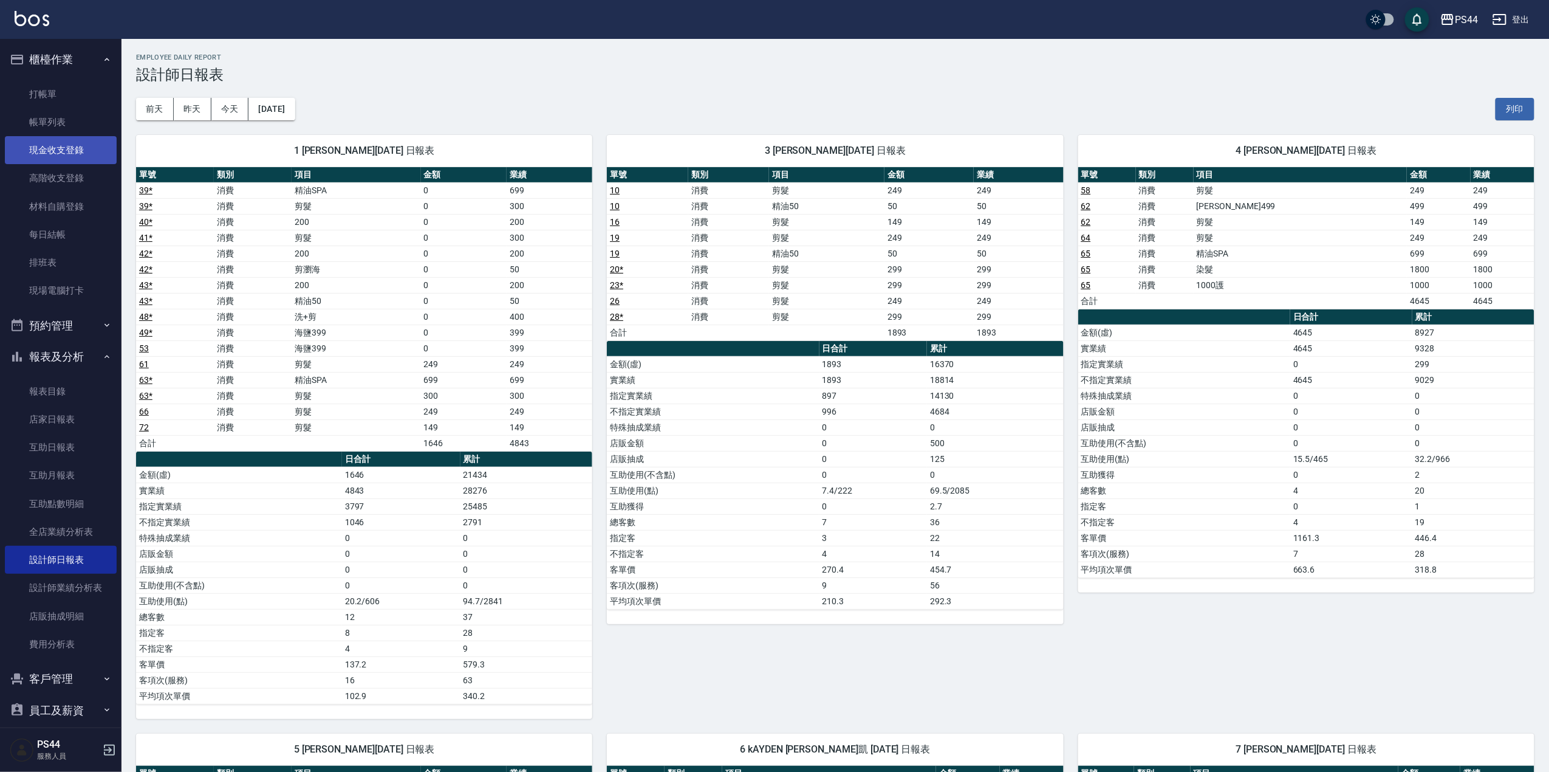
click at [76, 142] on link "現金收支登錄" at bounding box center [61, 150] width 112 height 28
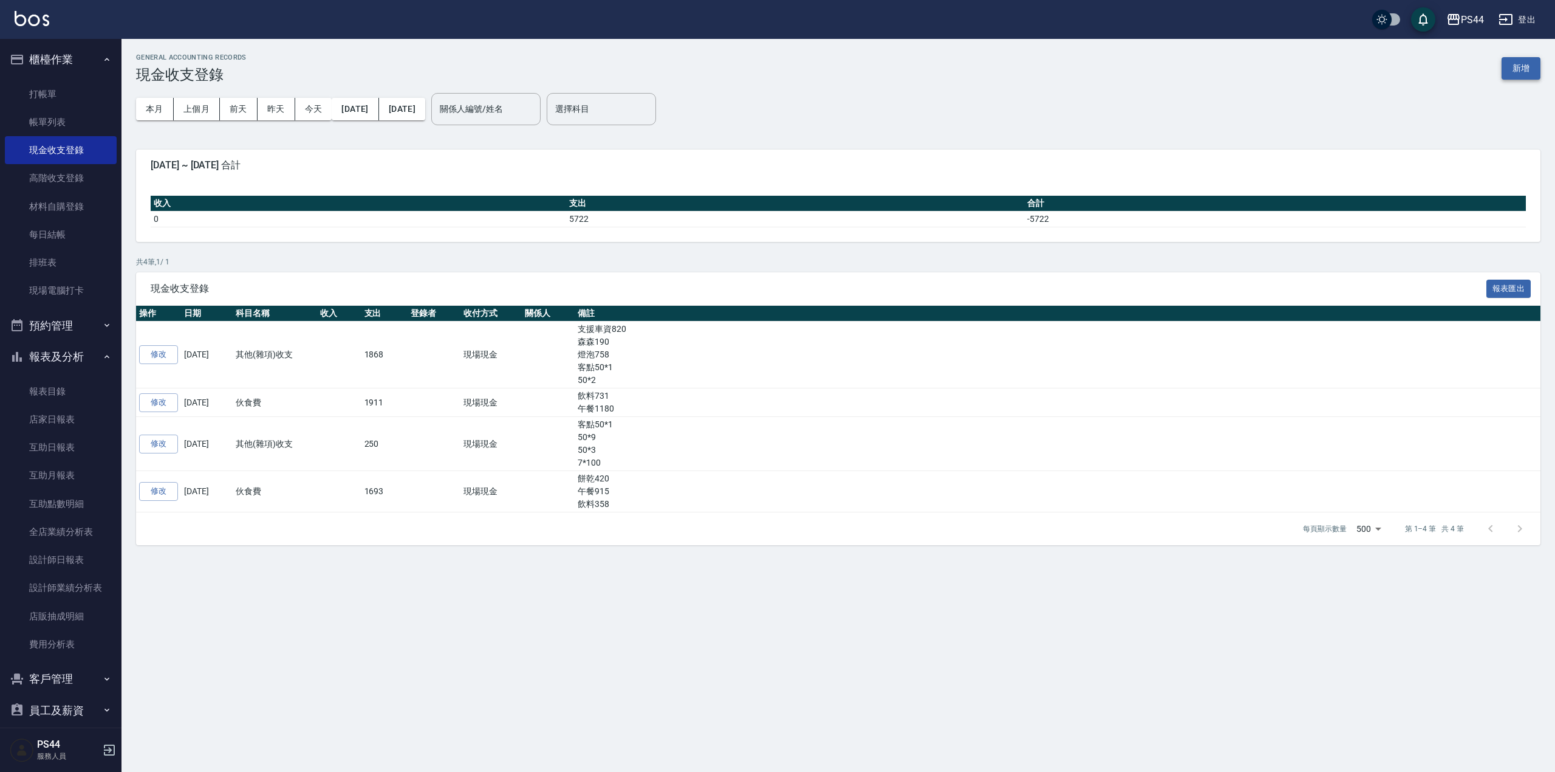
click at [1517, 67] on button "新增" at bounding box center [1521, 68] width 39 height 22
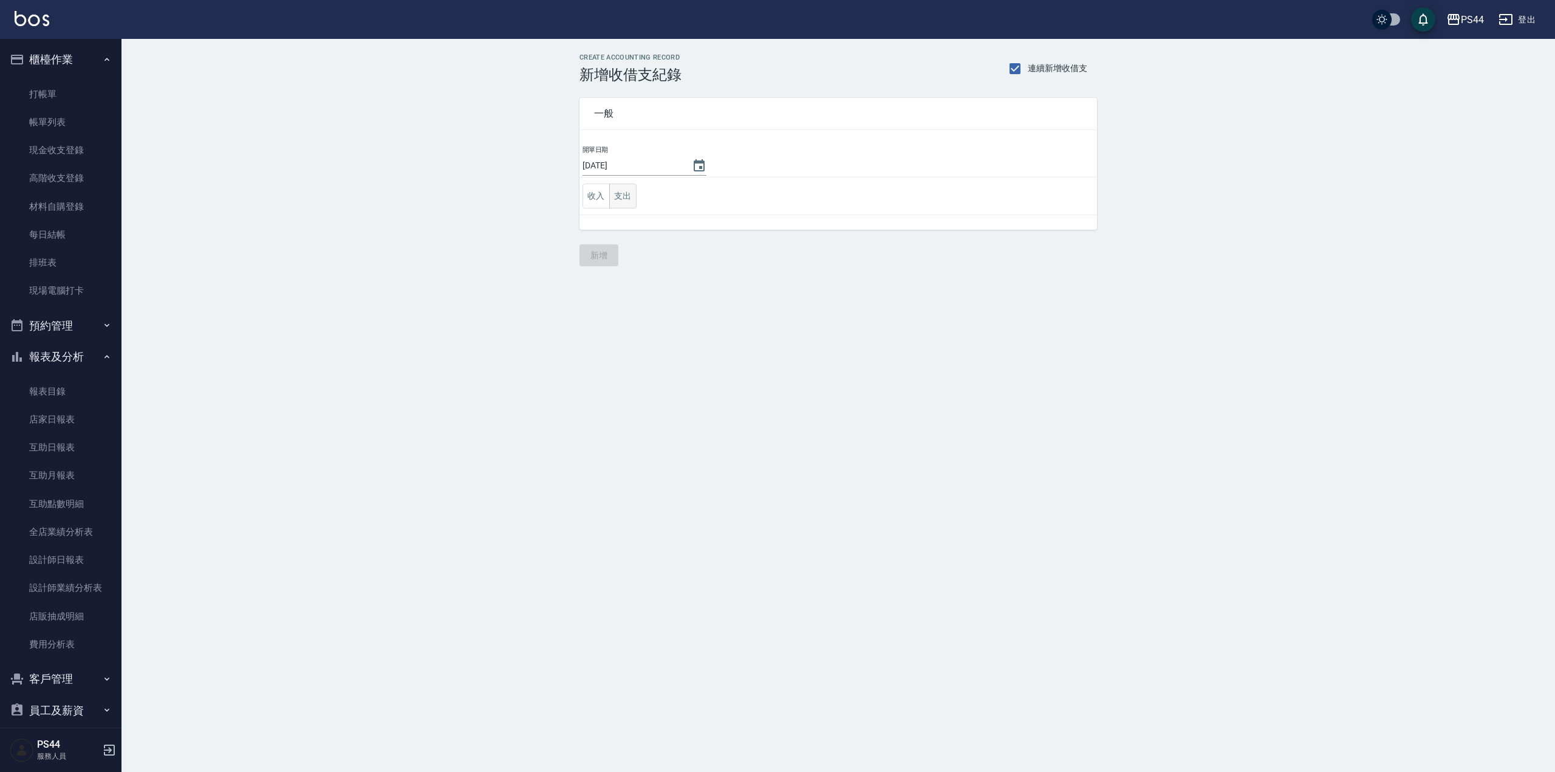
click at [625, 195] on button "支出" at bounding box center [622, 195] width 27 height 25
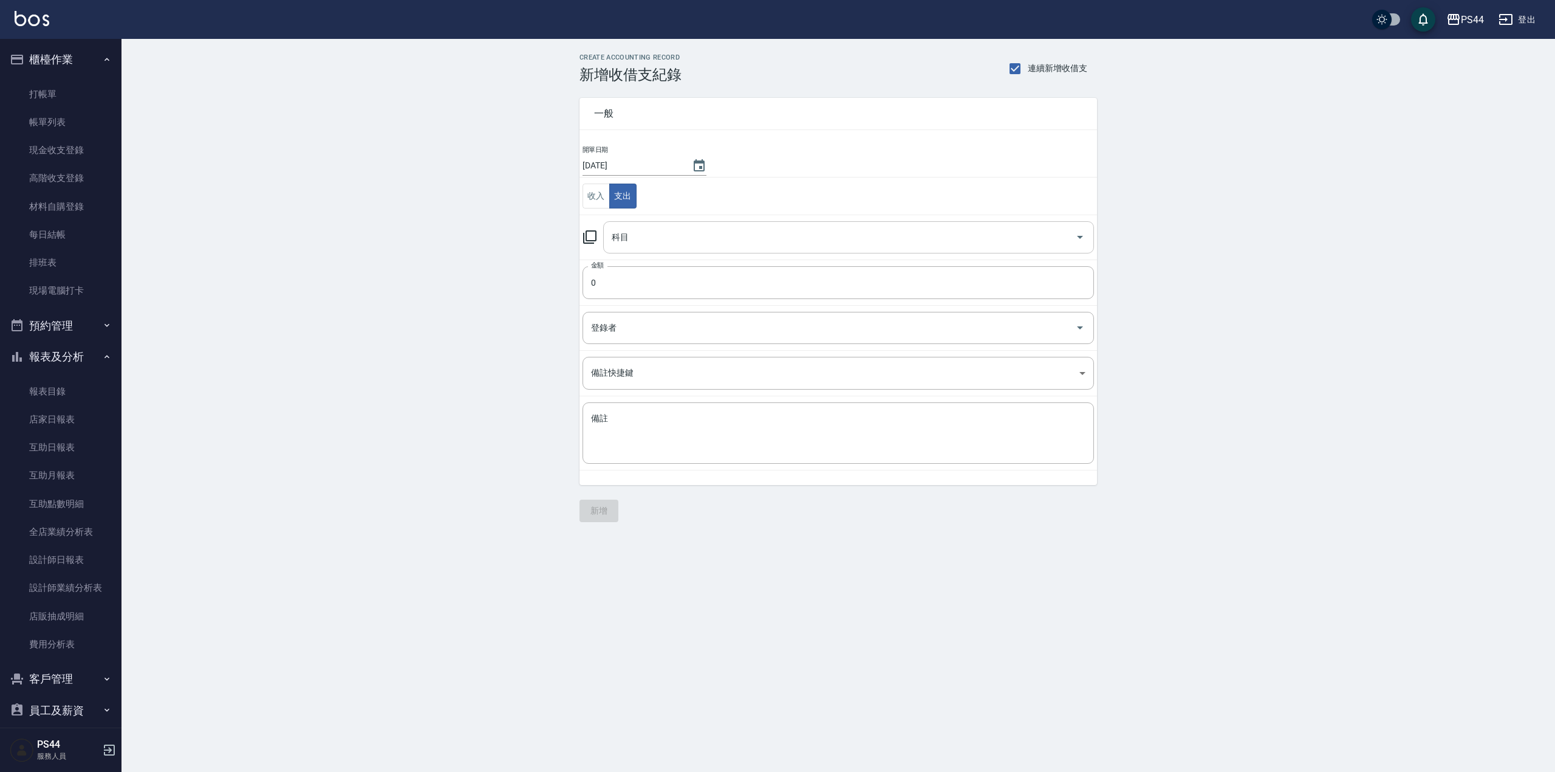
click at [691, 230] on input "科目" at bounding box center [840, 237] width 462 height 21
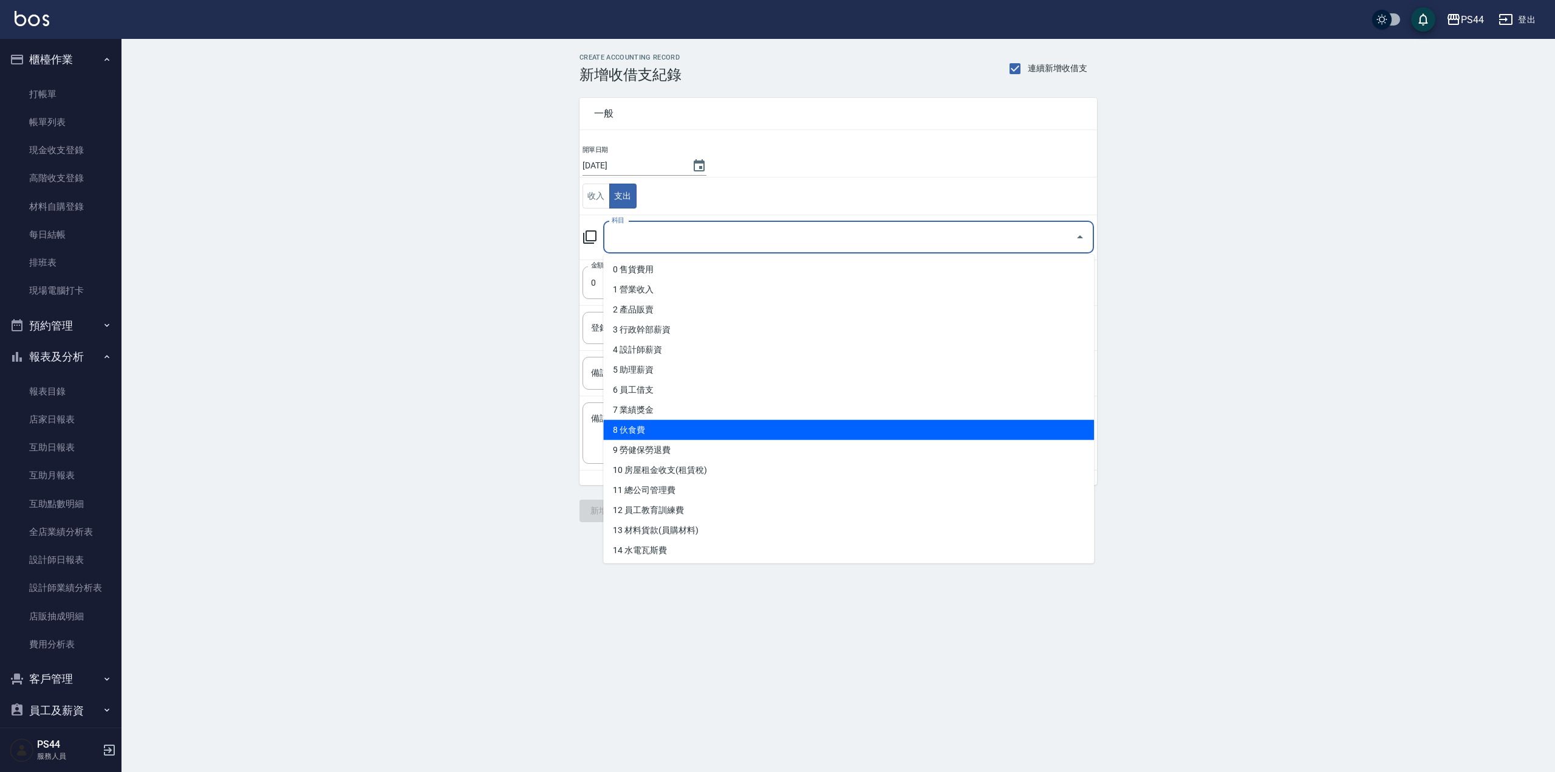
click at [666, 422] on li "8 伙食費" at bounding box center [848, 430] width 491 height 20
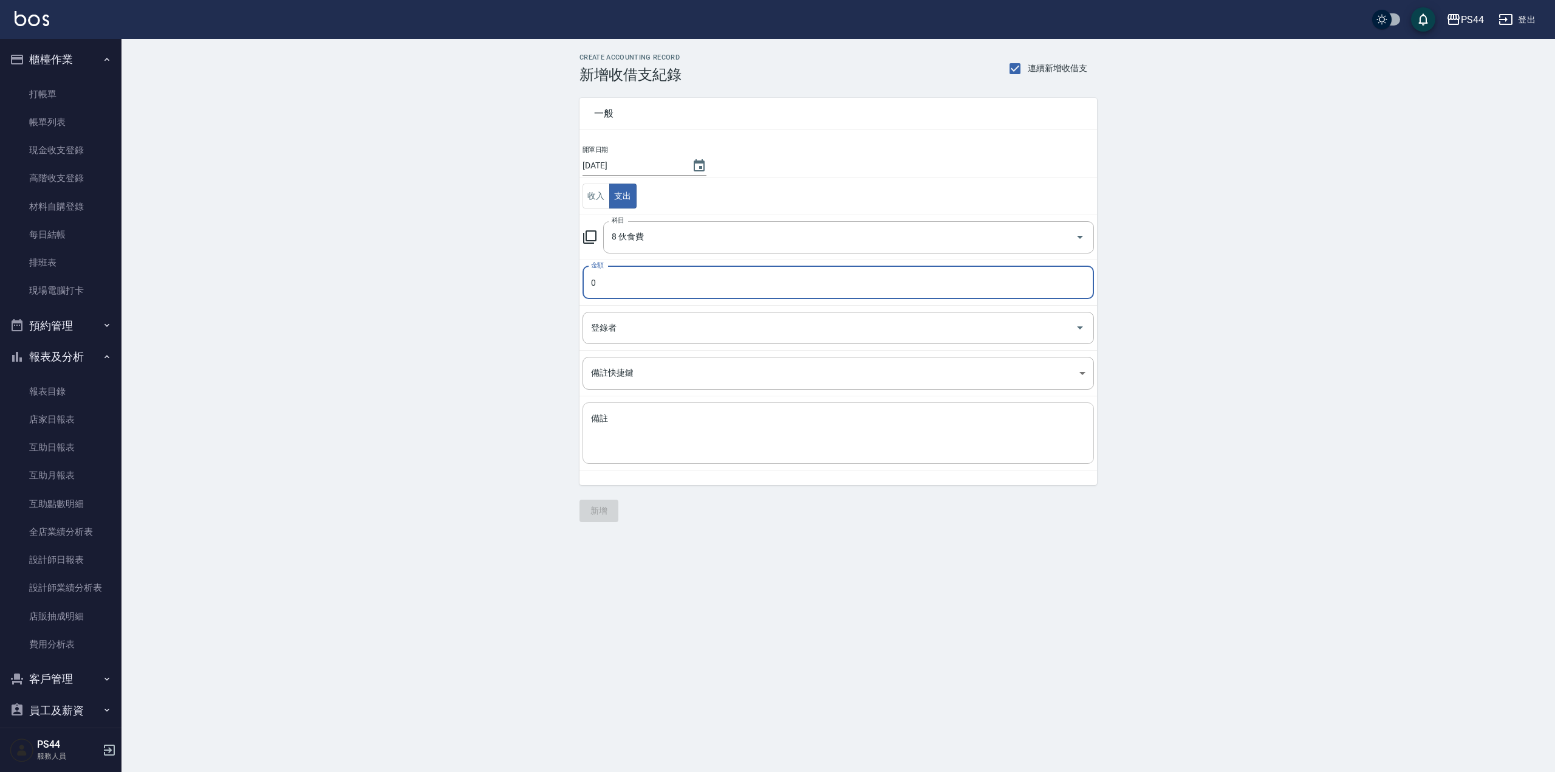
click at [708, 426] on textarea "備註" at bounding box center [838, 432] width 495 height 41
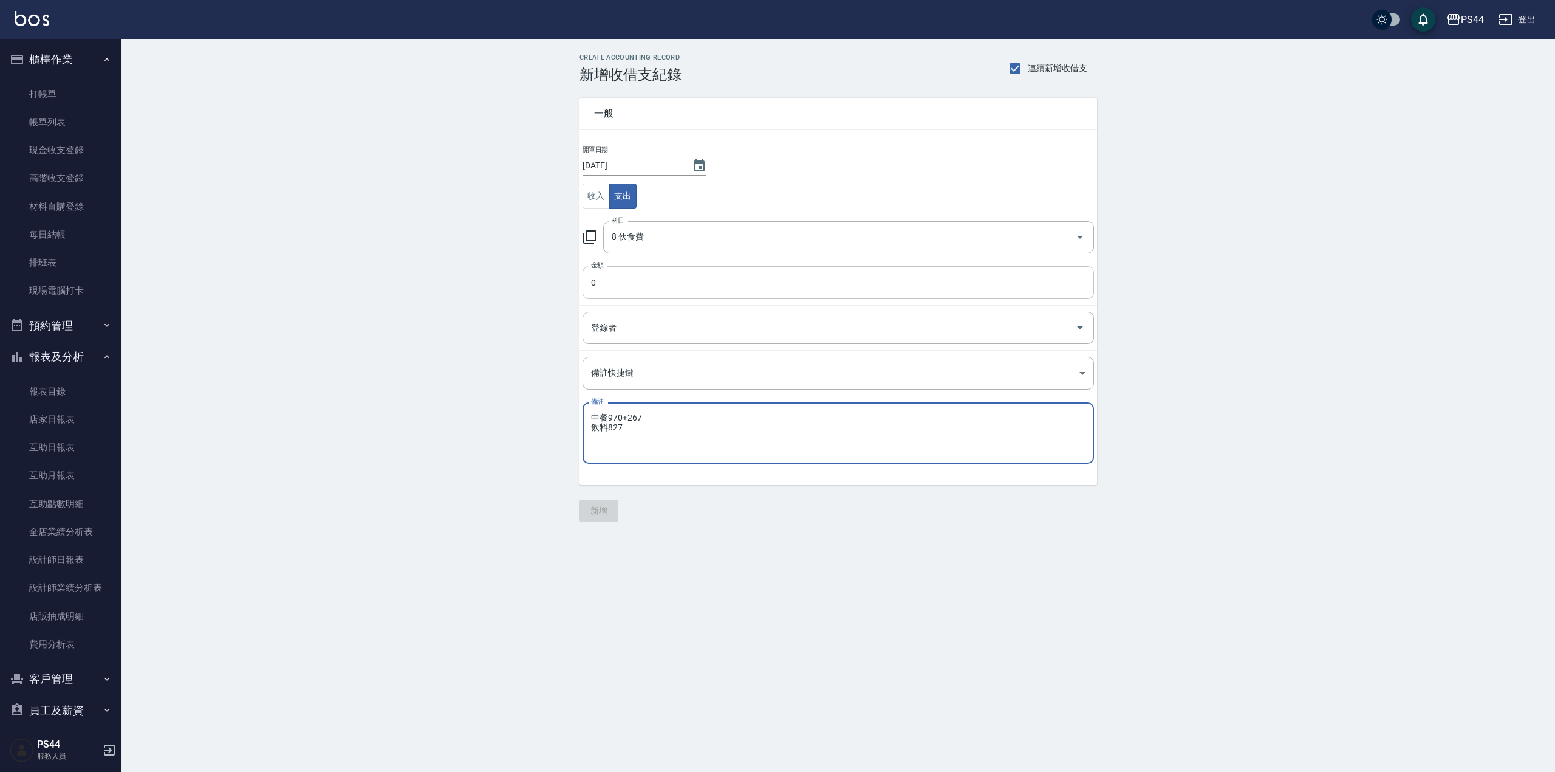
click at [685, 287] on input "0" at bounding box center [839, 282] width 512 height 33
click at [601, 518] on button "新增" at bounding box center [599, 510] width 39 height 22
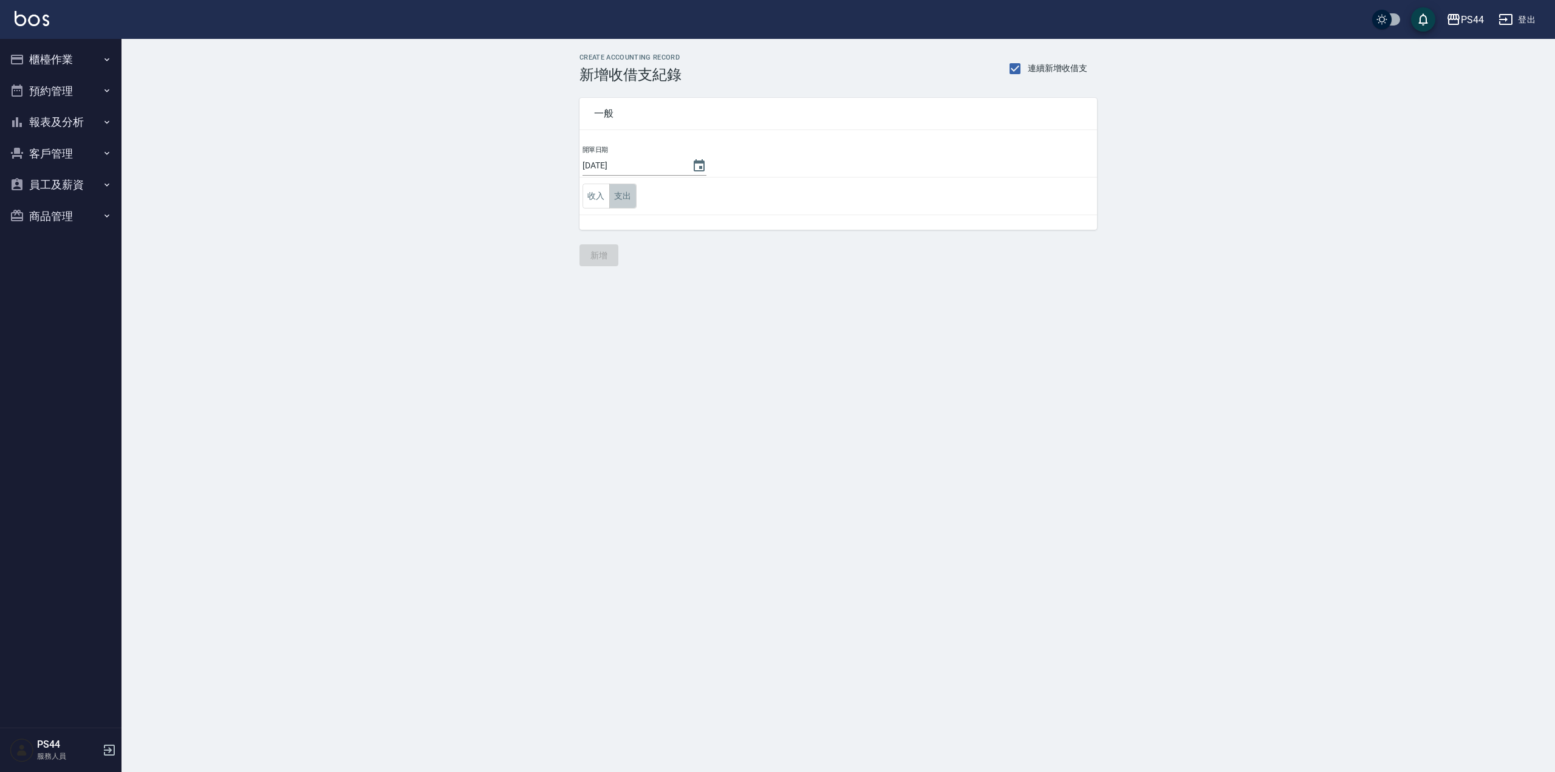
click at [626, 192] on button "支出" at bounding box center [622, 195] width 27 height 25
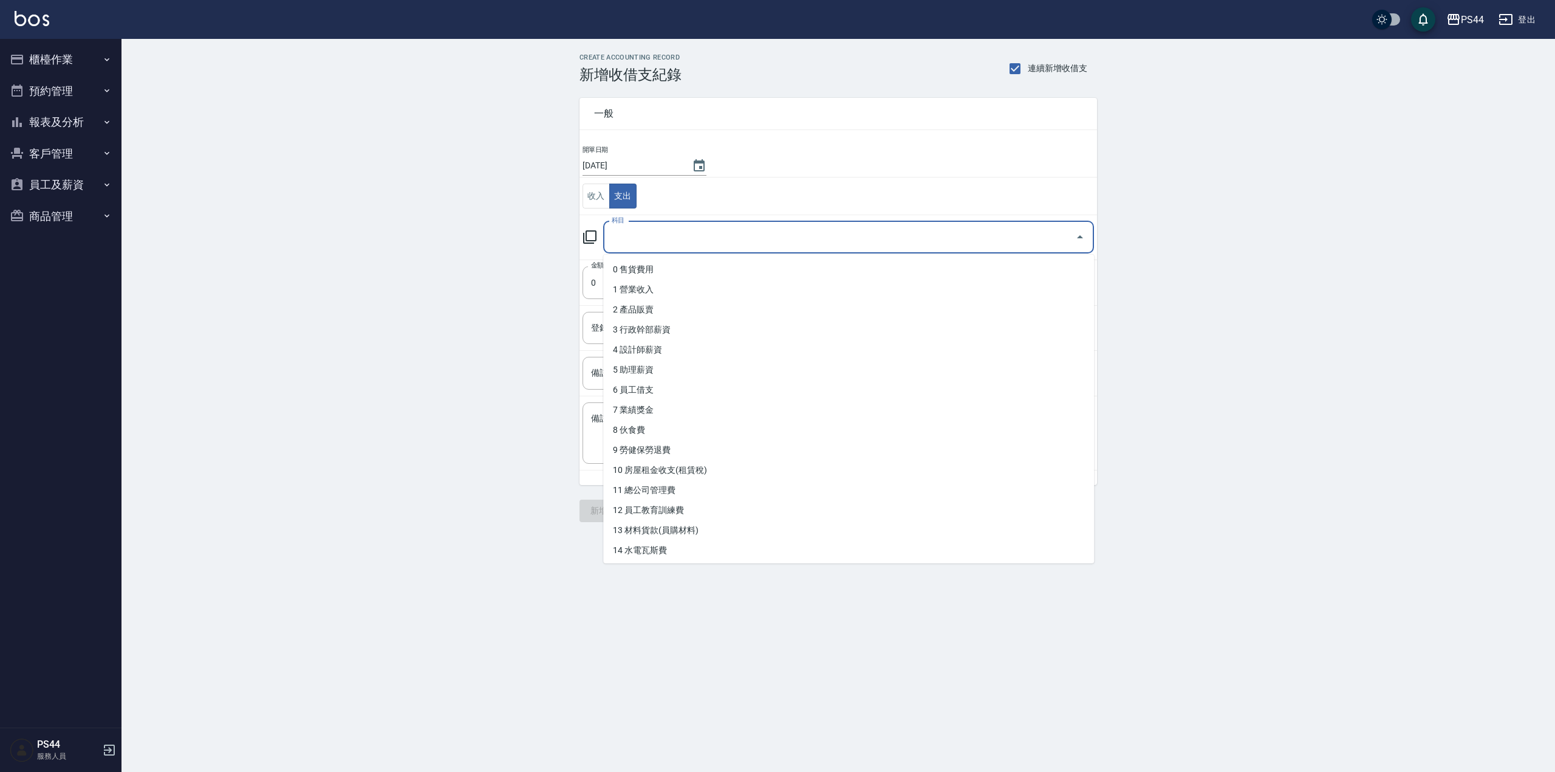
click at [657, 244] on input "科目" at bounding box center [840, 237] width 462 height 21
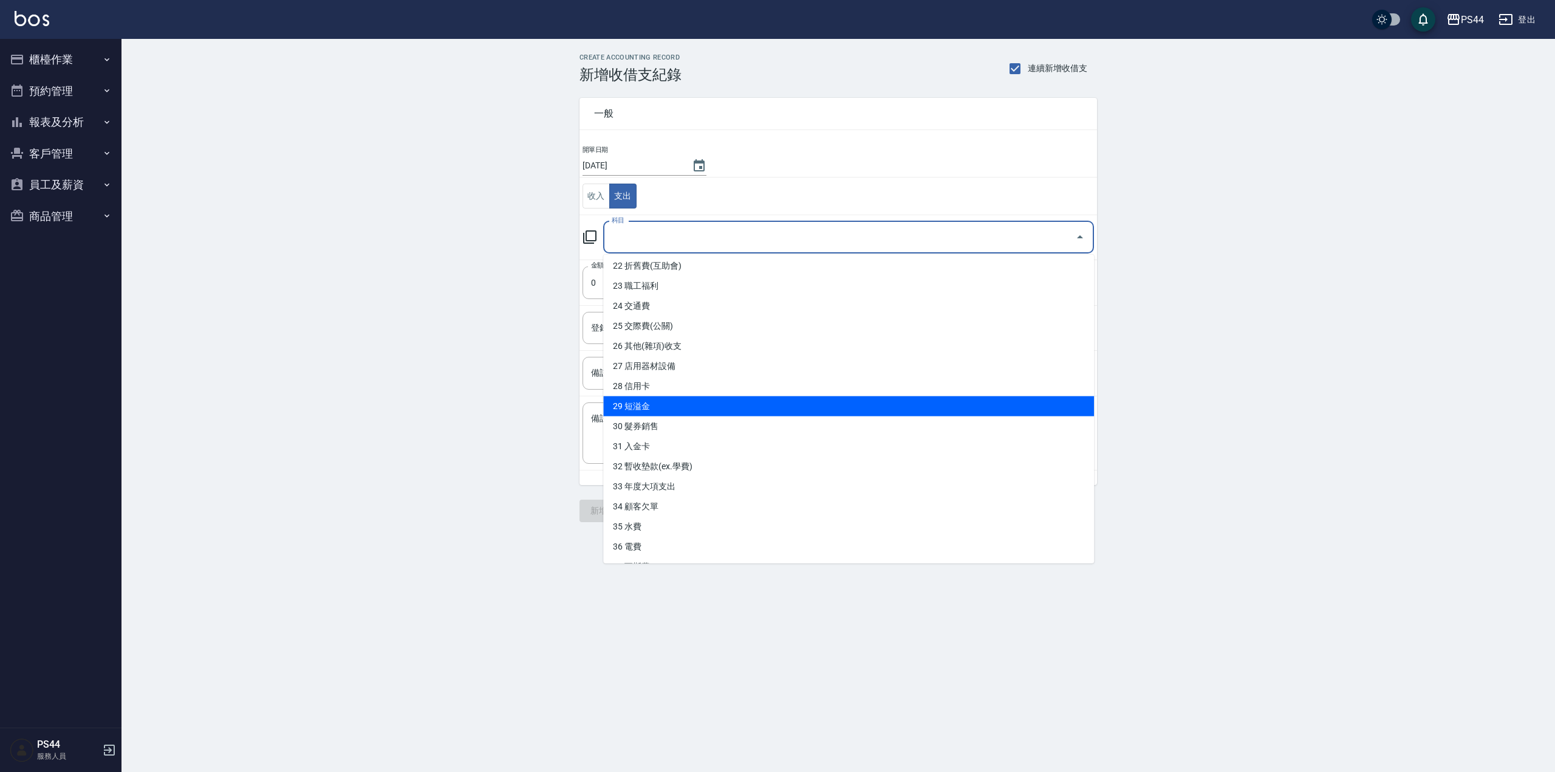
scroll to position [463, 0]
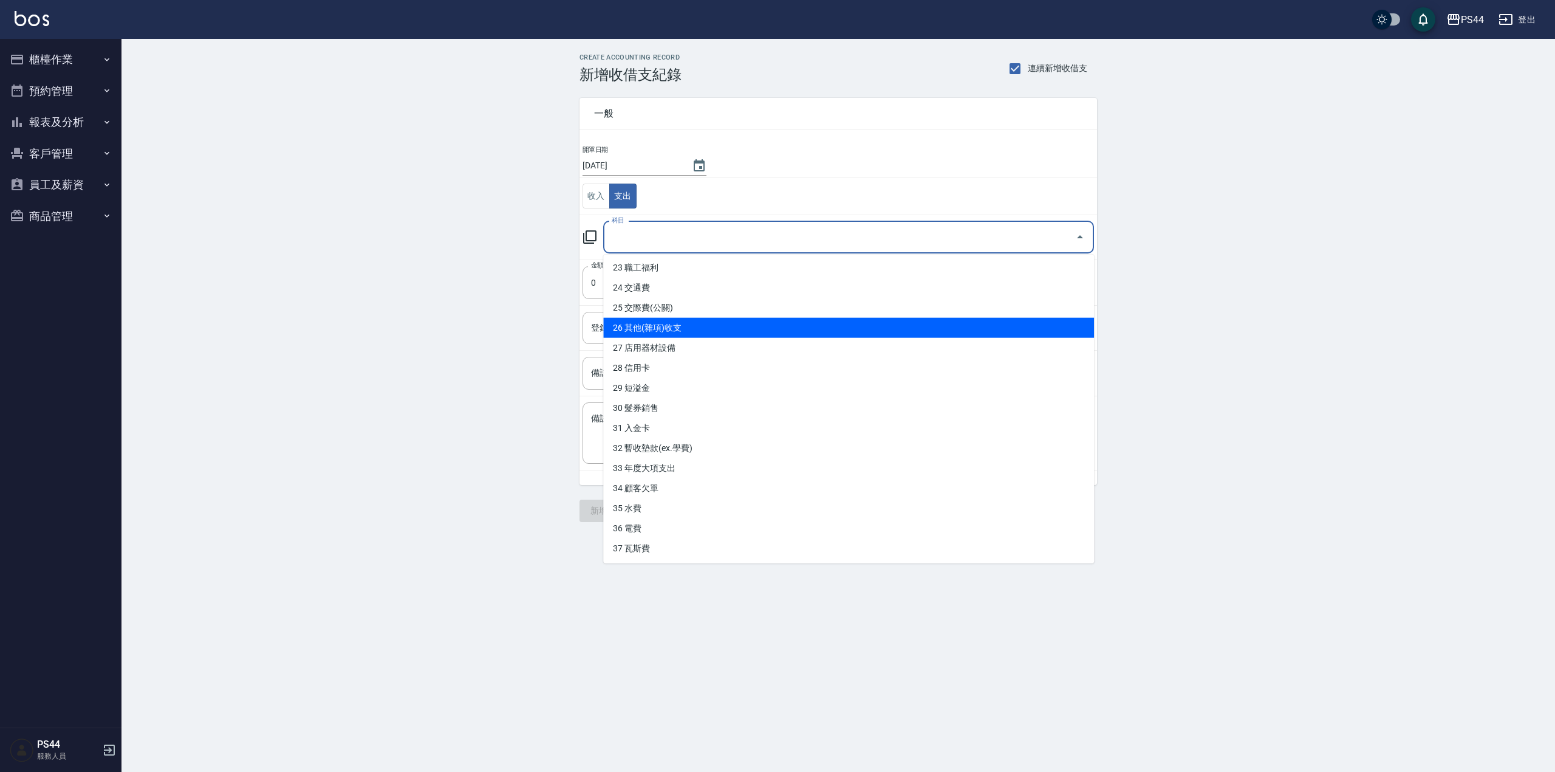
click at [684, 328] on li "26 其他(雜項)收支" at bounding box center [848, 328] width 491 height 20
type input "26 其他(雜項)收支"
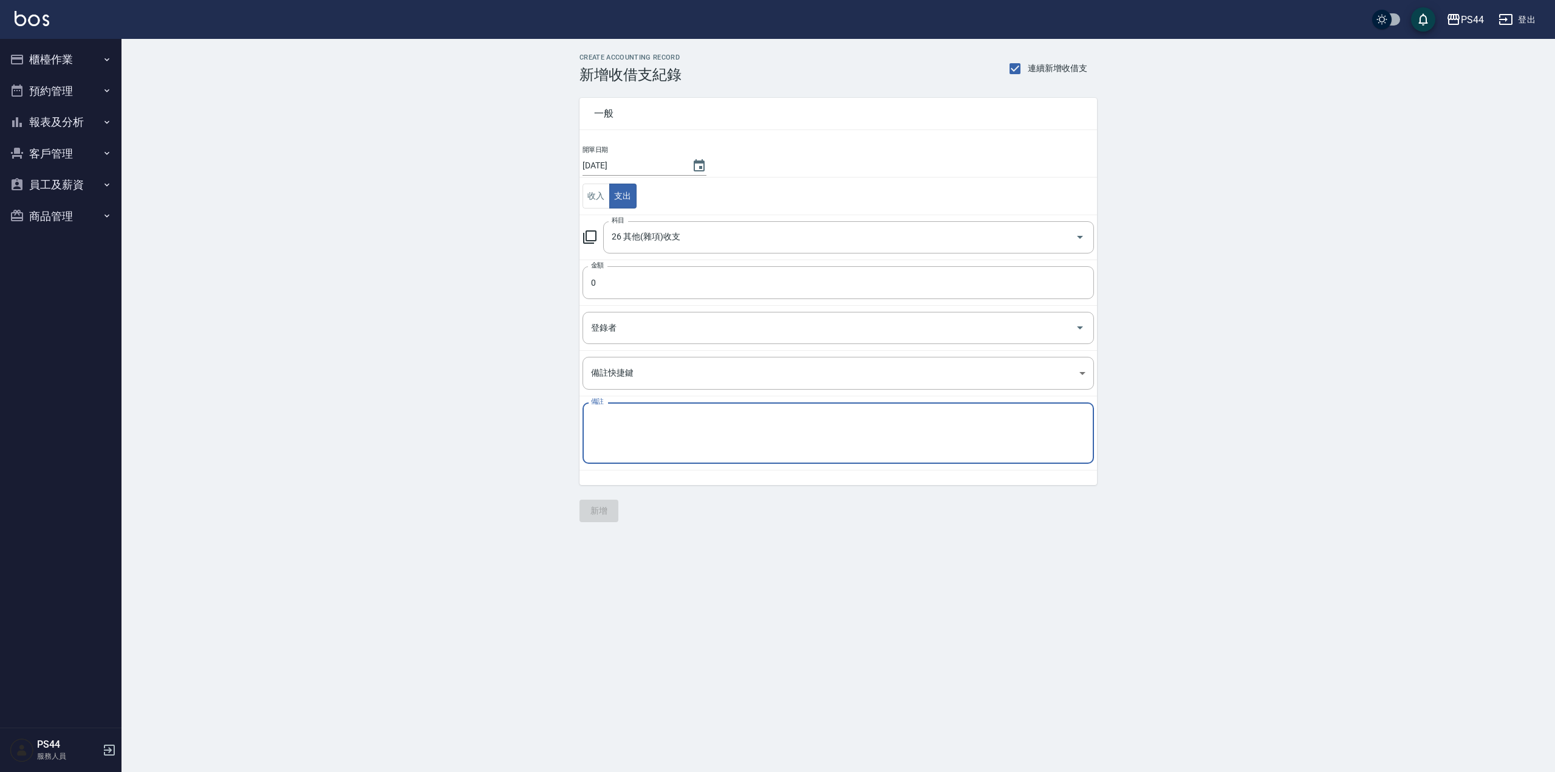
click at [681, 425] on textarea "備註" at bounding box center [838, 432] width 495 height 41
type textarea "C"
type textarea "客點50*4 50*7 50*5 50*9 5*15 拖把布149"
click at [655, 282] on input "0" at bounding box center [839, 282] width 512 height 33
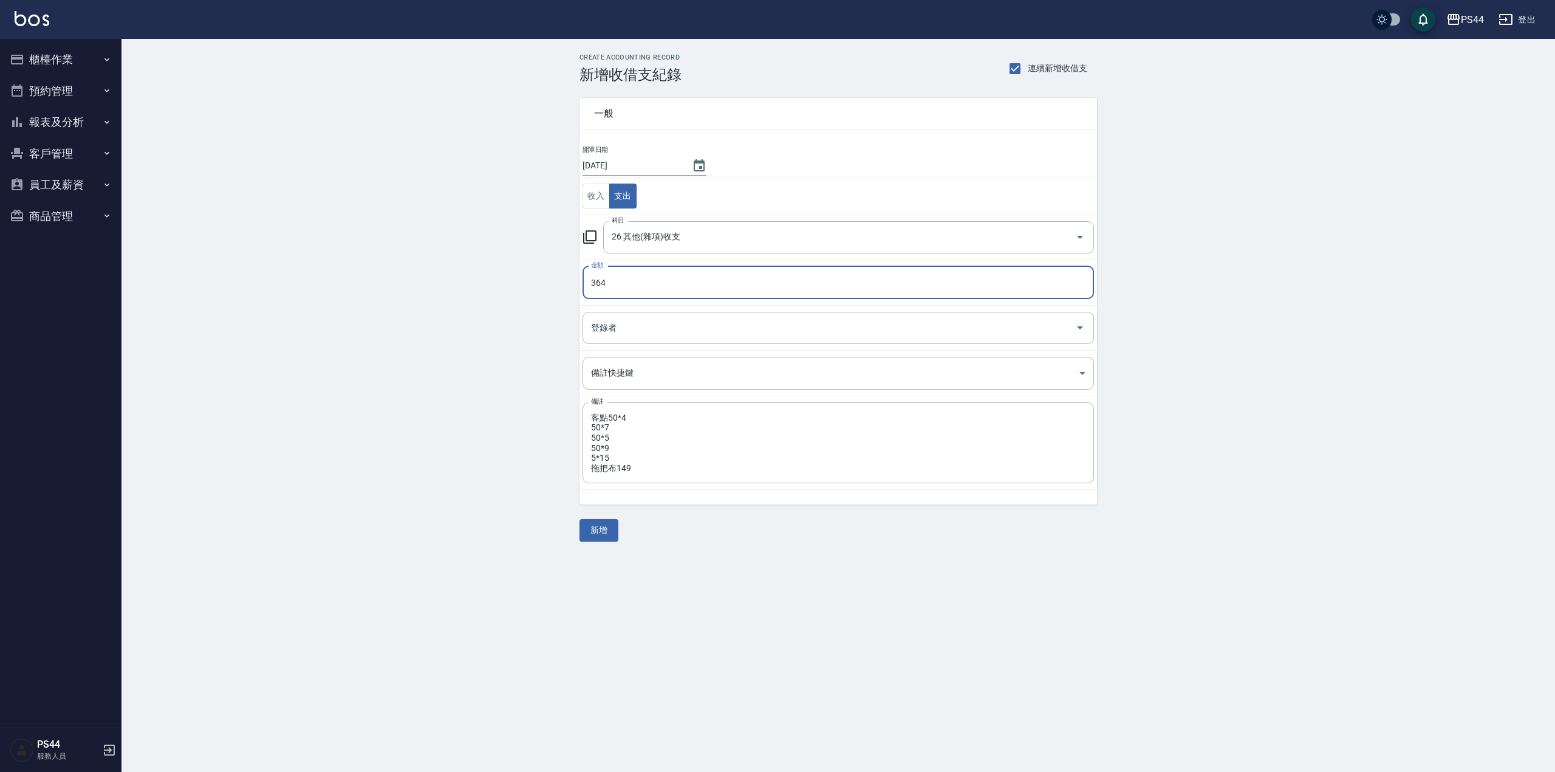
type input "364"
drag, startPoint x: 595, startPoint y: 543, endPoint x: 594, endPoint y: 530, distance: 12.8
click at [594, 539] on div "CREATE ACCOUNTING RECORD 新增收借支紀錄 連續新增收借支 一般 開單日期 2025/10/06 收入 支出 科目 26 其他(雜項)收…" at bounding box center [839, 297] width 1434 height 517
click at [594, 529] on button "新增" at bounding box center [599, 530] width 39 height 22
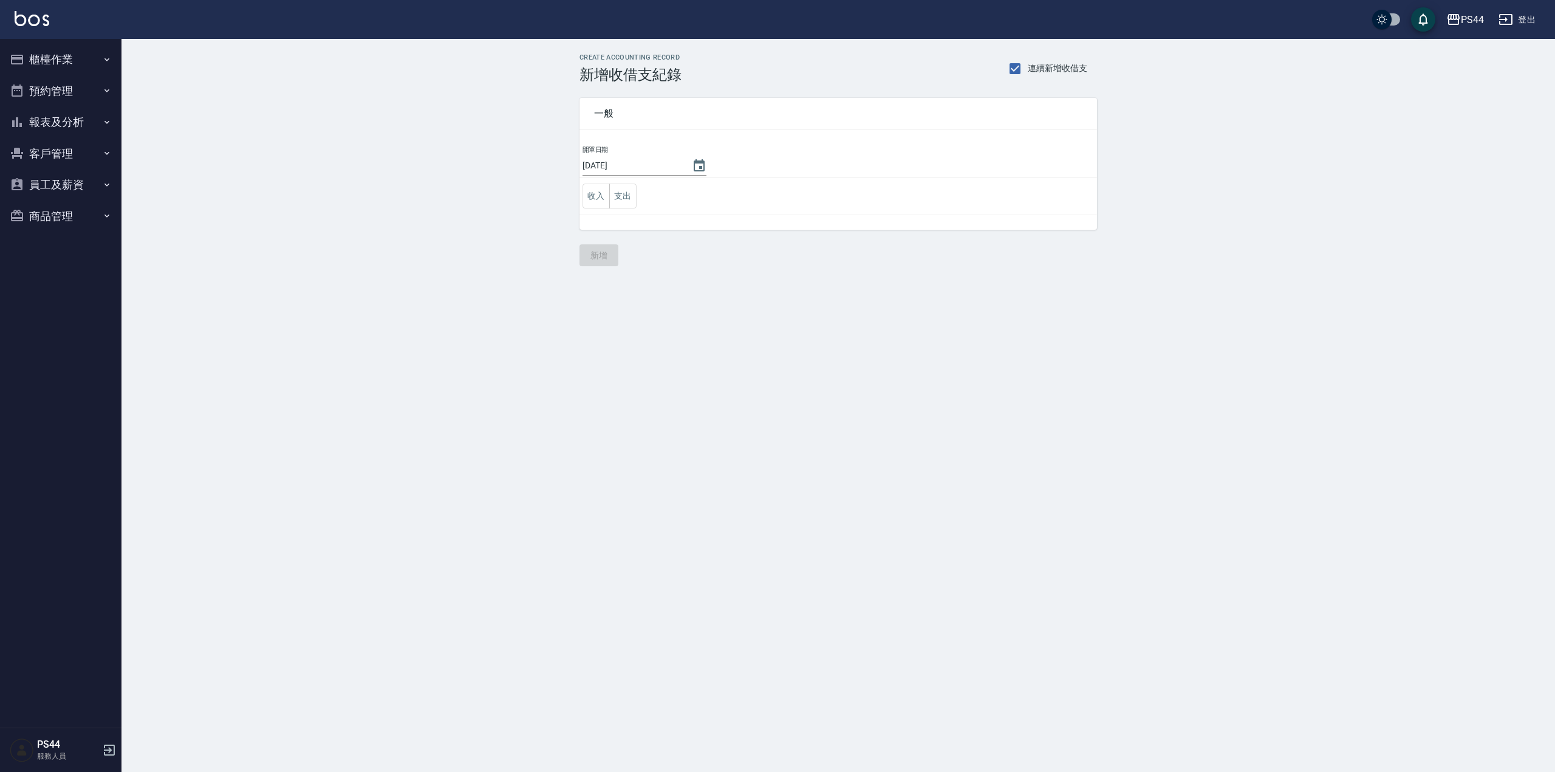
click at [30, 114] on button "報表及分析" at bounding box center [61, 122] width 112 height 32
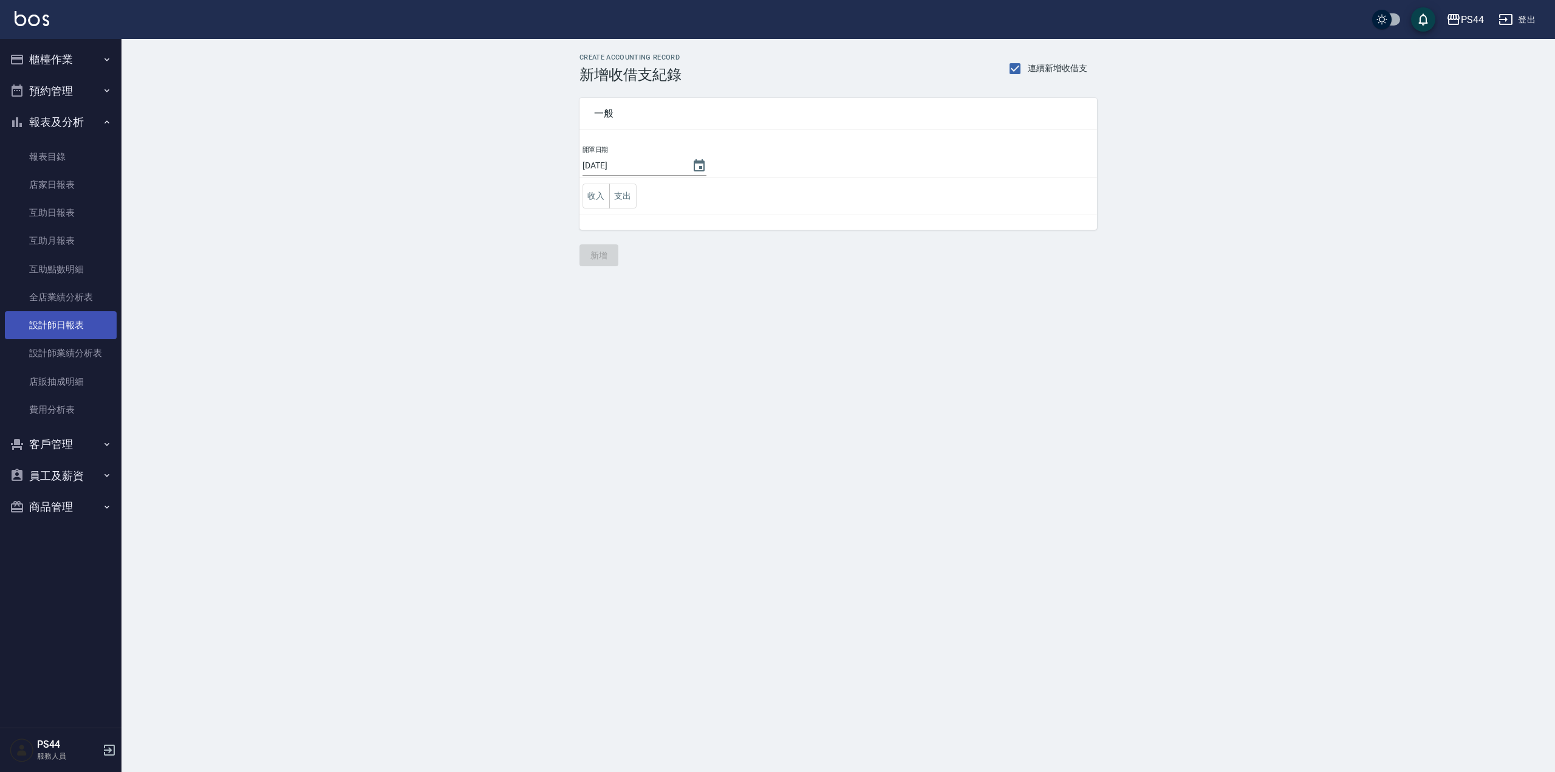
click at [74, 322] on link "設計師日報表" at bounding box center [61, 325] width 112 height 28
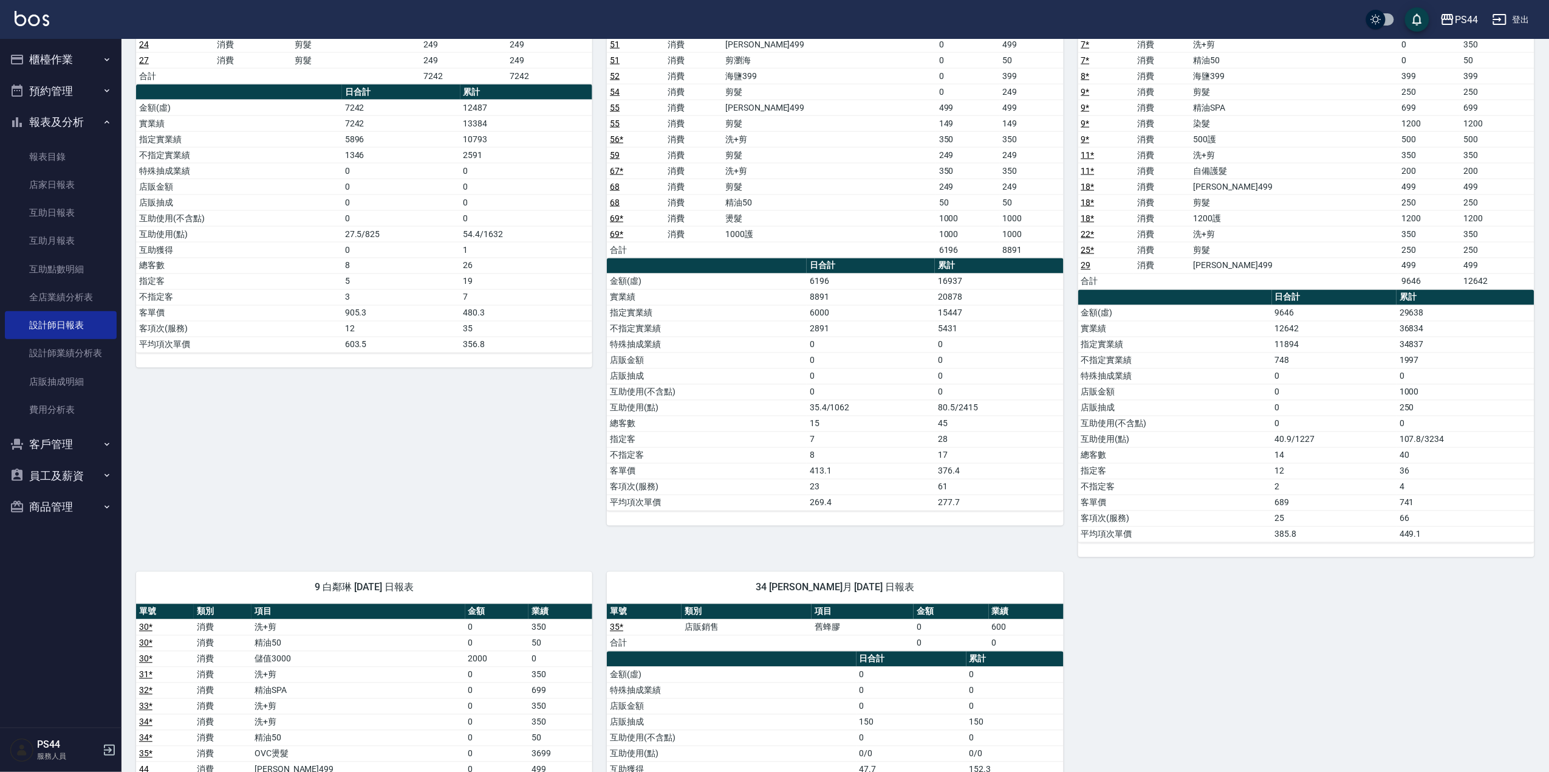
scroll to position [1339, 0]
